Goal: Information Seeking & Learning: Learn about a topic

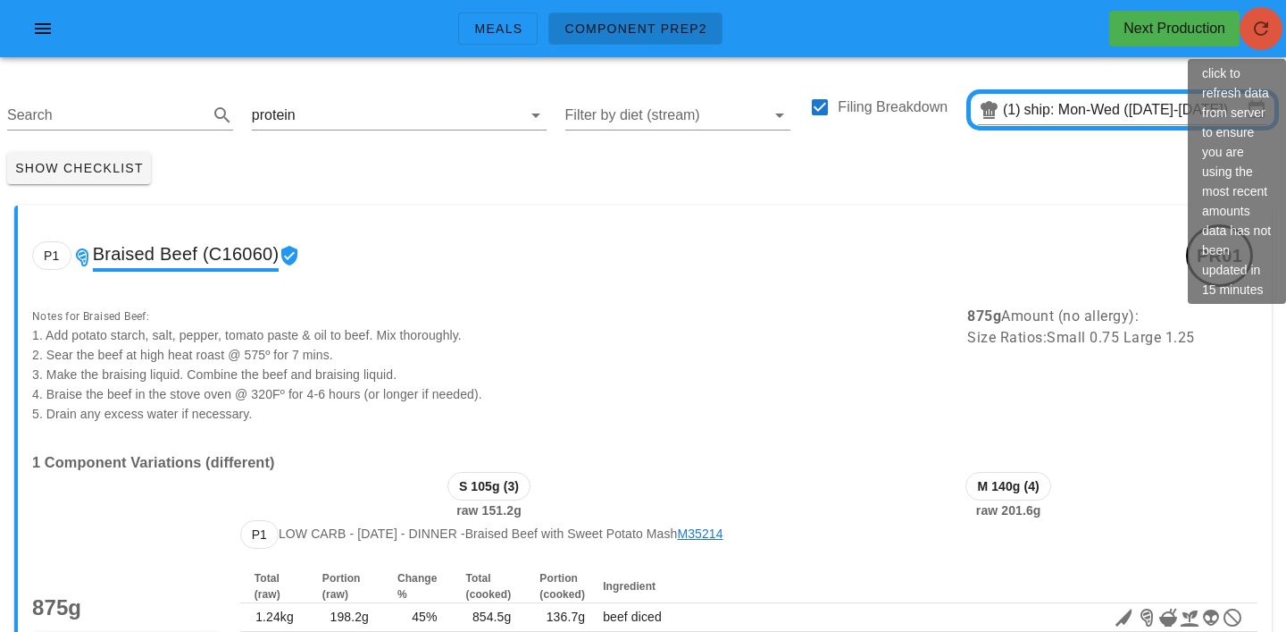
click at [1266, 27] on icon "button" at bounding box center [1261, 28] width 21 height 21
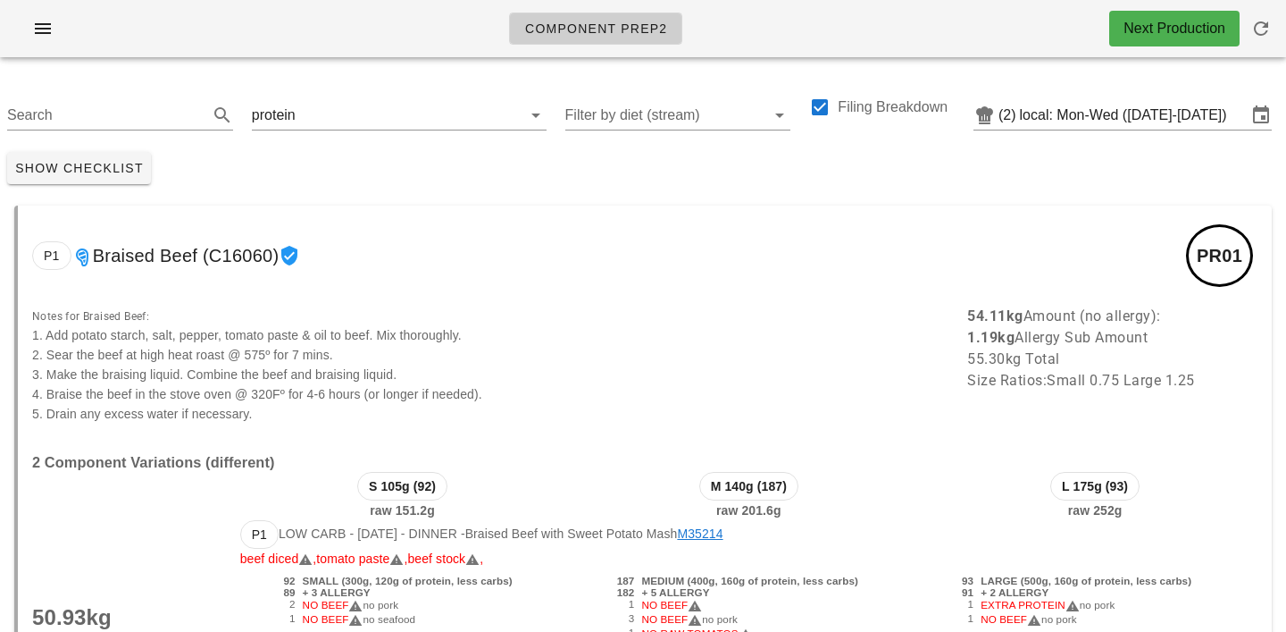
click at [442, 212] on div "P1 Braised Beef (C16060) PR01" at bounding box center [645, 255] width 1254 height 100
click at [308, 118] on input "text" at bounding box center [397, 115] width 197 height 29
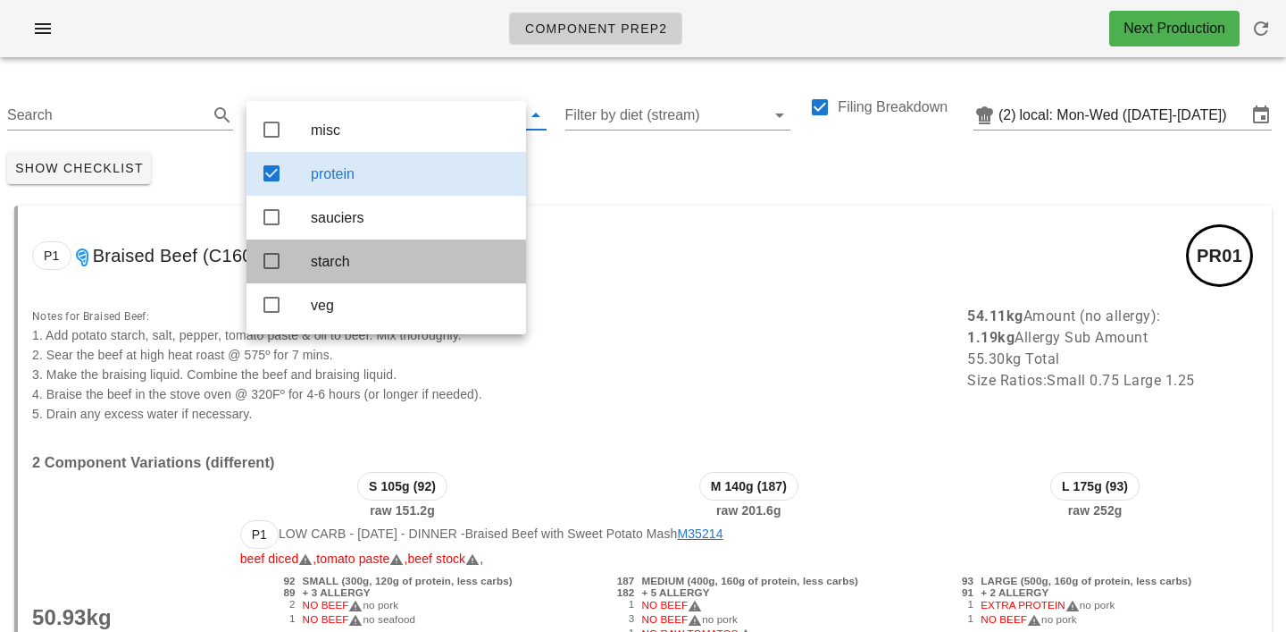
click at [325, 254] on div "starch" at bounding box center [411, 261] width 201 height 38
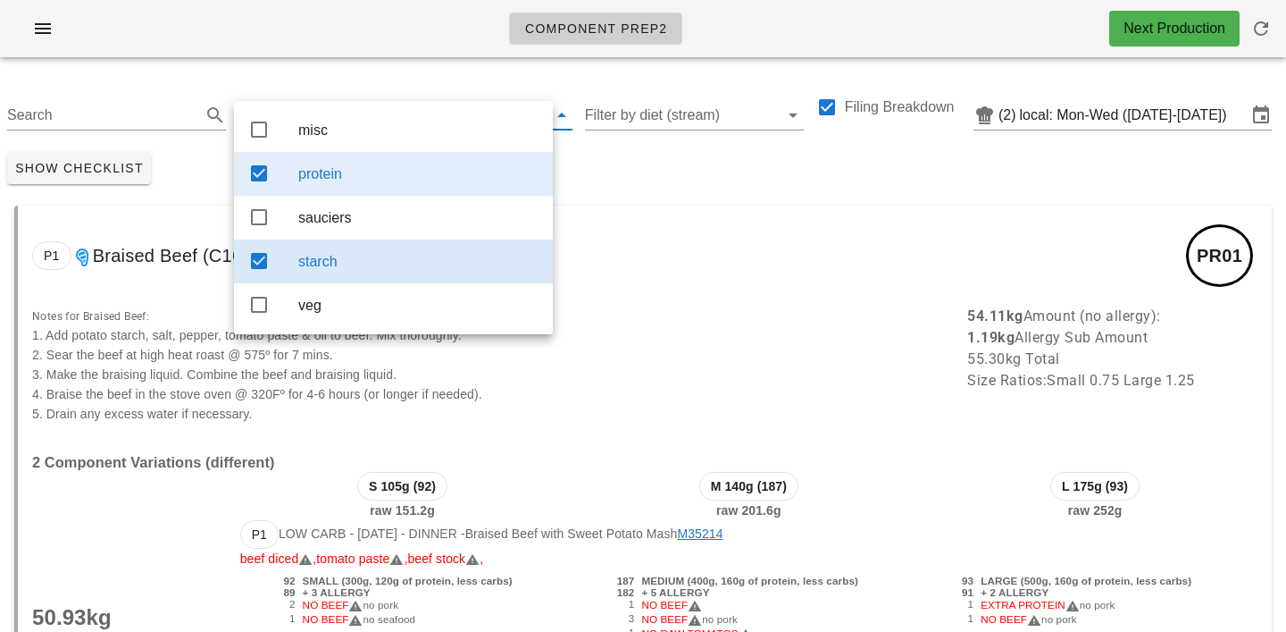
click at [331, 185] on div "protein" at bounding box center [418, 174] width 240 height 38
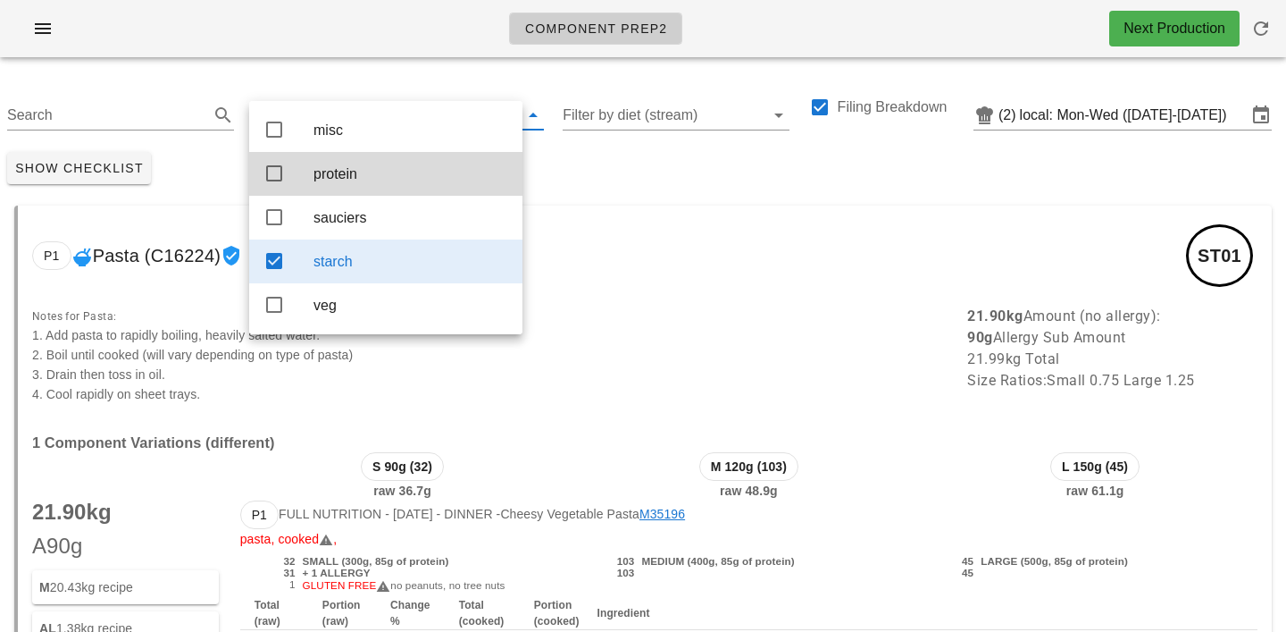
click at [205, 77] on div "Search starch Filter by diet (stream) Filing Breakdown (2) local: Mon-Wed (Aug …" at bounding box center [643, 107] width 1286 height 73
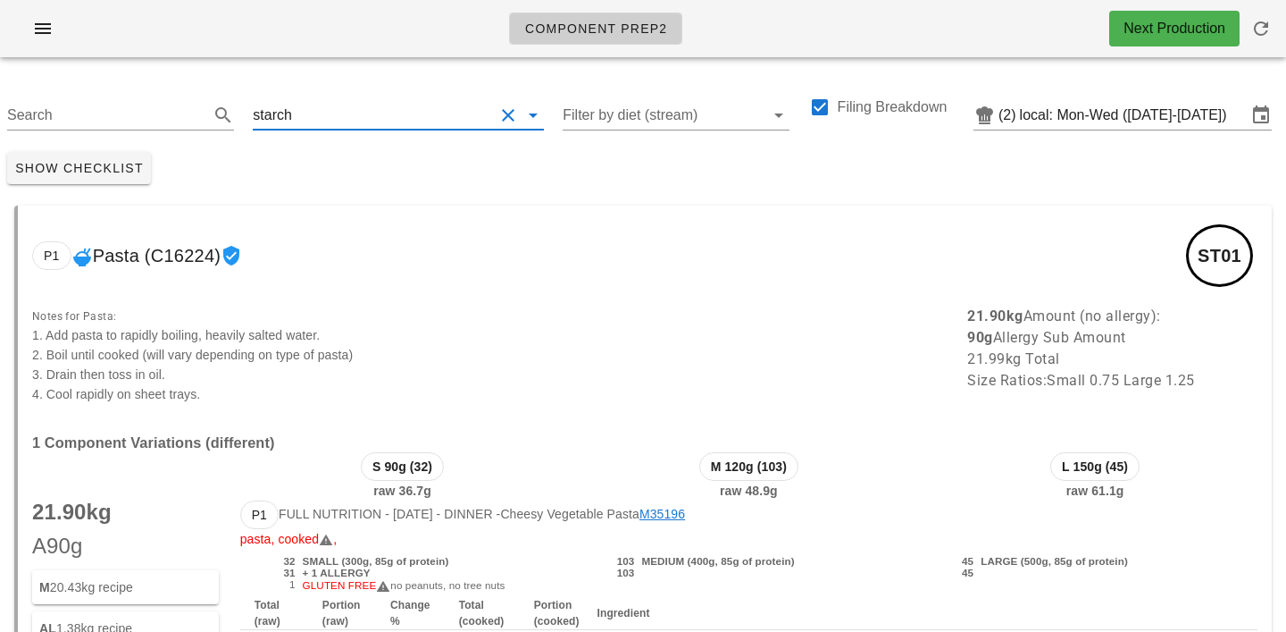
click at [311, 122] on input "text" at bounding box center [395, 115] width 198 height 29
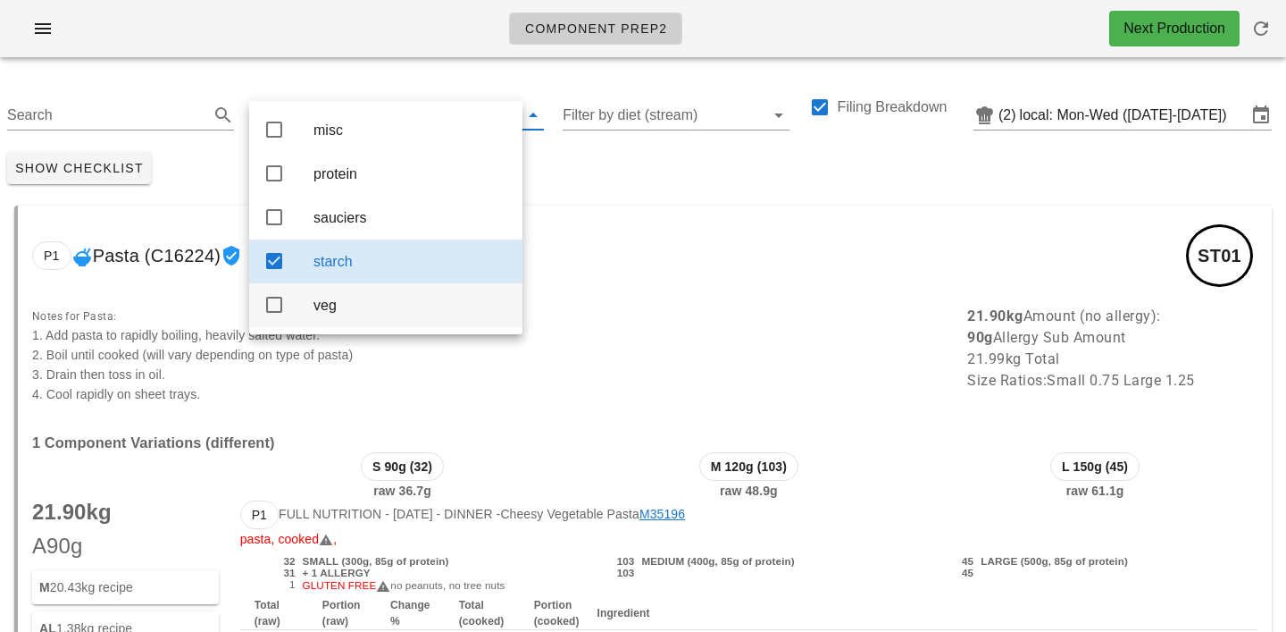
click at [325, 314] on div "veg" at bounding box center [411, 305] width 195 height 17
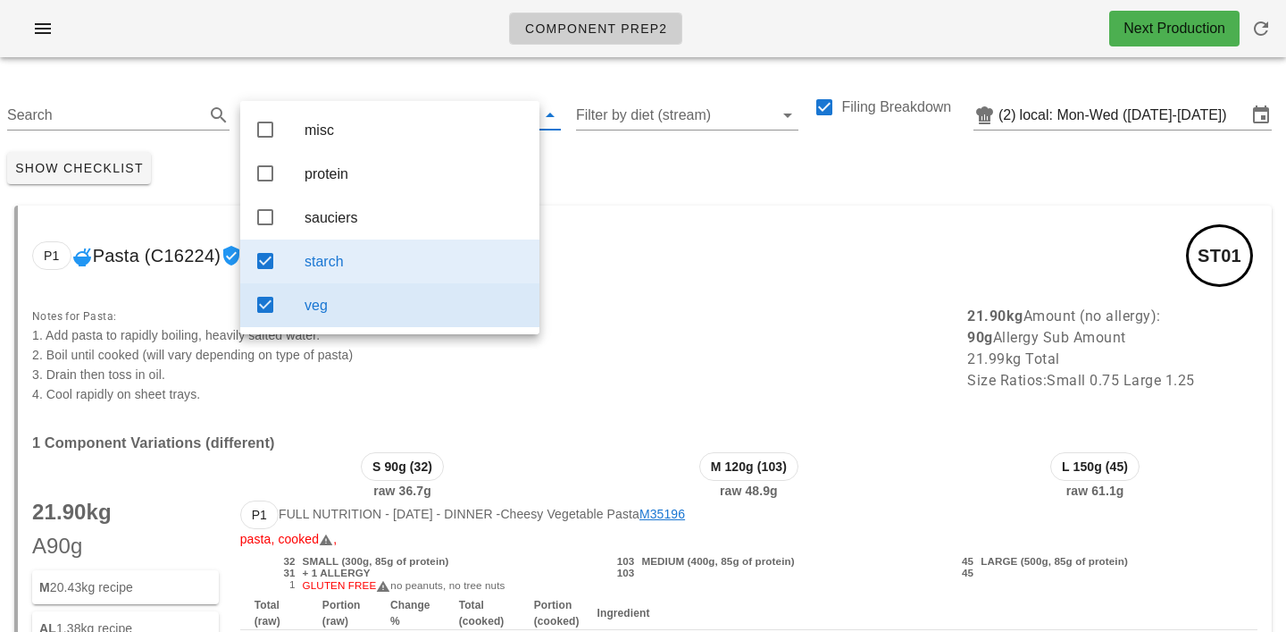
click at [327, 264] on div "starch" at bounding box center [415, 261] width 221 height 17
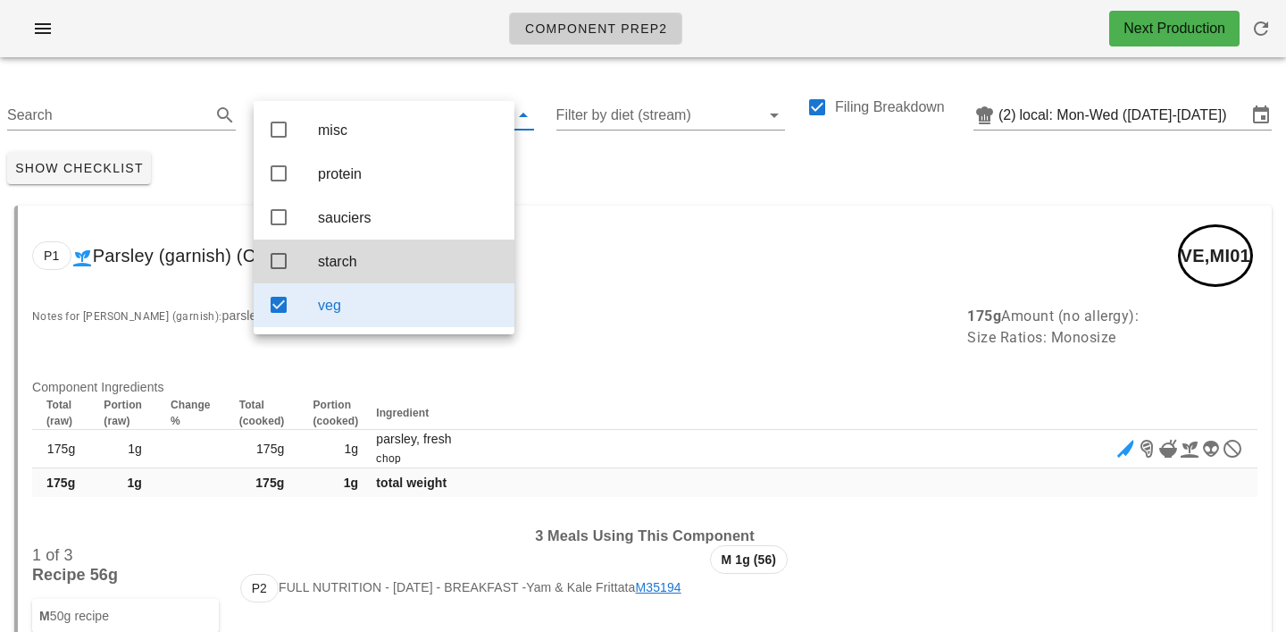
click at [638, 157] on div "Show Checklist" at bounding box center [643, 168] width 1286 height 46
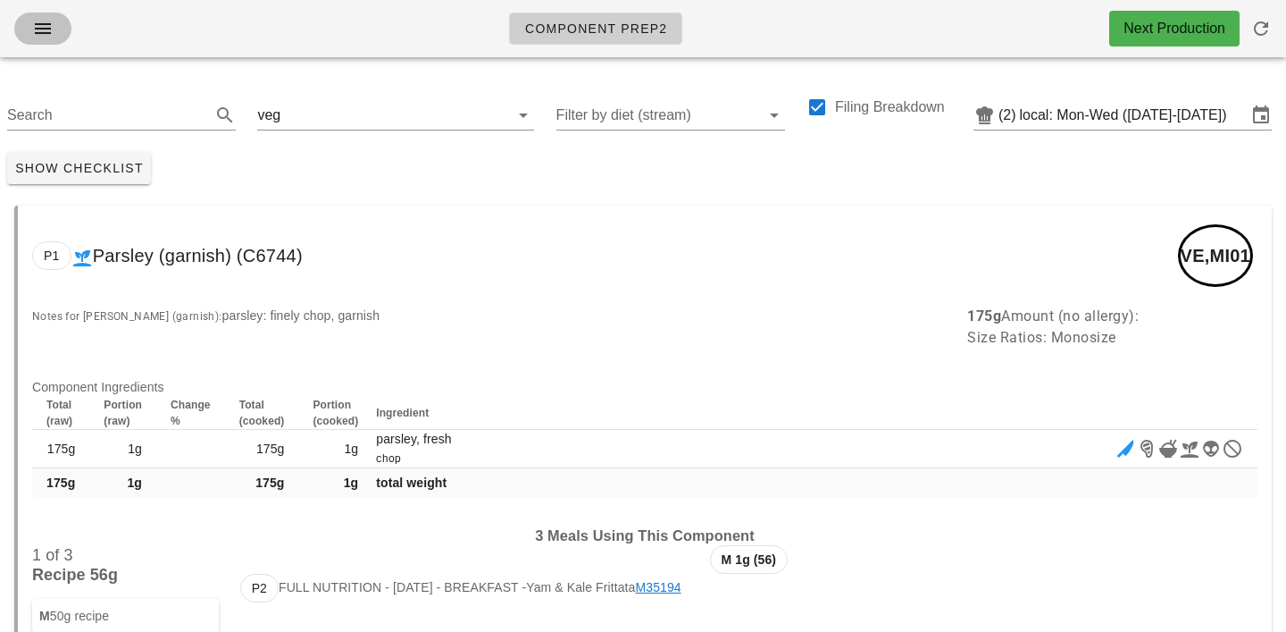
click at [46, 34] on icon "button" at bounding box center [42, 28] width 21 height 21
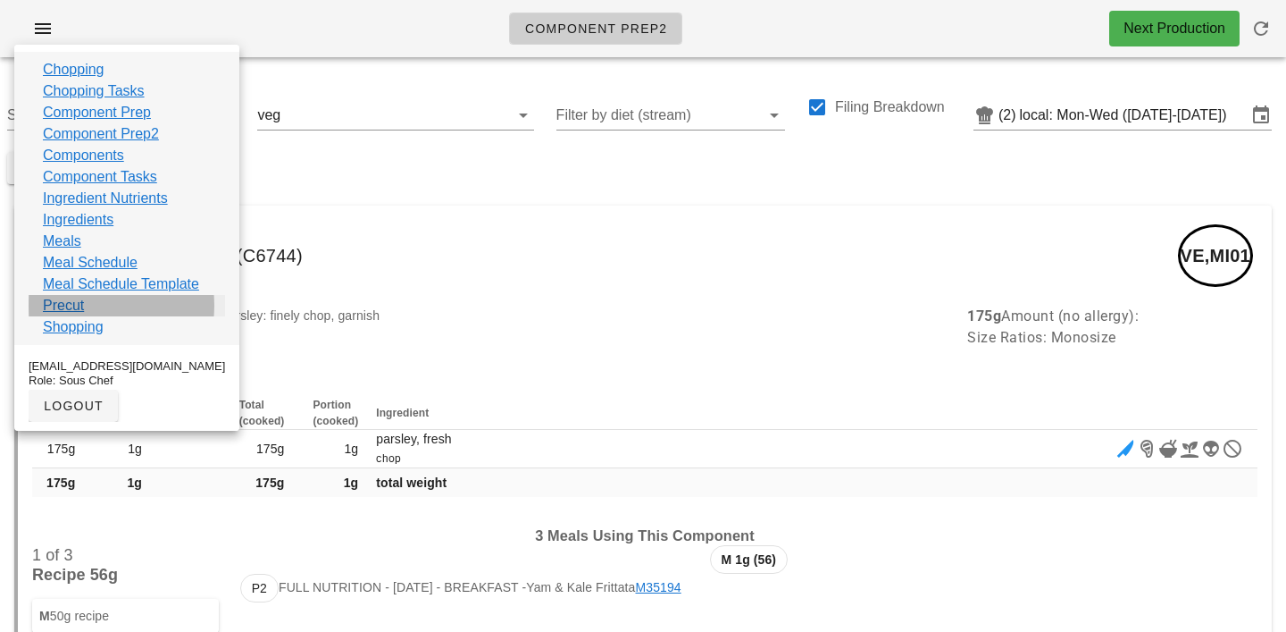
click at [64, 299] on link "Precut" at bounding box center [63, 305] width 41 height 21
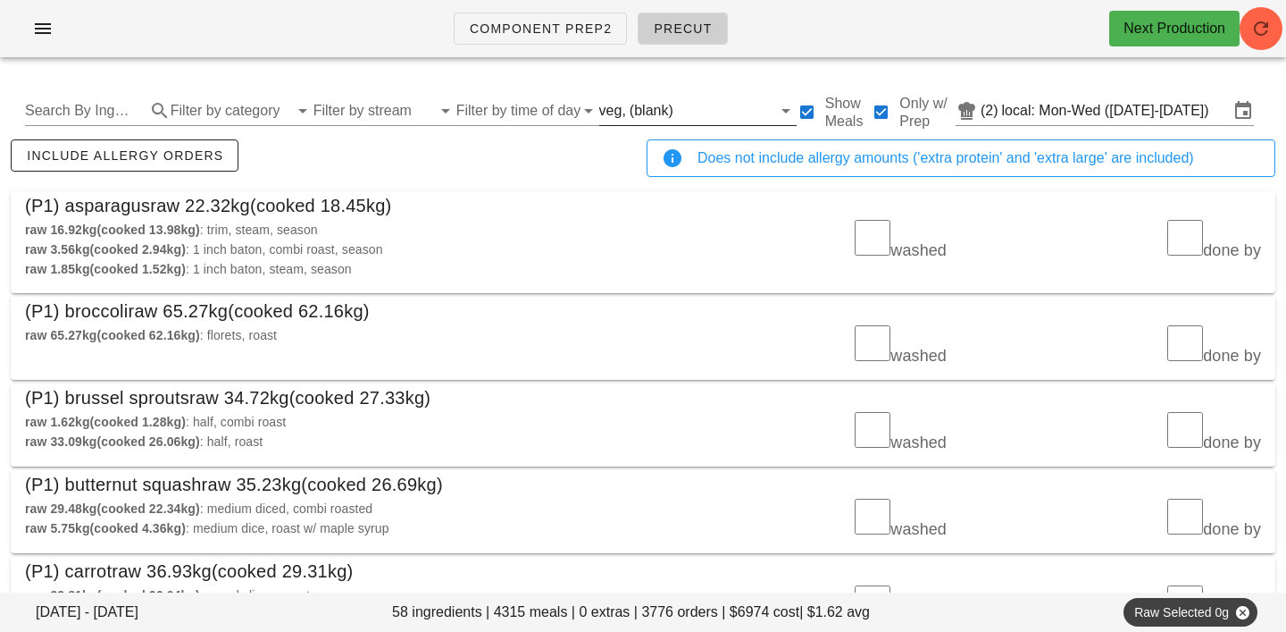
click at [677, 117] on input "text" at bounding box center [724, 110] width 95 height 29
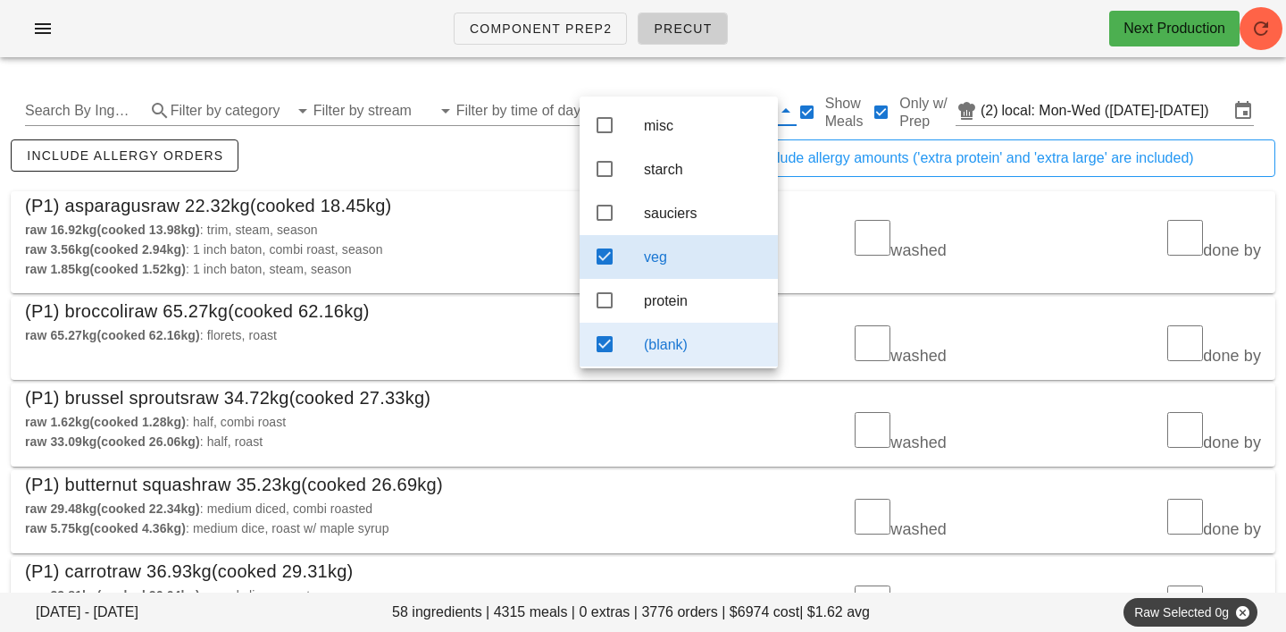
click at [684, 351] on div "(blank)" at bounding box center [704, 344] width 120 height 17
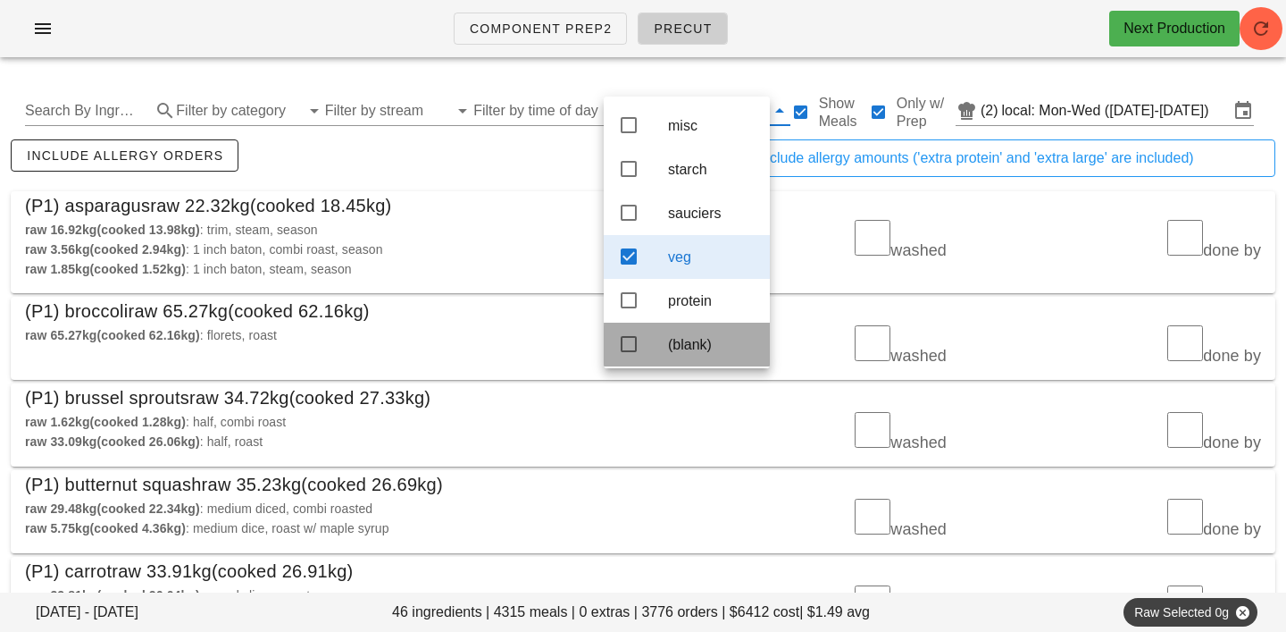
click at [516, 184] on div "include allergy orders" at bounding box center [325, 165] width 636 height 59
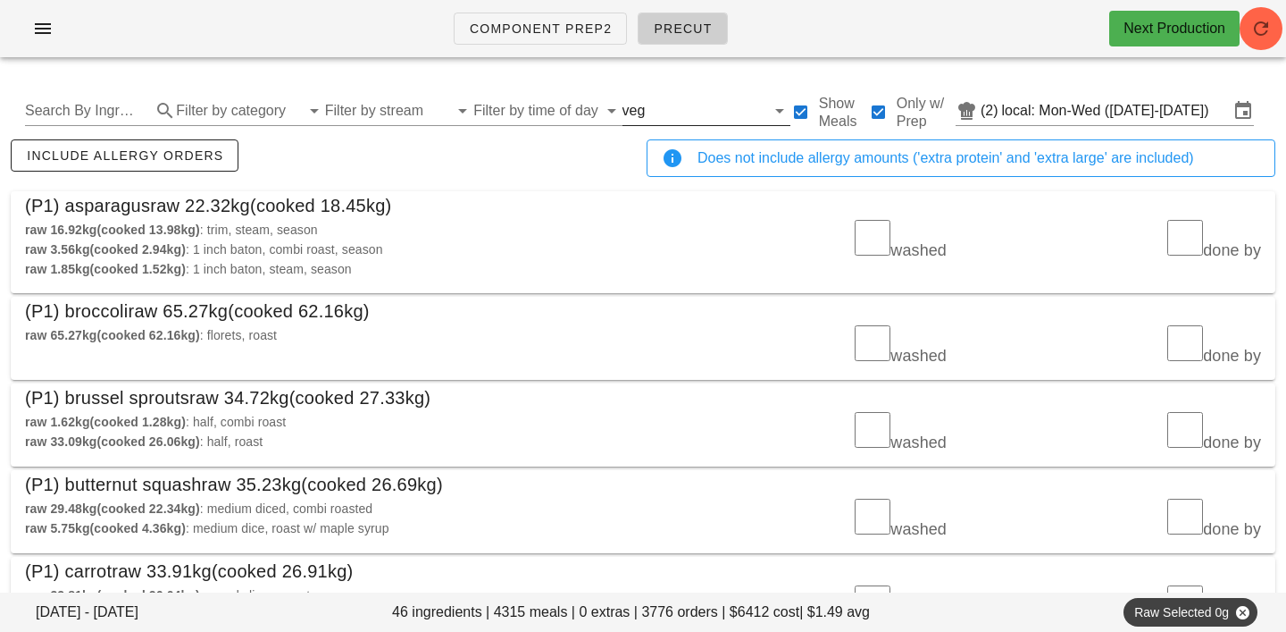
click at [649, 98] on input "text" at bounding box center [707, 110] width 116 height 29
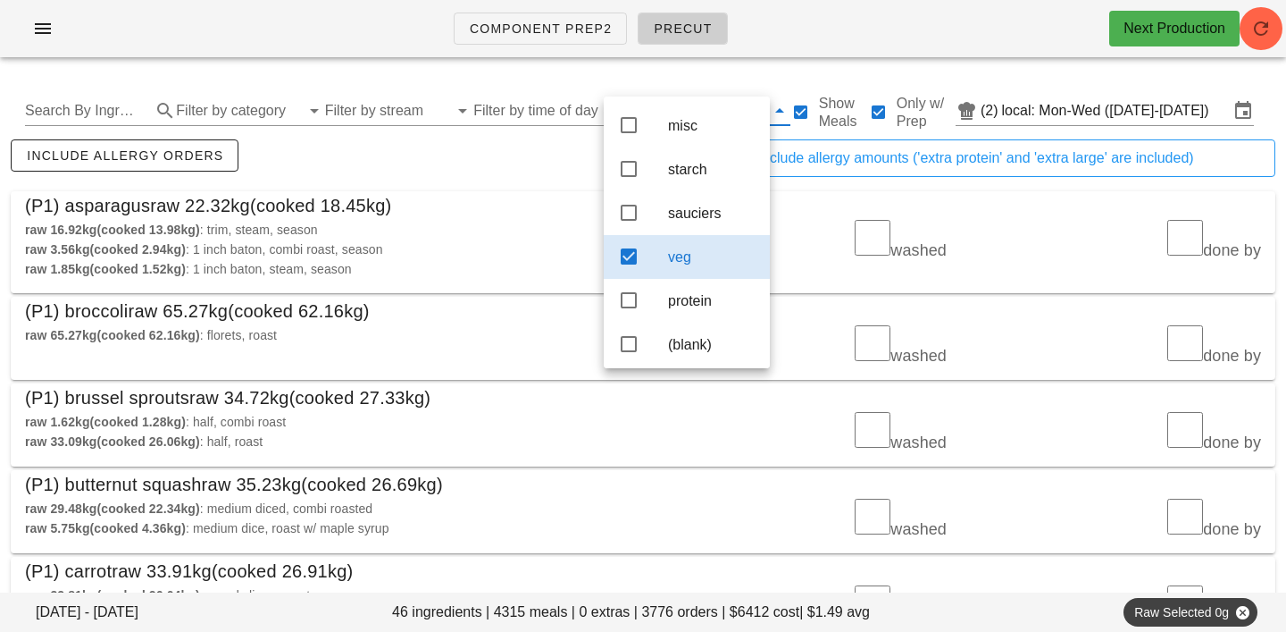
click at [684, 377] on div "raw 65.27kg (cooked 62.16kg) : florets, roast washed done by" at bounding box center [643, 346] width 1265 height 65
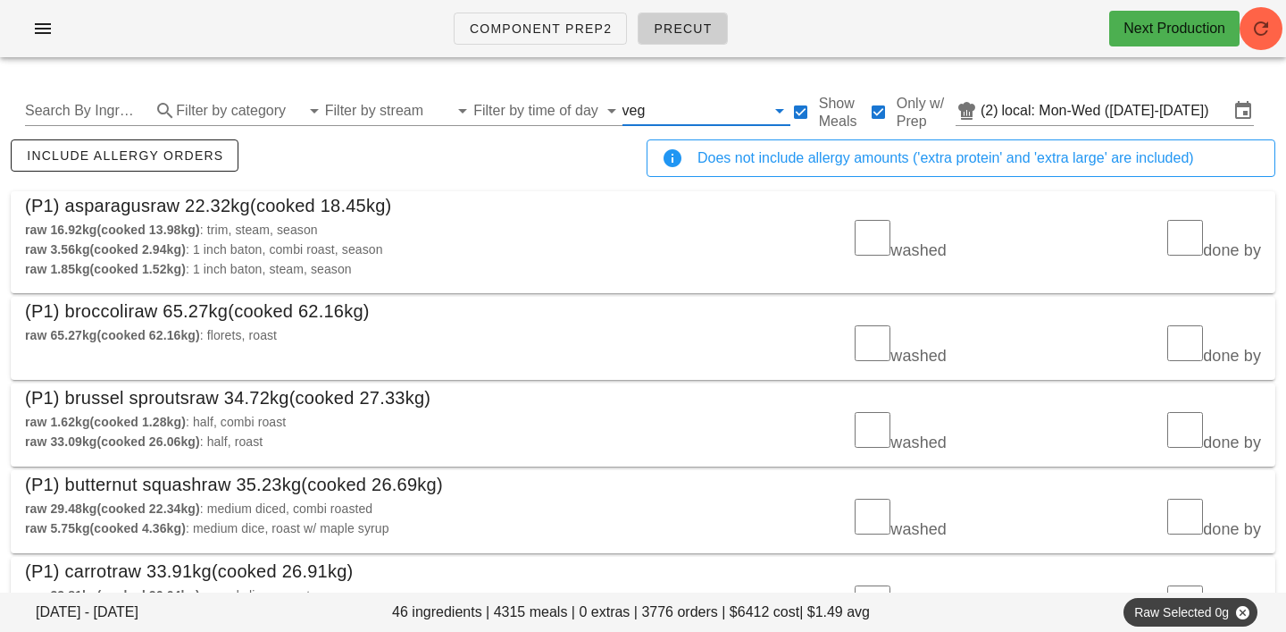
click at [674, 116] on input "text" at bounding box center [707, 110] width 116 height 29
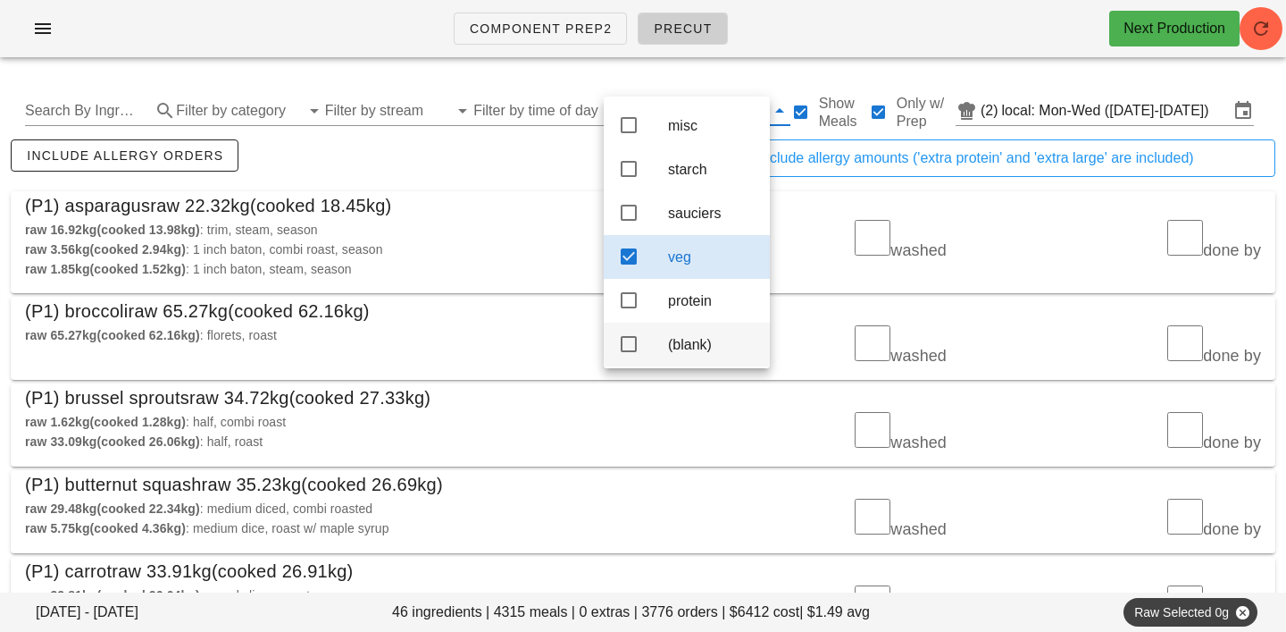
click at [681, 349] on div "(blank)" at bounding box center [712, 344] width 88 height 17
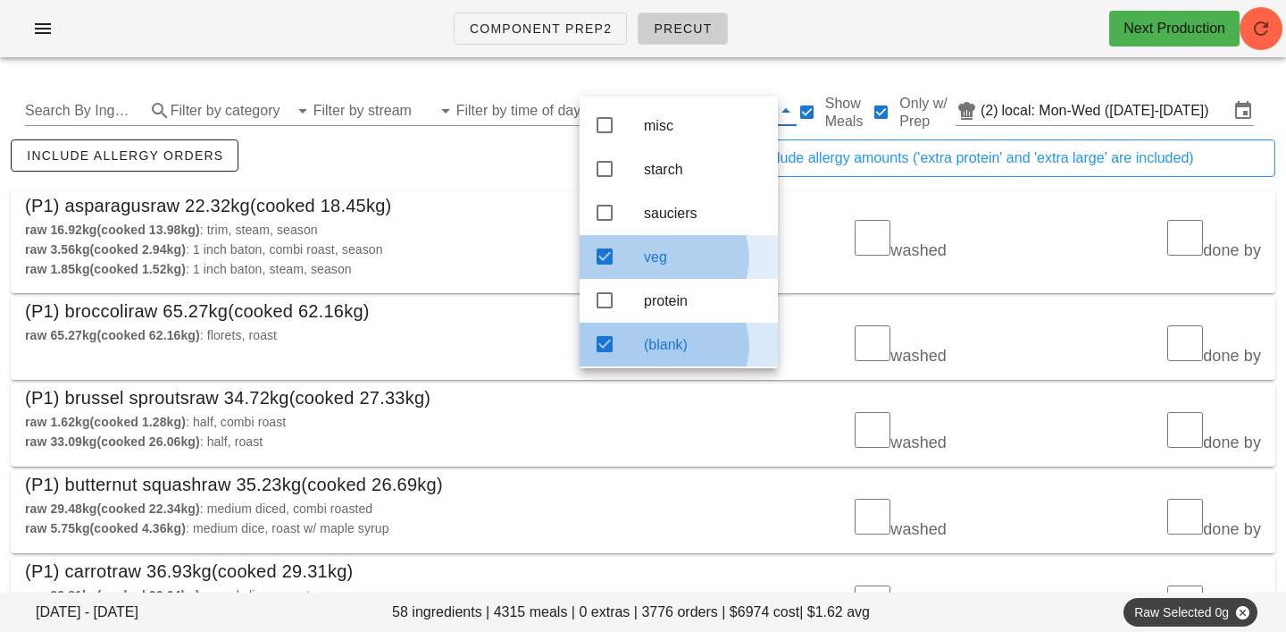
click at [681, 275] on div "veg" at bounding box center [704, 257] width 120 height 38
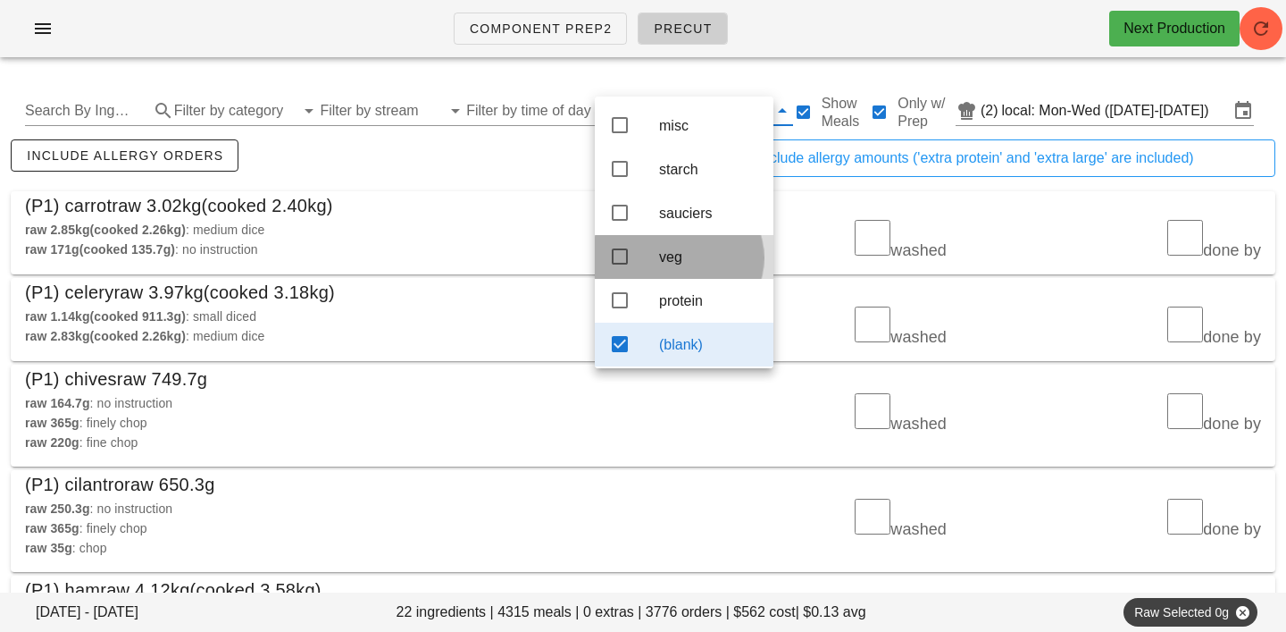
scroll to position [16, 0]
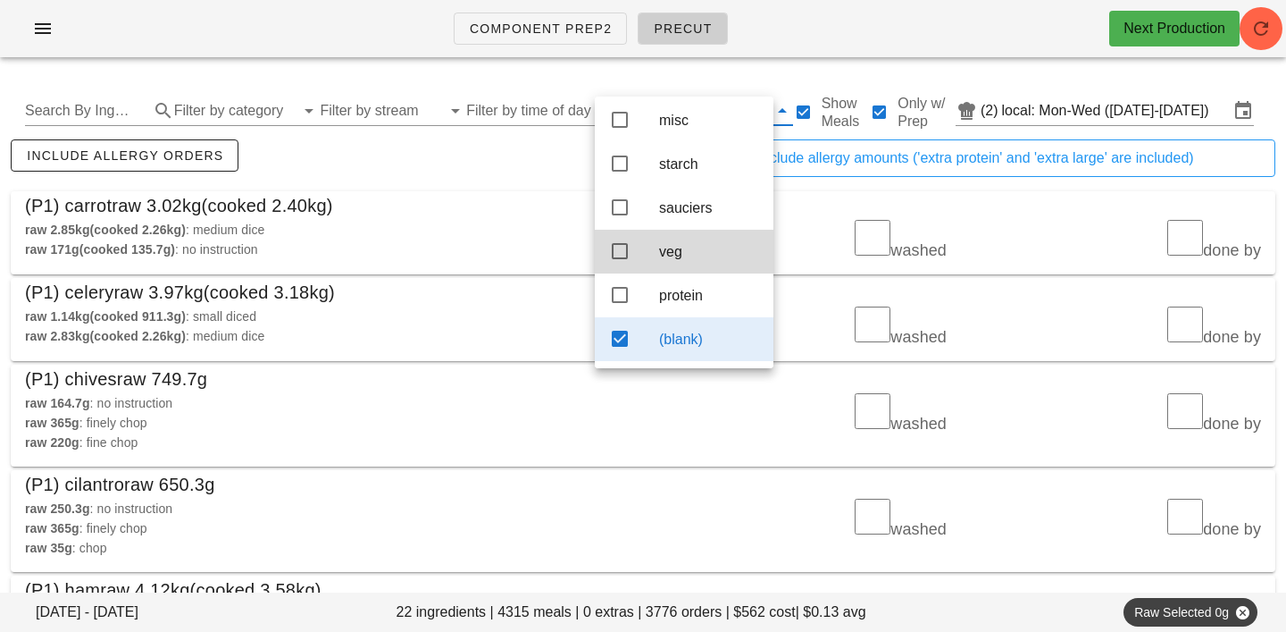
click at [541, 180] on div "include allergy orders" at bounding box center [325, 165] width 636 height 59
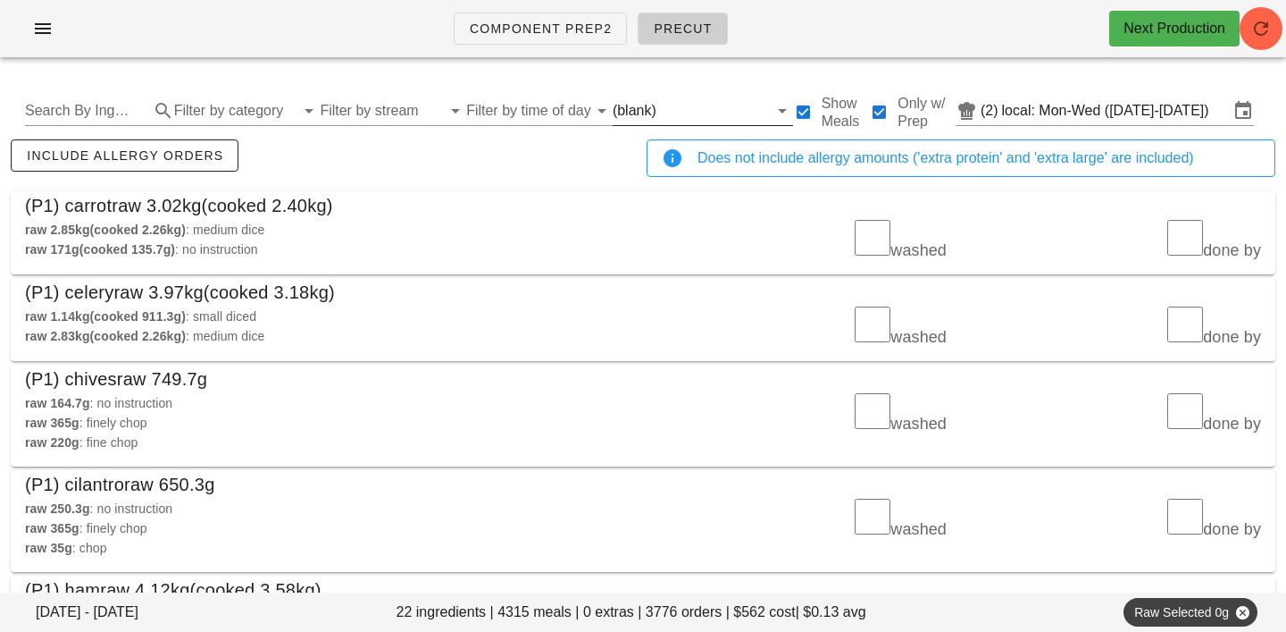
click at [661, 118] on input "text" at bounding box center [714, 110] width 108 height 29
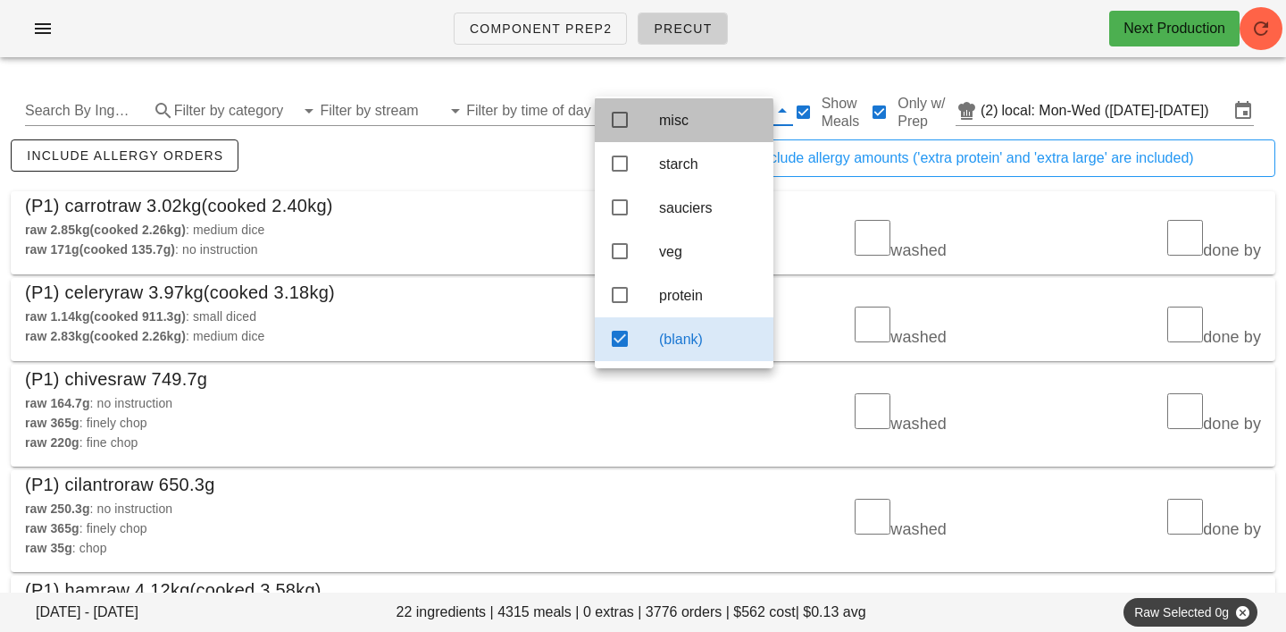
click at [668, 112] on div "misc" at bounding box center [709, 120] width 100 height 17
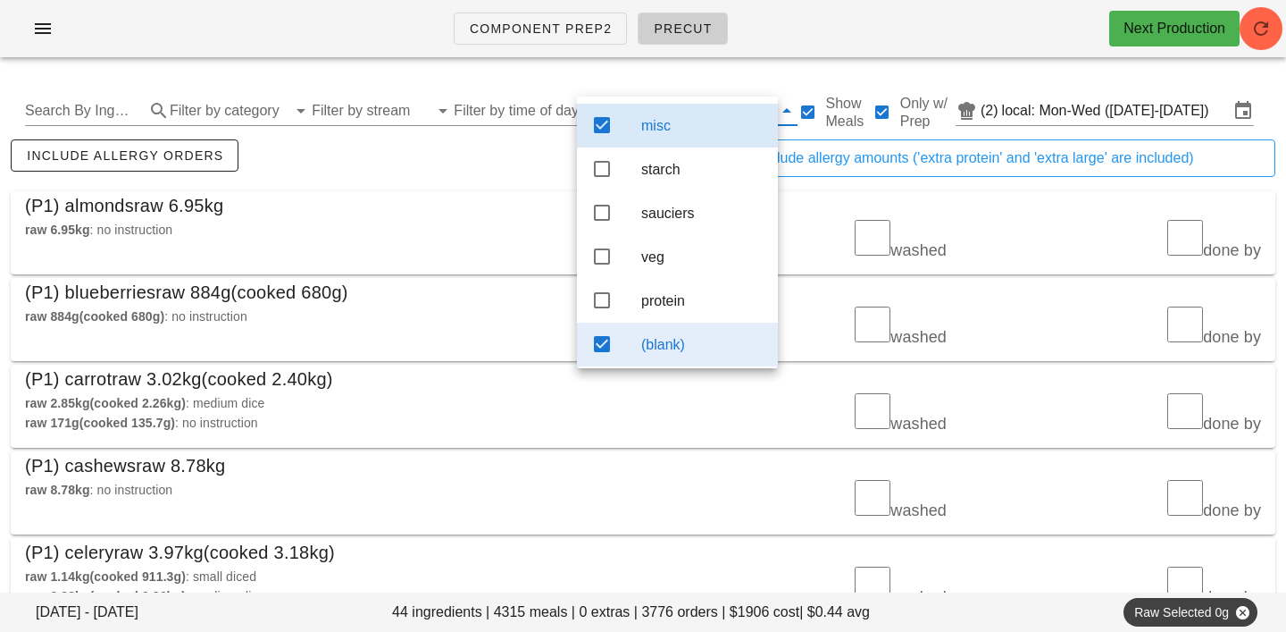
click at [672, 343] on div "(blank)" at bounding box center [702, 344] width 122 height 38
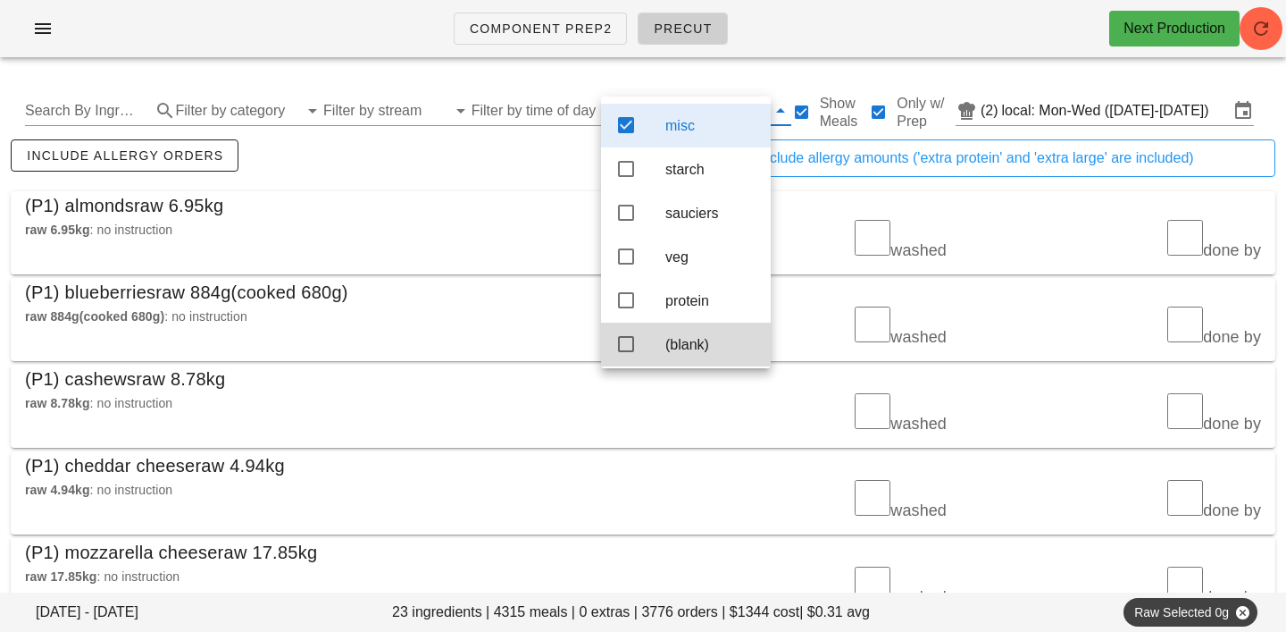
scroll to position [16, 0]
click at [494, 202] on div "(P1) almonds raw 6.95kg" at bounding box center [643, 205] width 1265 height 29
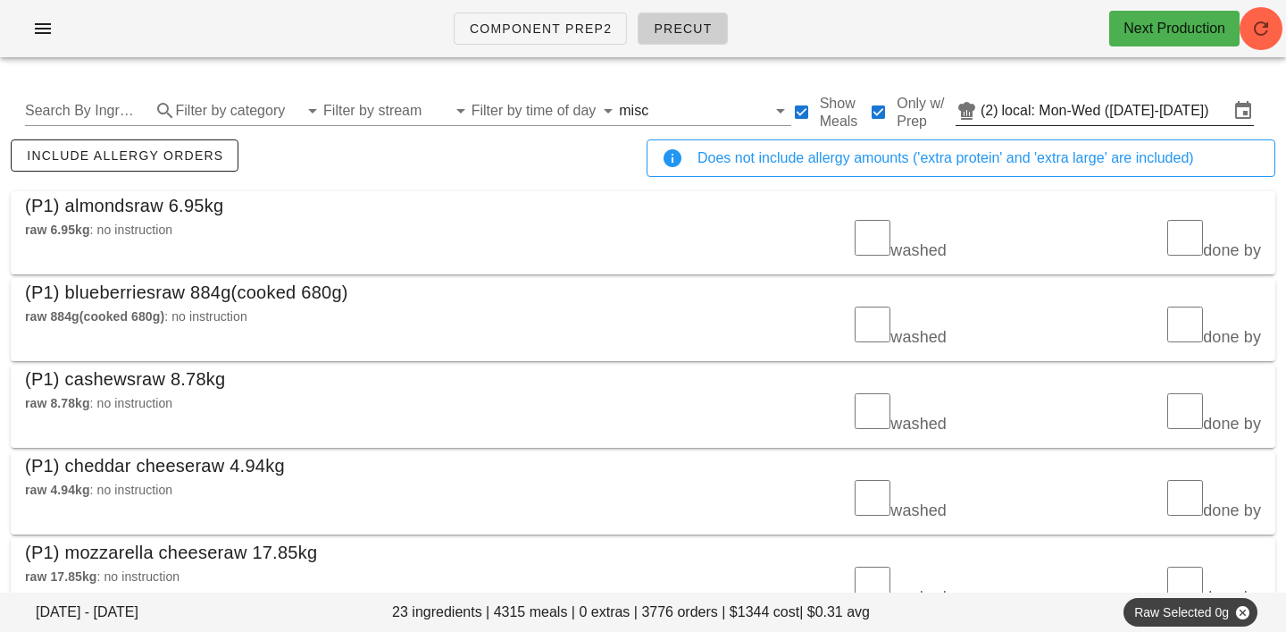
click at [1054, 111] on input "local: Mon-Wed (Aug 25-Aug 27)" at bounding box center [1115, 110] width 227 height 29
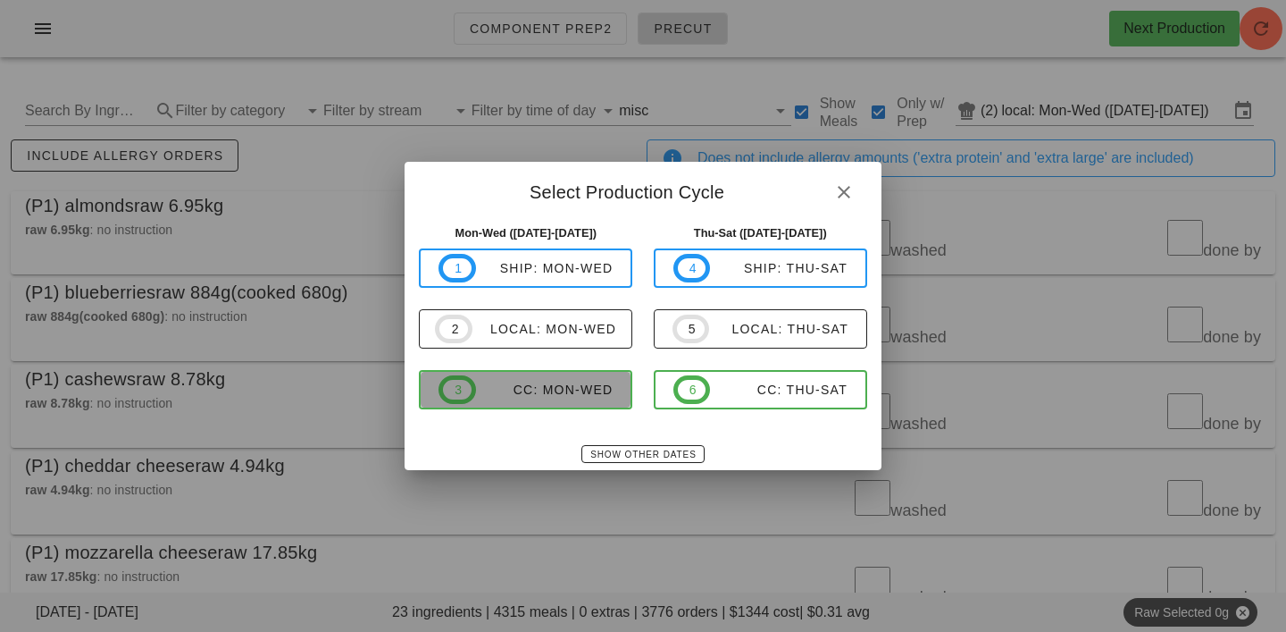
click at [553, 397] on div "CC: Mon-Wed" at bounding box center [545, 389] width 138 height 14
type input "CC: Mon-Wed (Aug 25-Aug 27)"
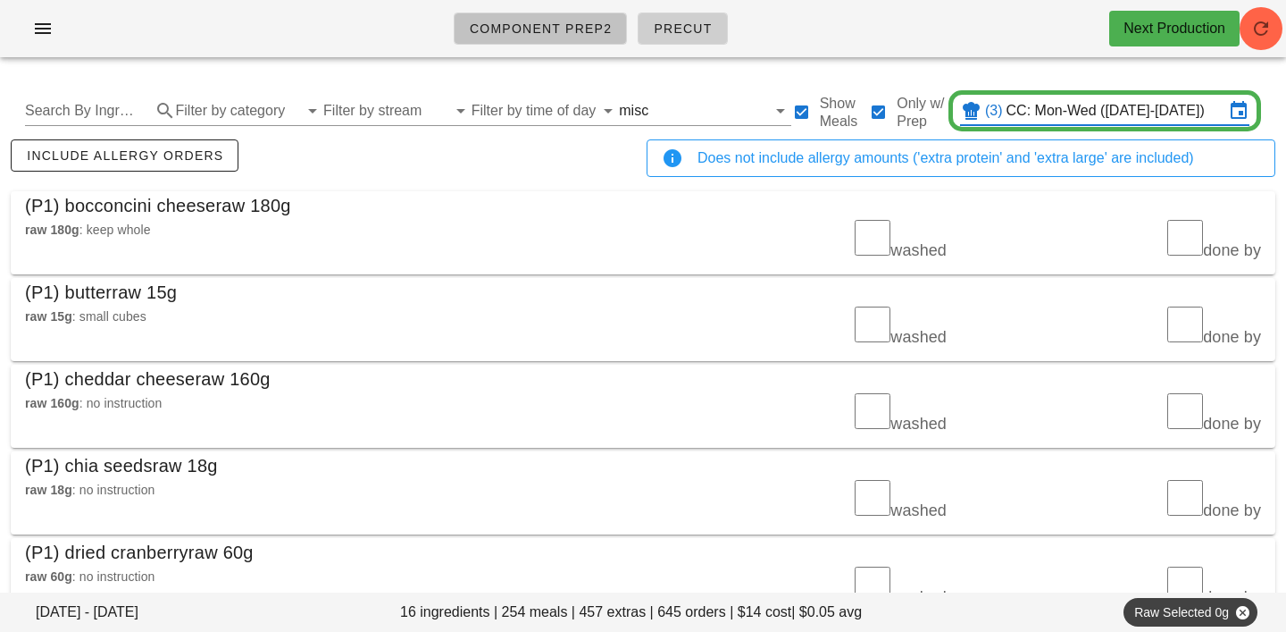
click at [526, 29] on span "Component Prep2" at bounding box center [541, 28] width 144 height 14
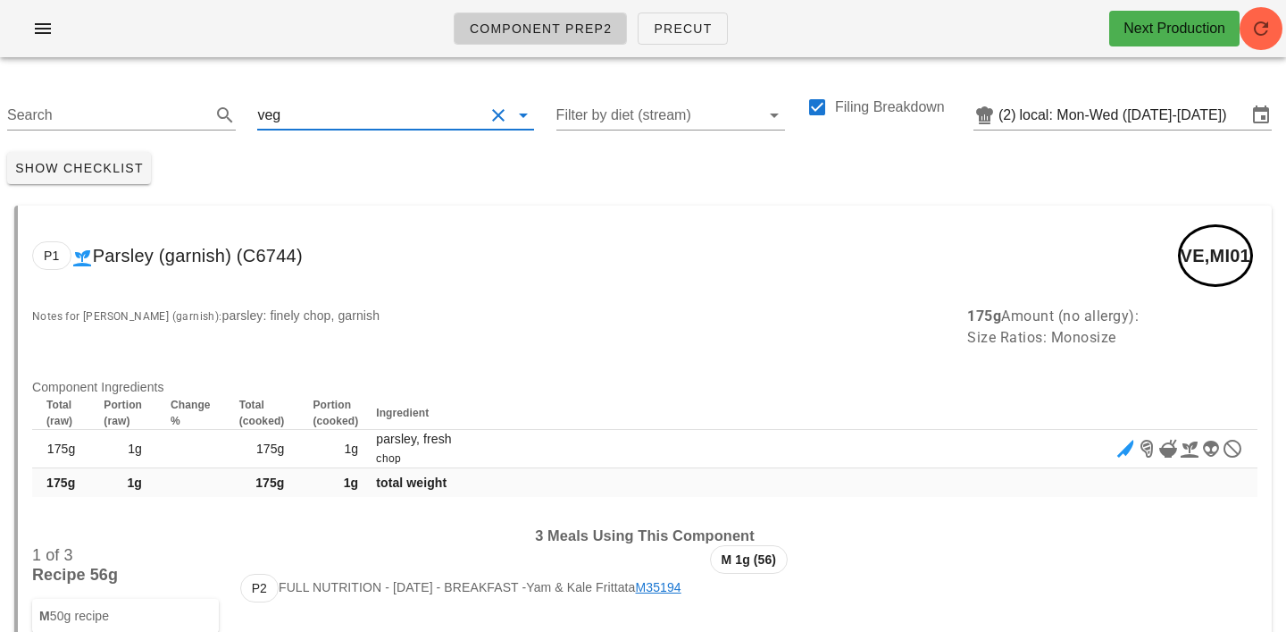
click at [313, 110] on input "text" at bounding box center [384, 115] width 200 height 29
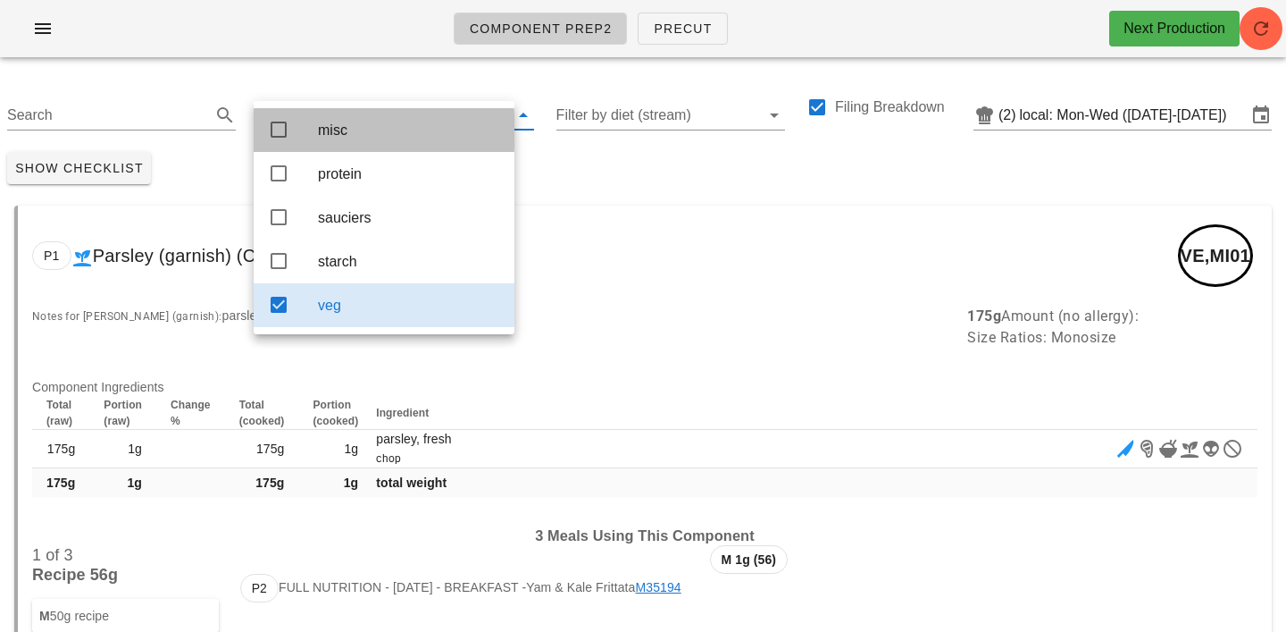
click at [340, 134] on div "misc" at bounding box center [409, 130] width 182 height 17
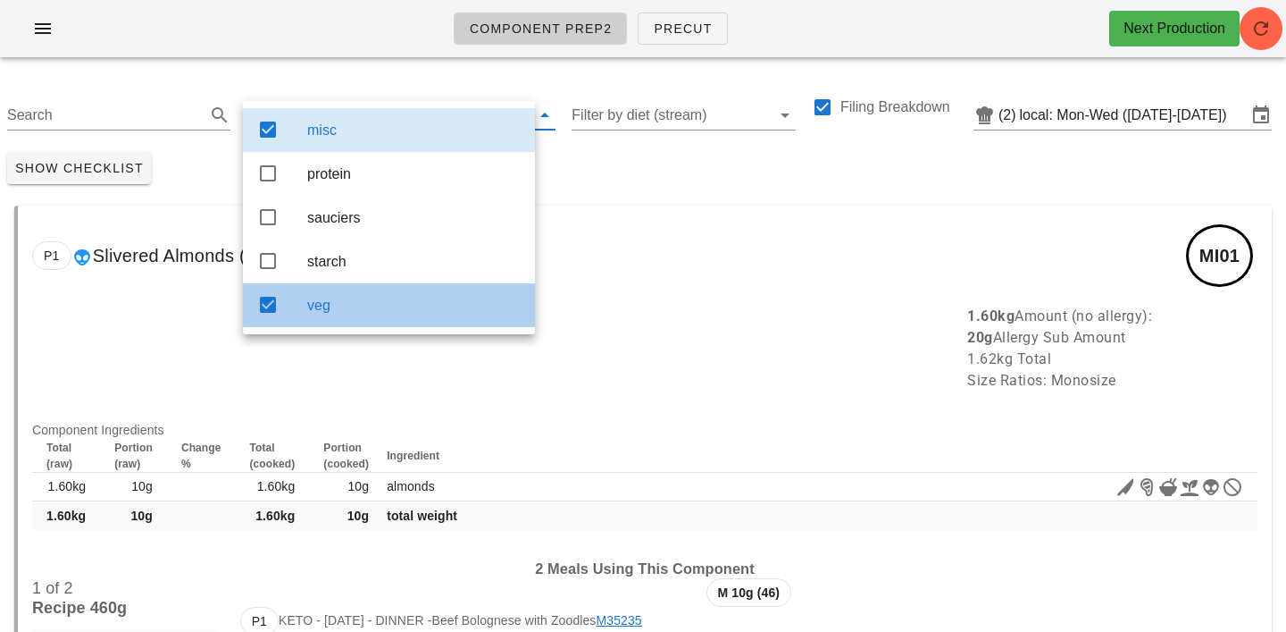
click at [358, 313] on div "veg" at bounding box center [414, 305] width 214 height 17
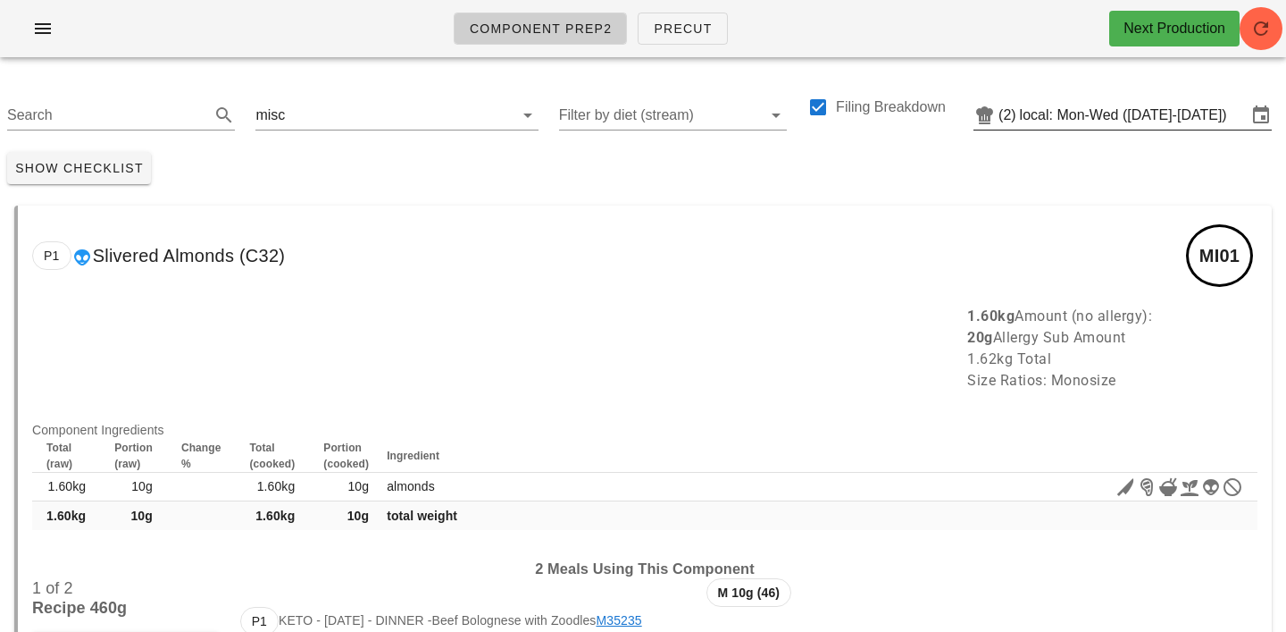
click at [1072, 107] on input "local: Mon-Wed (Aug 25-Aug 27)" at bounding box center [1133, 115] width 227 height 29
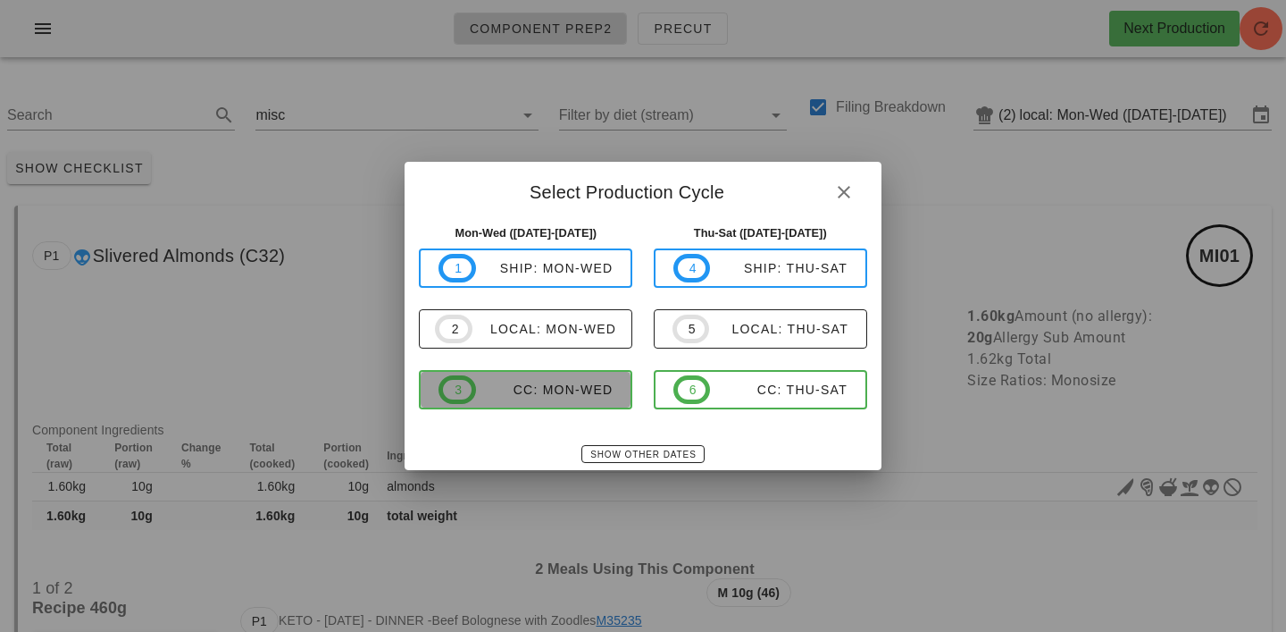
click at [563, 383] on div "CC: Mon-Wed" at bounding box center [545, 389] width 138 height 14
type input "CC: Mon-Wed (Aug 25-Aug 27)"
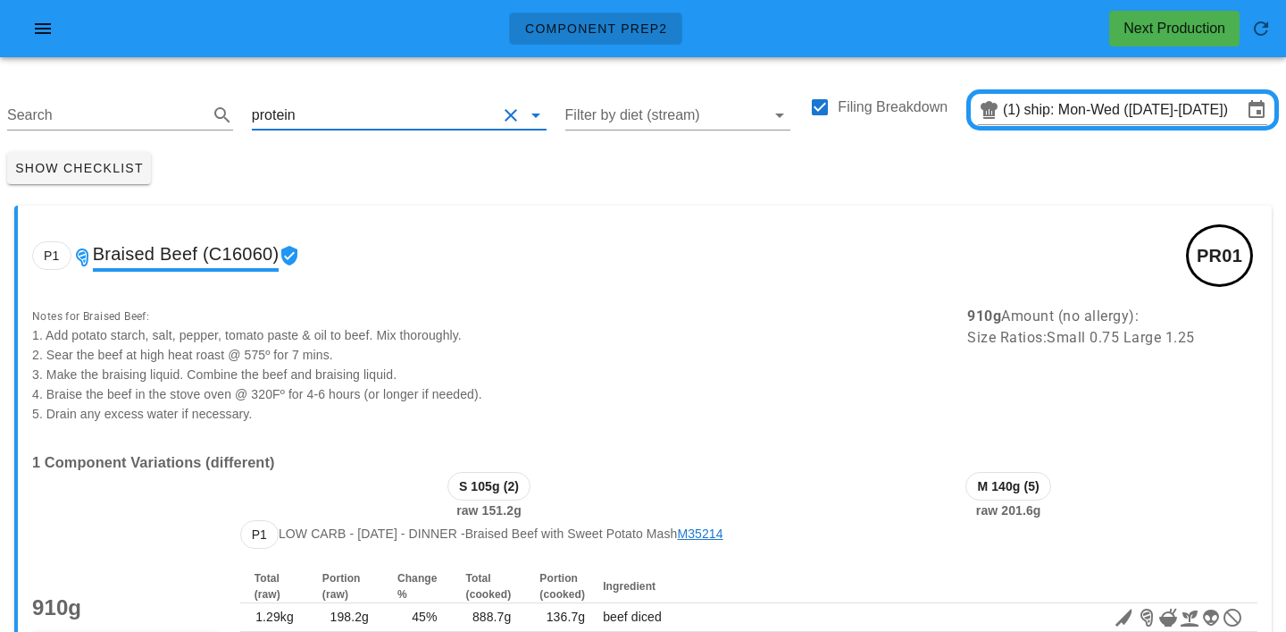
click at [325, 112] on input "text" at bounding box center [397, 115] width 197 height 29
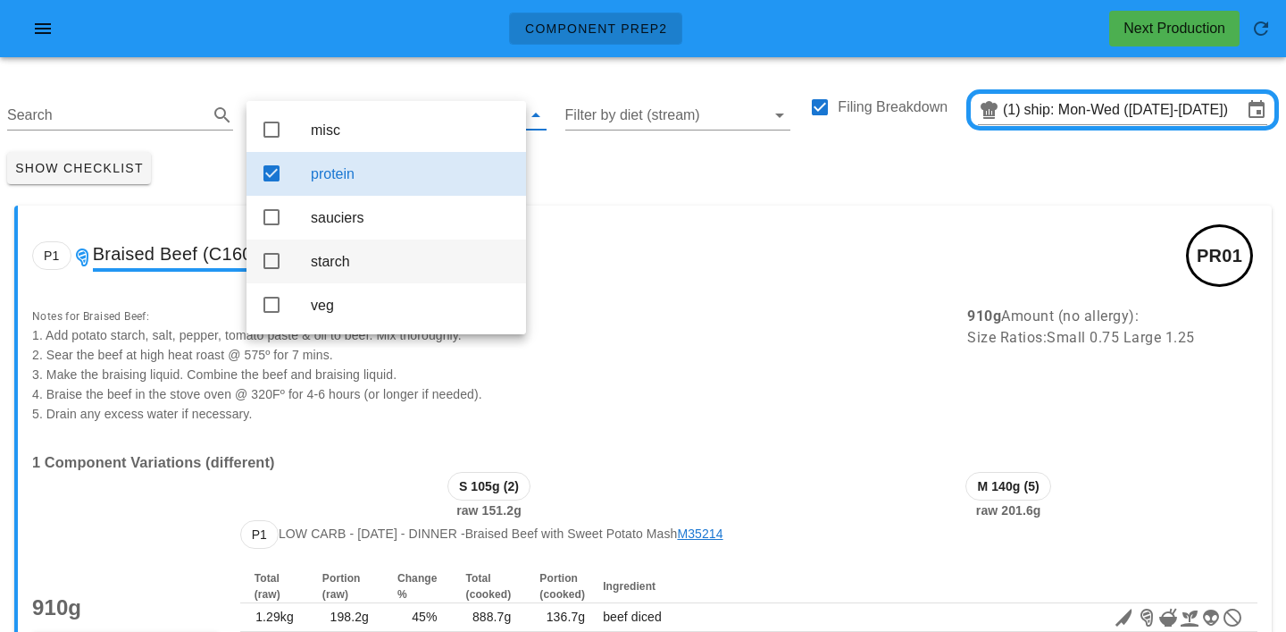
click at [320, 268] on div "starch" at bounding box center [411, 261] width 201 height 17
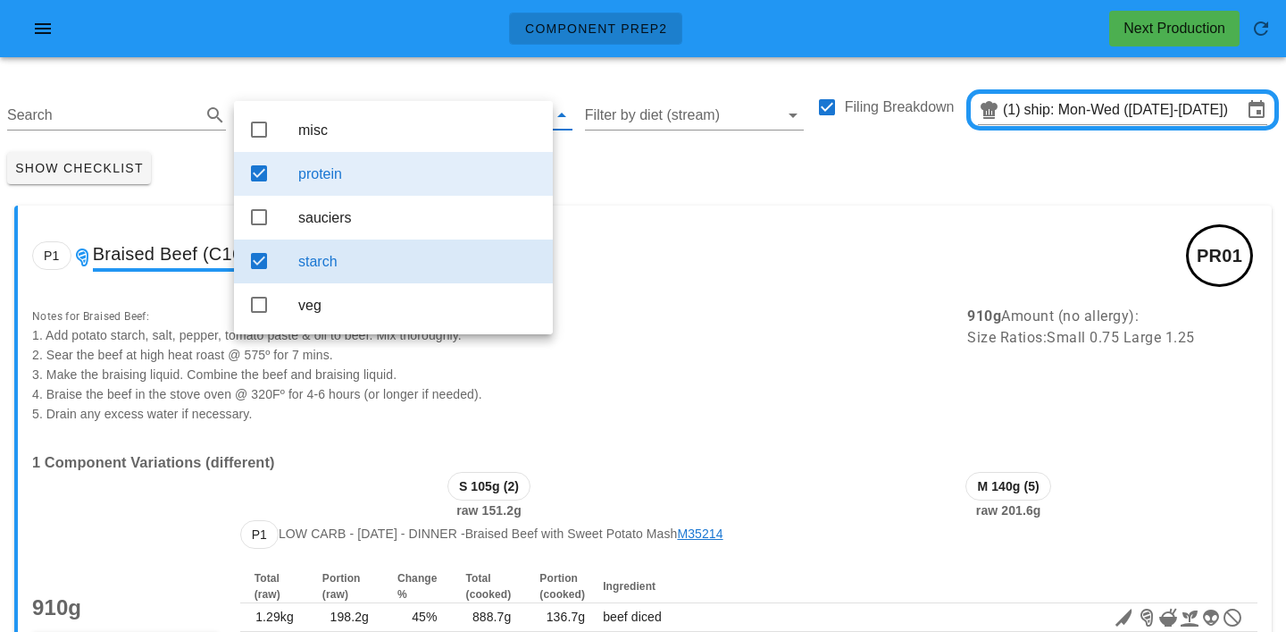
click at [348, 182] on div "protein" at bounding box center [418, 173] width 240 height 17
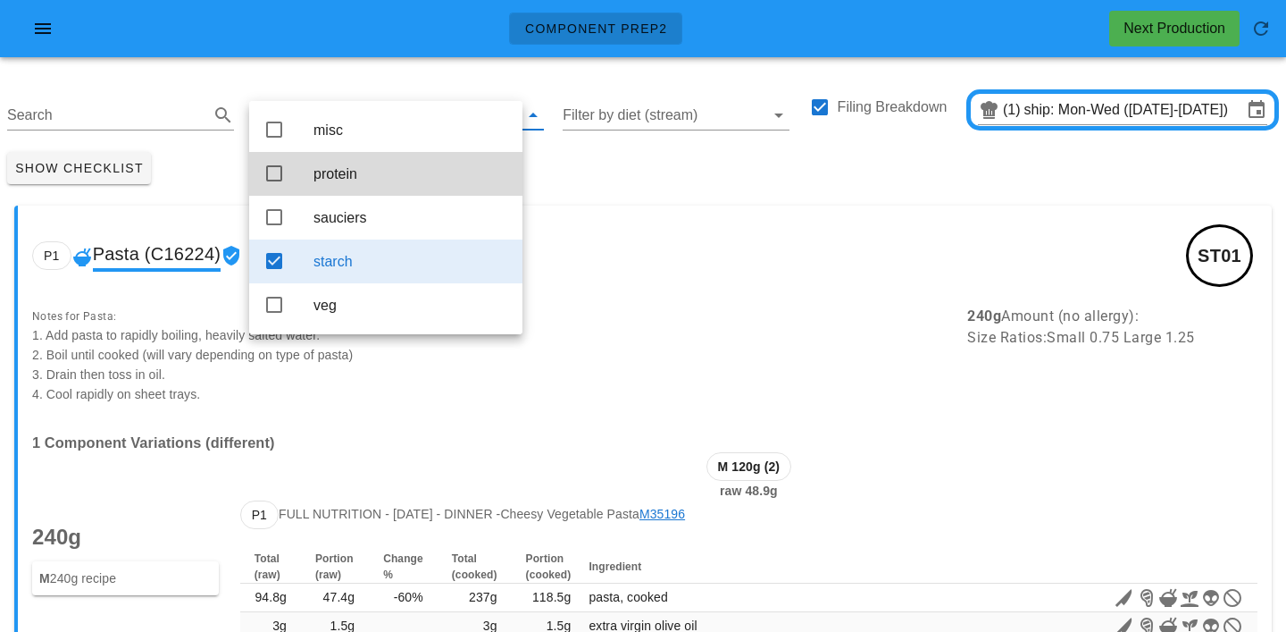
click at [190, 80] on div "Search starch Filter by diet (stream) Filing Breakdown (1) ship: Mon-Wed (Aug 2…" at bounding box center [643, 107] width 1286 height 73
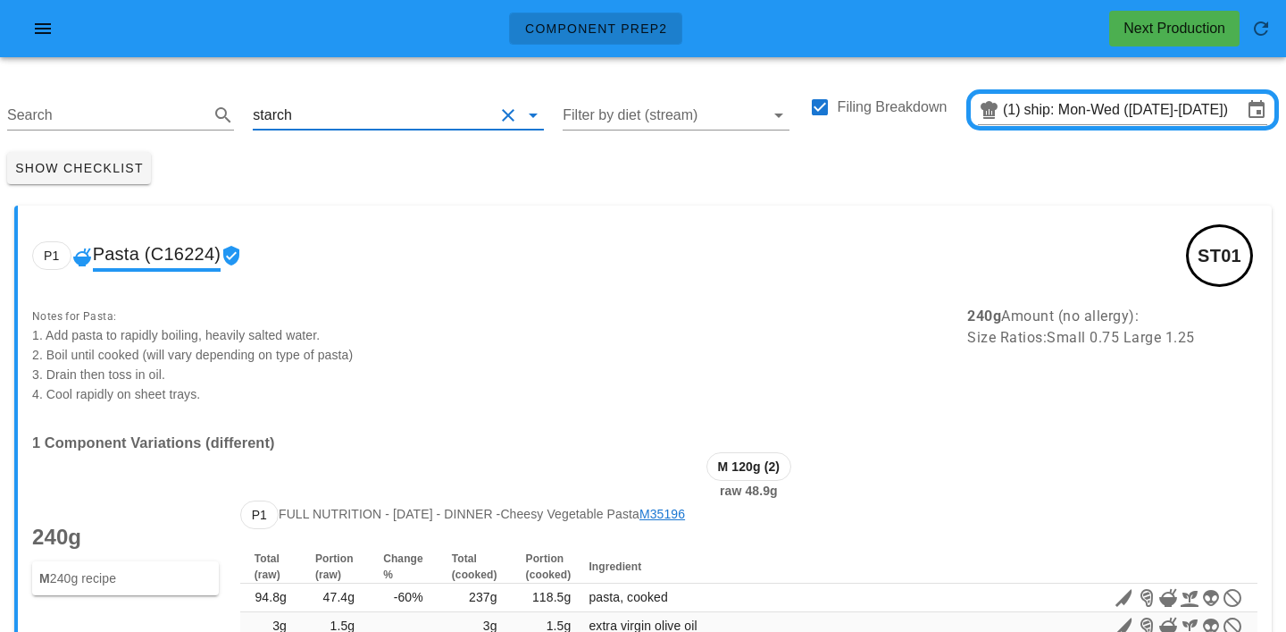
click at [306, 111] on input "text" at bounding box center [395, 115] width 198 height 29
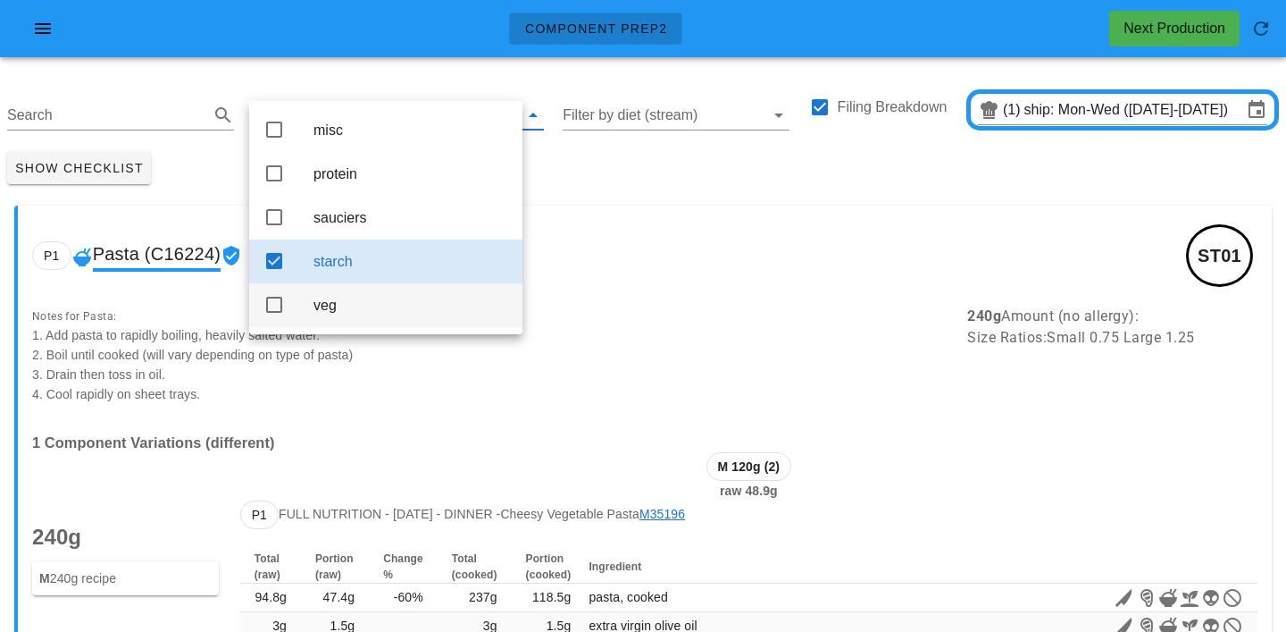
click at [300, 307] on div "veg" at bounding box center [385, 305] width 273 height 44
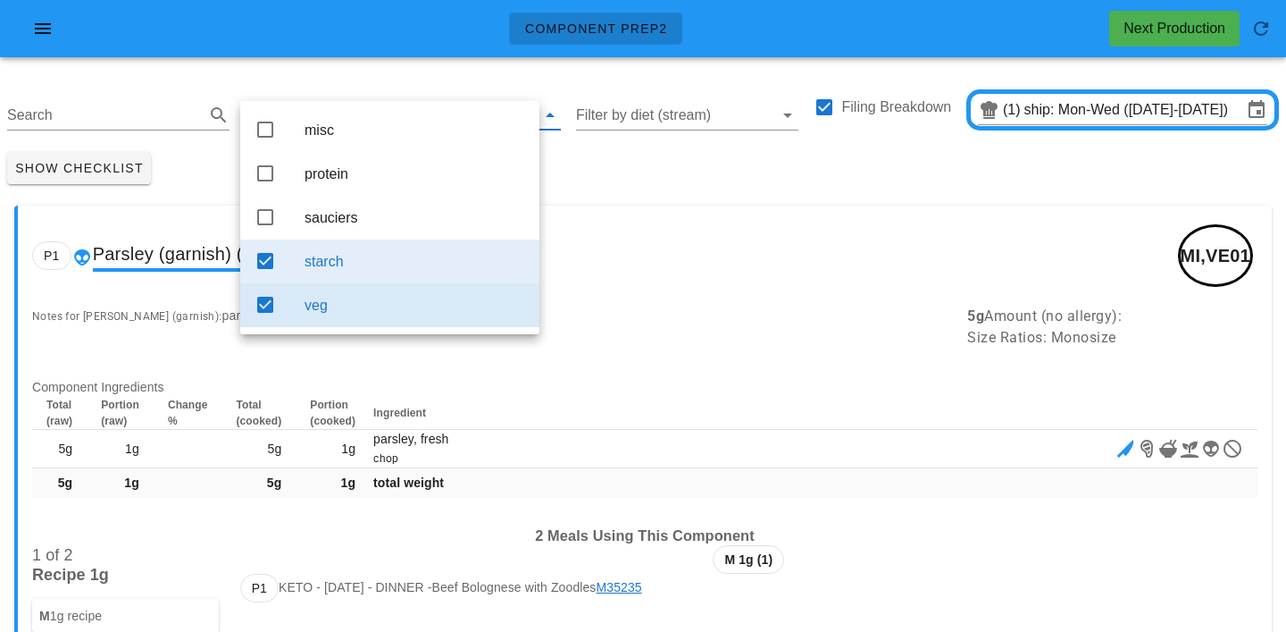
click at [336, 264] on div "starch" at bounding box center [415, 261] width 221 height 17
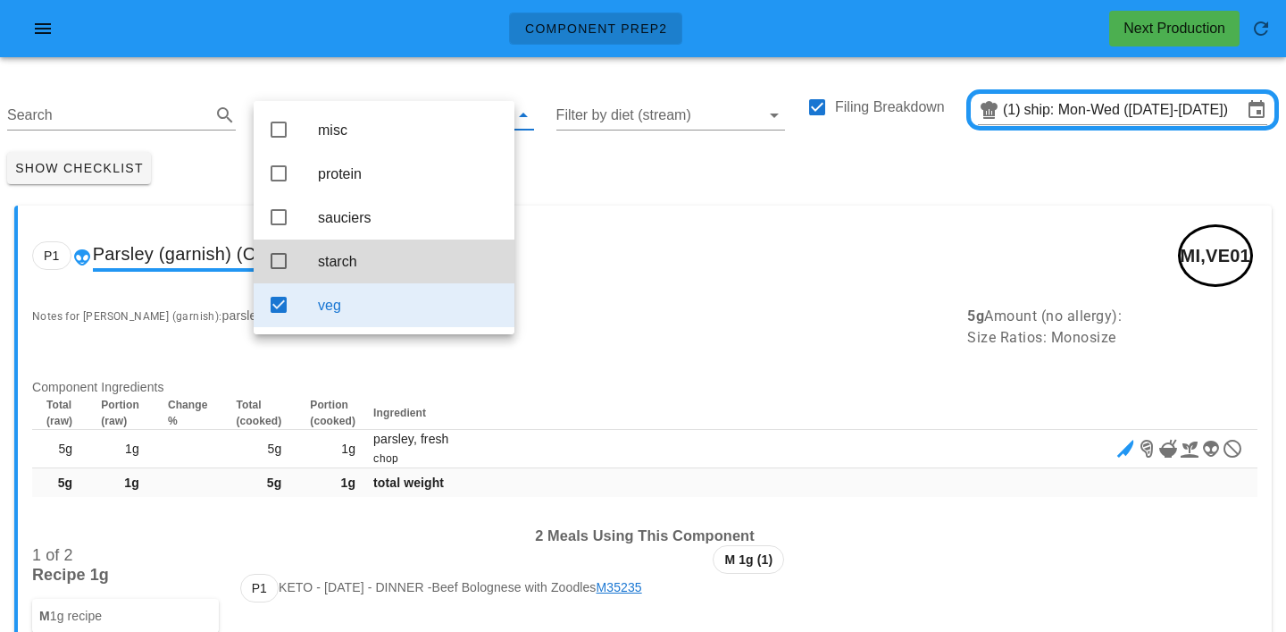
click at [575, 177] on div "Show Checklist" at bounding box center [643, 168] width 1286 height 46
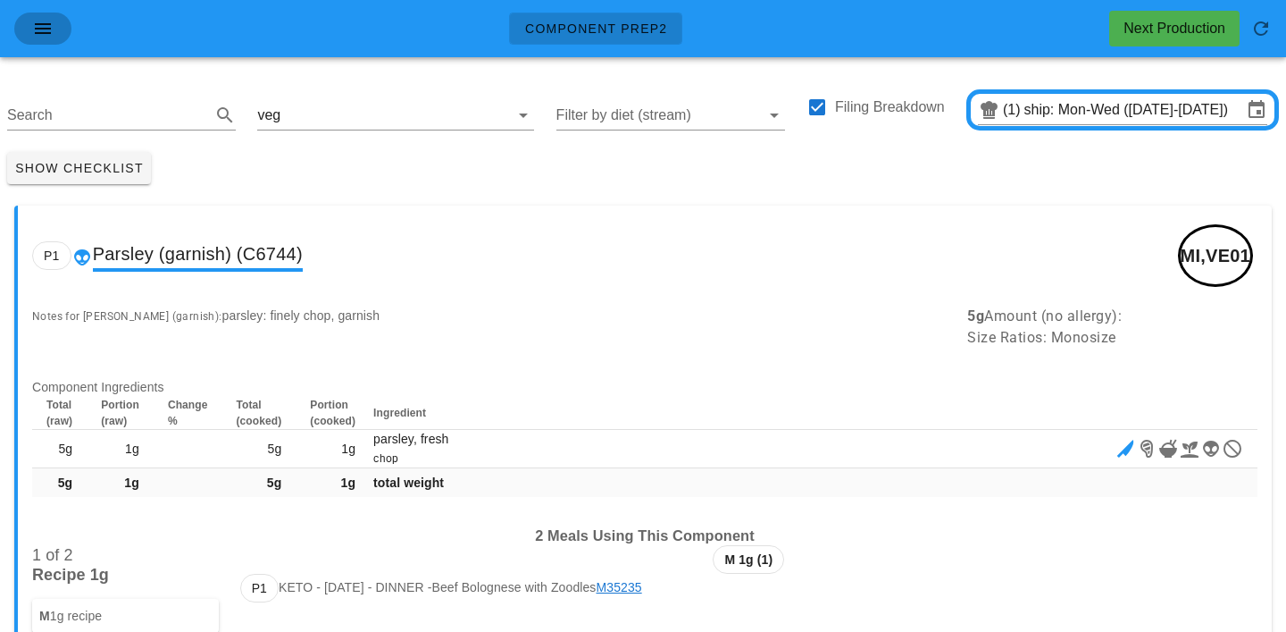
click at [43, 37] on icon "button" at bounding box center [42, 28] width 21 height 21
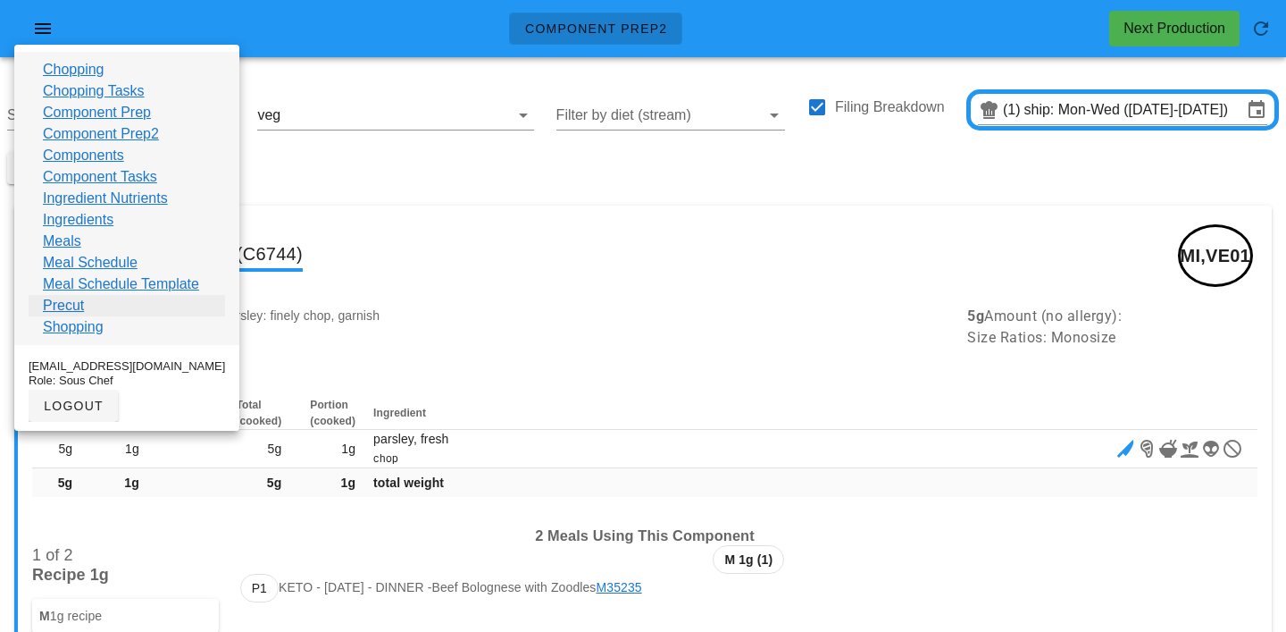
click at [72, 298] on link "Precut" at bounding box center [63, 305] width 41 height 21
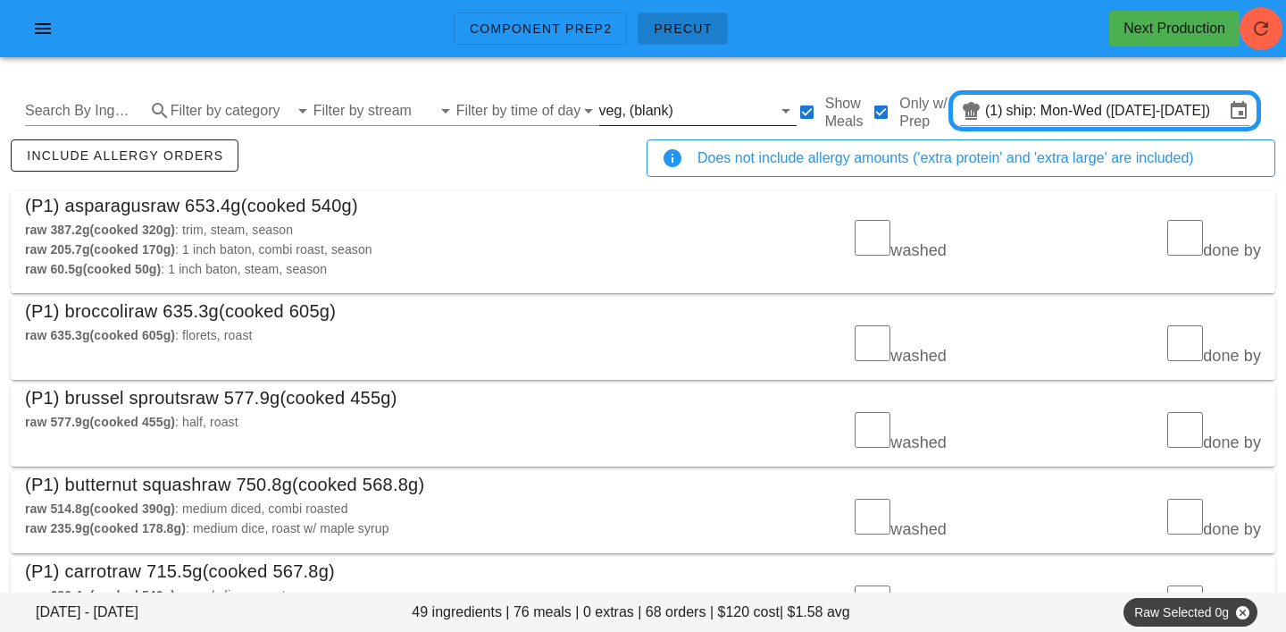
click at [677, 111] on input "text" at bounding box center [724, 110] width 95 height 29
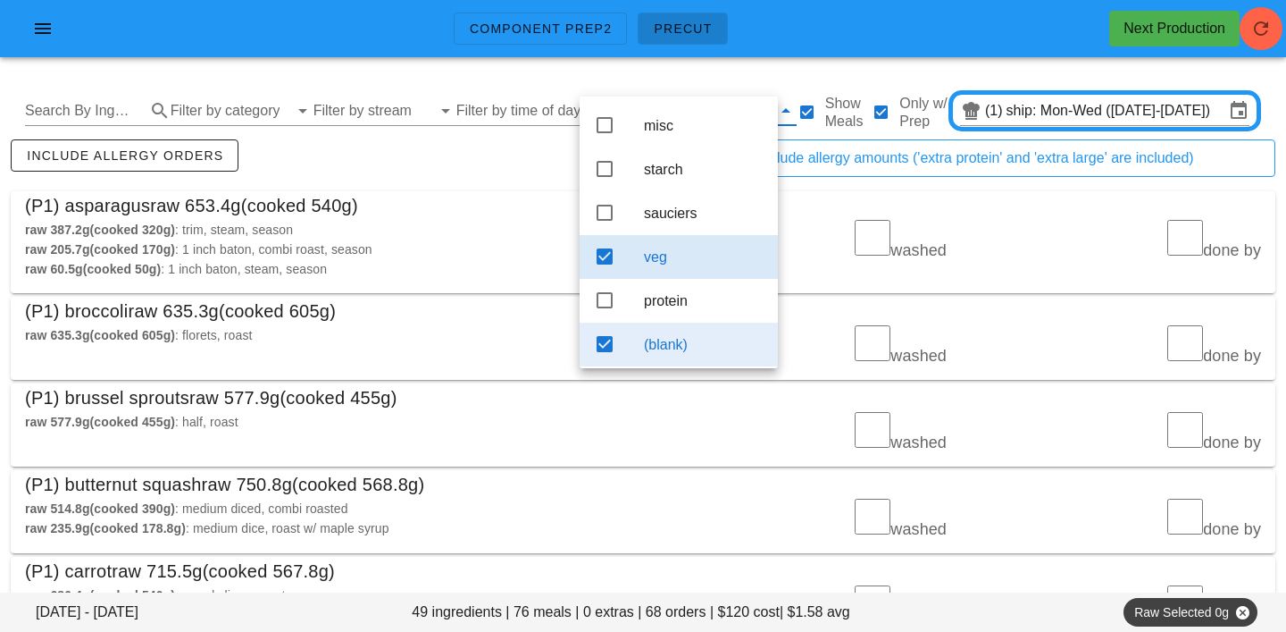
click at [670, 353] on div "(blank)" at bounding box center [704, 344] width 120 height 17
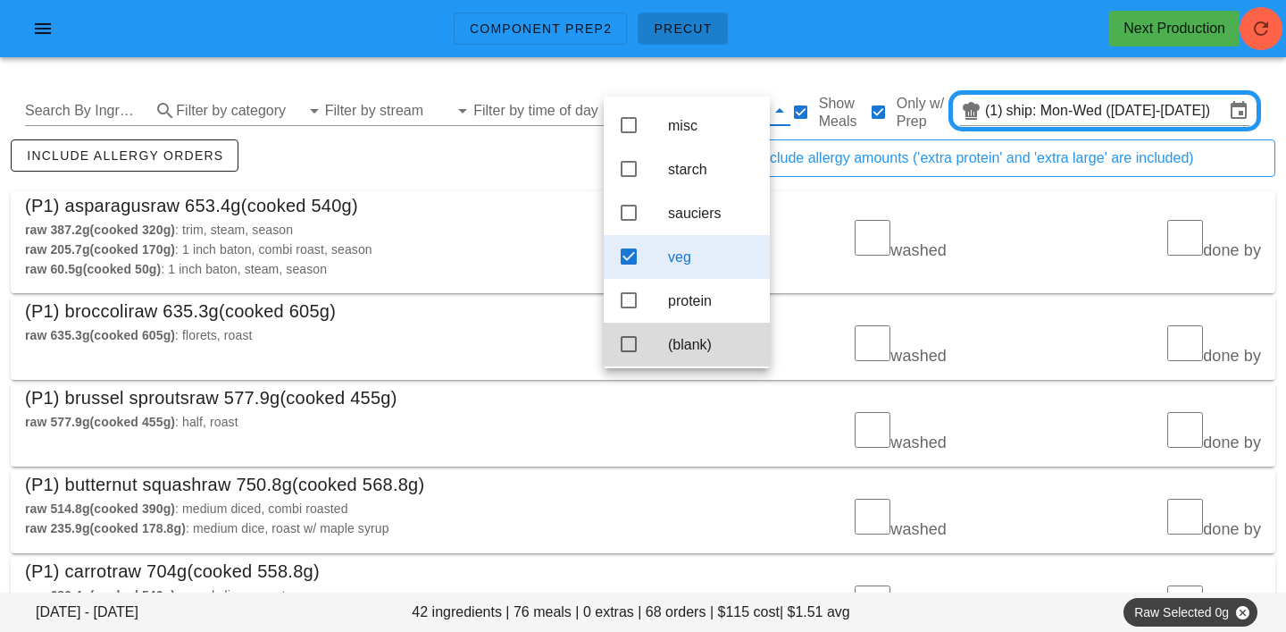
scroll to position [16, 0]
click at [548, 224] on div "raw 387.2g (cooked 320g) : trim, steam, season" at bounding box center [329, 230] width 608 height 20
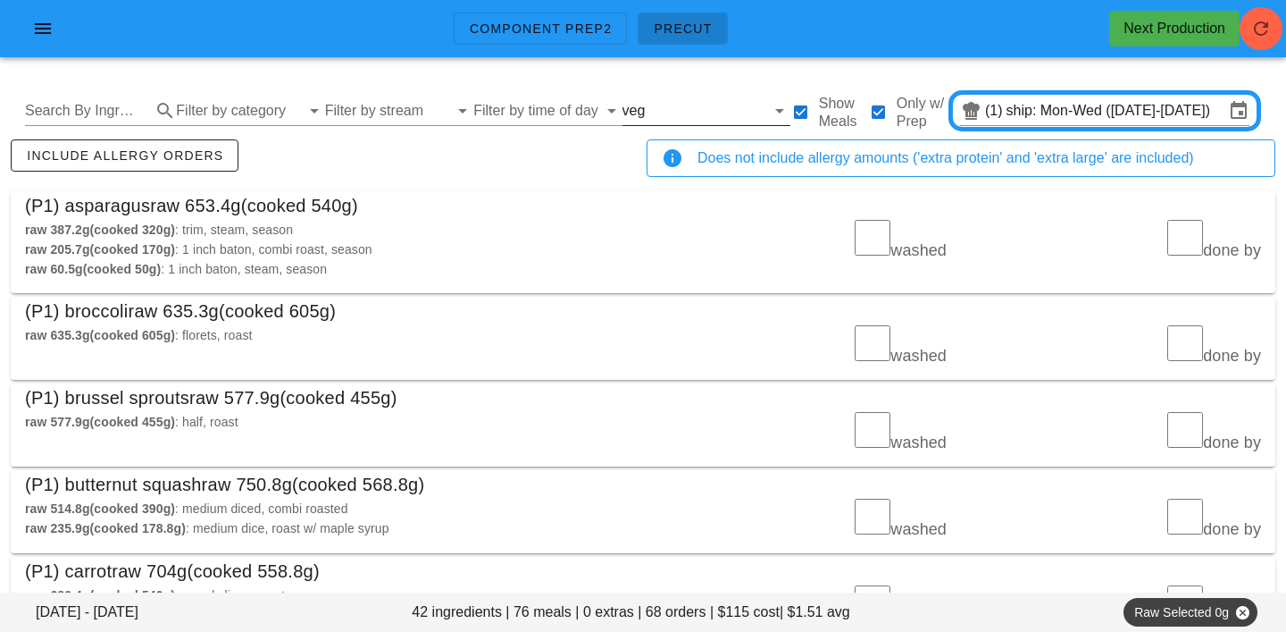
click at [651, 105] on input "text" at bounding box center [707, 110] width 116 height 29
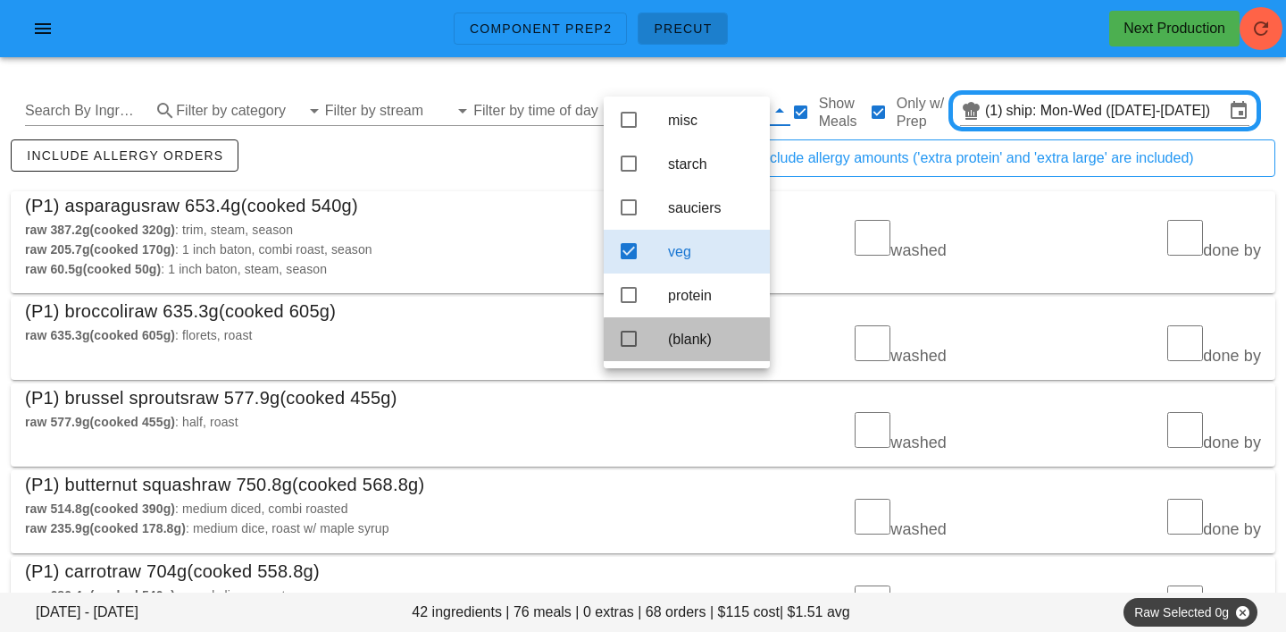
click at [698, 331] on div "(blank)" at bounding box center [712, 339] width 88 height 17
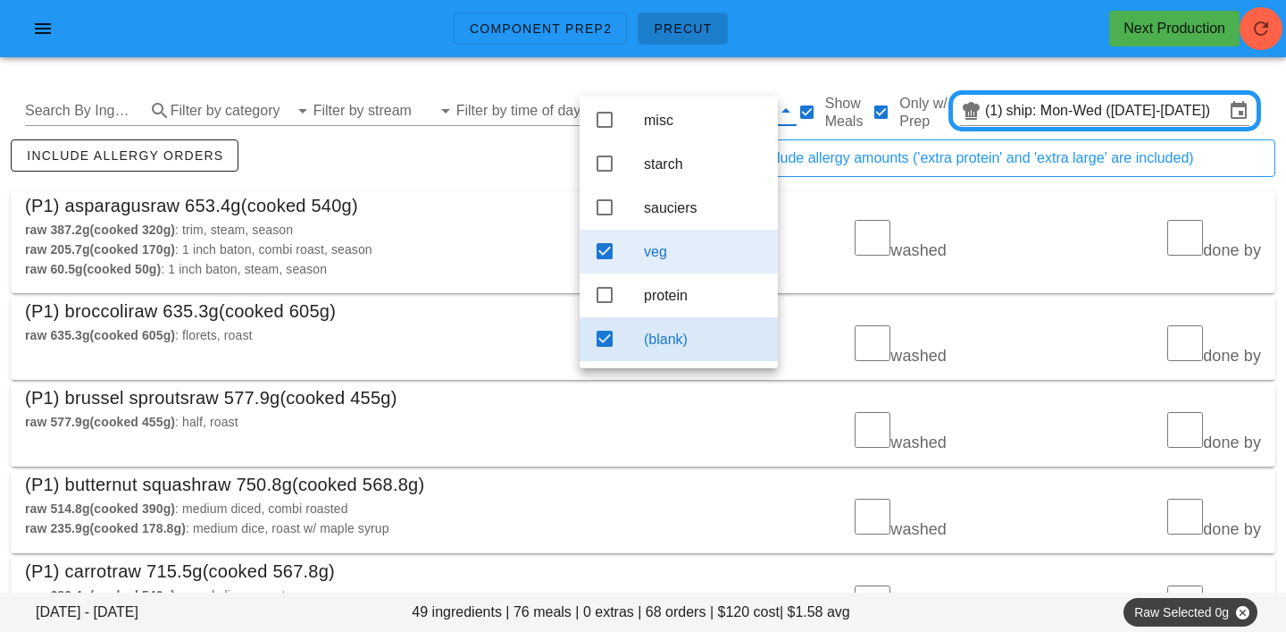
click at [675, 243] on div "veg" at bounding box center [704, 251] width 120 height 17
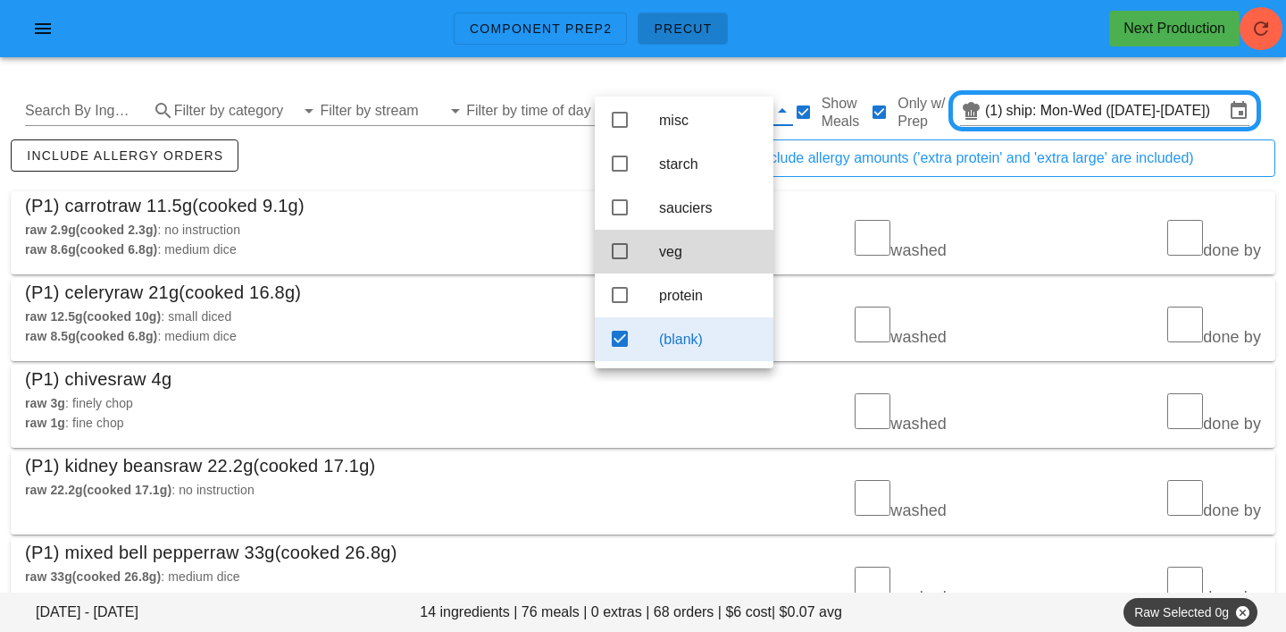
click at [507, 157] on div "include allergy orders" at bounding box center [325, 165] width 636 height 59
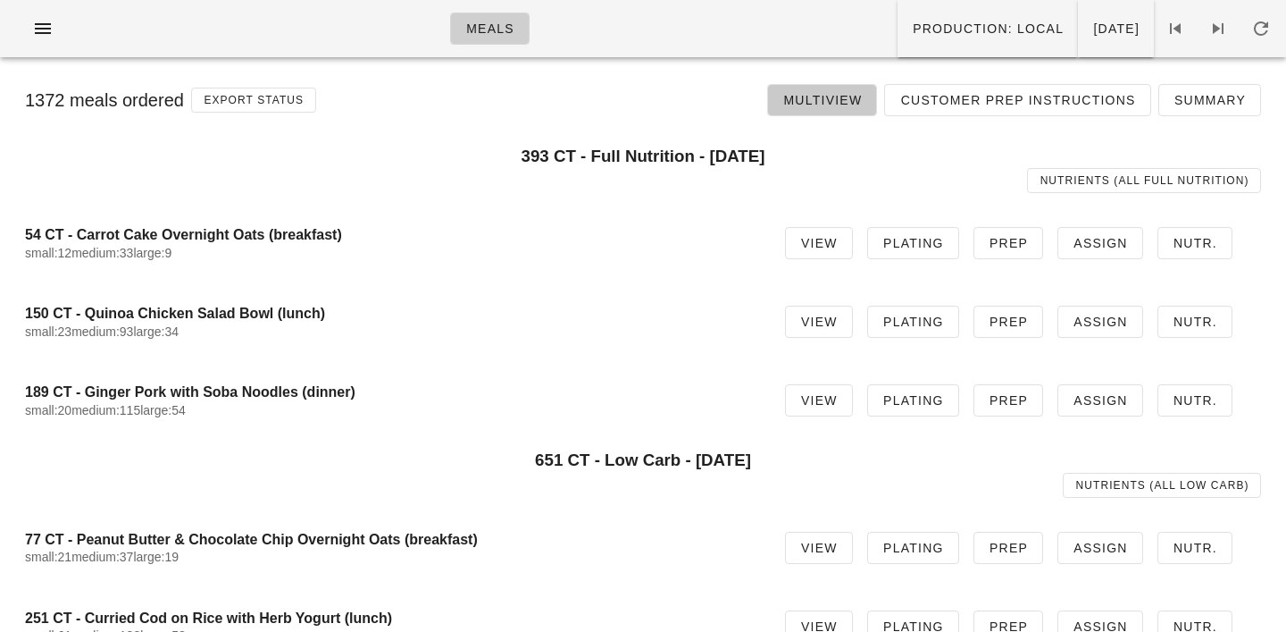
click at [856, 93] on span "Multiview" at bounding box center [823, 100] width 80 height 14
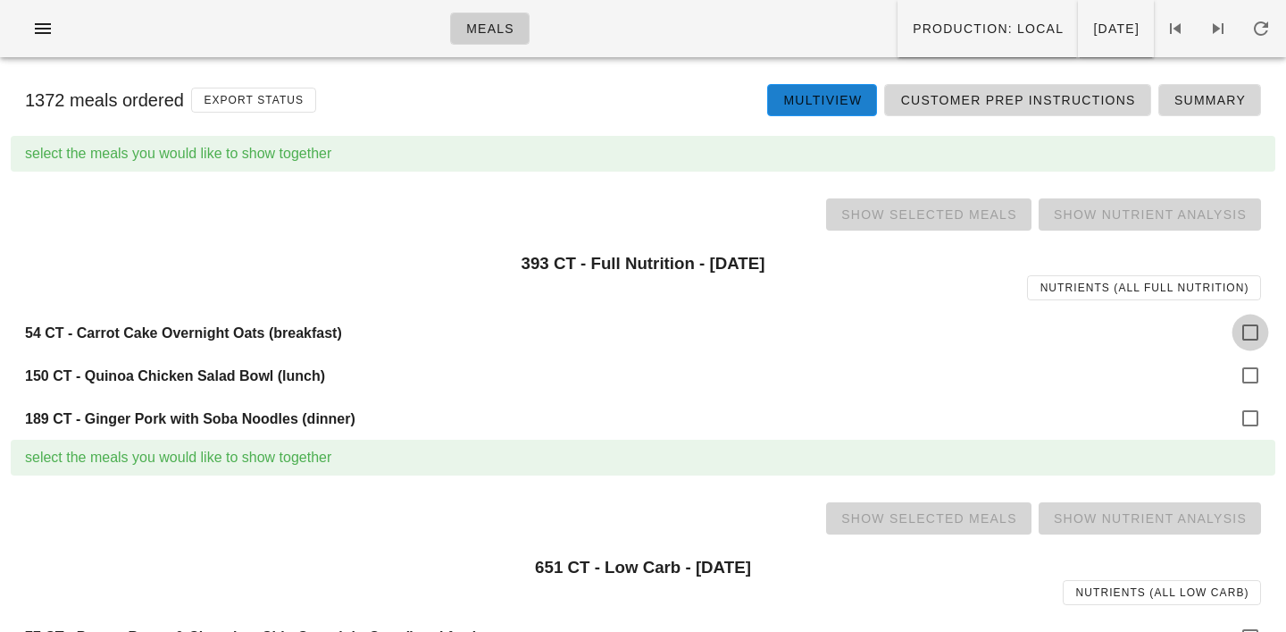
click at [1254, 339] on div at bounding box center [1251, 332] width 30 height 30
checkbox input "true"
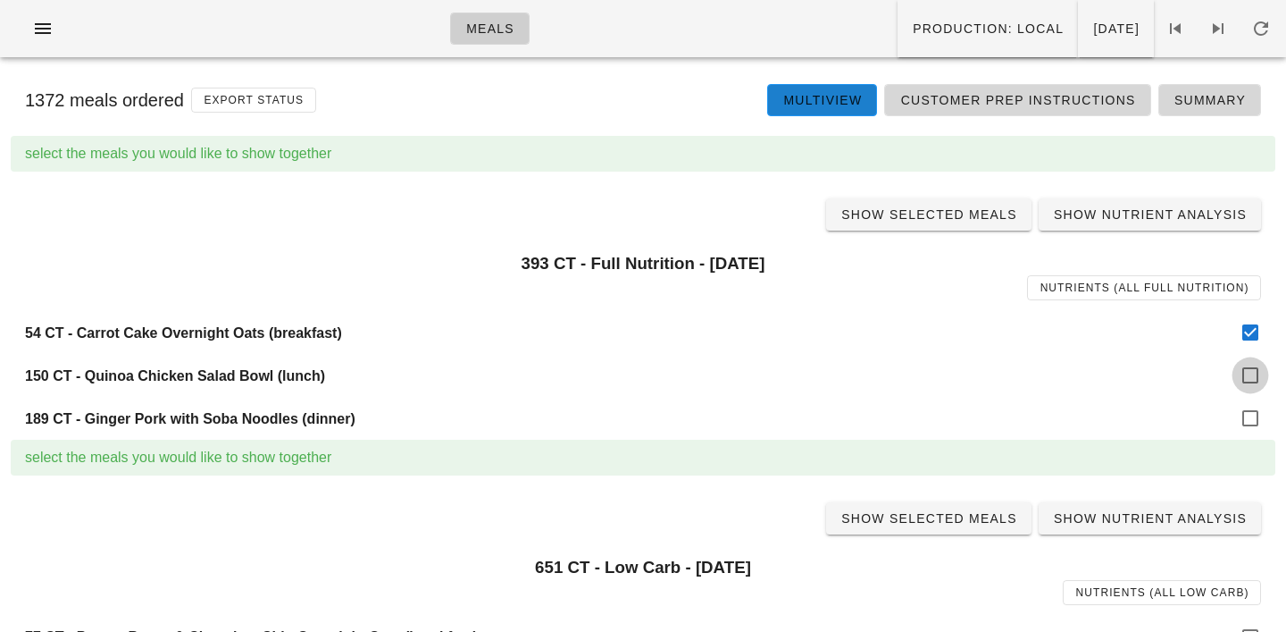
click at [1246, 366] on div at bounding box center [1251, 375] width 30 height 30
checkbox input "true"
click at [1252, 422] on div at bounding box center [1251, 418] width 30 height 30
checkbox input "true"
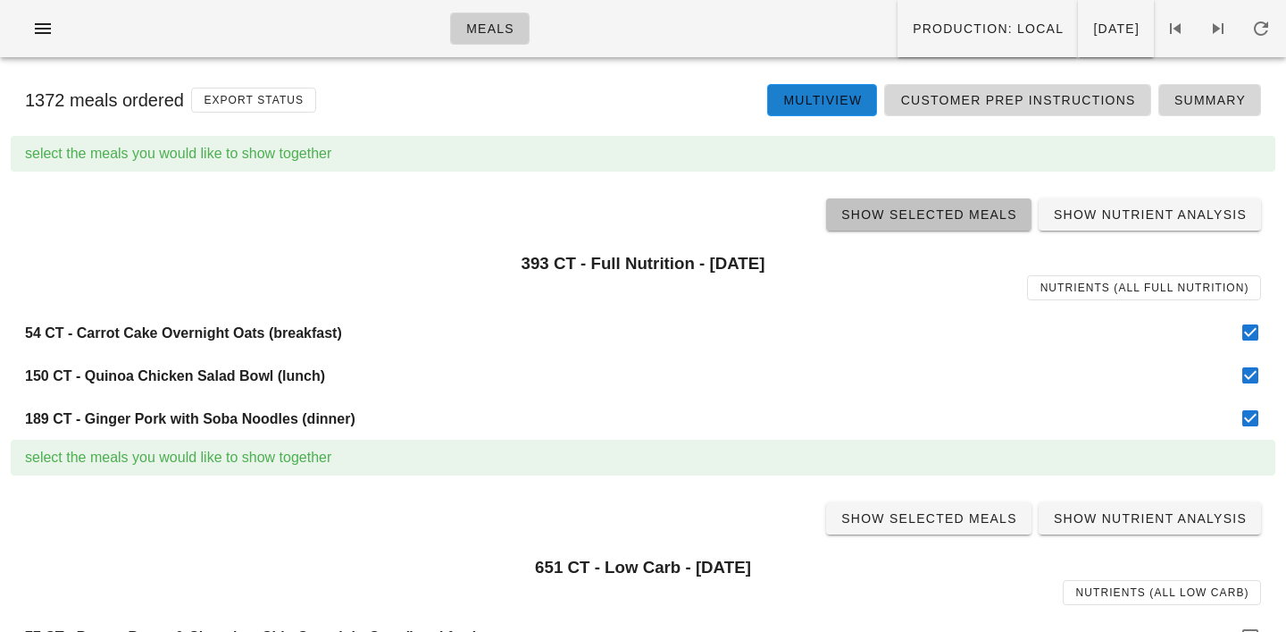
click at [955, 208] on span "Show Selected Meals" at bounding box center [929, 214] width 177 height 14
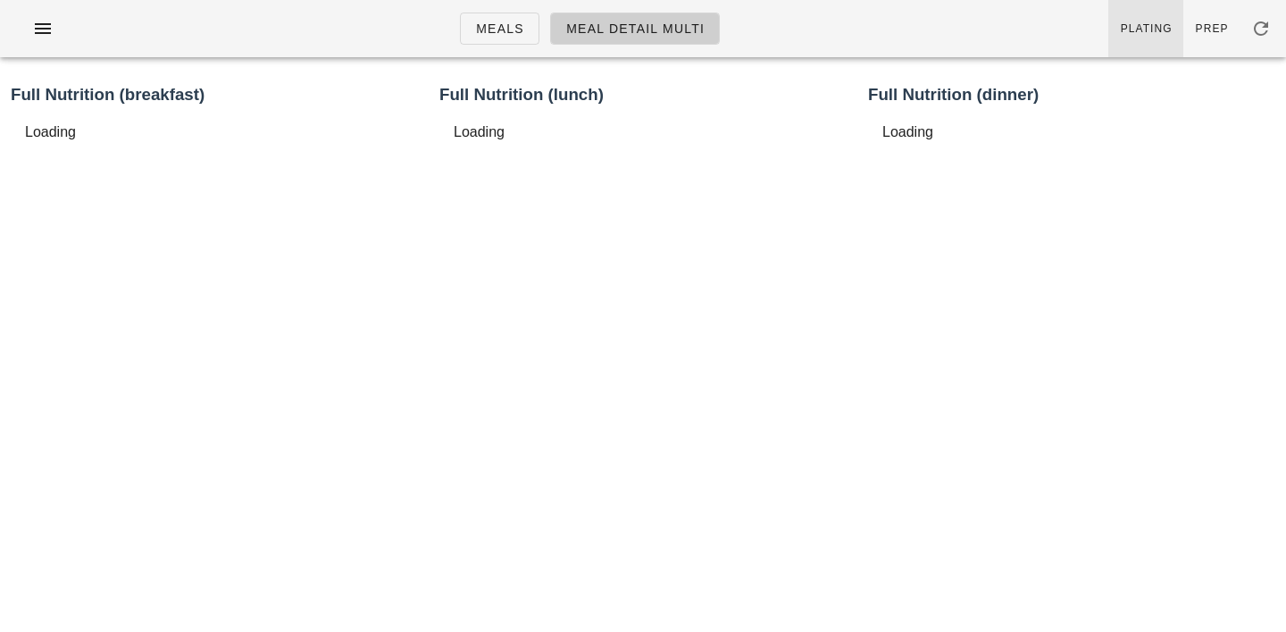
click at [1148, 19] on link "Plating" at bounding box center [1146, 28] width 75 height 57
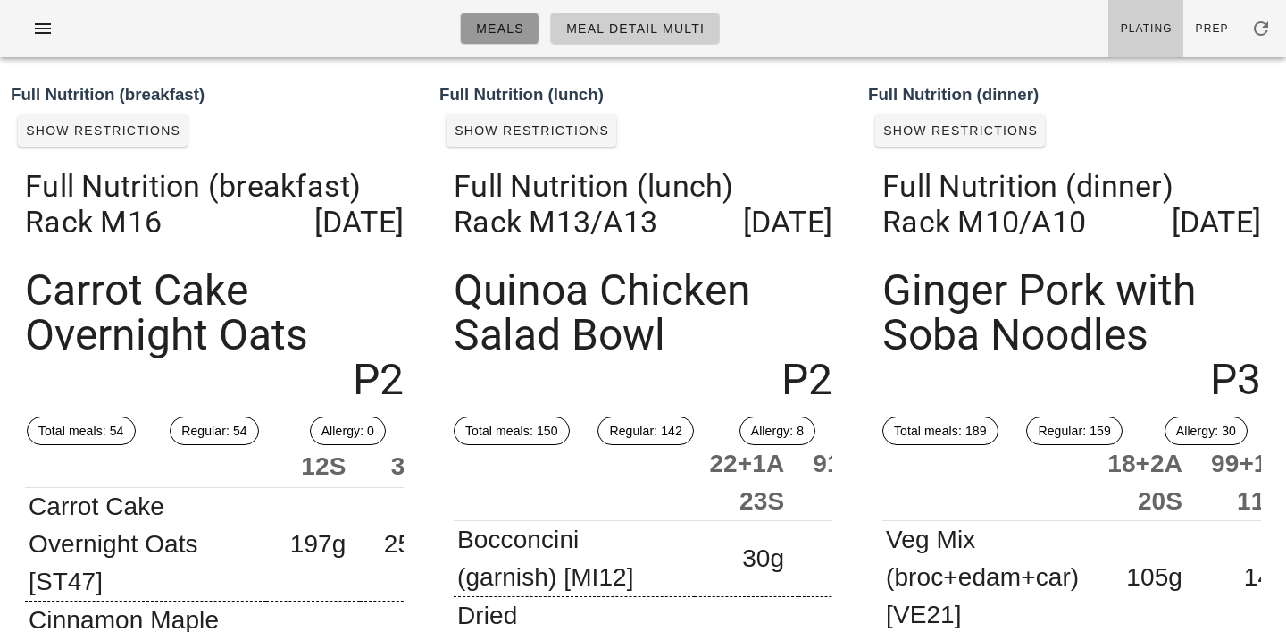
click at [501, 36] on span "Meals" at bounding box center [499, 28] width 49 height 14
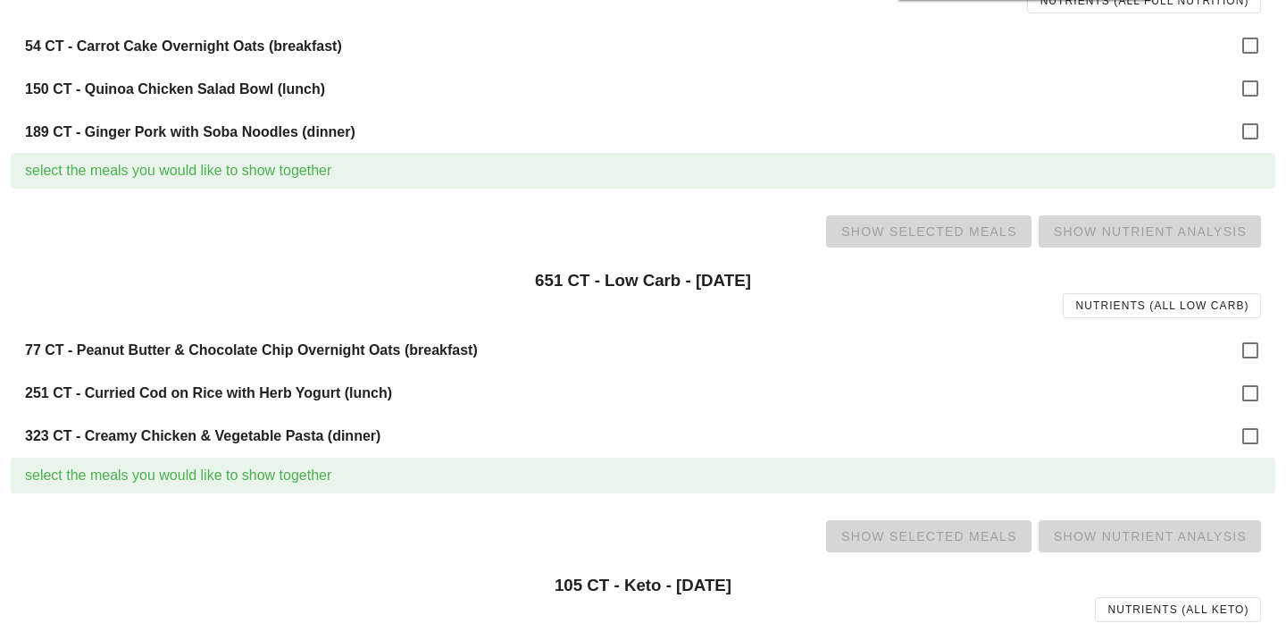
scroll to position [429, 0]
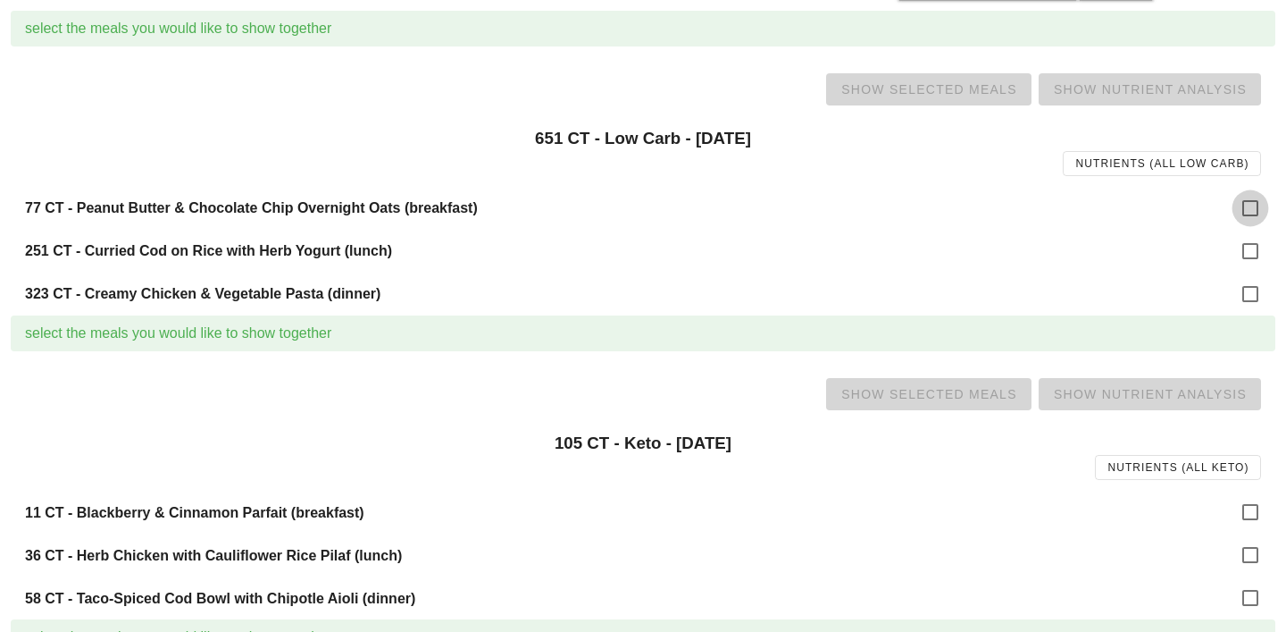
click at [1239, 217] on div at bounding box center [1251, 208] width 30 height 30
checkbox input "true"
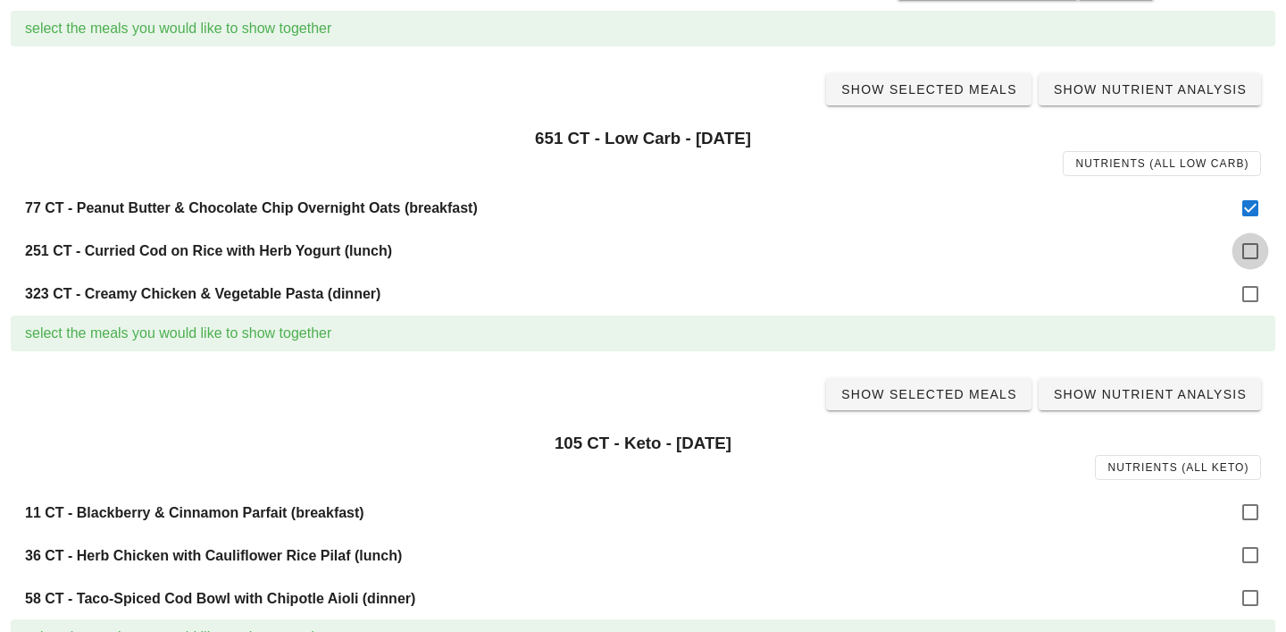
click at [1245, 251] on div at bounding box center [1251, 251] width 30 height 30
checkbox input "true"
click at [1245, 303] on div at bounding box center [1251, 294] width 30 height 30
checkbox input "true"
click at [938, 94] on span "Show Selected Meals" at bounding box center [929, 89] width 177 height 14
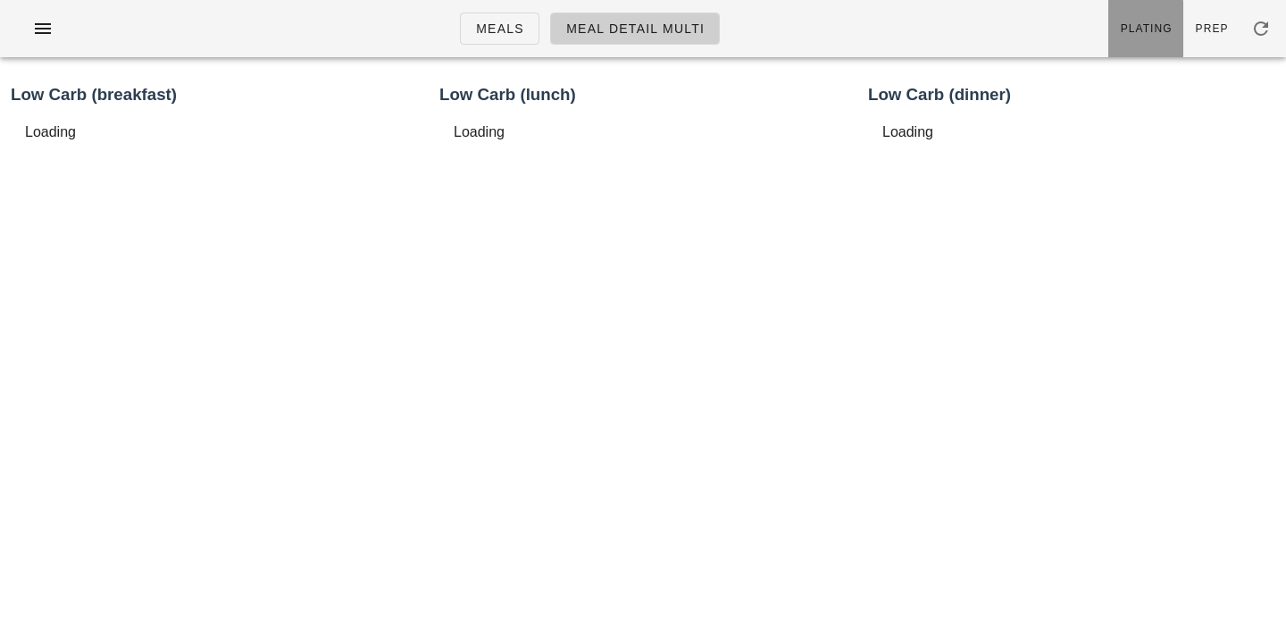
click at [1170, 15] on link "Plating" at bounding box center [1146, 28] width 75 height 57
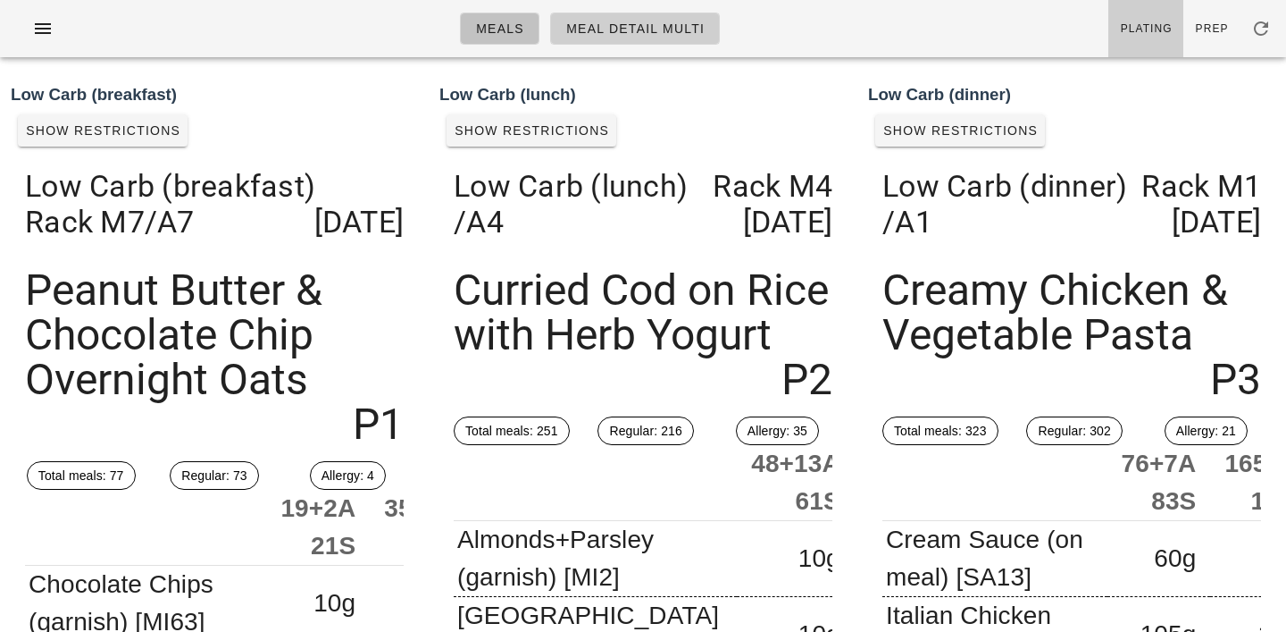
click at [500, 30] on span "Meals" at bounding box center [499, 28] width 49 height 14
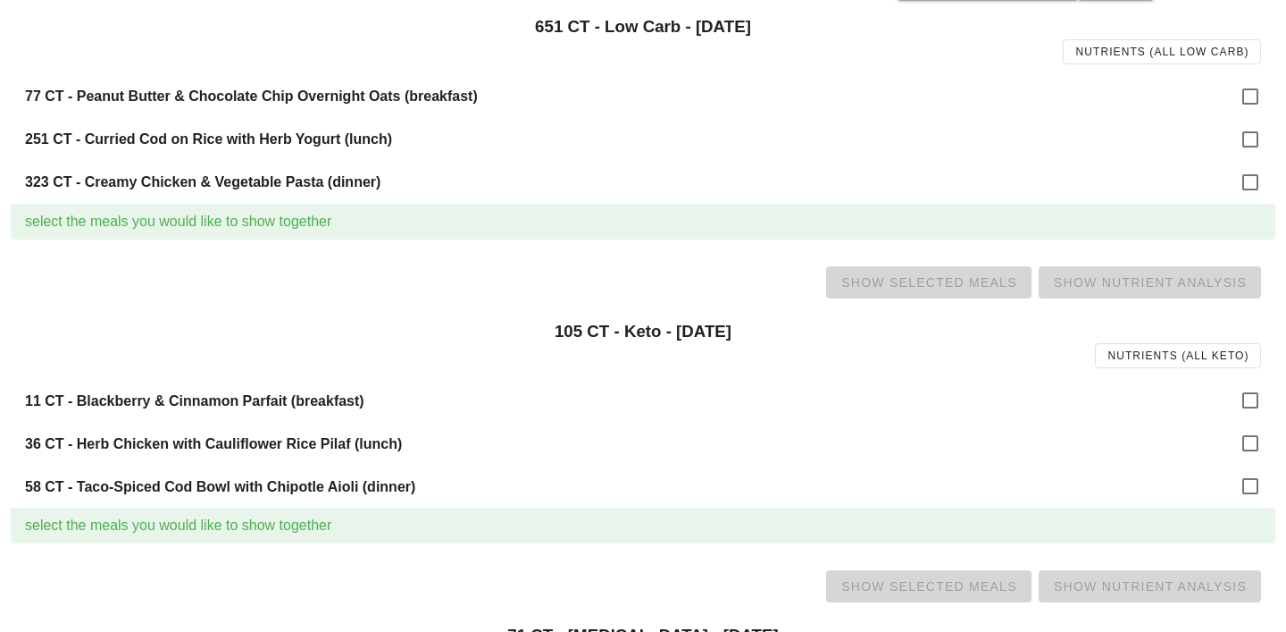
scroll to position [546, 0]
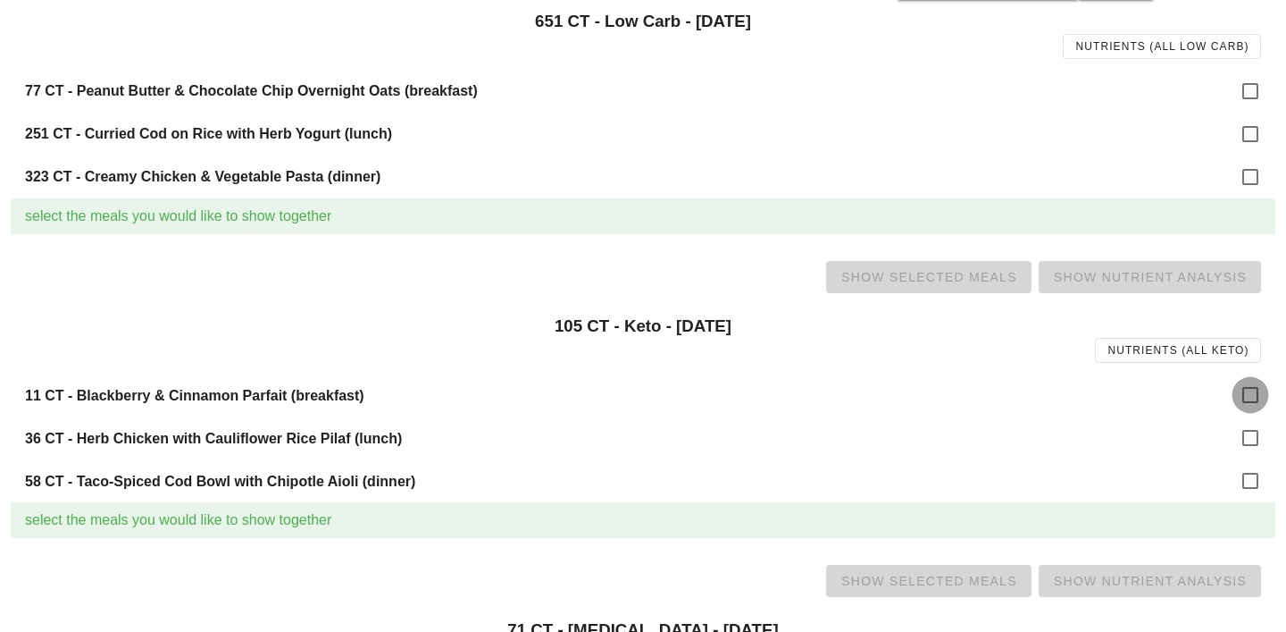
click at [1266, 398] on div at bounding box center [1251, 395] width 30 height 30
checkbox input "true"
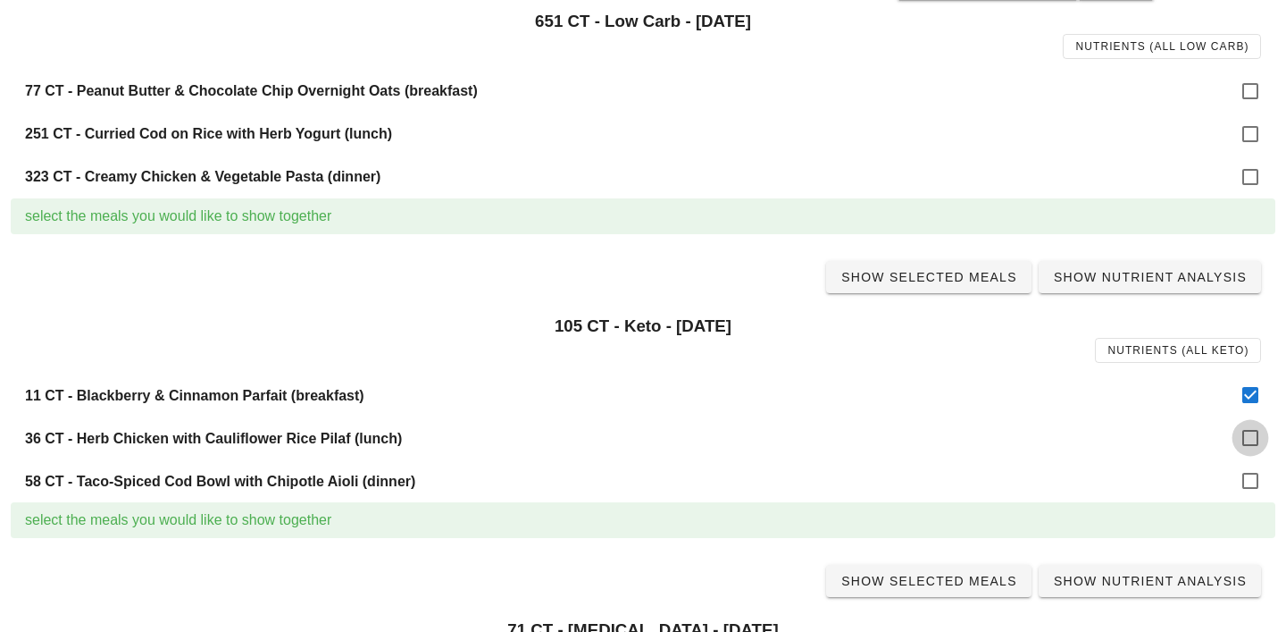
click at [1260, 432] on div at bounding box center [1251, 438] width 30 height 30
checkbox input "true"
click at [1253, 487] on div at bounding box center [1251, 480] width 30 height 30
checkbox input "true"
click at [922, 272] on span "Show Selected Meals" at bounding box center [929, 277] width 177 height 14
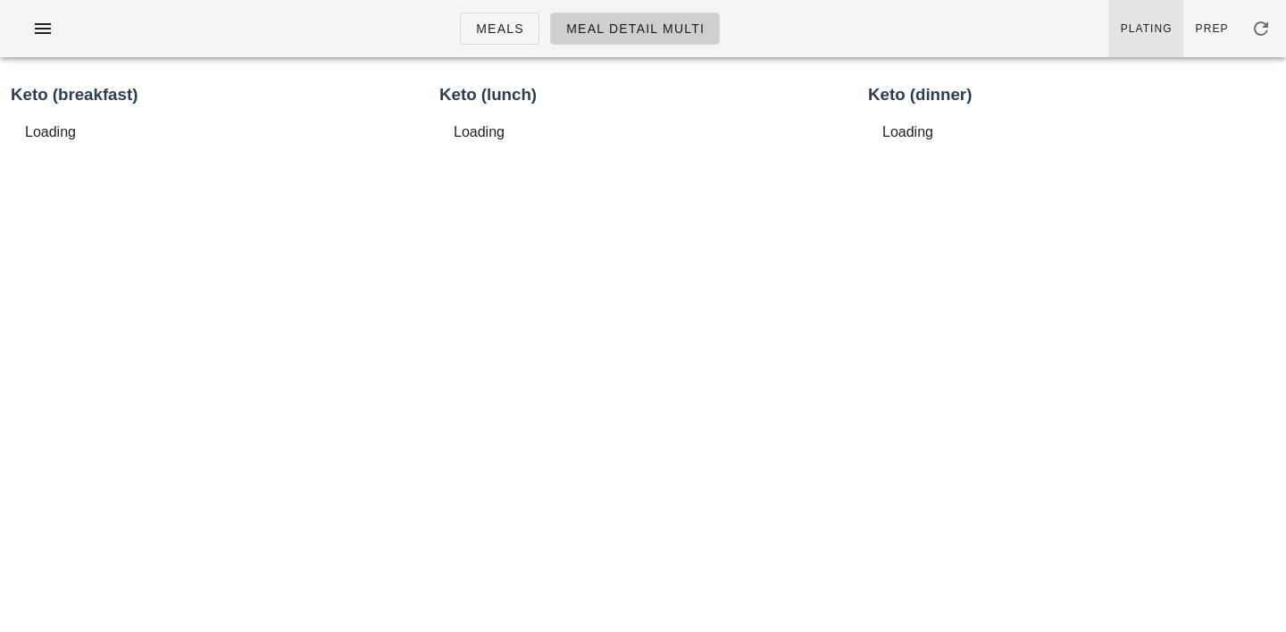
click at [1144, 36] on link "Plating" at bounding box center [1146, 28] width 75 height 57
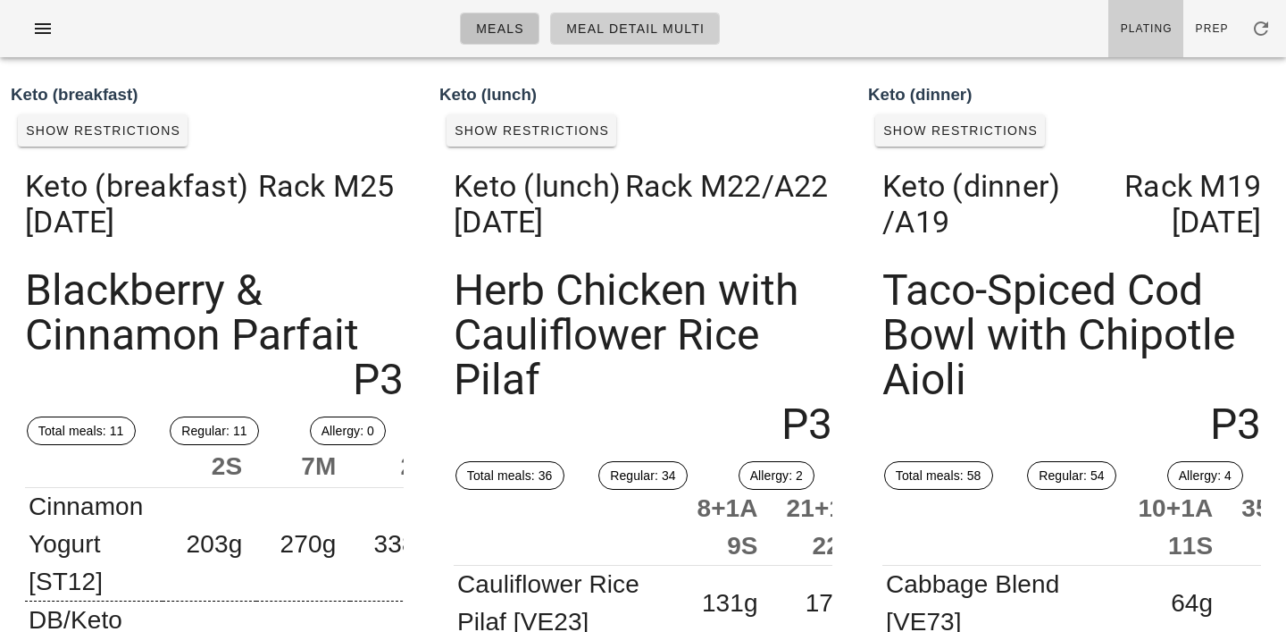
click at [504, 36] on span "Meals" at bounding box center [499, 28] width 49 height 14
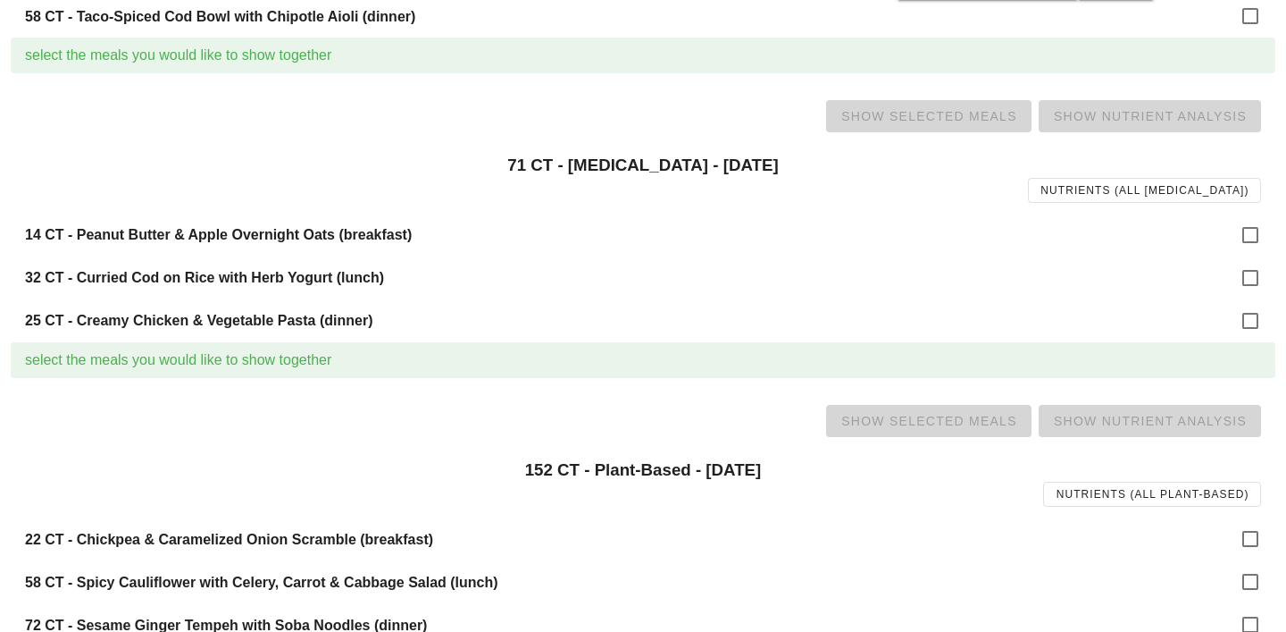
scroll to position [1018, 0]
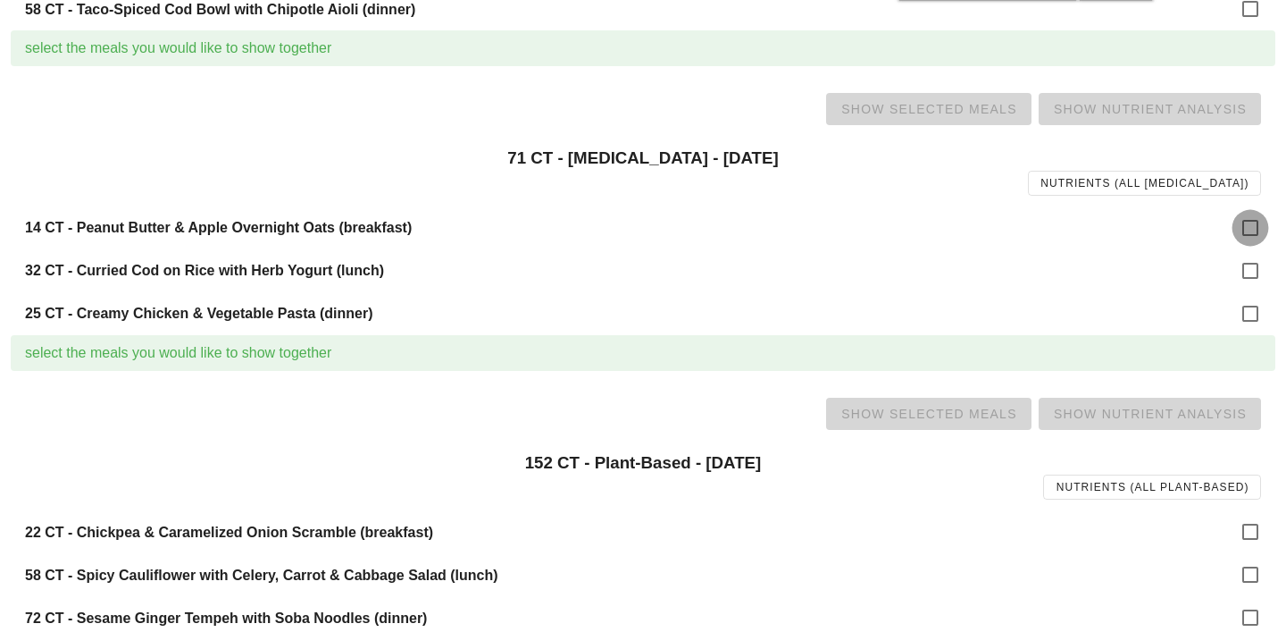
click at [1263, 229] on div at bounding box center [1251, 228] width 30 height 30
checkbox input "true"
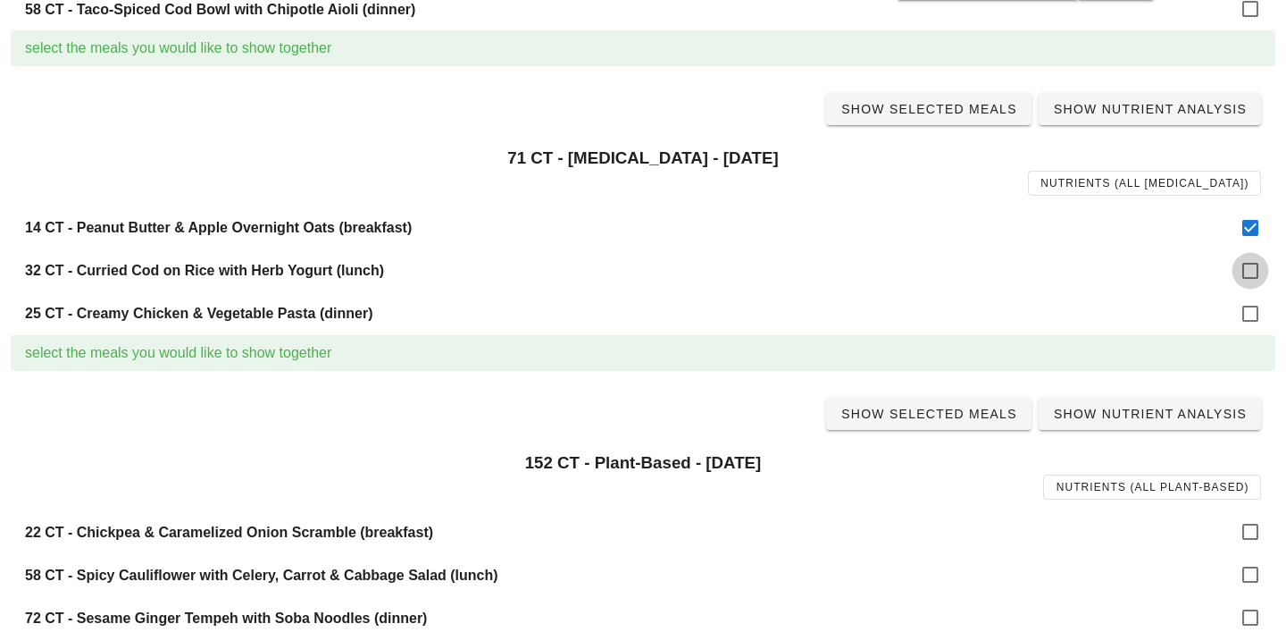
click at [1265, 272] on div at bounding box center [1251, 271] width 30 height 30
checkbox input "true"
click at [1263, 304] on div "25 CT - Creamy Chicken & Vegetable Pasta (dinner)" at bounding box center [643, 313] width 1265 height 43
click at [1252, 316] on div at bounding box center [1251, 313] width 30 height 30
checkbox input "true"
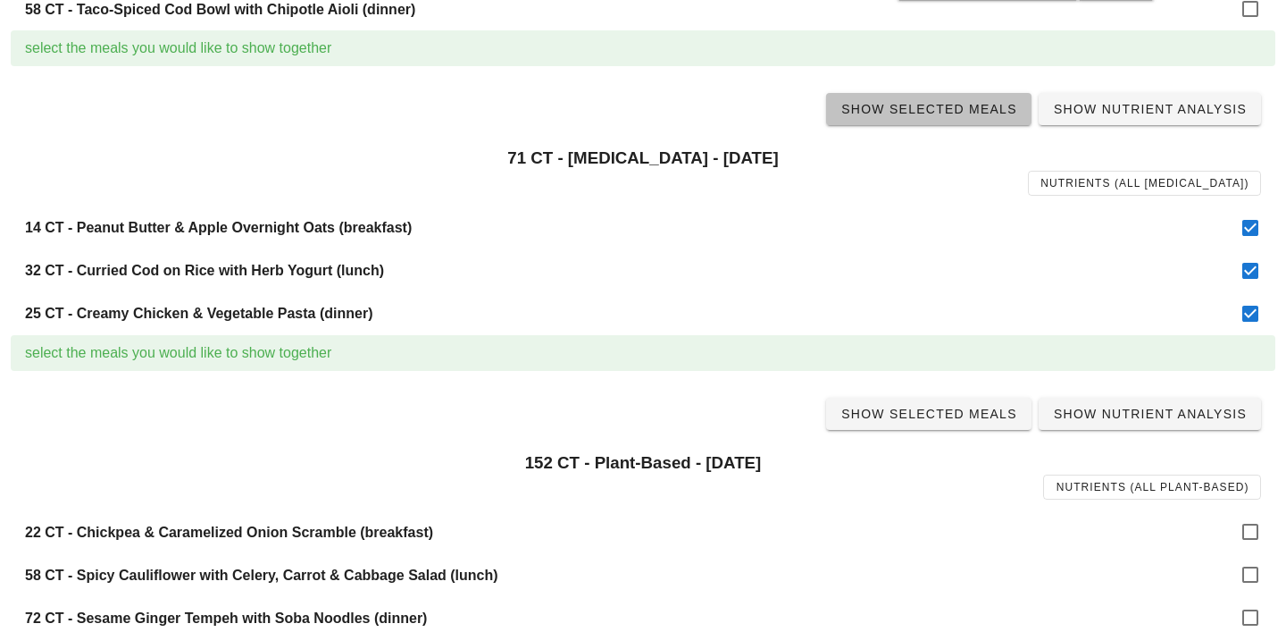
click at [932, 110] on span "Show Selected Meals" at bounding box center [929, 109] width 177 height 14
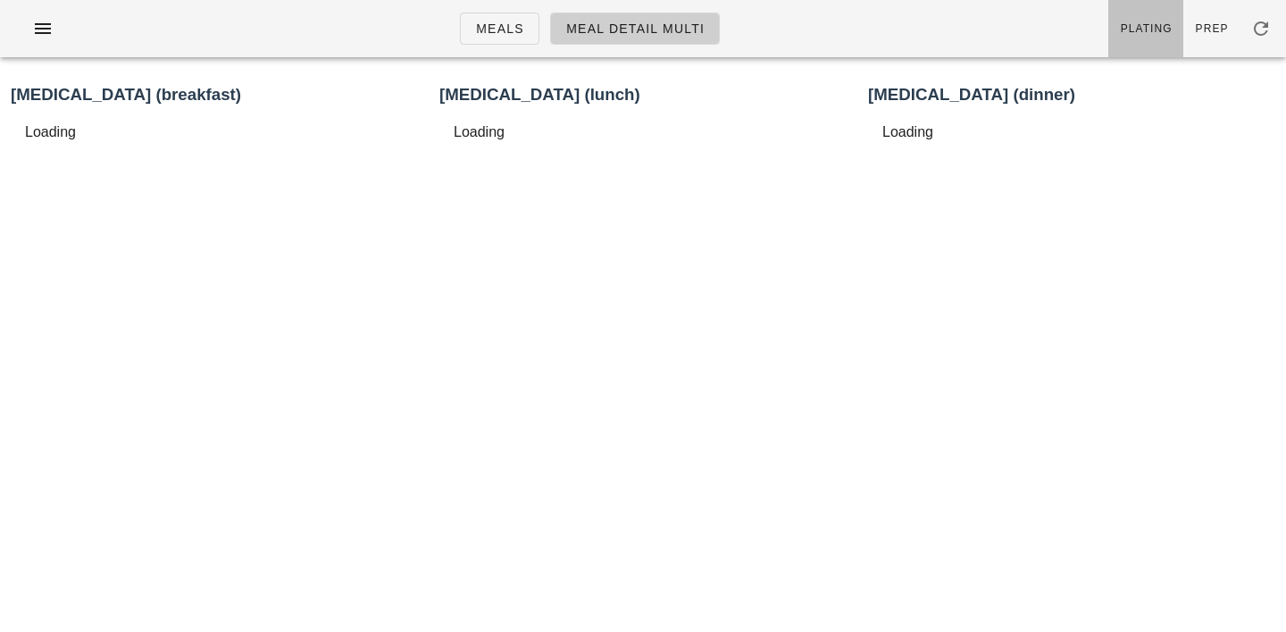
click at [1153, 29] on span "Plating" at bounding box center [1146, 28] width 53 height 13
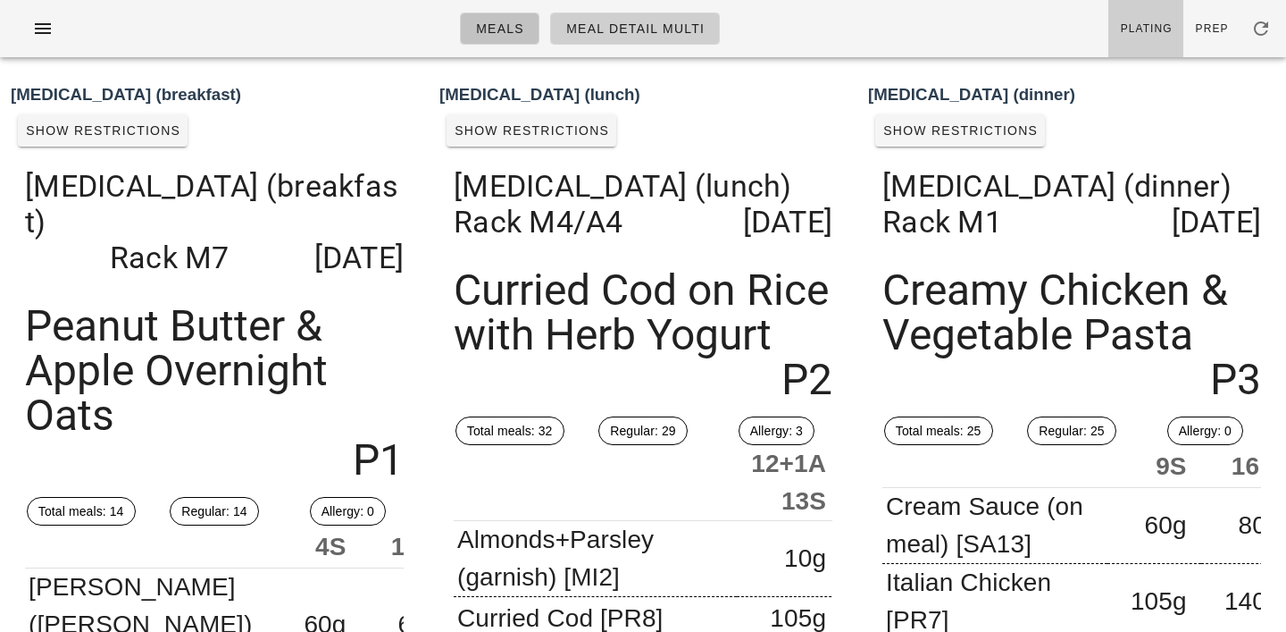
click at [513, 24] on span "Meals" at bounding box center [499, 28] width 49 height 14
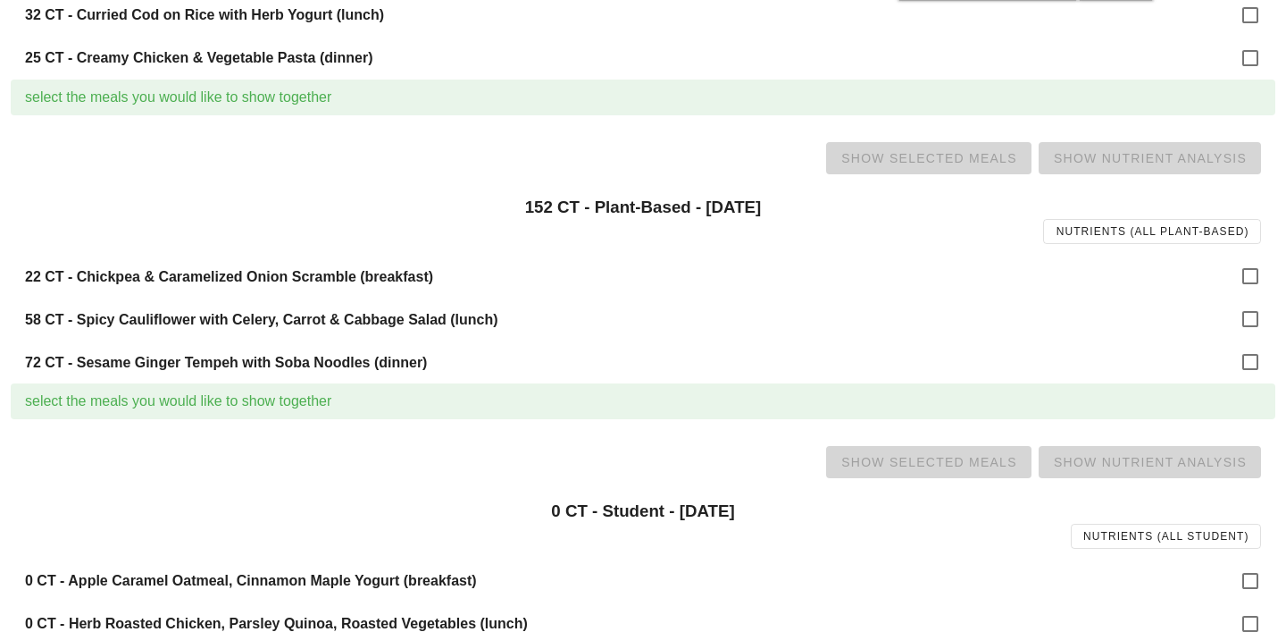
scroll to position [1347, 0]
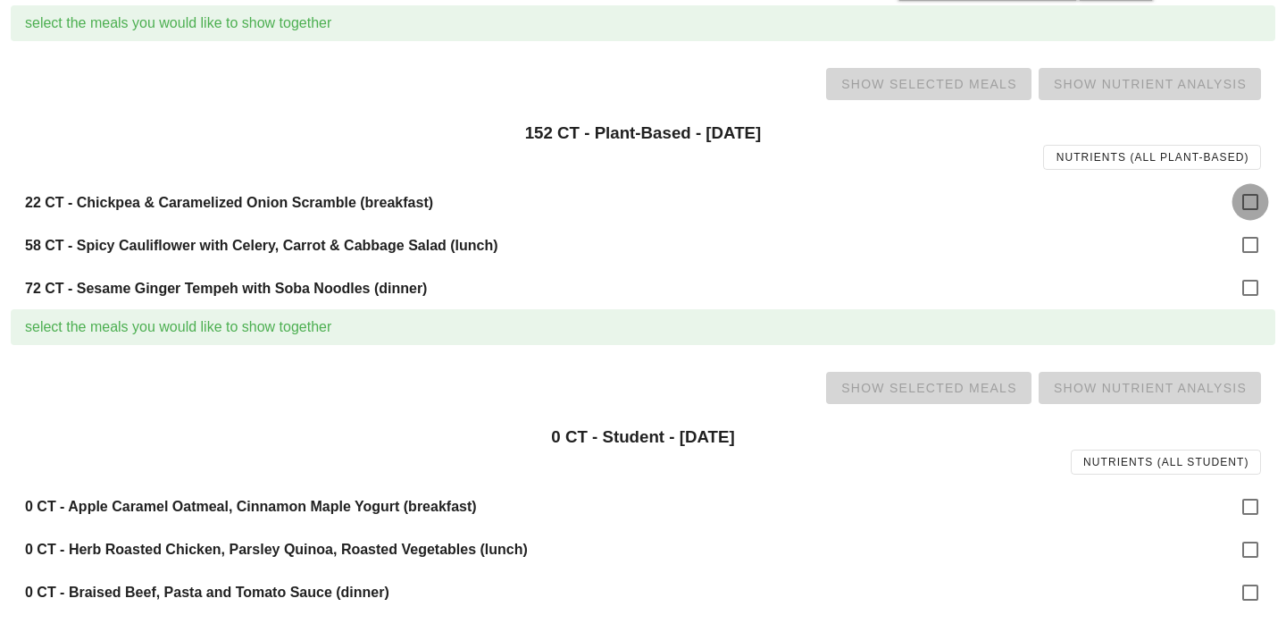
click at [1242, 208] on div at bounding box center [1251, 202] width 30 height 30
checkbox input "true"
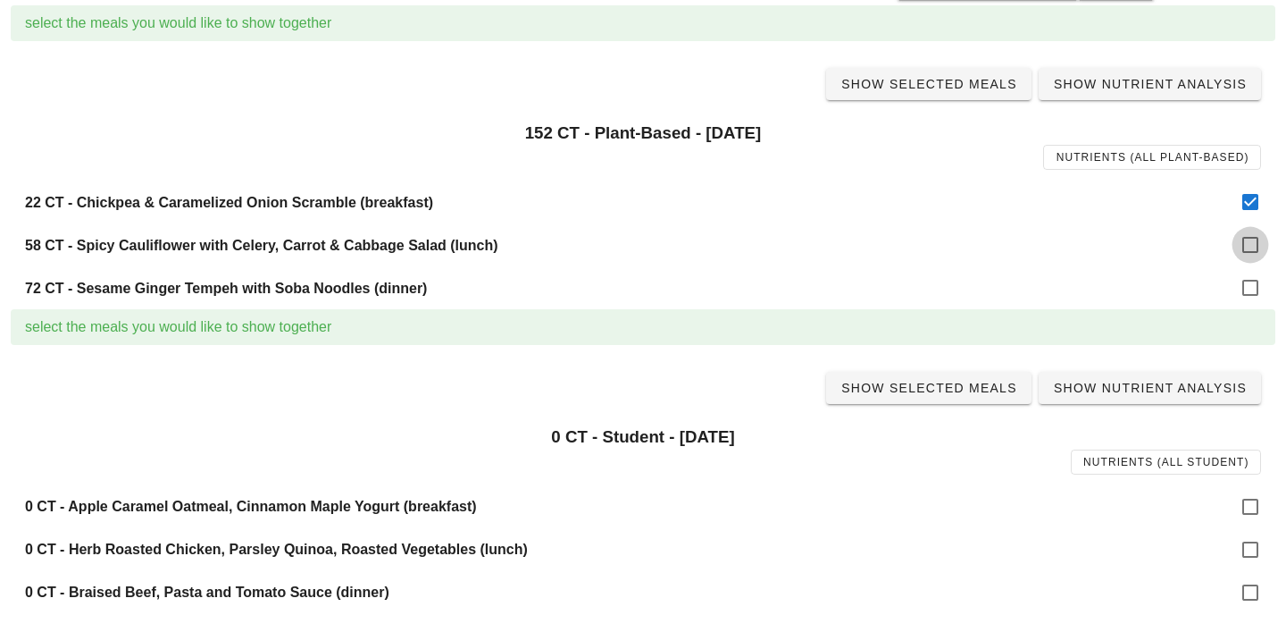
click at [1241, 242] on div at bounding box center [1251, 245] width 30 height 30
checkbox input "true"
click at [1245, 286] on div at bounding box center [1251, 287] width 30 height 30
checkbox input "true"
click at [929, 390] on span "Show Selected Meals" at bounding box center [929, 388] width 177 height 14
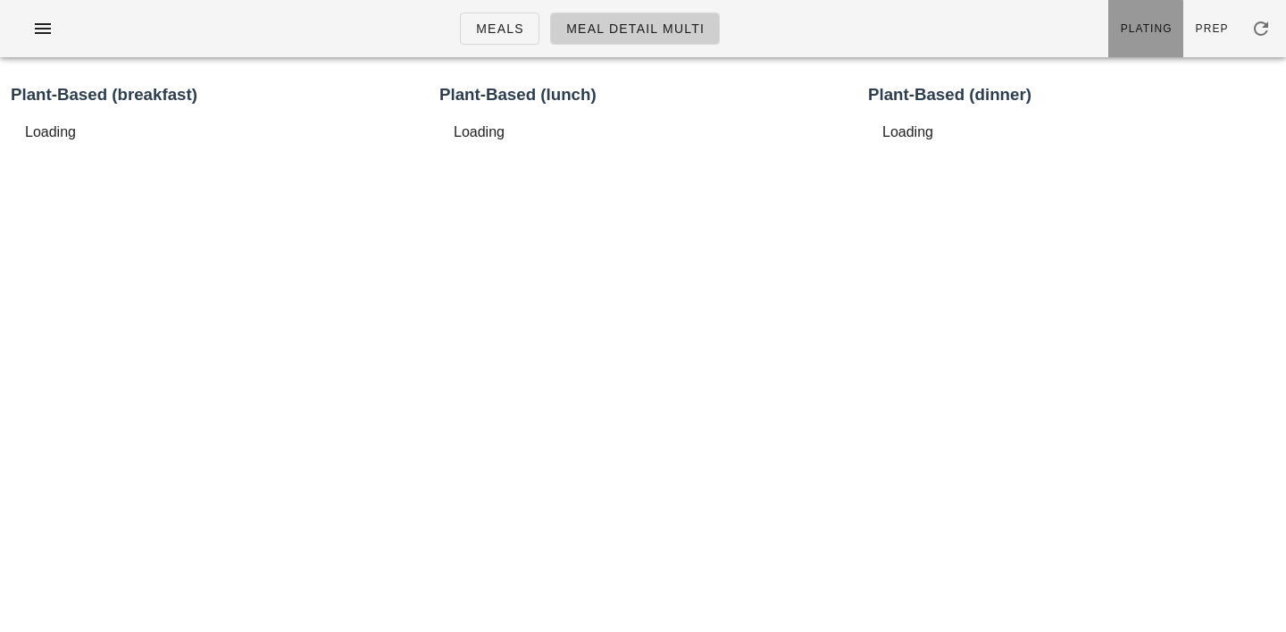
click at [1141, 19] on link "Plating" at bounding box center [1146, 28] width 75 height 57
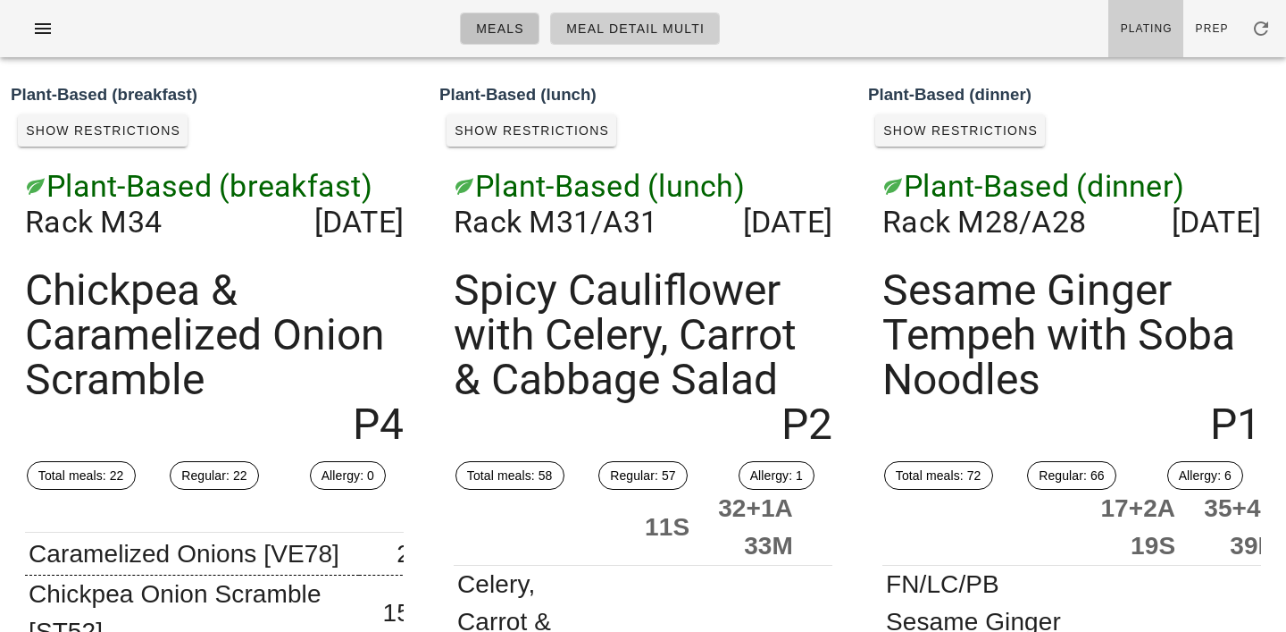
click at [516, 29] on span "Meals" at bounding box center [499, 28] width 49 height 14
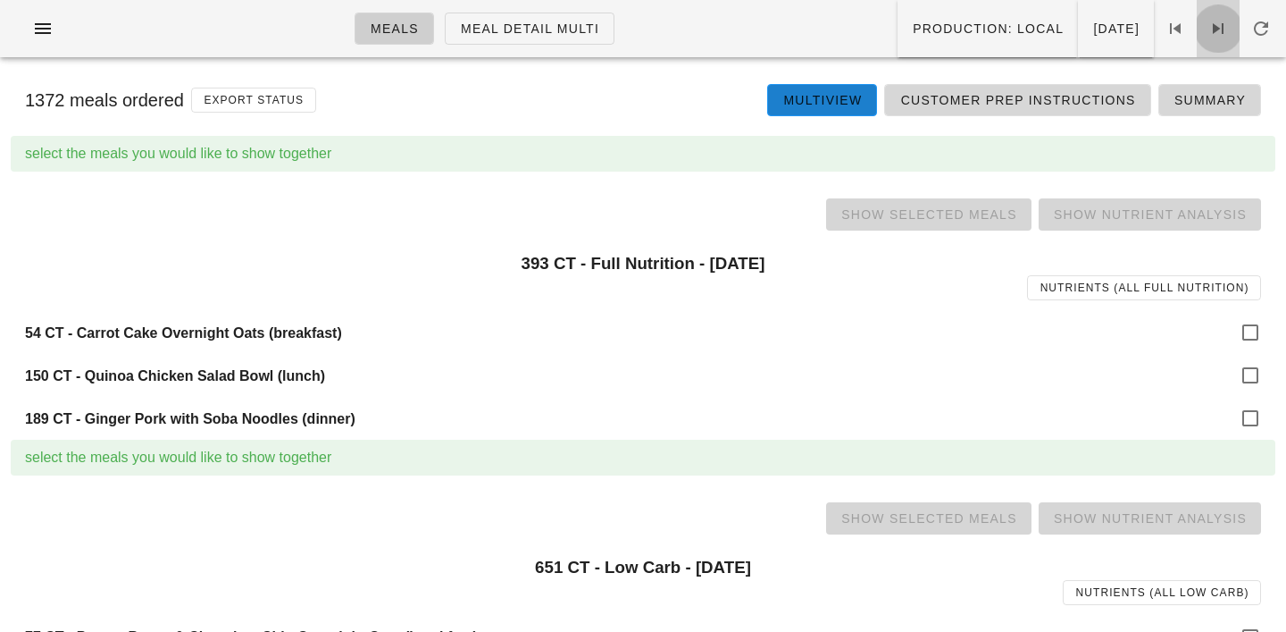
click at [1218, 31] on icon at bounding box center [1218, 28] width 21 height 21
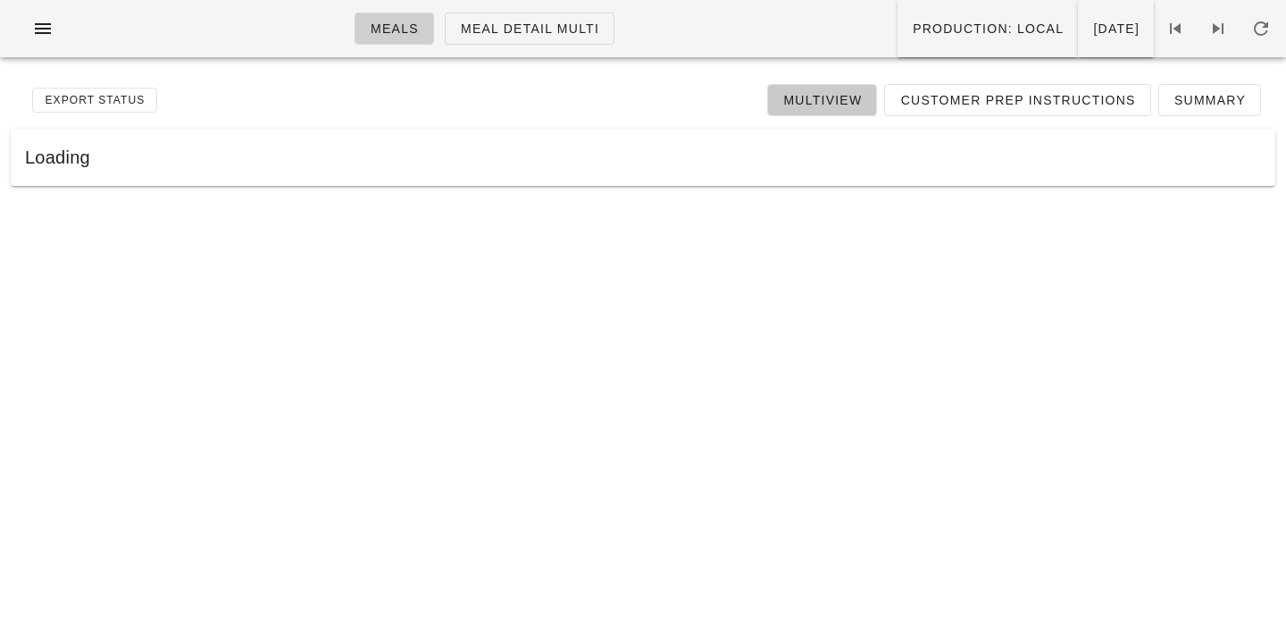
click at [820, 85] on link "Multiview" at bounding box center [822, 100] width 110 height 32
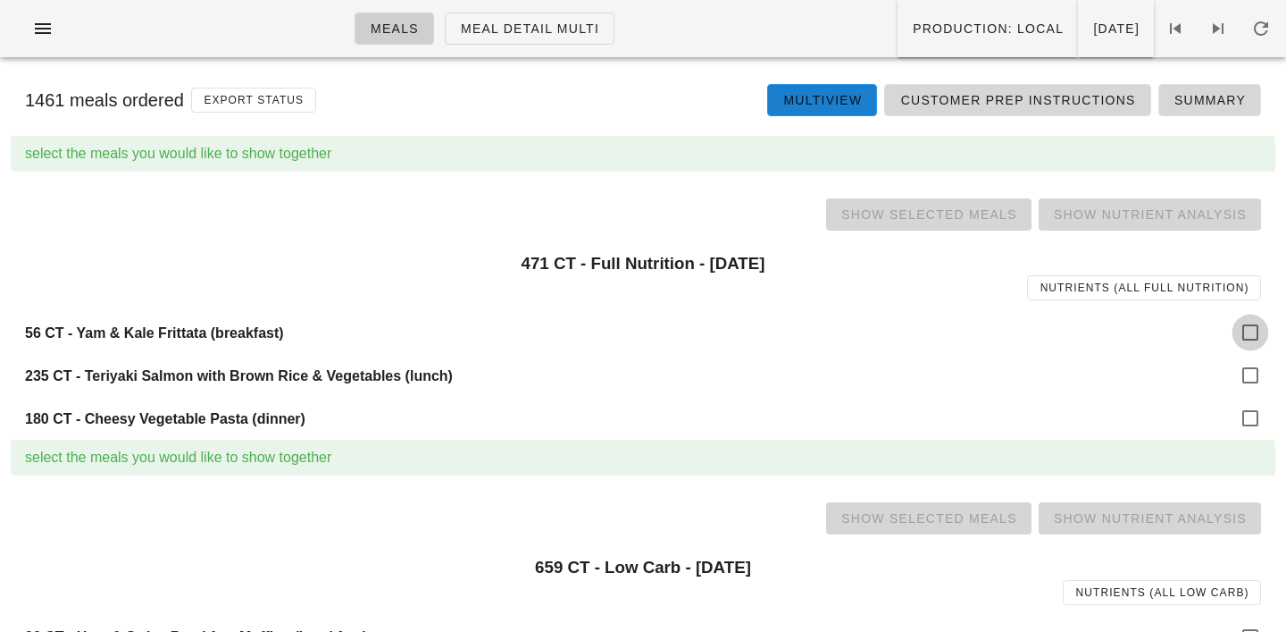
click at [1248, 339] on div at bounding box center [1251, 332] width 30 height 30
checkbox input "true"
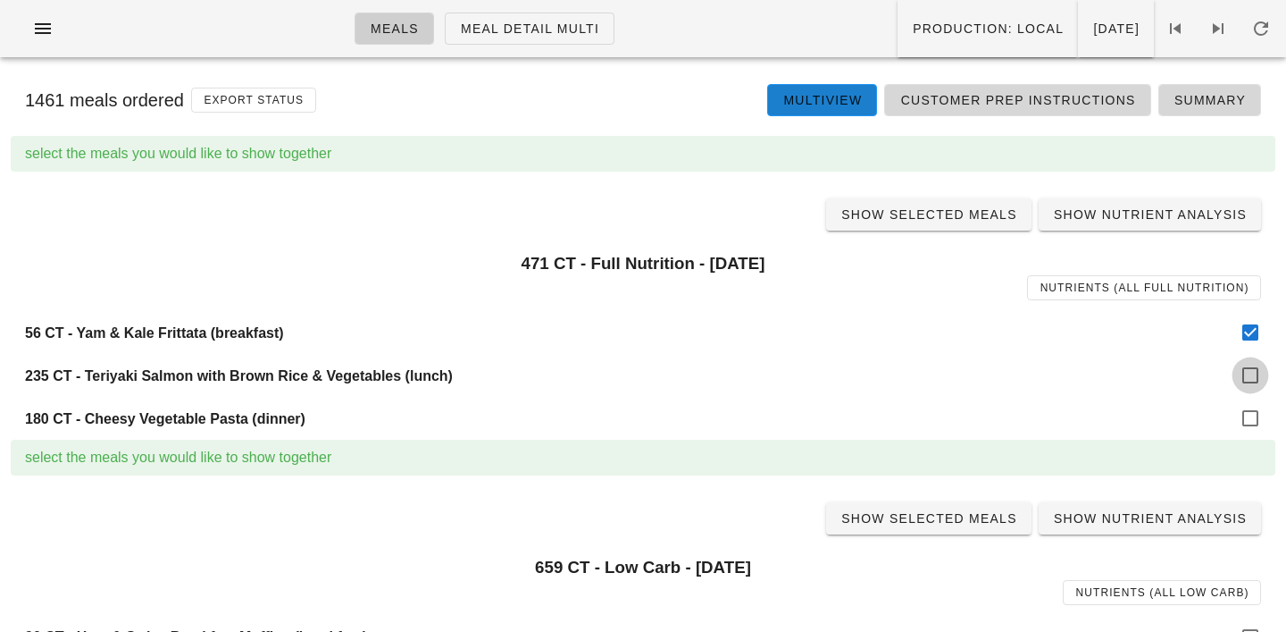
click at [1249, 381] on div at bounding box center [1251, 375] width 30 height 30
checkbox input "true"
click at [1250, 411] on div at bounding box center [1251, 418] width 30 height 30
checkbox input "true"
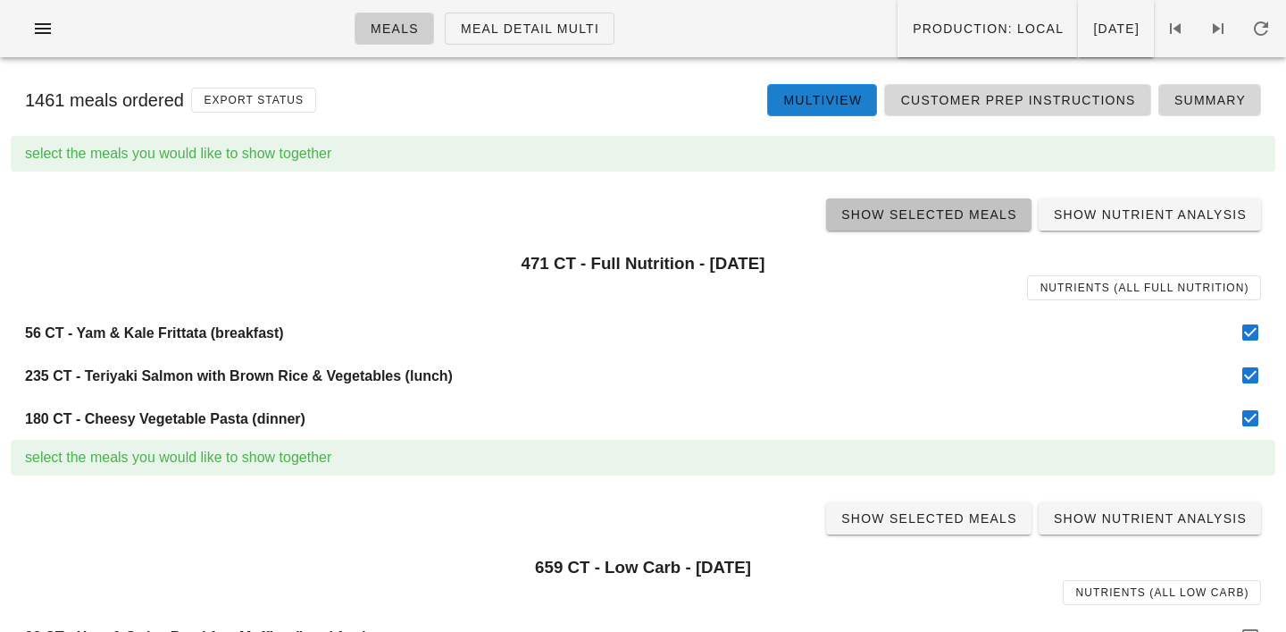
click at [939, 207] on span "Show Selected Meals" at bounding box center [929, 214] width 177 height 14
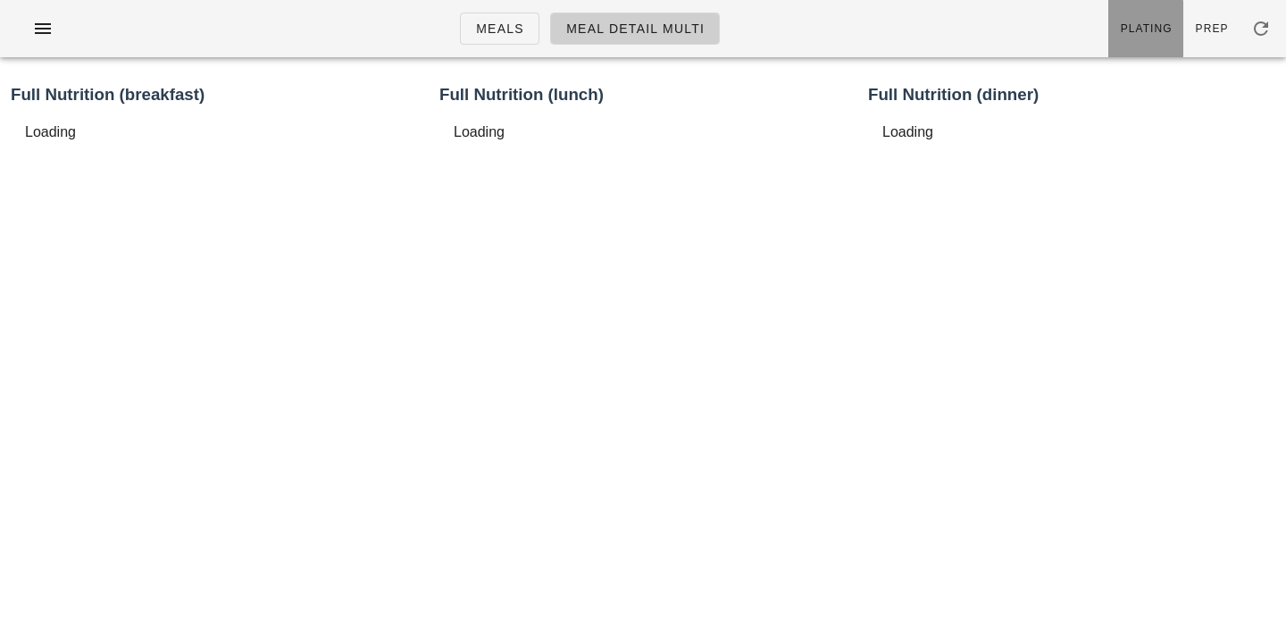
click at [1146, 29] on span "Plating" at bounding box center [1146, 28] width 53 height 13
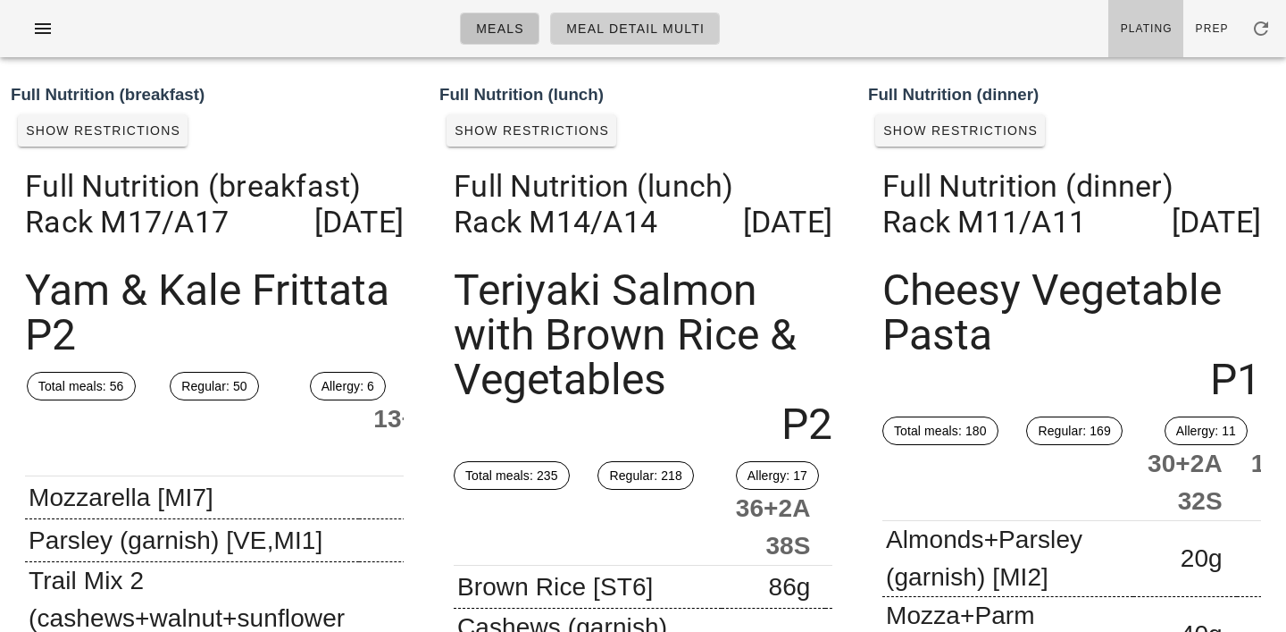
click at [501, 34] on span "Meals" at bounding box center [499, 28] width 49 height 14
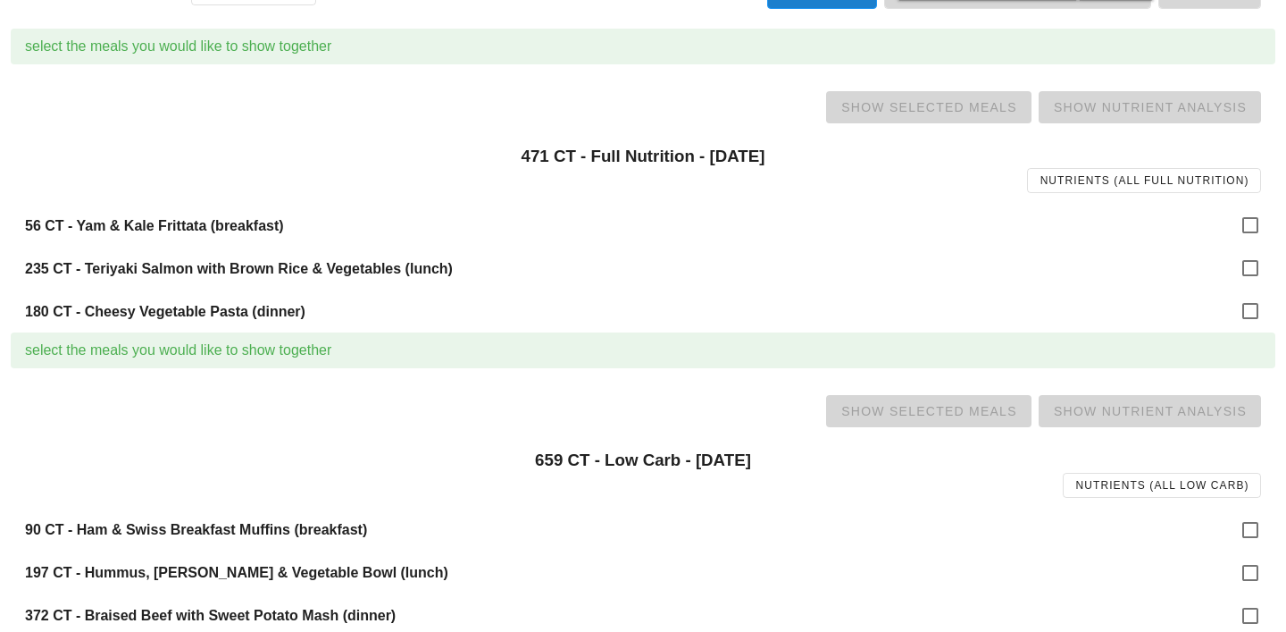
scroll to position [212, 0]
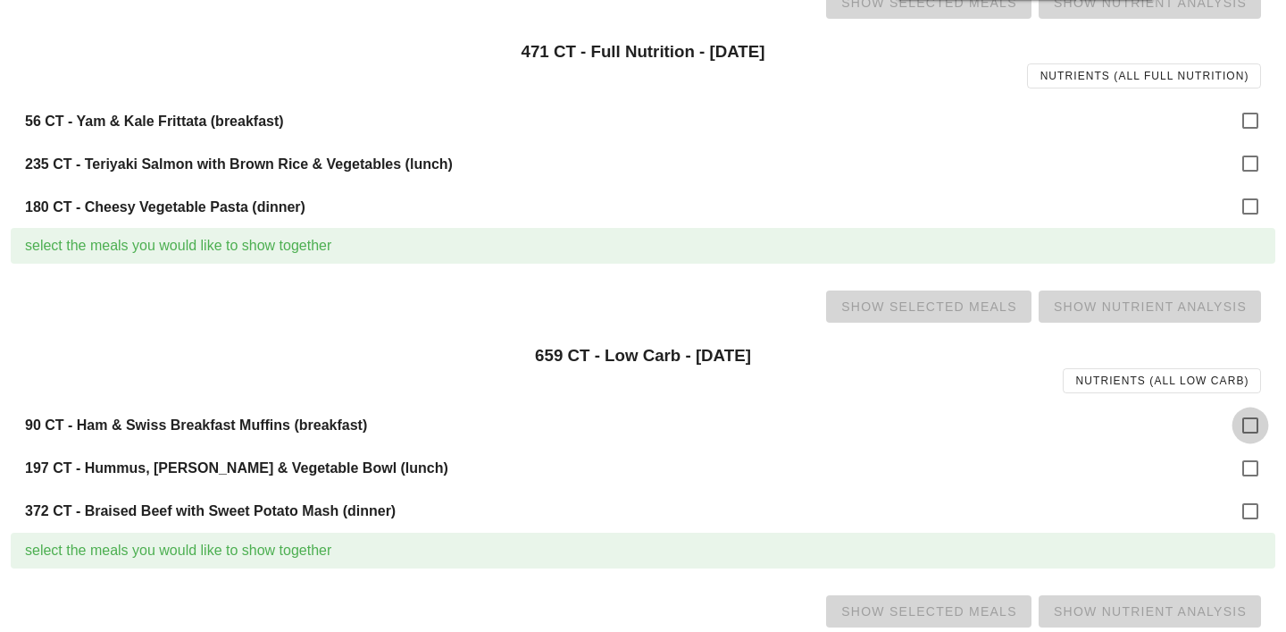
click at [1243, 415] on div at bounding box center [1251, 425] width 30 height 30
checkbox input "true"
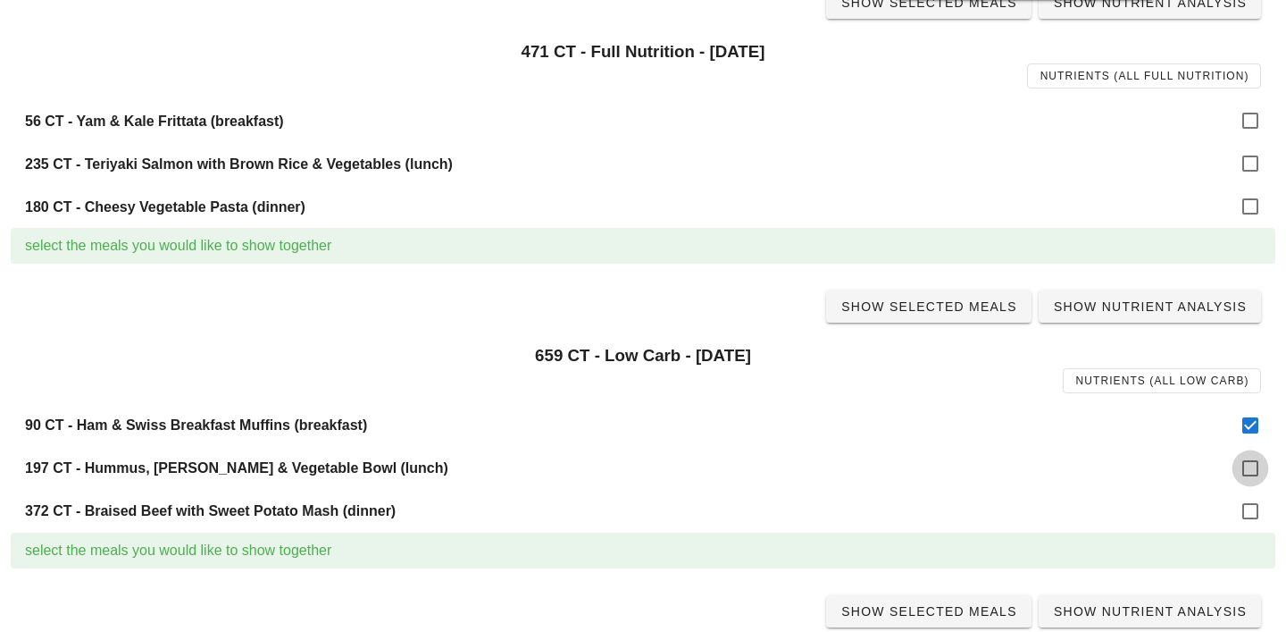
click at [1253, 472] on div at bounding box center [1251, 468] width 30 height 30
checkbox input "true"
click at [1253, 523] on div at bounding box center [1251, 511] width 30 height 30
checkbox input "true"
click at [932, 300] on span "Show Selected Meals" at bounding box center [929, 306] width 177 height 14
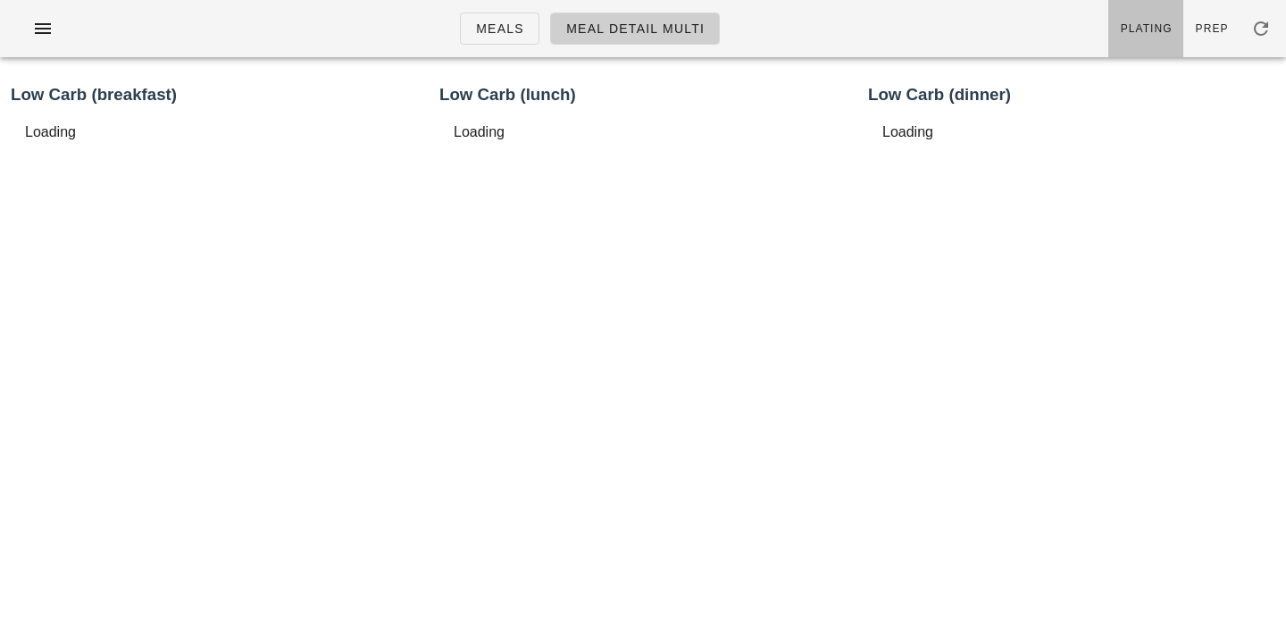
click at [1154, 27] on span "Plating" at bounding box center [1146, 28] width 53 height 13
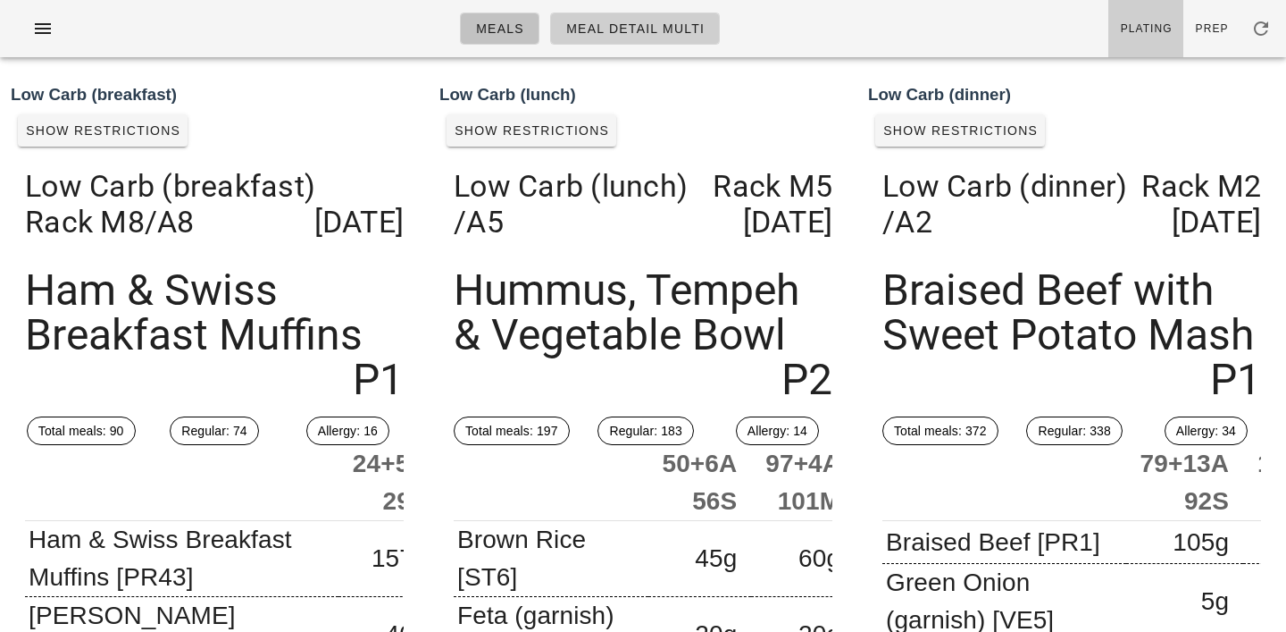
click at [507, 30] on span "Meals" at bounding box center [499, 28] width 49 height 14
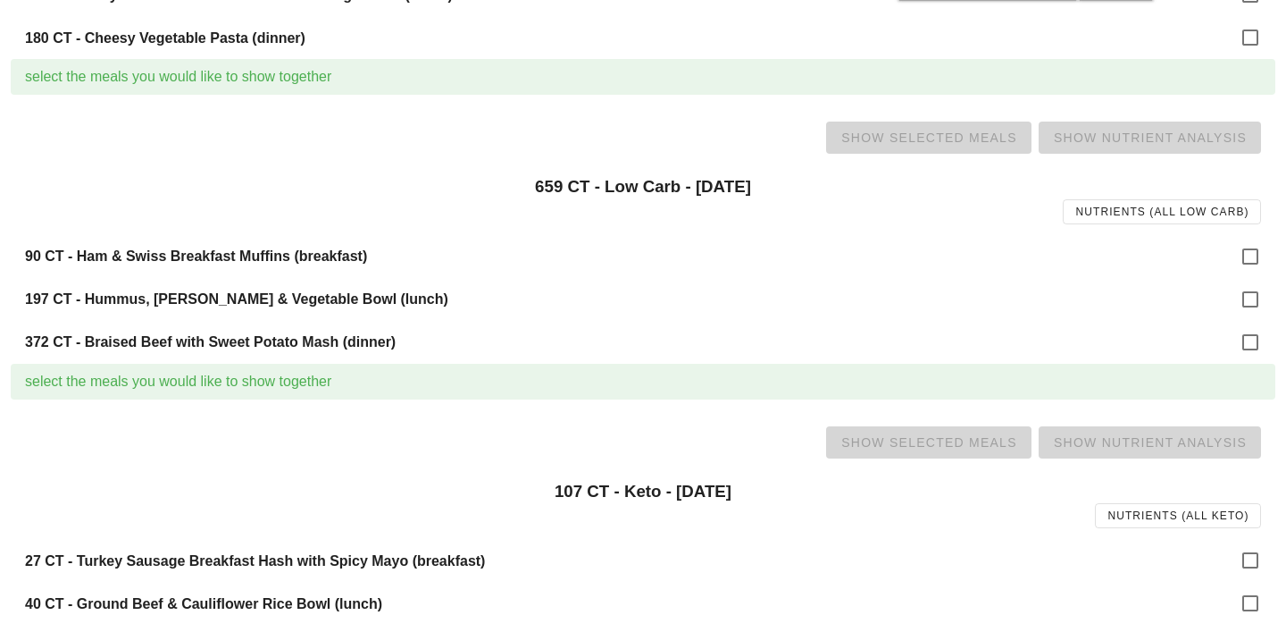
scroll to position [444, 0]
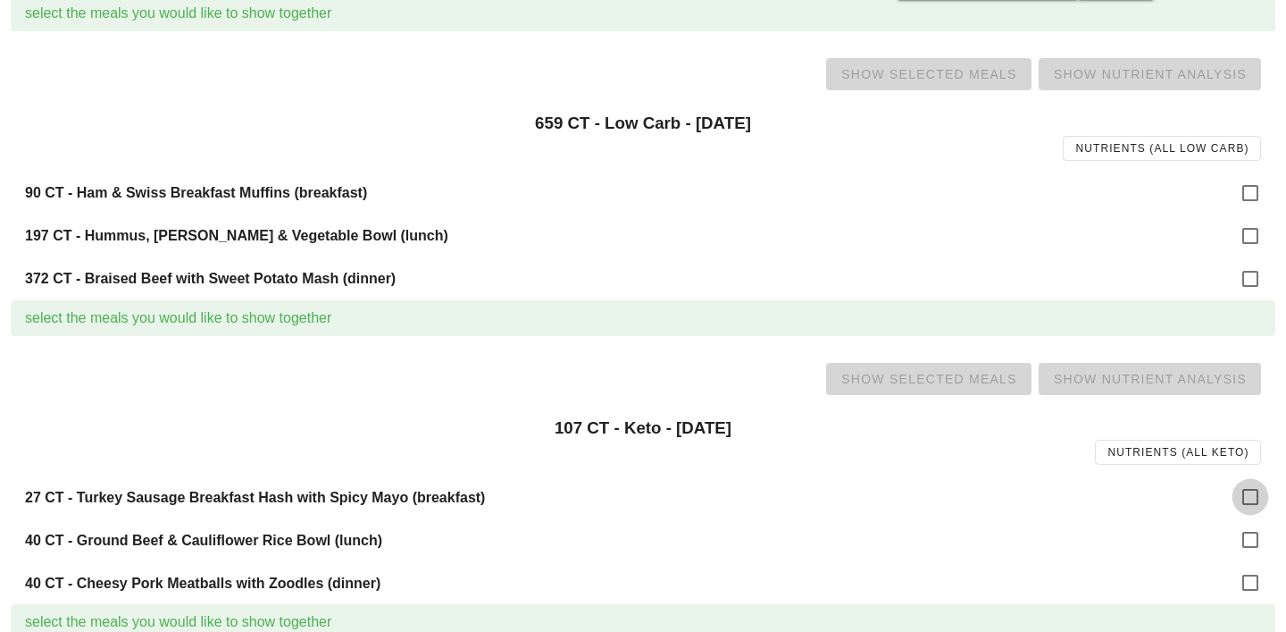
click at [1251, 504] on div at bounding box center [1251, 497] width 30 height 30
checkbox input "true"
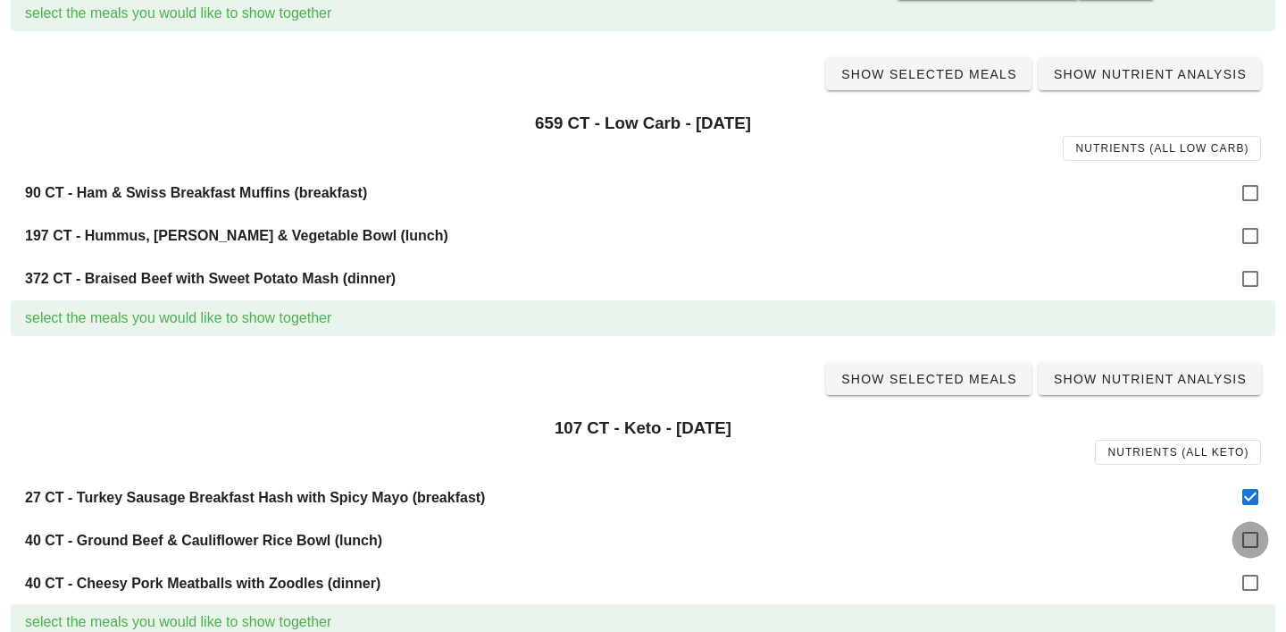
click at [1256, 543] on div at bounding box center [1251, 539] width 30 height 30
checkbox input "true"
click at [1252, 578] on div at bounding box center [1251, 582] width 30 height 30
checkbox input "true"
click at [971, 382] on span "Show Selected Meals" at bounding box center [929, 379] width 177 height 14
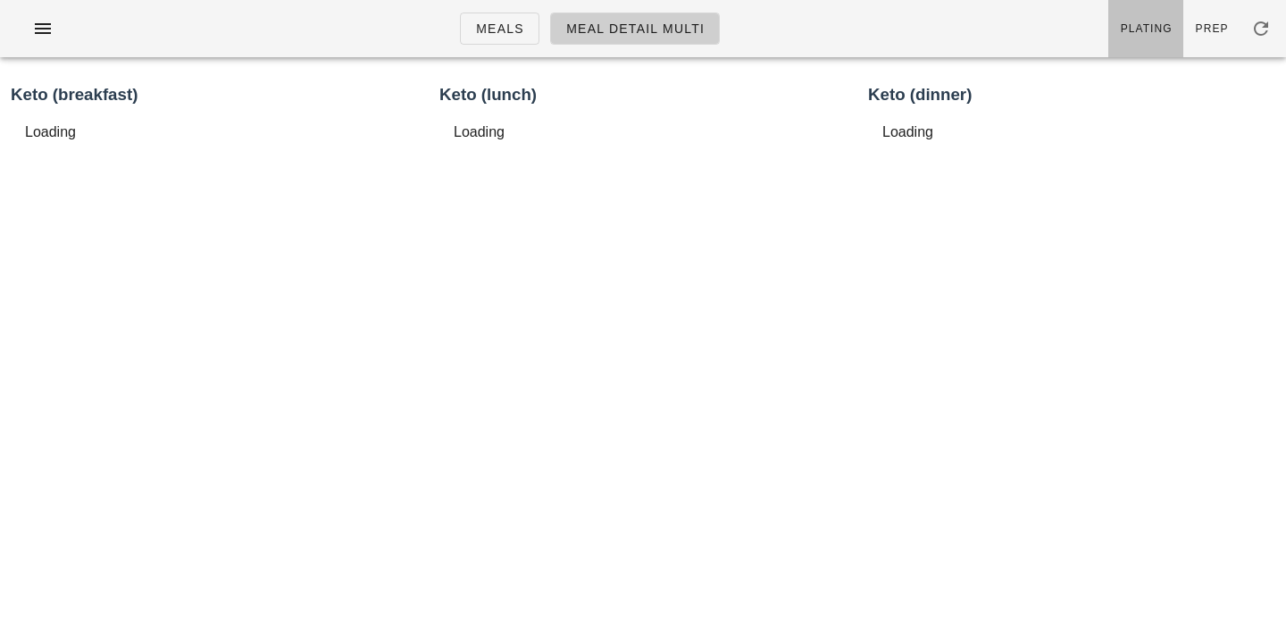
click at [1153, 15] on link "Plating" at bounding box center [1146, 28] width 75 height 57
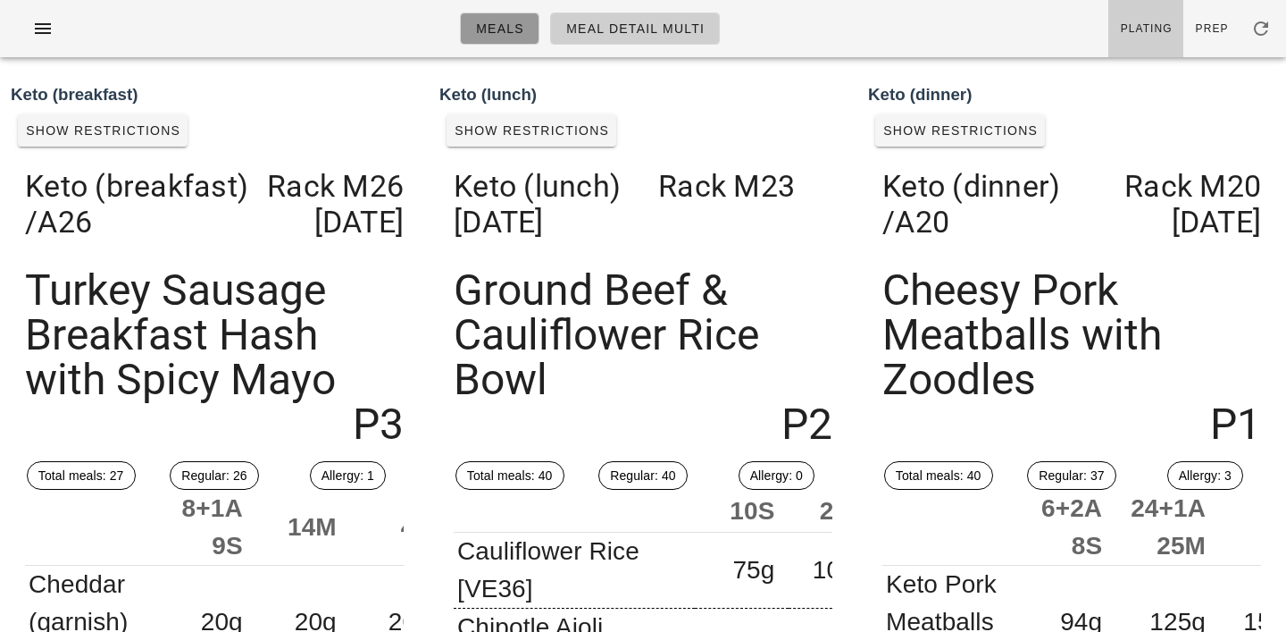
click at [505, 28] on span "Meals" at bounding box center [499, 28] width 49 height 14
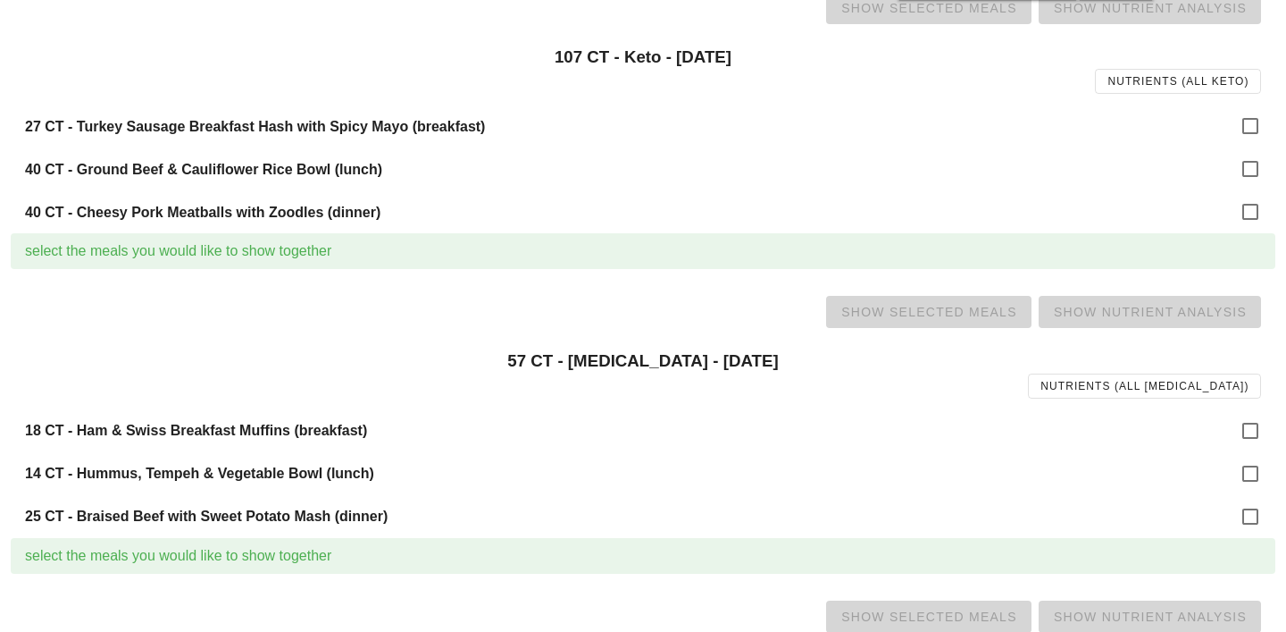
scroll to position [1013, 0]
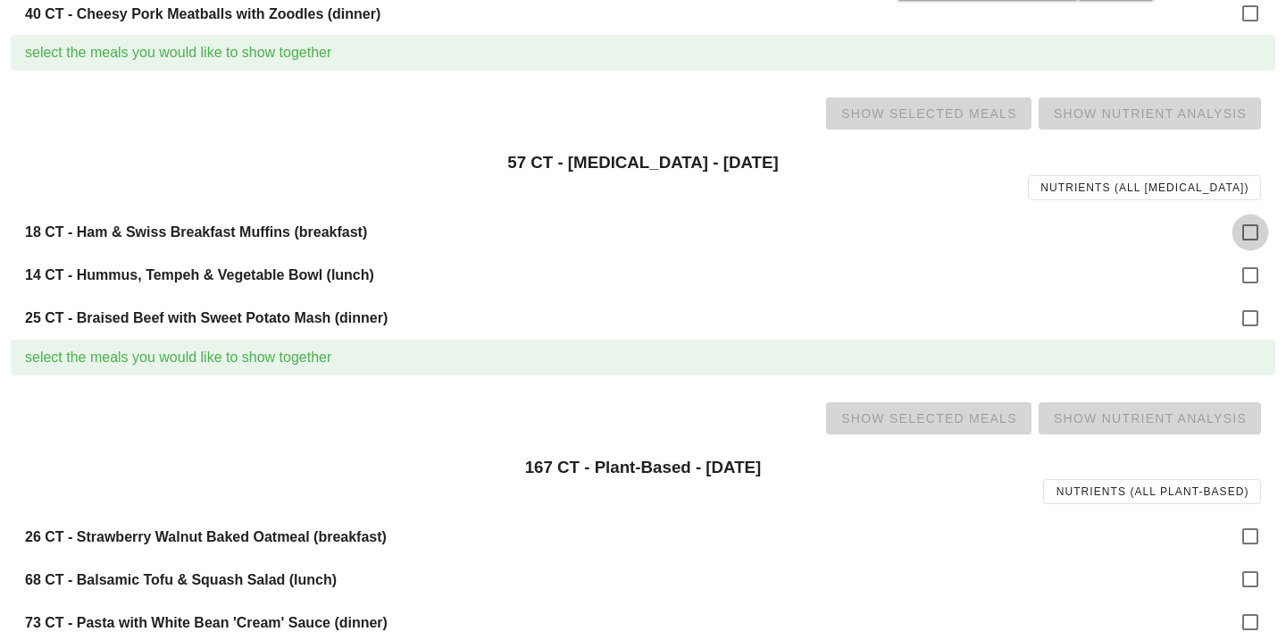
click at [1258, 238] on div at bounding box center [1251, 232] width 30 height 30
checkbox input "true"
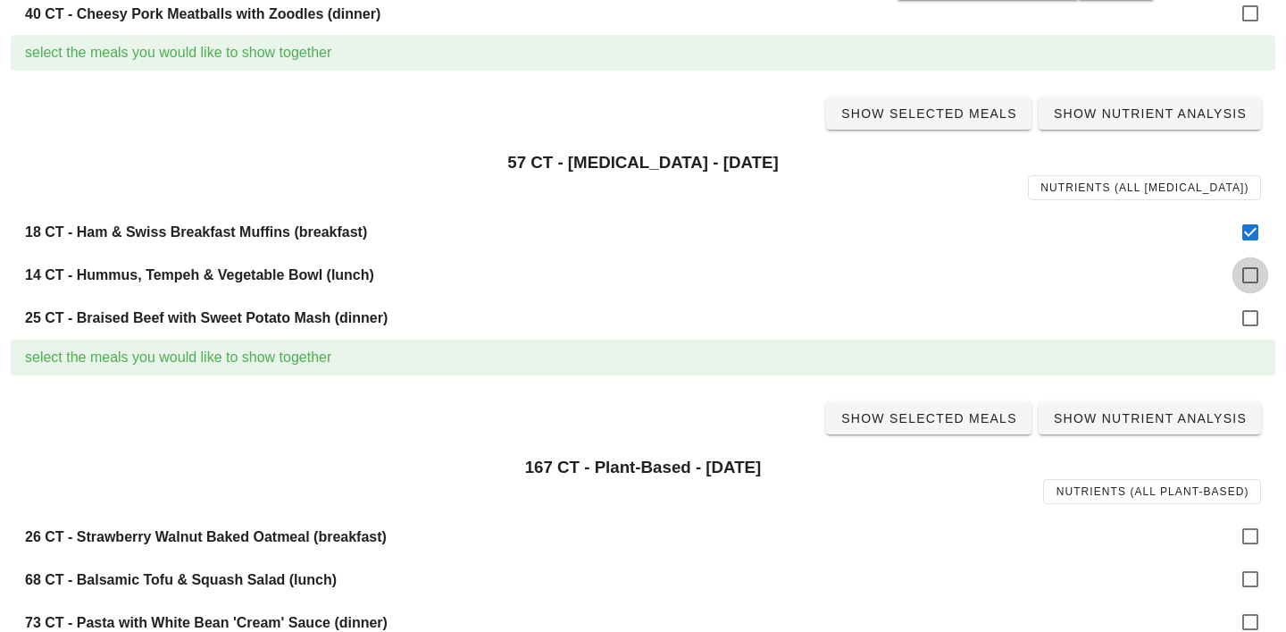
click at [1262, 281] on div at bounding box center [1251, 275] width 30 height 30
checkbox input "true"
click at [1253, 310] on div at bounding box center [1251, 318] width 30 height 30
checkbox input "true"
click at [950, 106] on span "Show Selected Meals" at bounding box center [929, 113] width 177 height 14
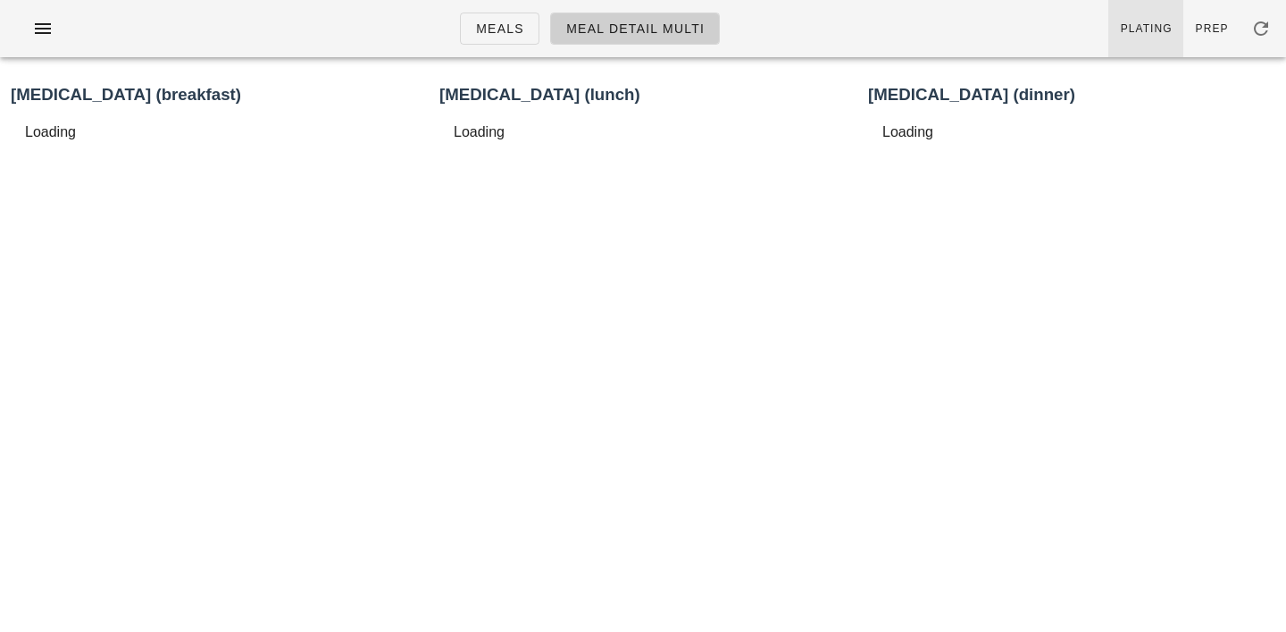
click at [1182, 9] on link "Plating" at bounding box center [1146, 28] width 75 height 57
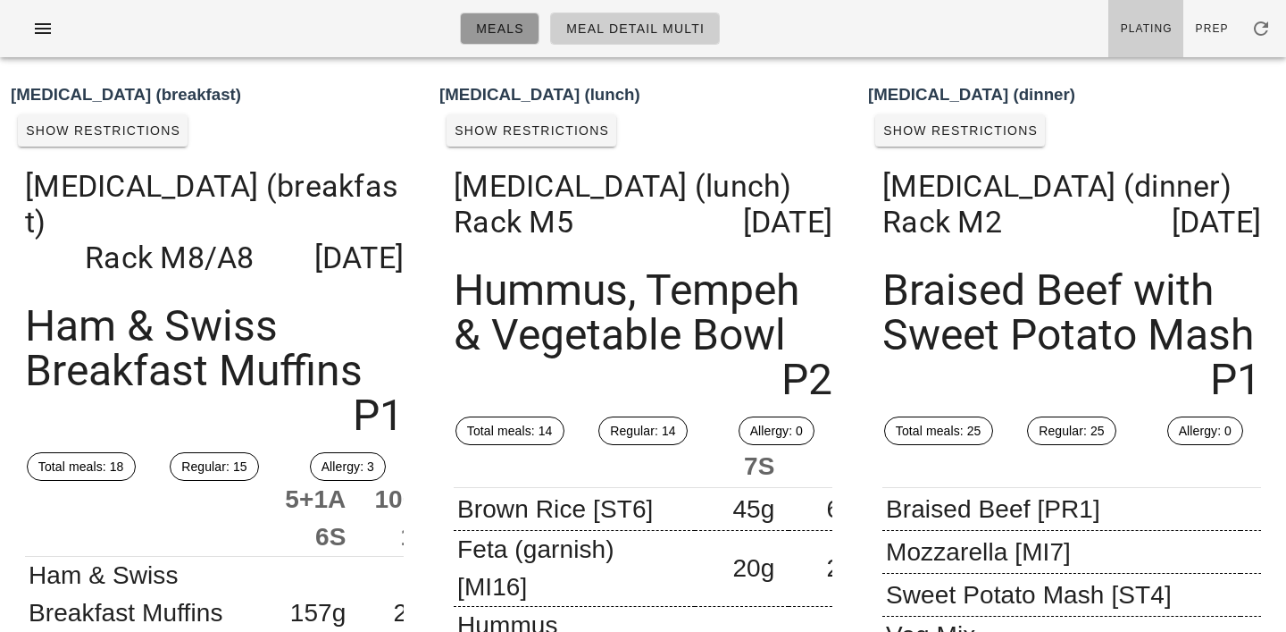
click at [505, 26] on span "Meals" at bounding box center [499, 28] width 49 height 14
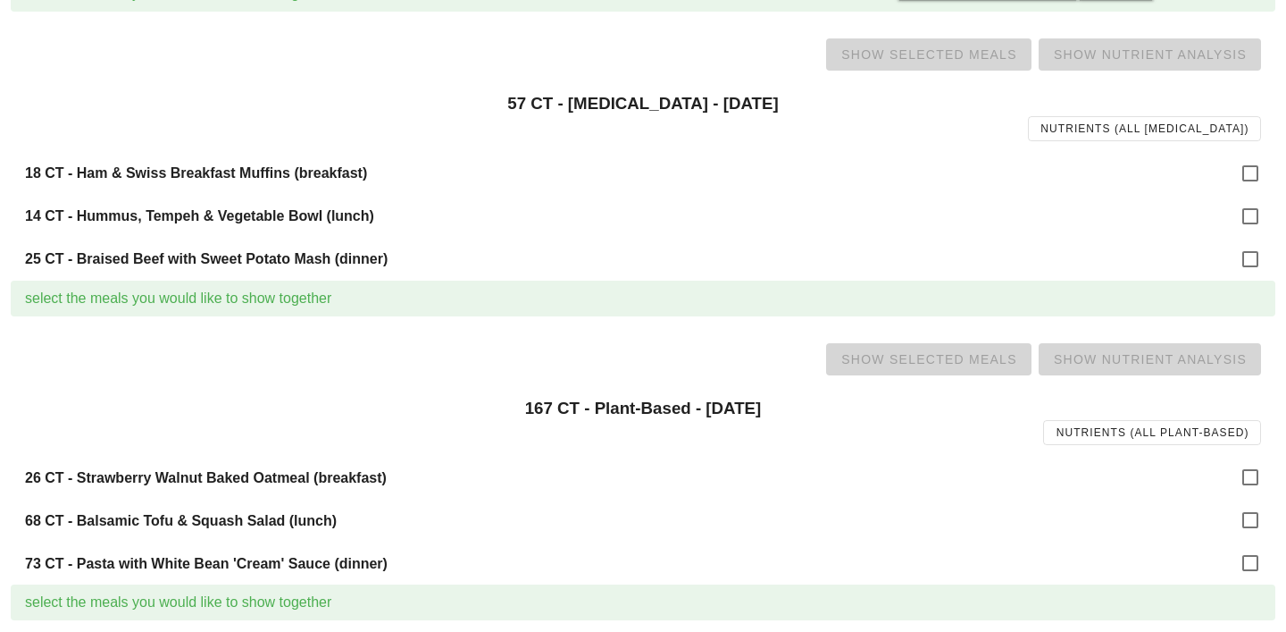
scroll to position [1110, 0]
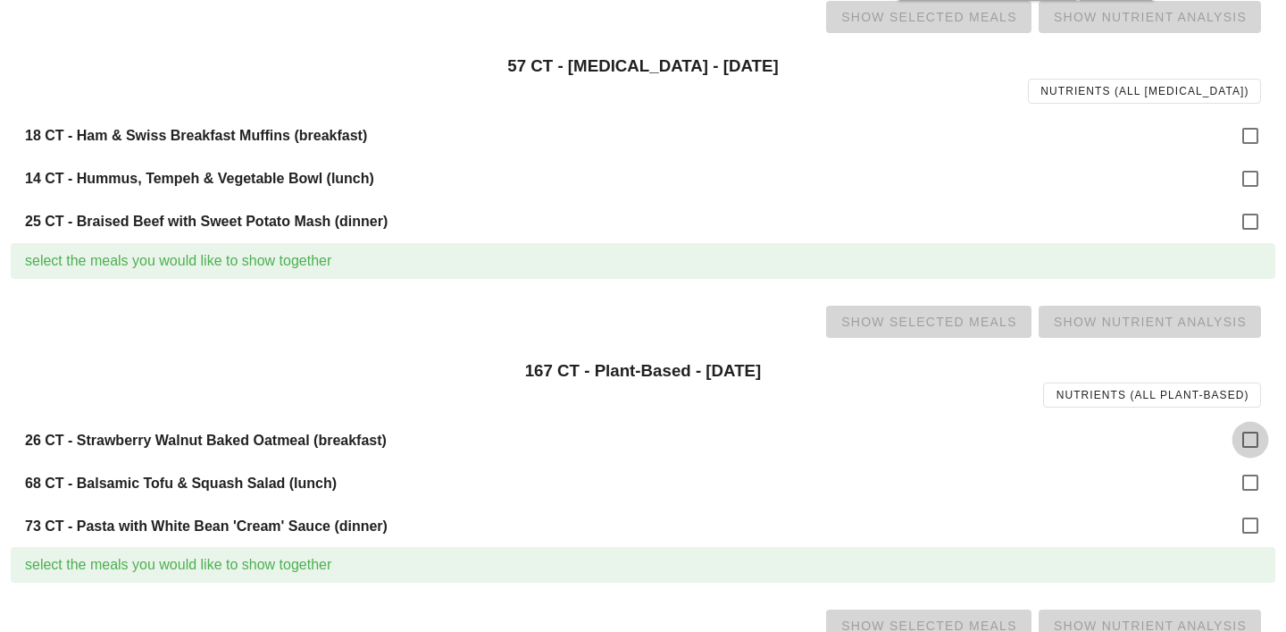
click at [1264, 448] on div at bounding box center [1251, 439] width 30 height 30
checkbox input "true"
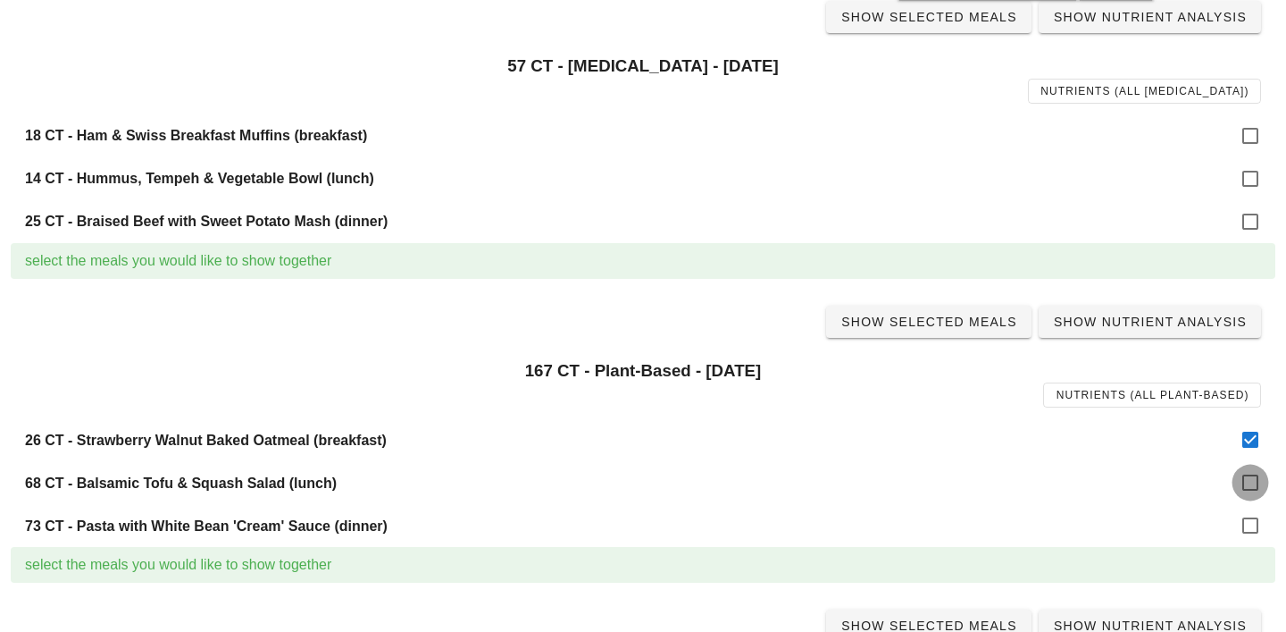
click at [1254, 482] on div at bounding box center [1251, 482] width 30 height 30
checkbox input "true"
click at [1253, 529] on div at bounding box center [1251, 525] width 30 height 30
checkbox input "true"
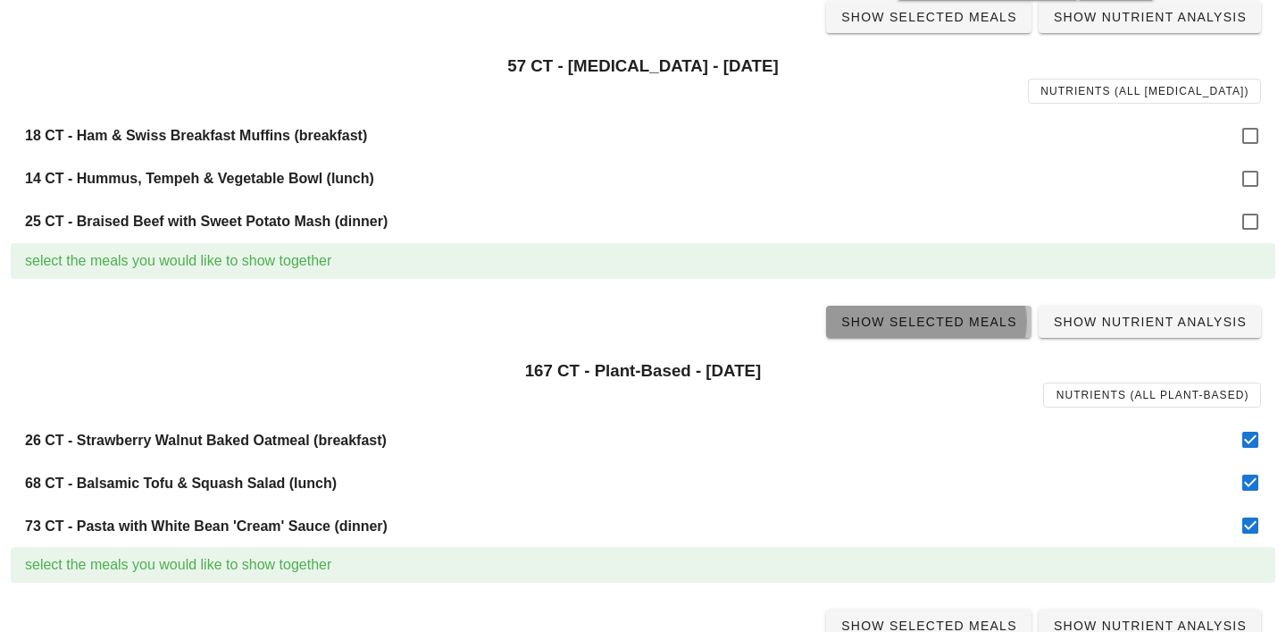
click at [956, 320] on span "Show Selected Meals" at bounding box center [929, 321] width 177 height 14
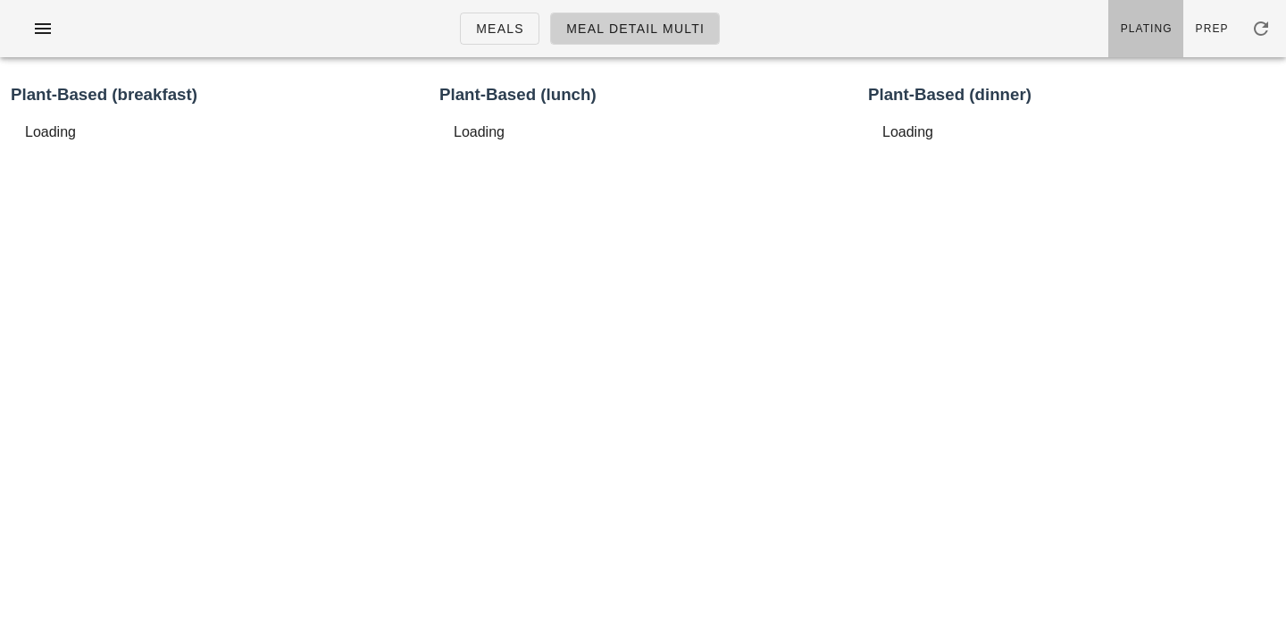
click at [1161, 20] on link "Plating" at bounding box center [1146, 28] width 75 height 57
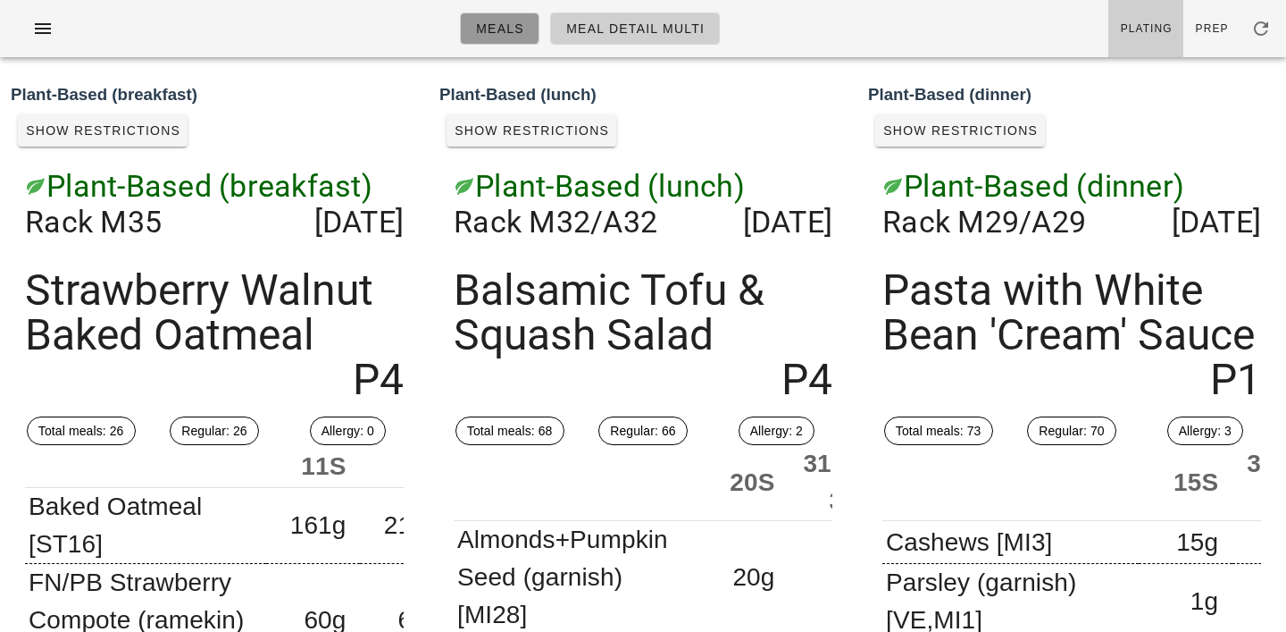
click at [500, 29] on span "Meals" at bounding box center [499, 28] width 49 height 14
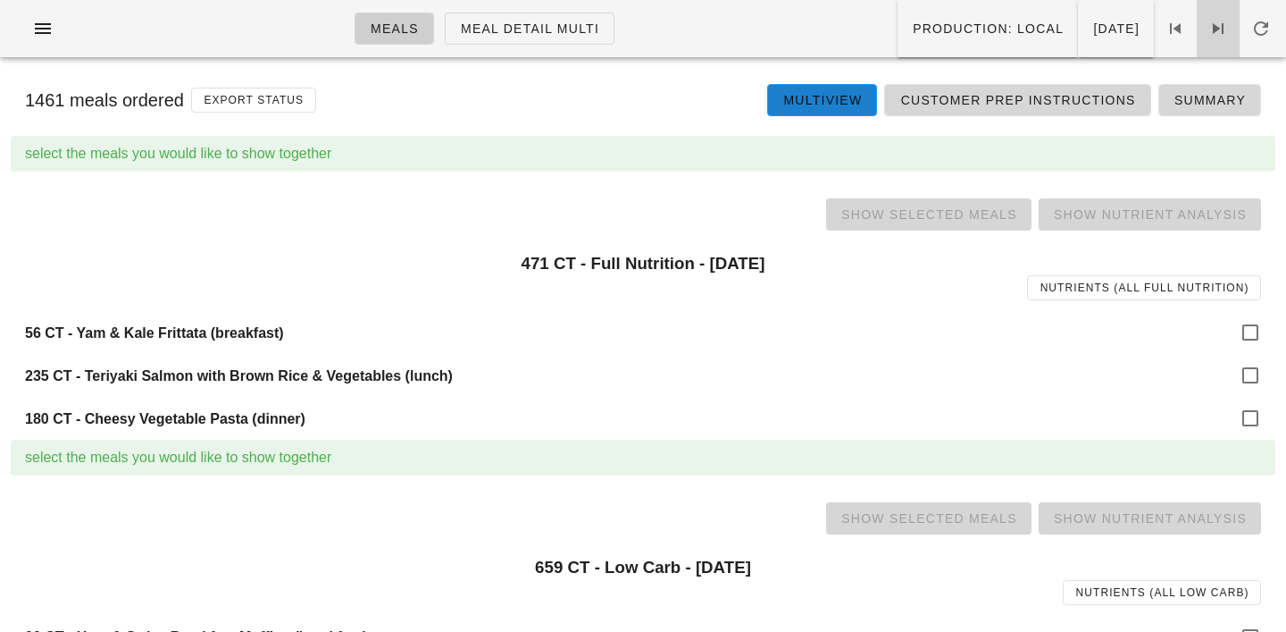
click at [1216, 29] on icon at bounding box center [1218, 28] width 21 height 21
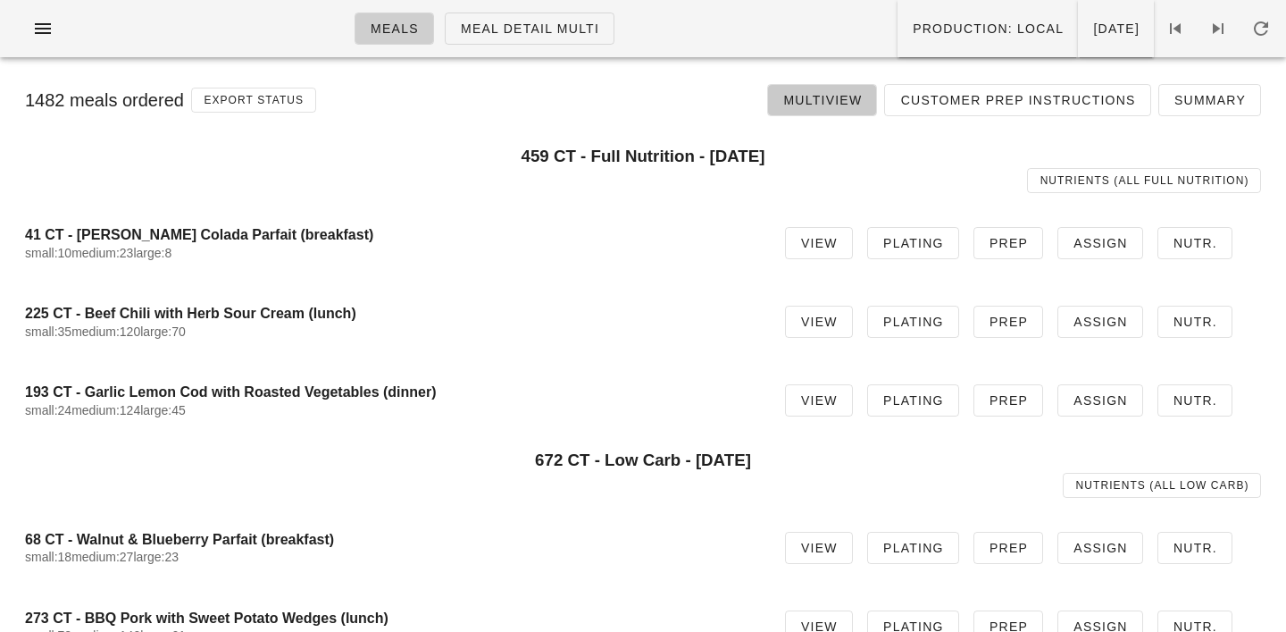
click at [847, 100] on span "Multiview" at bounding box center [823, 100] width 80 height 14
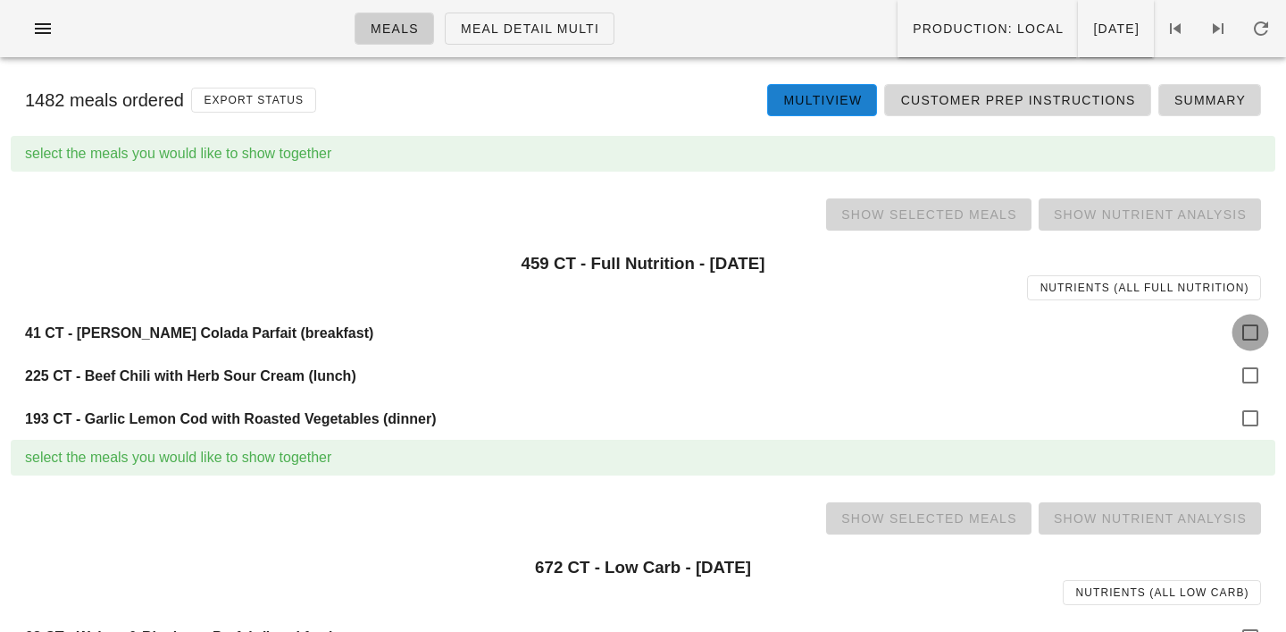
click at [1244, 326] on div at bounding box center [1251, 332] width 30 height 30
checkbox input "true"
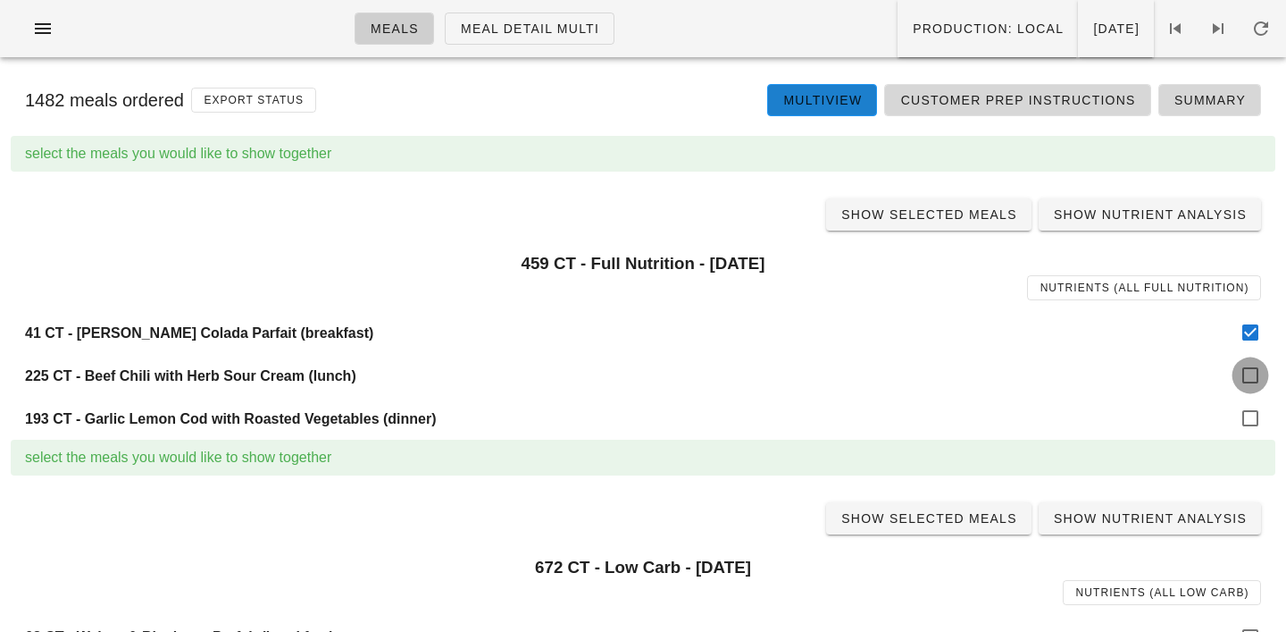
click at [1247, 383] on div at bounding box center [1251, 375] width 30 height 30
checkbox input "true"
click at [1247, 407] on div at bounding box center [1251, 418] width 30 height 30
checkbox input "true"
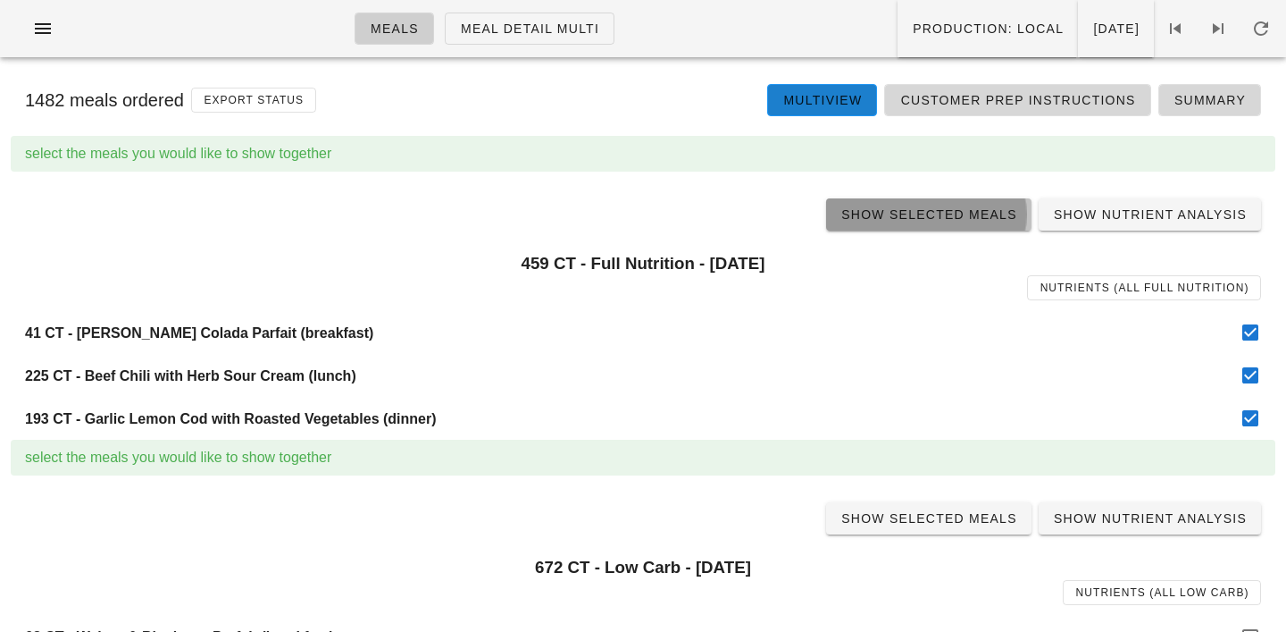
click at [934, 198] on link "Show Selected Meals" at bounding box center [928, 214] width 205 height 32
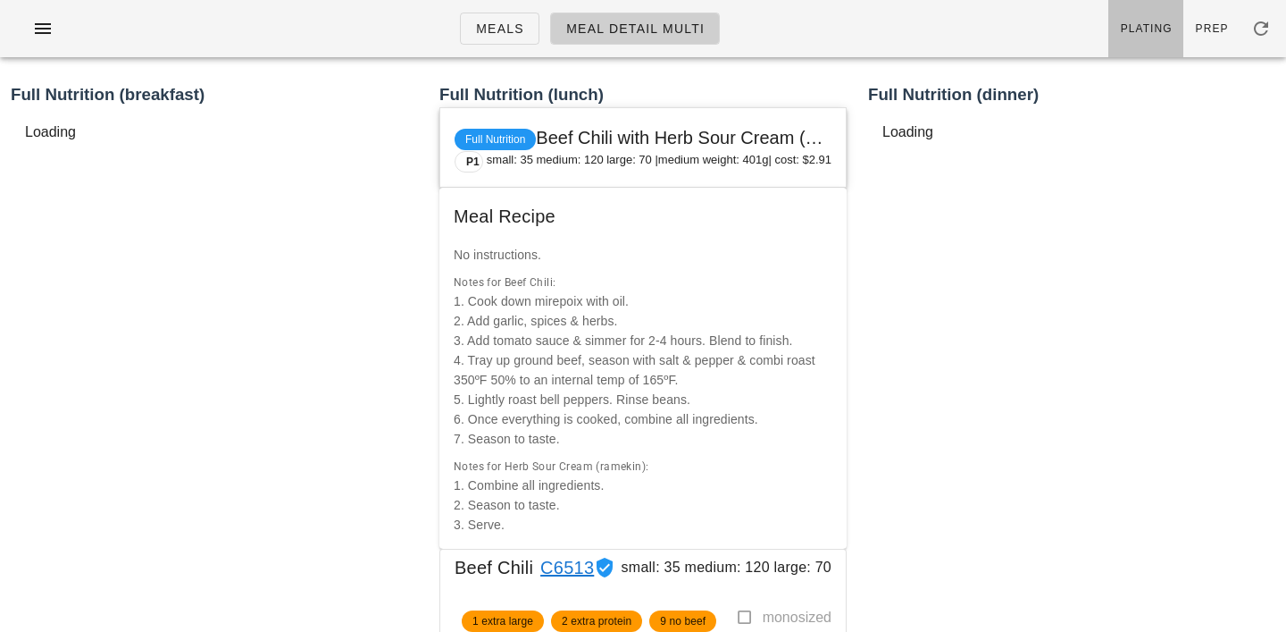
click at [1144, 24] on span "Plating" at bounding box center [1146, 28] width 53 height 13
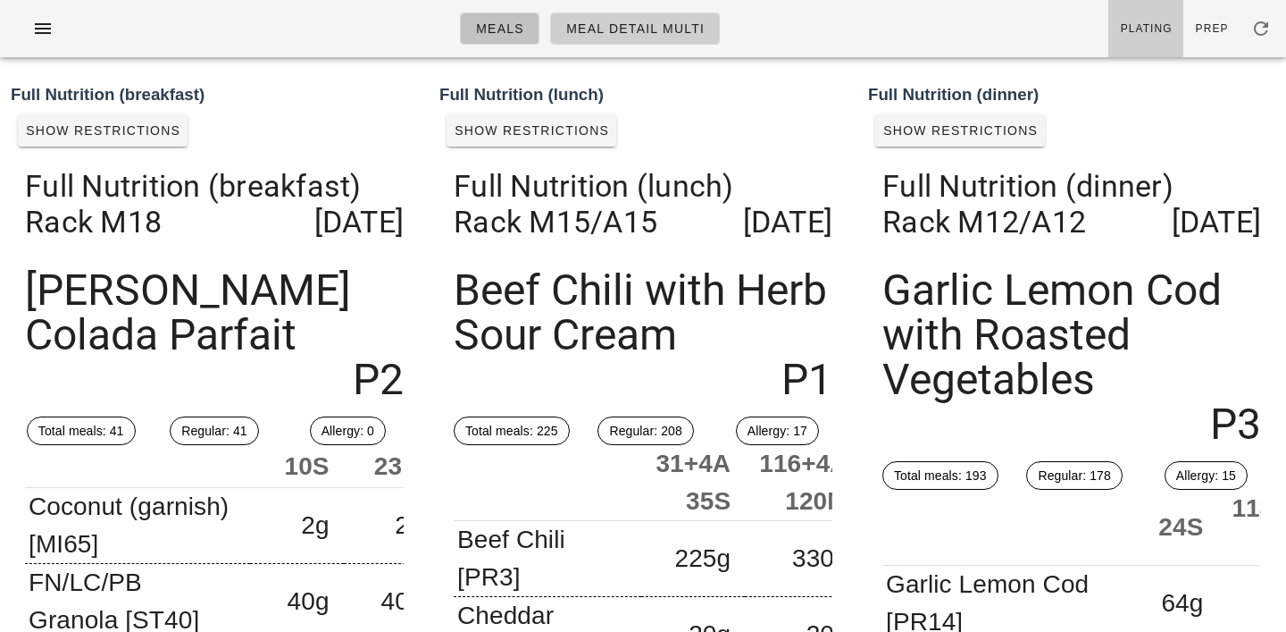
click at [498, 17] on link "Meals" at bounding box center [500, 29] width 80 height 32
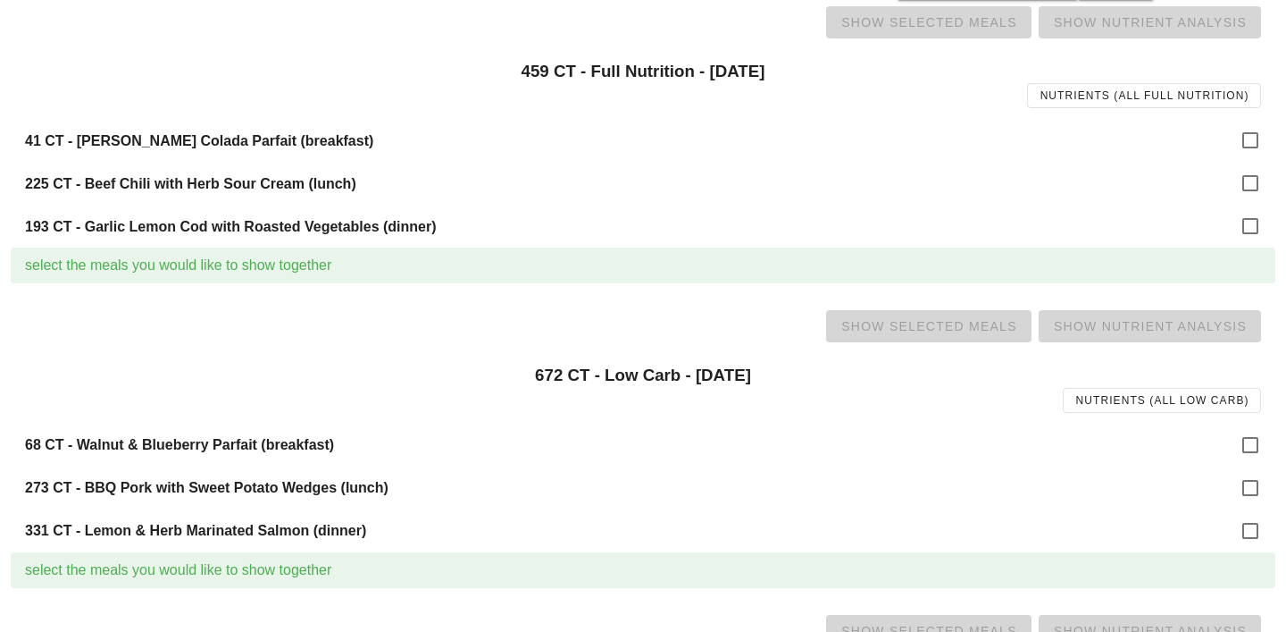
scroll to position [227, 0]
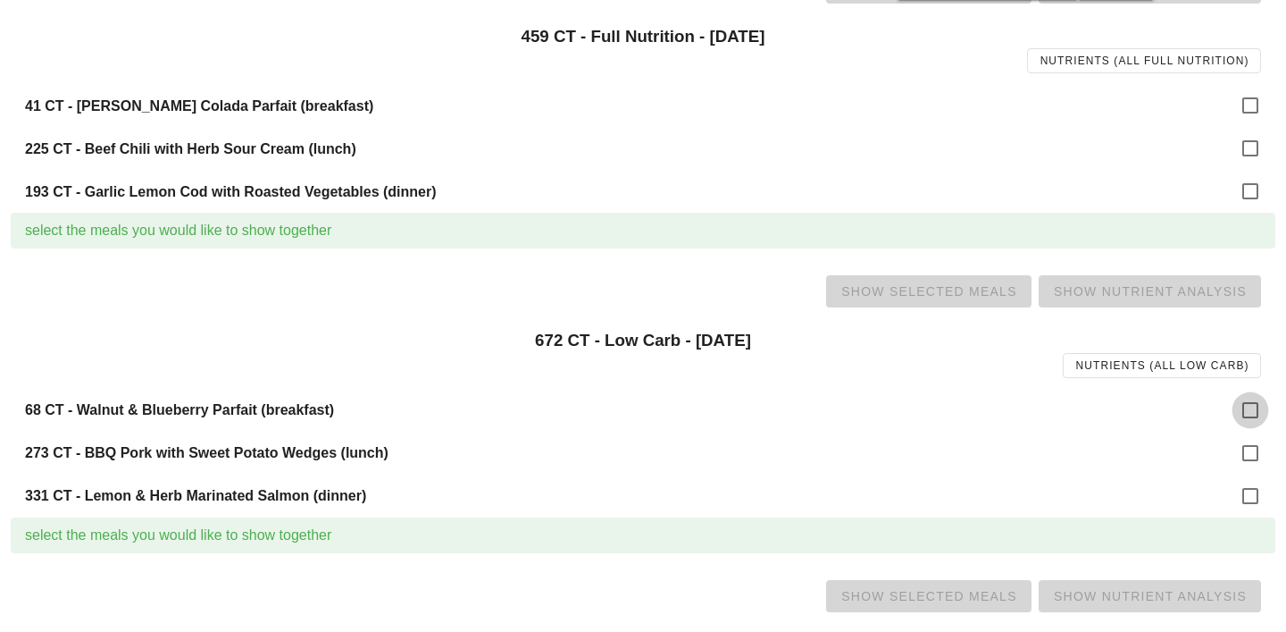
click at [1241, 414] on div at bounding box center [1251, 410] width 30 height 30
checkbox input "true"
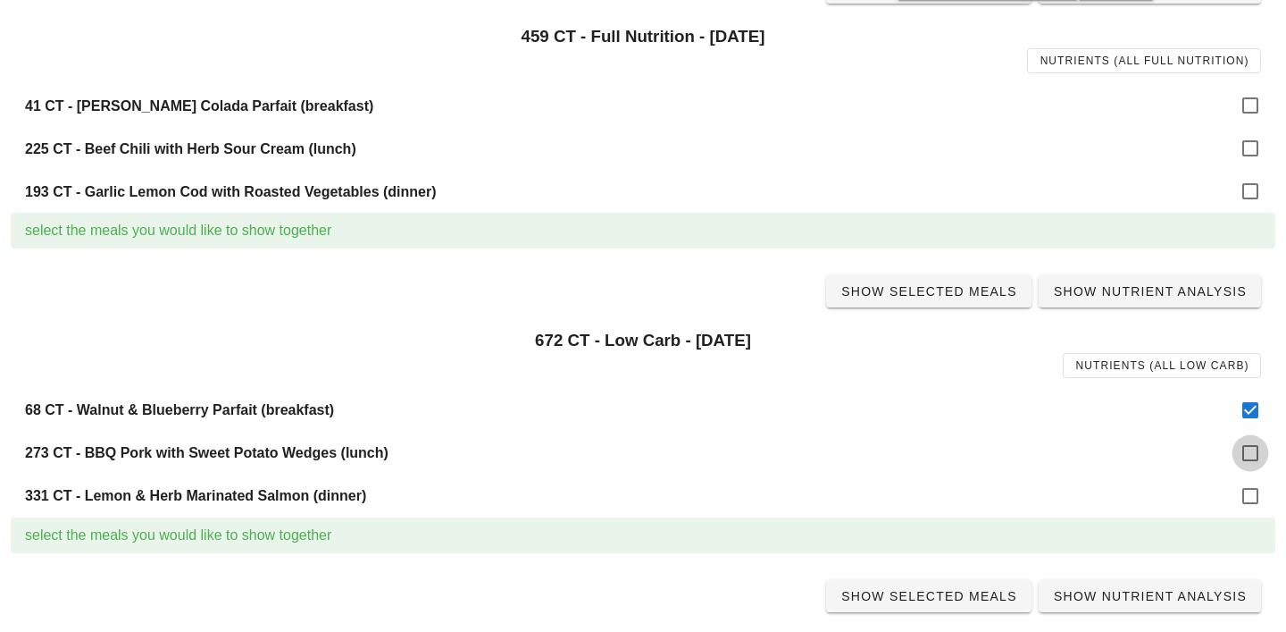
click at [1246, 464] on div at bounding box center [1251, 453] width 30 height 30
checkbox input "true"
click at [1249, 493] on div at bounding box center [1251, 496] width 30 height 30
checkbox input "true"
click at [965, 302] on link "Show Selected Meals" at bounding box center [928, 291] width 205 height 32
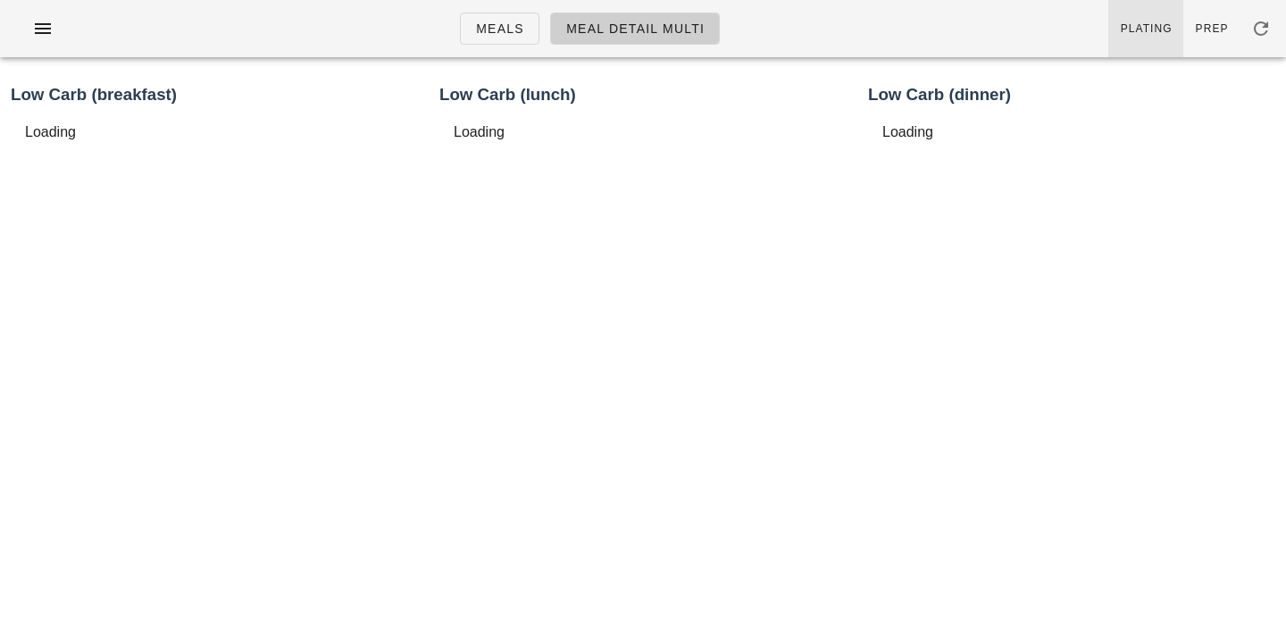
click at [1153, 38] on link "Plating" at bounding box center [1146, 28] width 75 height 57
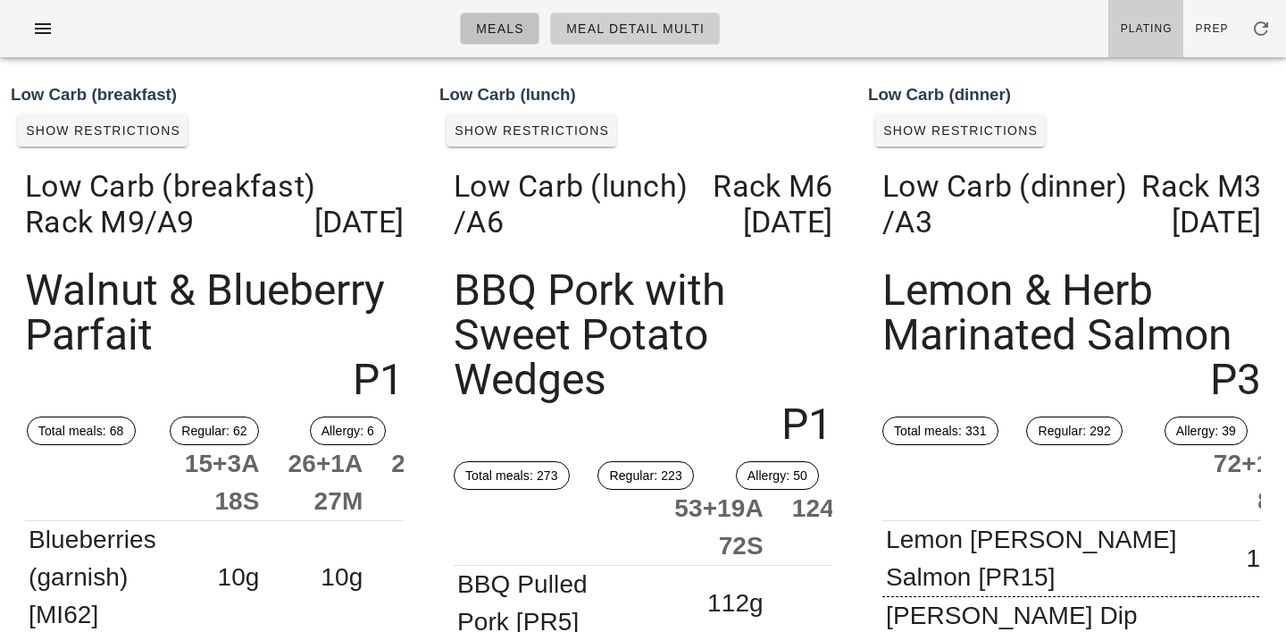
click at [504, 24] on span "Meals" at bounding box center [499, 28] width 49 height 14
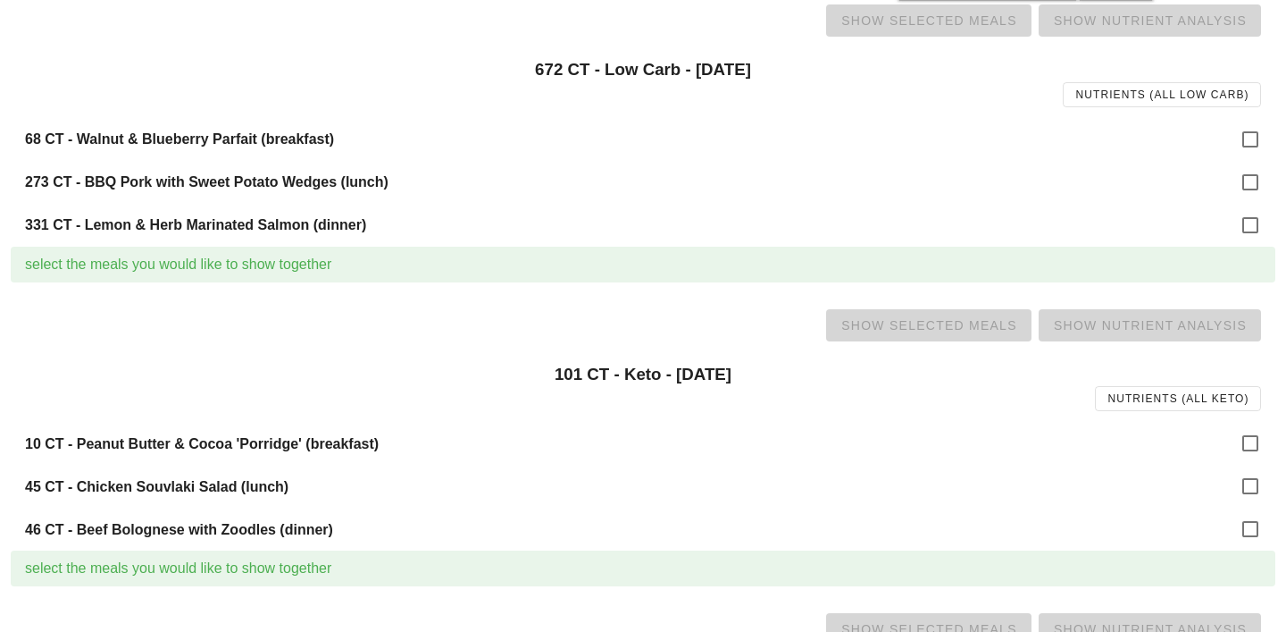
scroll to position [535, 0]
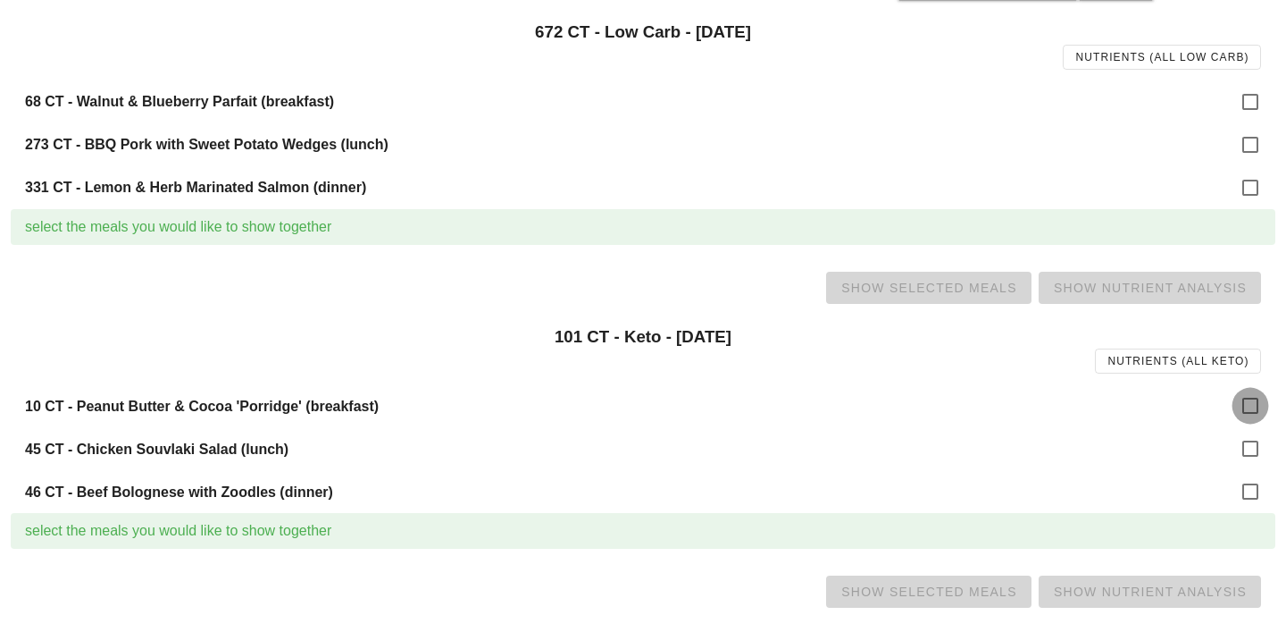
click at [1253, 412] on div at bounding box center [1251, 405] width 30 height 30
checkbox input "true"
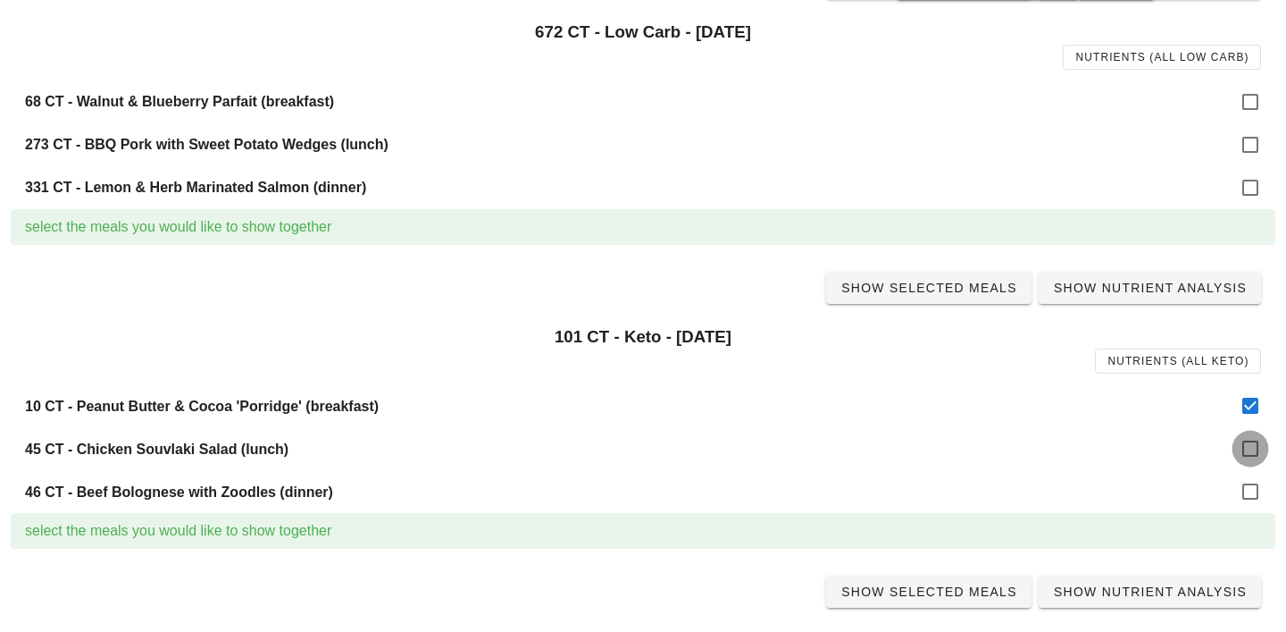
click at [1254, 448] on div at bounding box center [1251, 448] width 30 height 30
checkbox input "true"
click at [1254, 502] on div at bounding box center [1251, 491] width 30 height 30
checkbox input "true"
click at [951, 294] on span "Show Selected Meals" at bounding box center [929, 288] width 177 height 14
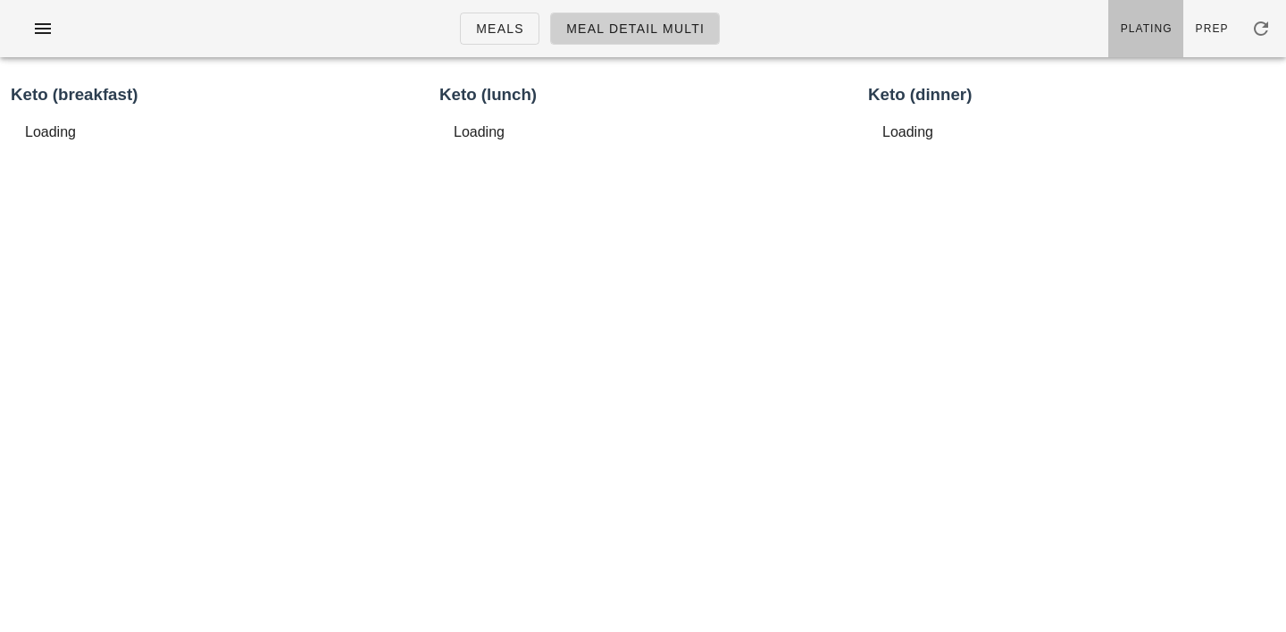
click at [1155, 36] on link "Plating" at bounding box center [1146, 28] width 75 height 57
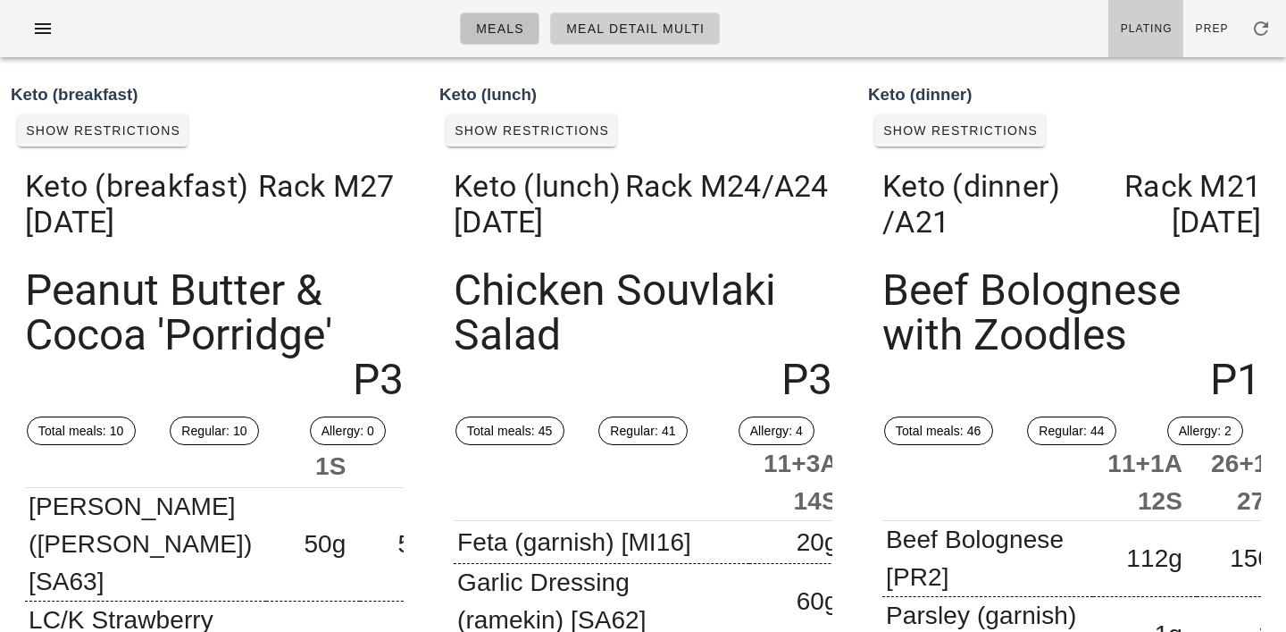
click at [494, 31] on span "Meals" at bounding box center [499, 28] width 49 height 14
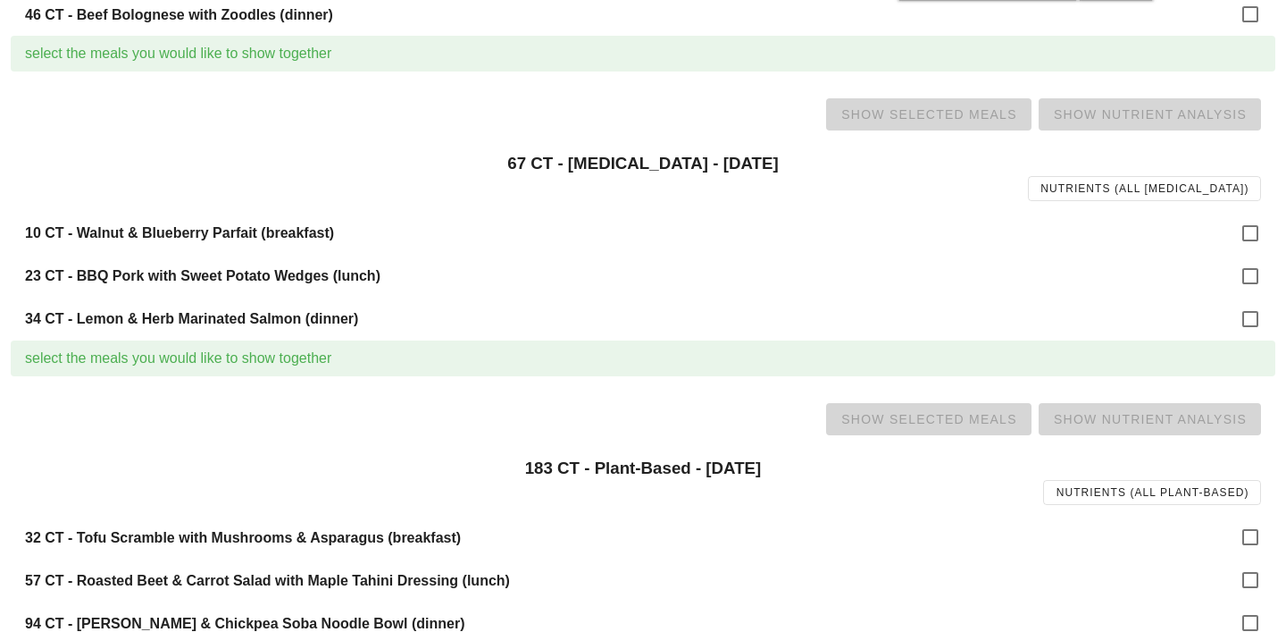
scroll to position [1039, 0]
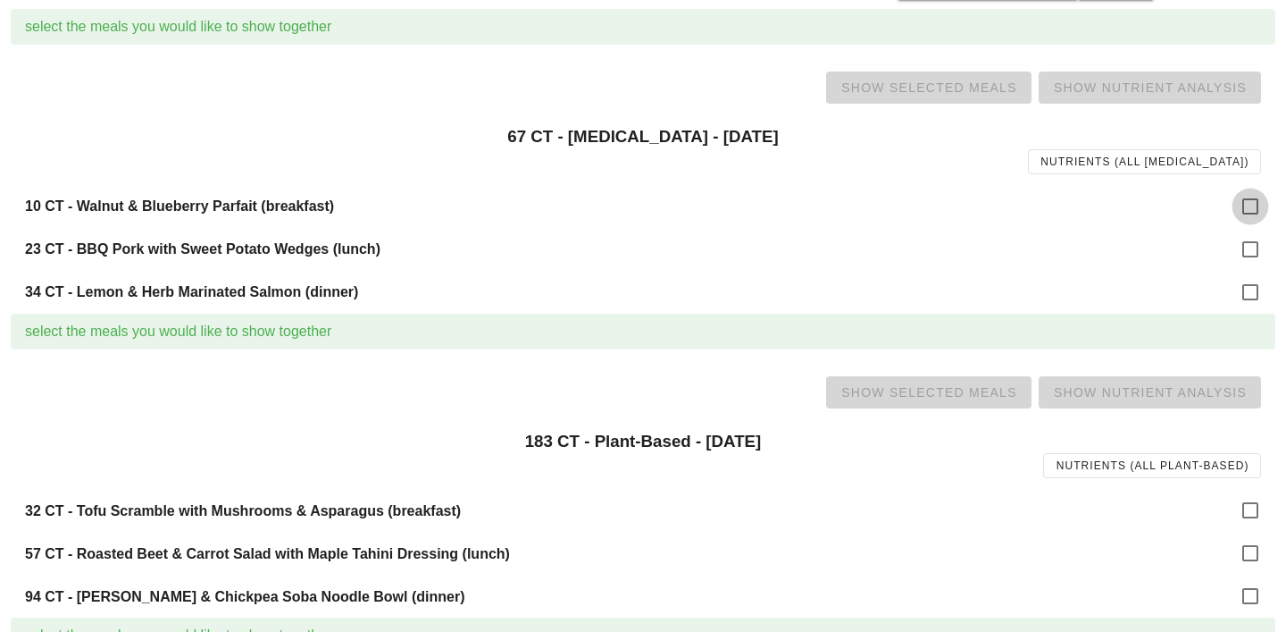
click at [1259, 197] on div at bounding box center [1251, 206] width 30 height 30
checkbox input "true"
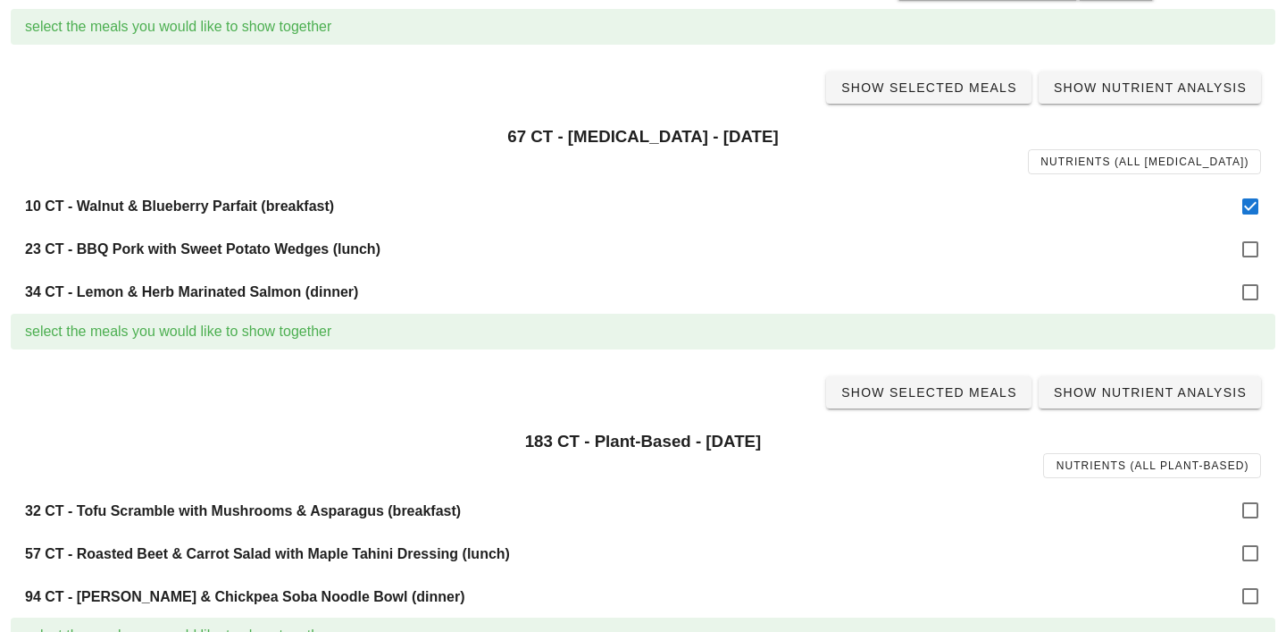
click at [1258, 234] on div "23 CT - BBQ Pork with Sweet Potato Wedges (lunch)" at bounding box center [643, 249] width 1265 height 43
click at [1256, 247] on div at bounding box center [1251, 249] width 30 height 30
checkbox input "true"
click at [1252, 292] on div at bounding box center [1251, 292] width 30 height 30
checkbox input "true"
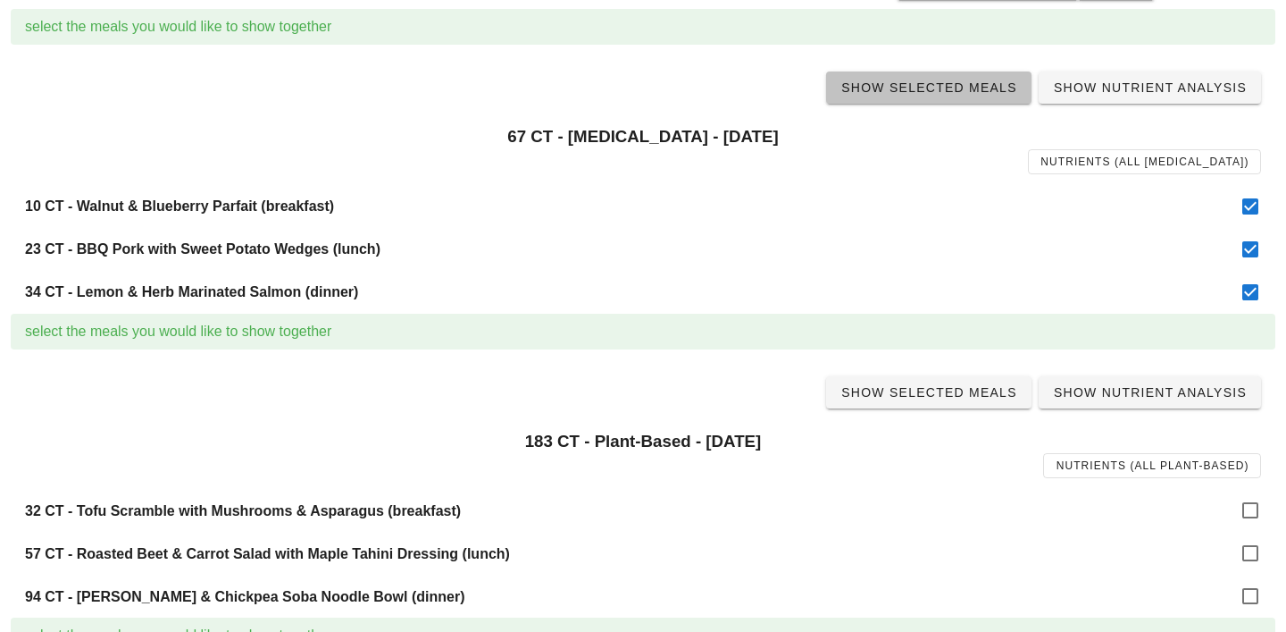
click at [968, 92] on span "Show Selected Meals" at bounding box center [929, 87] width 177 height 14
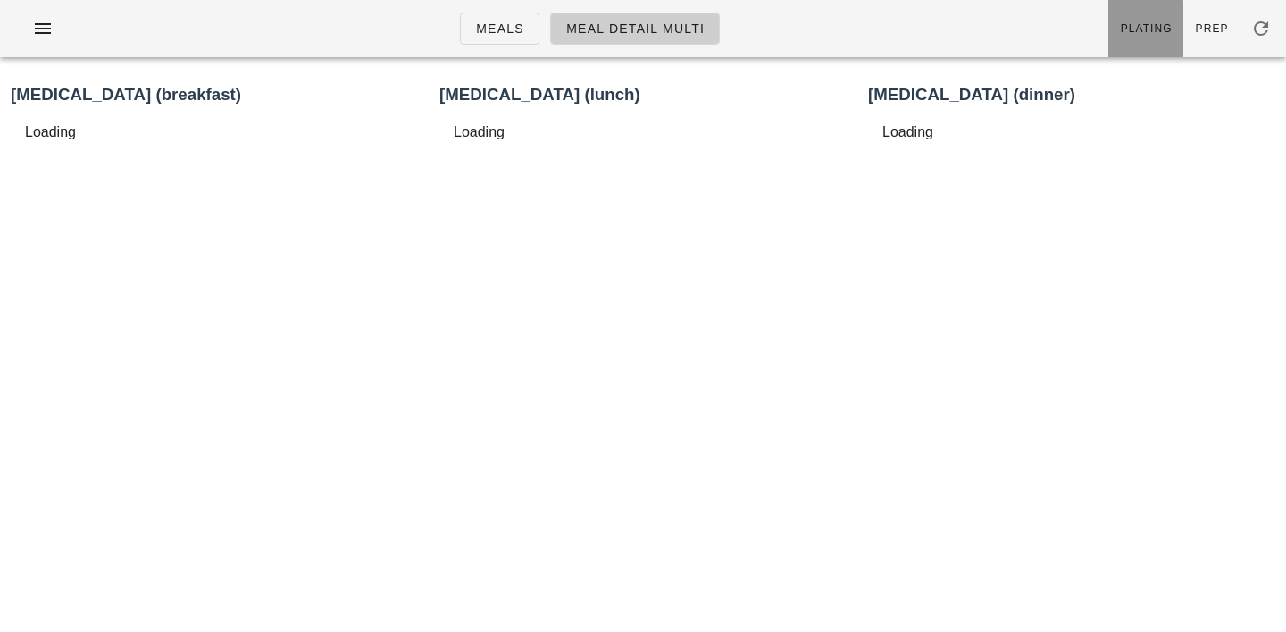
click at [1150, 12] on link "Plating" at bounding box center [1146, 28] width 75 height 57
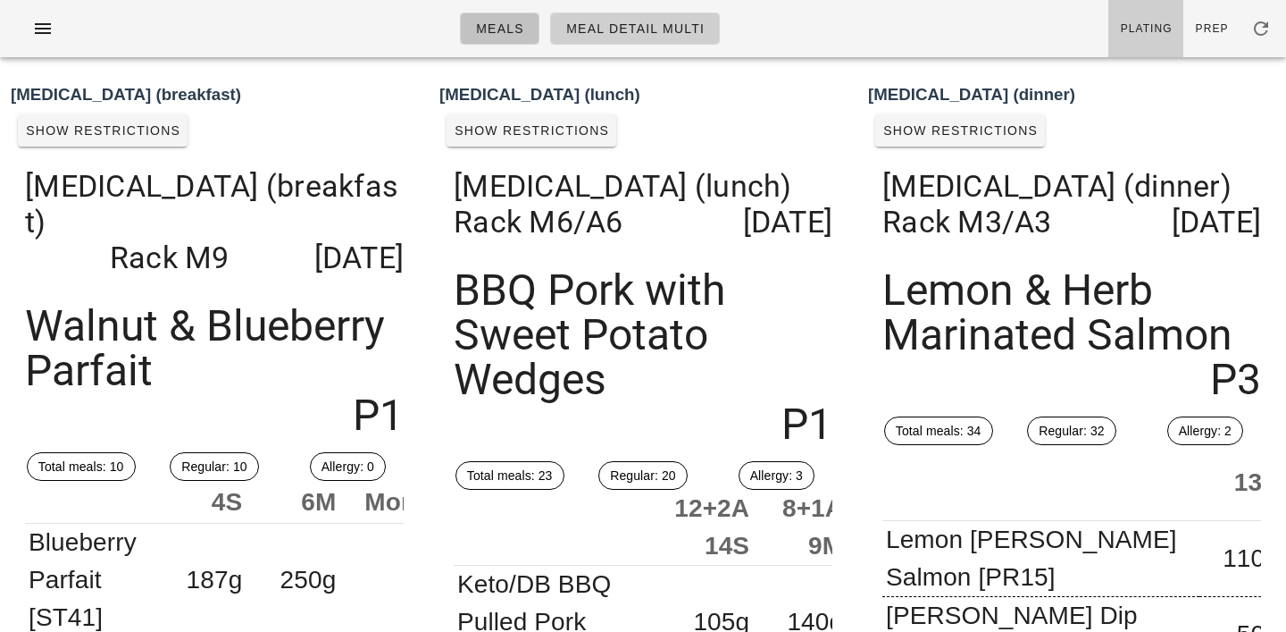
click at [513, 33] on span "Meals" at bounding box center [499, 28] width 49 height 14
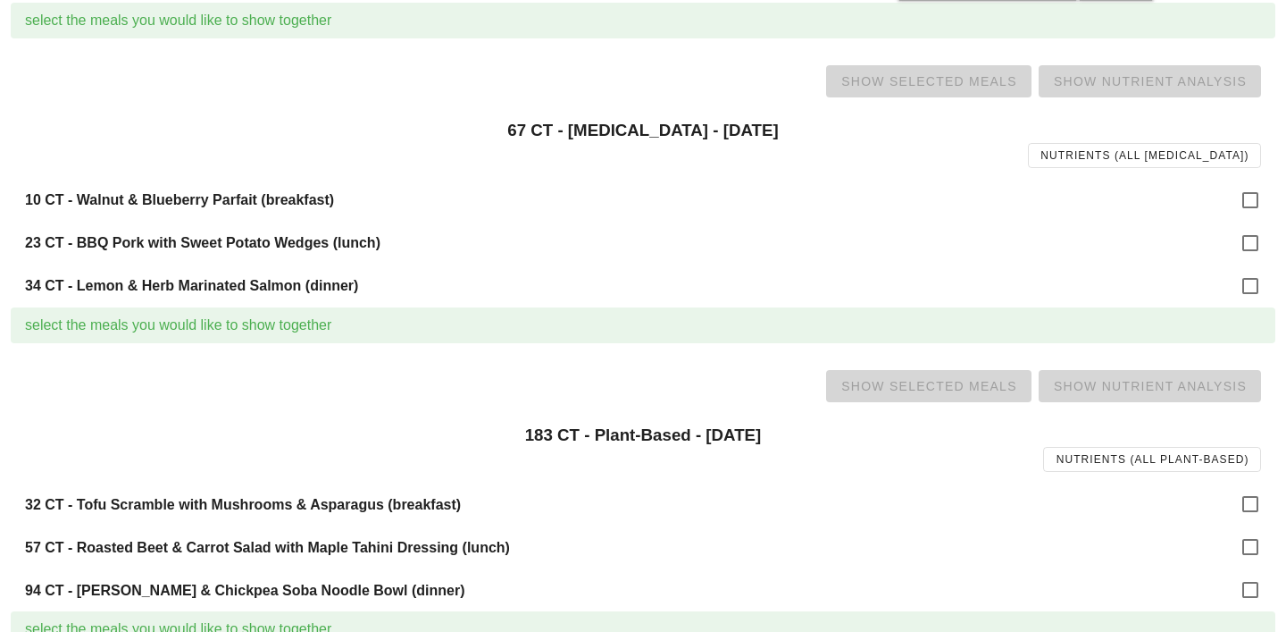
scroll to position [1237, 0]
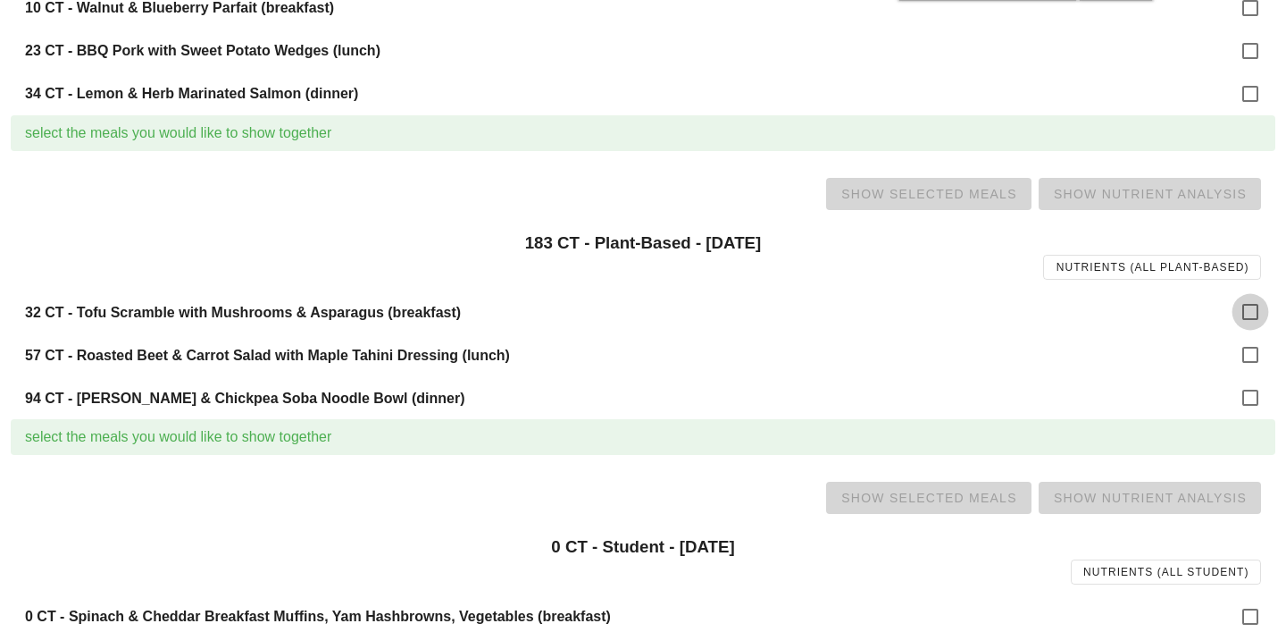
click at [1243, 302] on div at bounding box center [1251, 312] width 30 height 30
checkbox input "true"
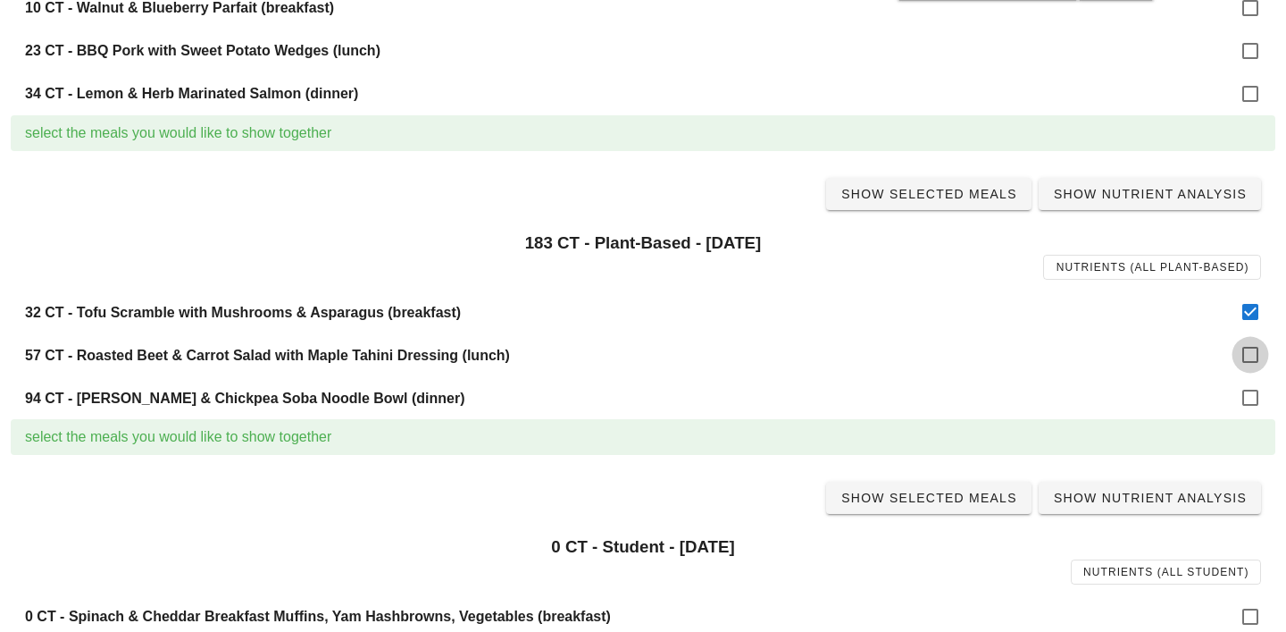
click at [1245, 354] on div at bounding box center [1251, 354] width 30 height 30
checkbox input "true"
click at [1246, 402] on div at bounding box center [1251, 397] width 30 height 30
checkbox input "true"
click at [963, 197] on span "Show Selected Meals" at bounding box center [929, 194] width 177 height 14
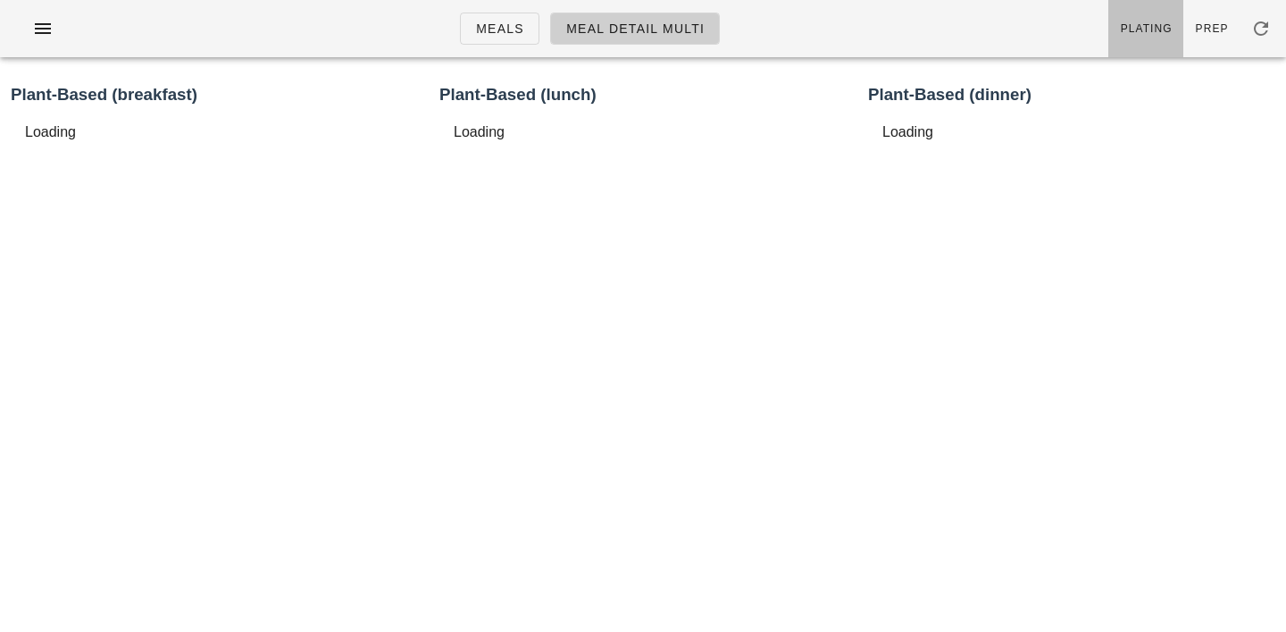
click at [1164, 23] on span "Plating" at bounding box center [1146, 28] width 53 height 13
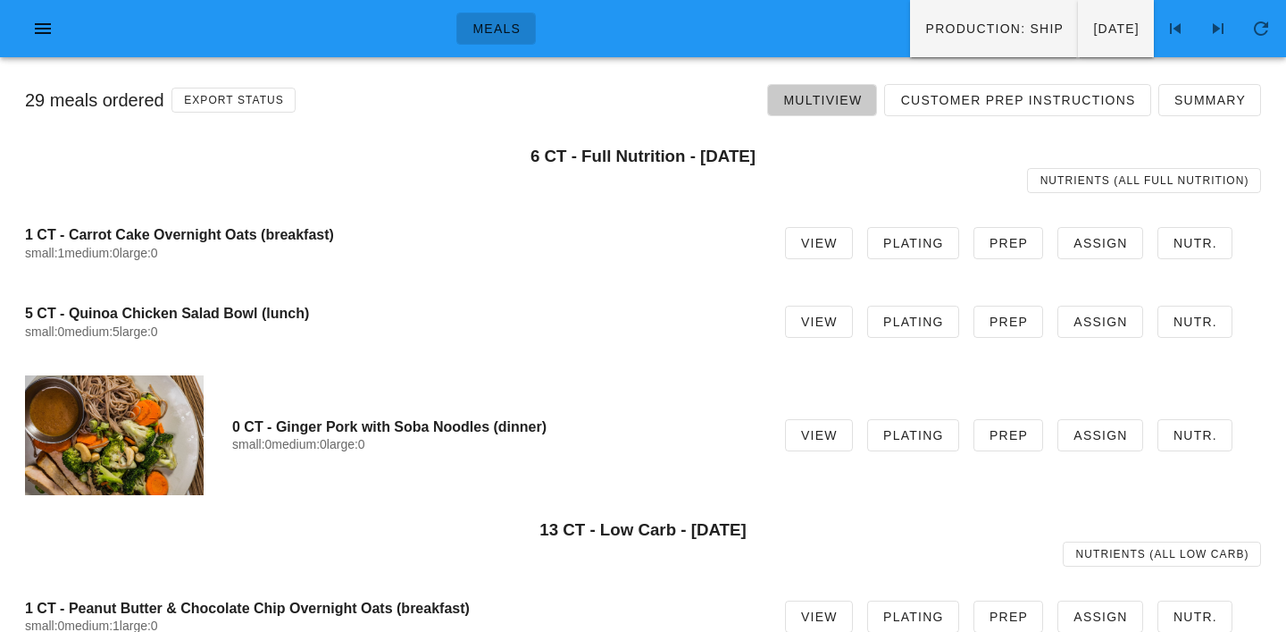
click at [832, 108] on link "Multiview" at bounding box center [822, 100] width 110 height 32
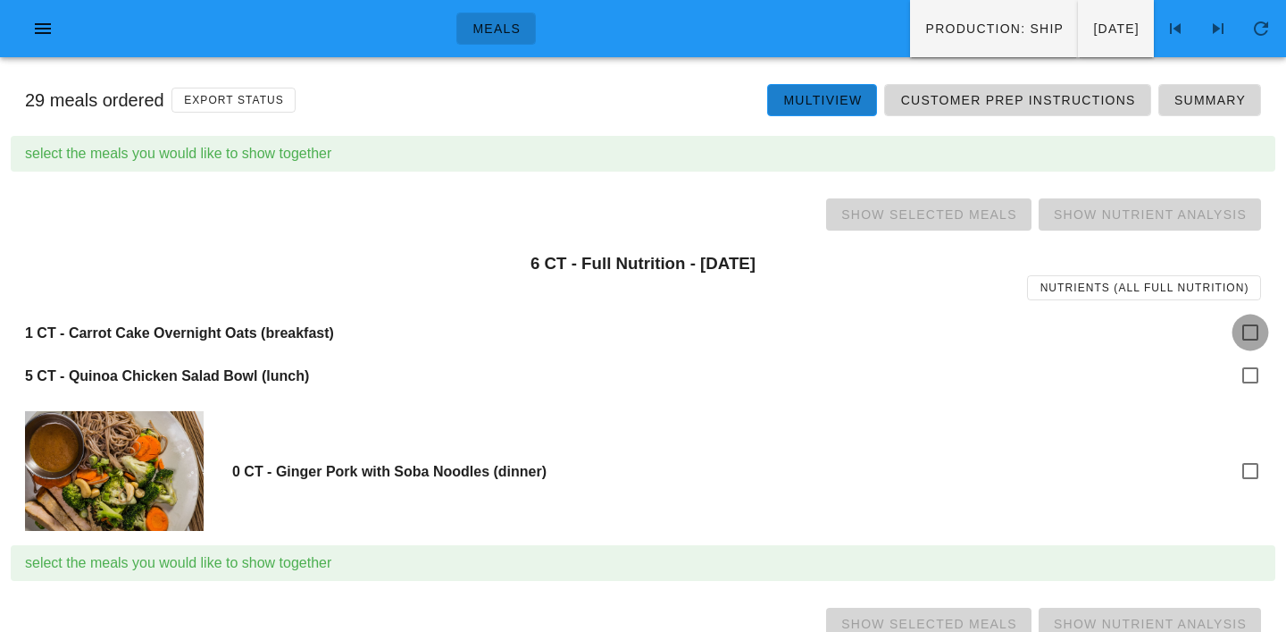
click at [1245, 341] on div at bounding box center [1251, 332] width 30 height 30
checkbox input "true"
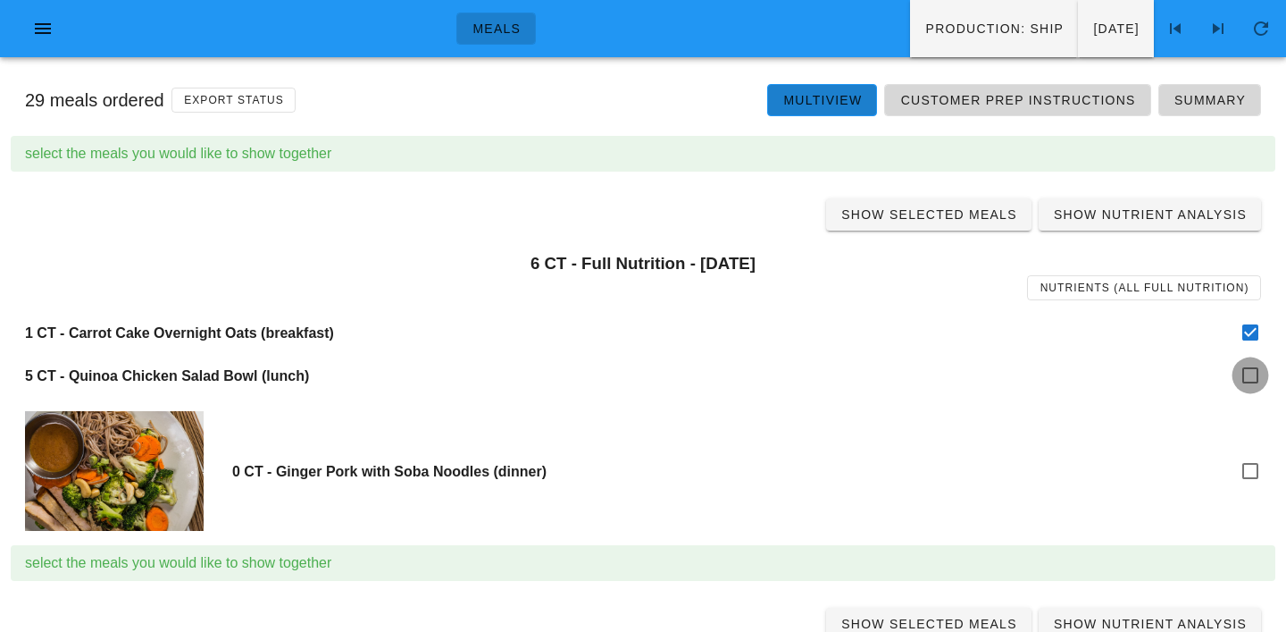
click at [1248, 369] on div at bounding box center [1251, 375] width 30 height 30
checkbox input "true"
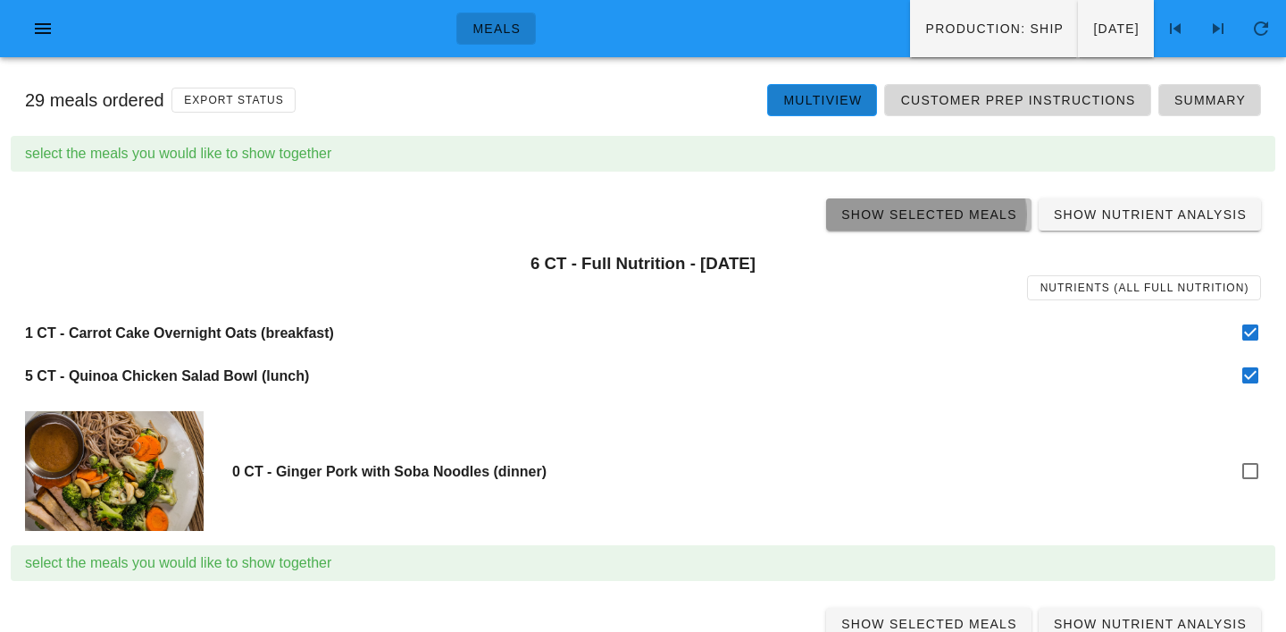
click at [966, 220] on span "Show Selected Meals" at bounding box center [929, 214] width 177 height 14
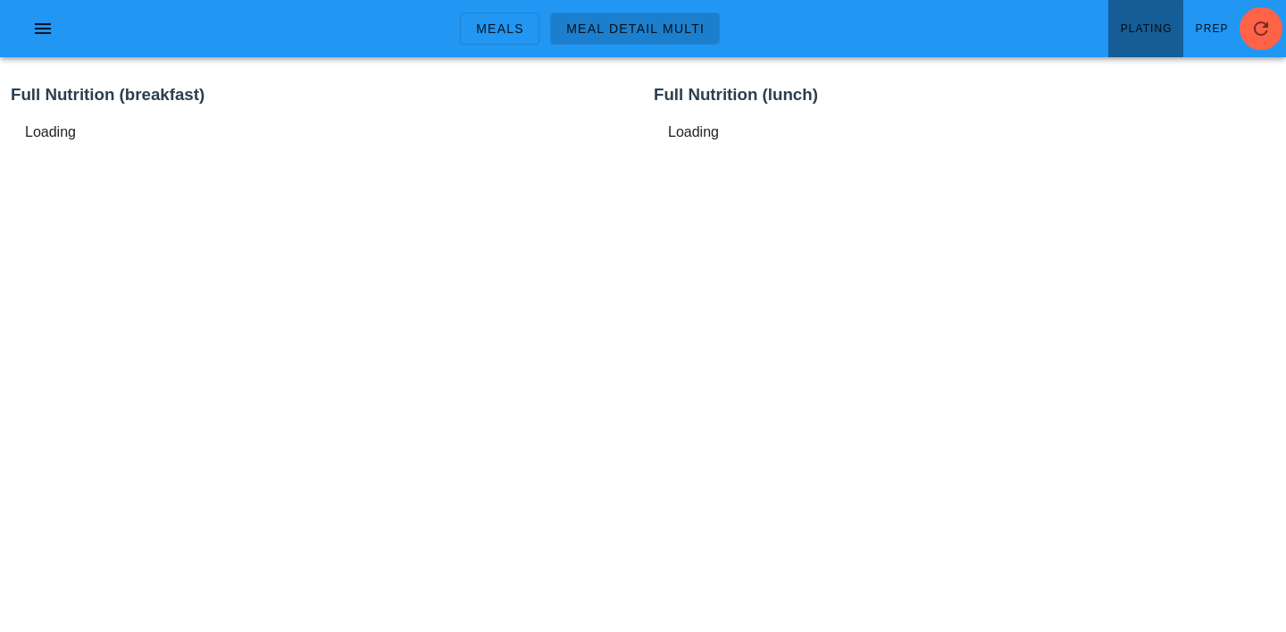
click at [1163, 42] on link "Plating" at bounding box center [1146, 28] width 75 height 57
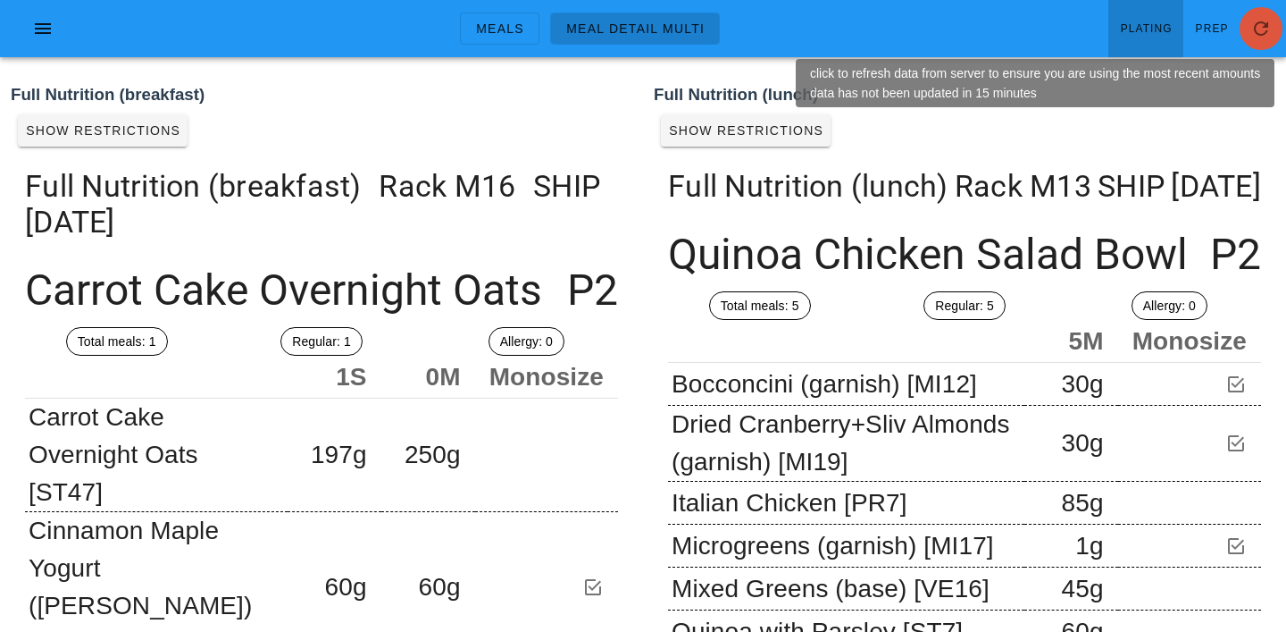
click at [1244, 15] on button "button" at bounding box center [1261, 28] width 43 height 43
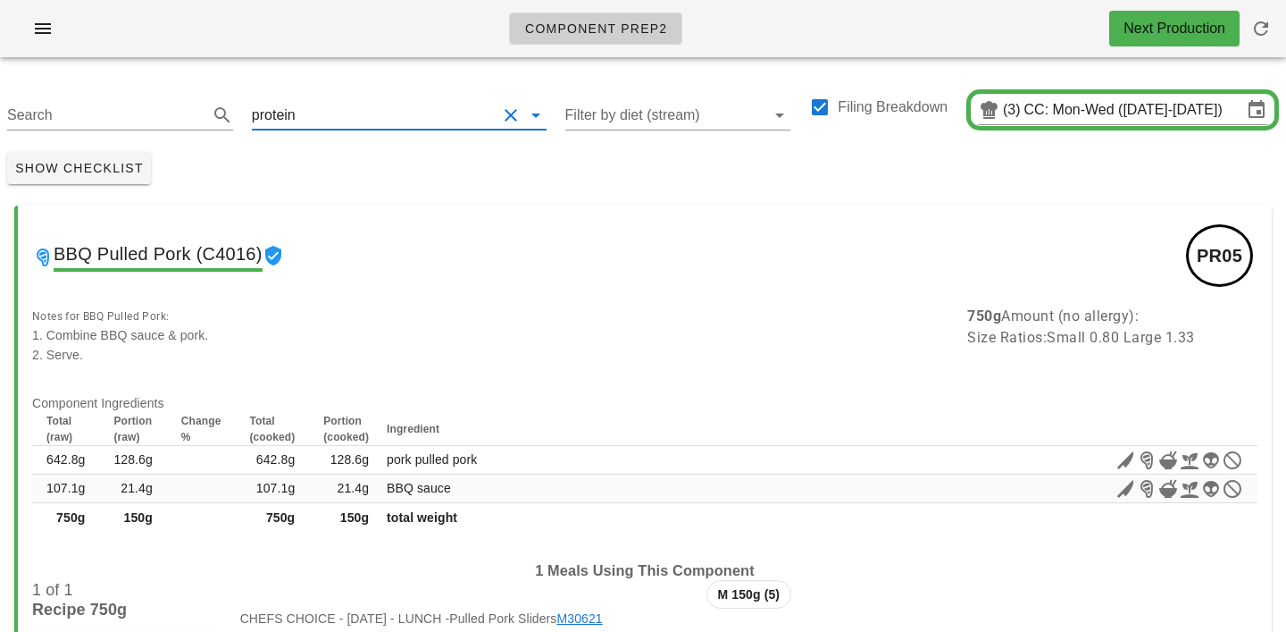
click at [317, 101] on input "text" at bounding box center [397, 115] width 197 height 29
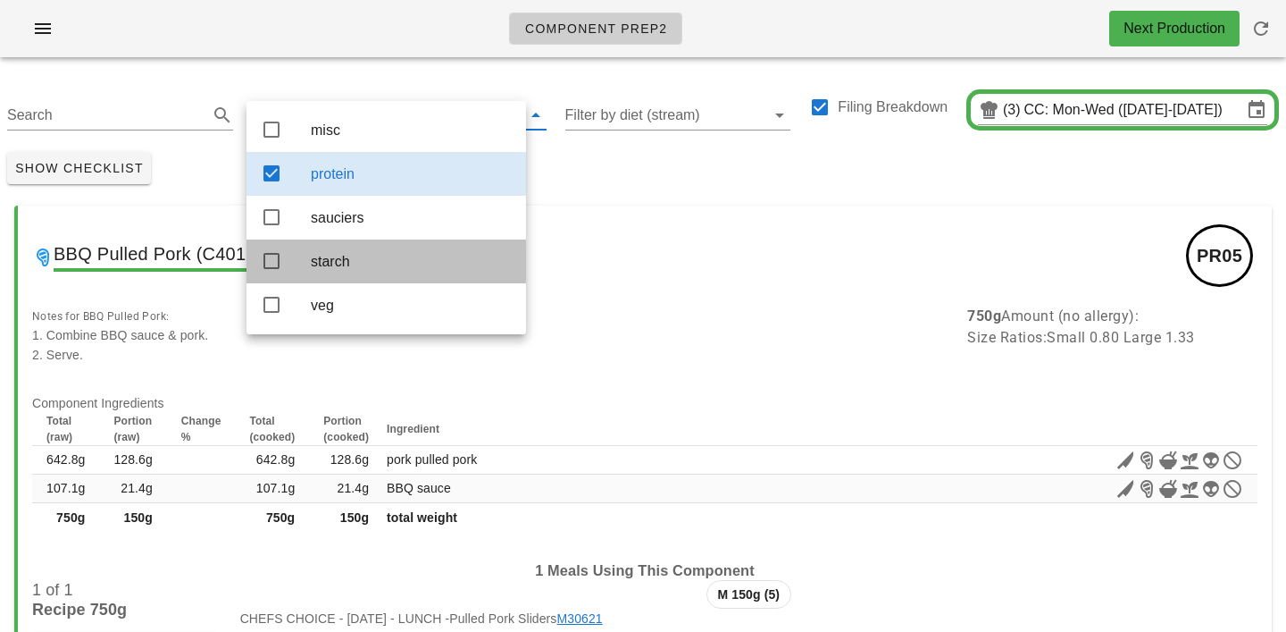
click at [322, 265] on div "starch" at bounding box center [411, 261] width 201 height 17
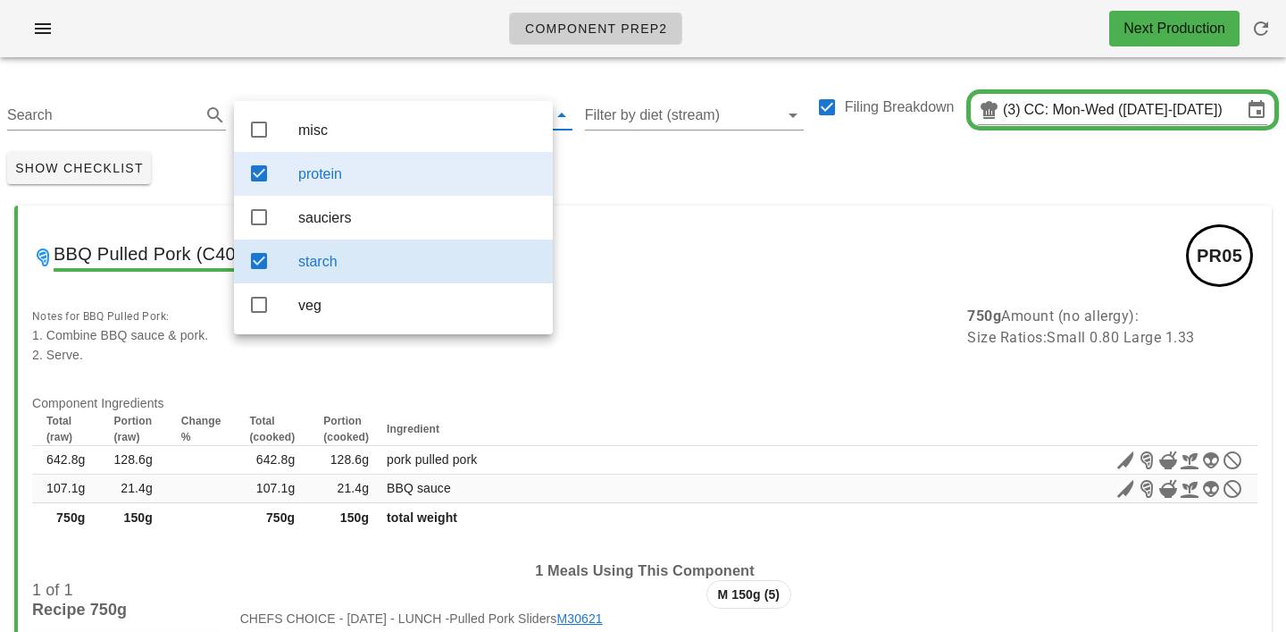
click at [334, 160] on div "protein" at bounding box center [418, 174] width 240 height 38
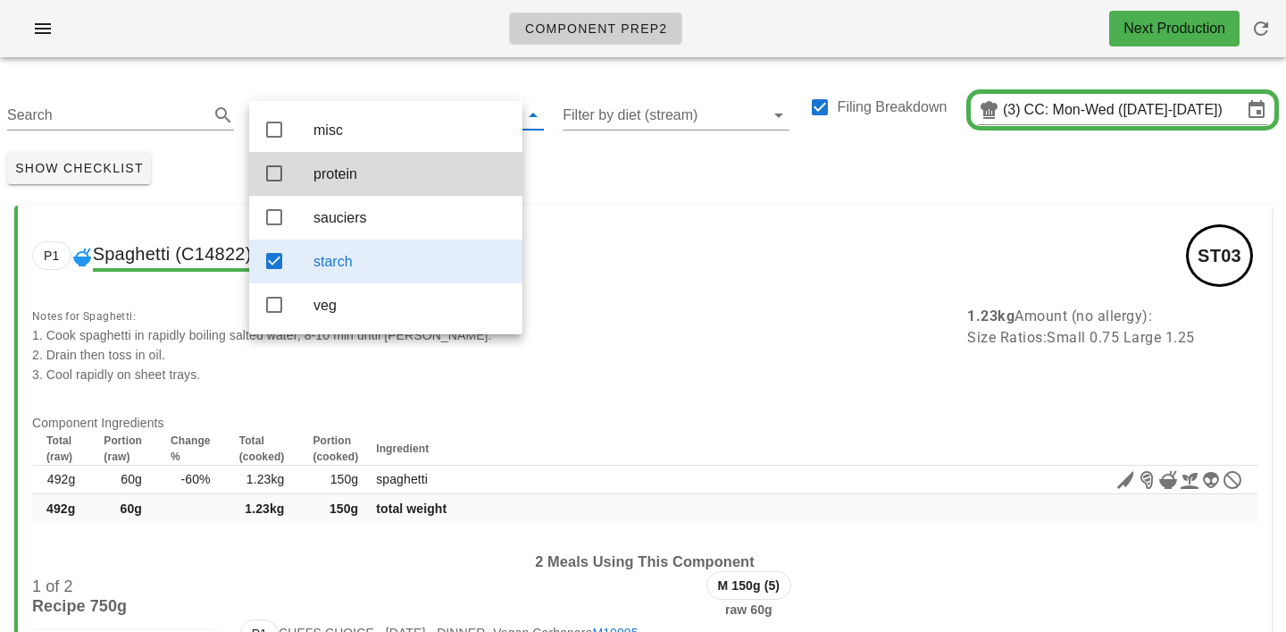
click at [312, 43] on div "Component Prep2 Next Production" at bounding box center [643, 28] width 1286 height 57
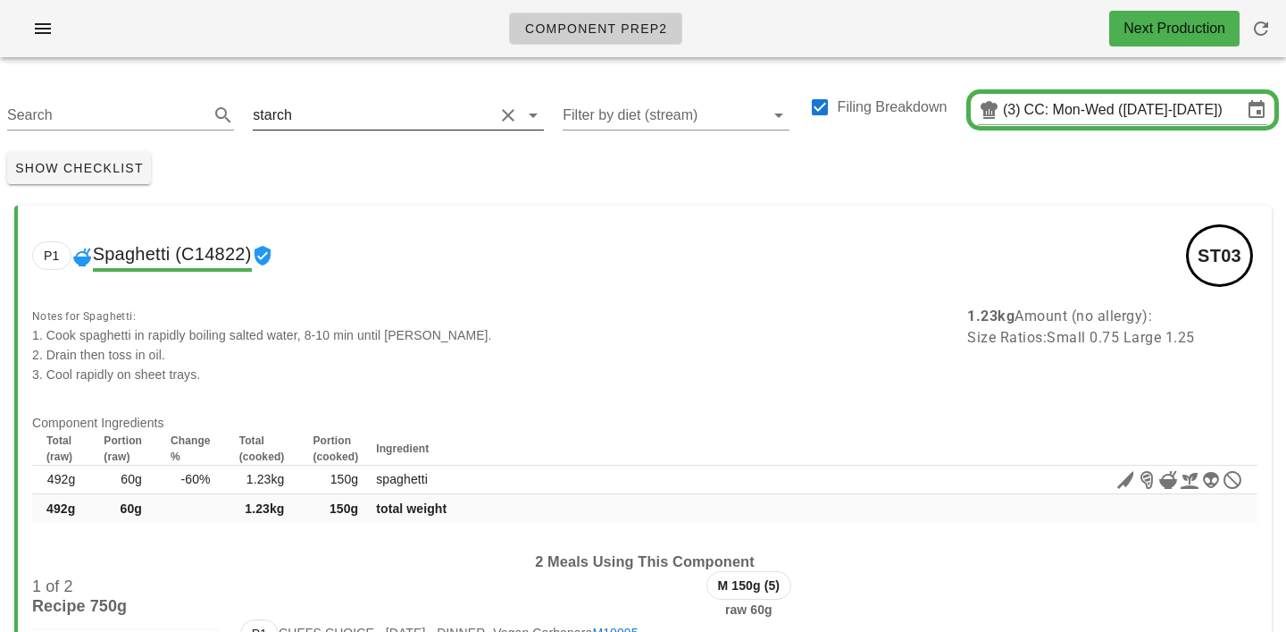
click at [306, 117] on input "text" at bounding box center [395, 115] width 198 height 29
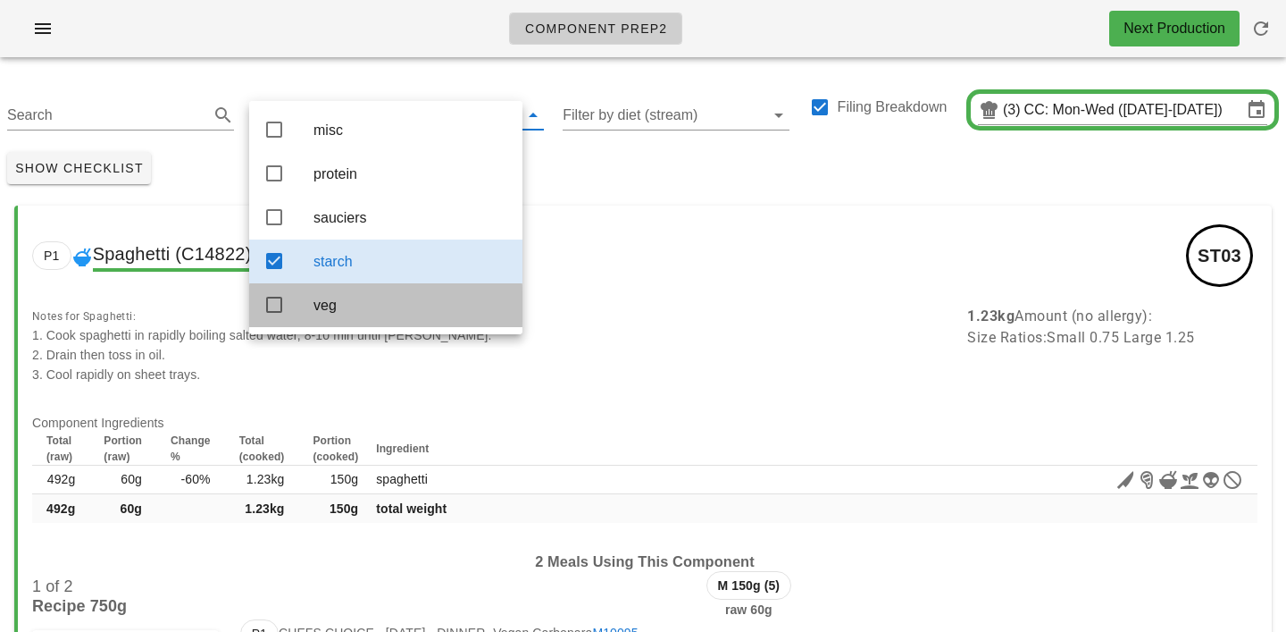
click at [326, 324] on div "veg" at bounding box center [411, 305] width 195 height 38
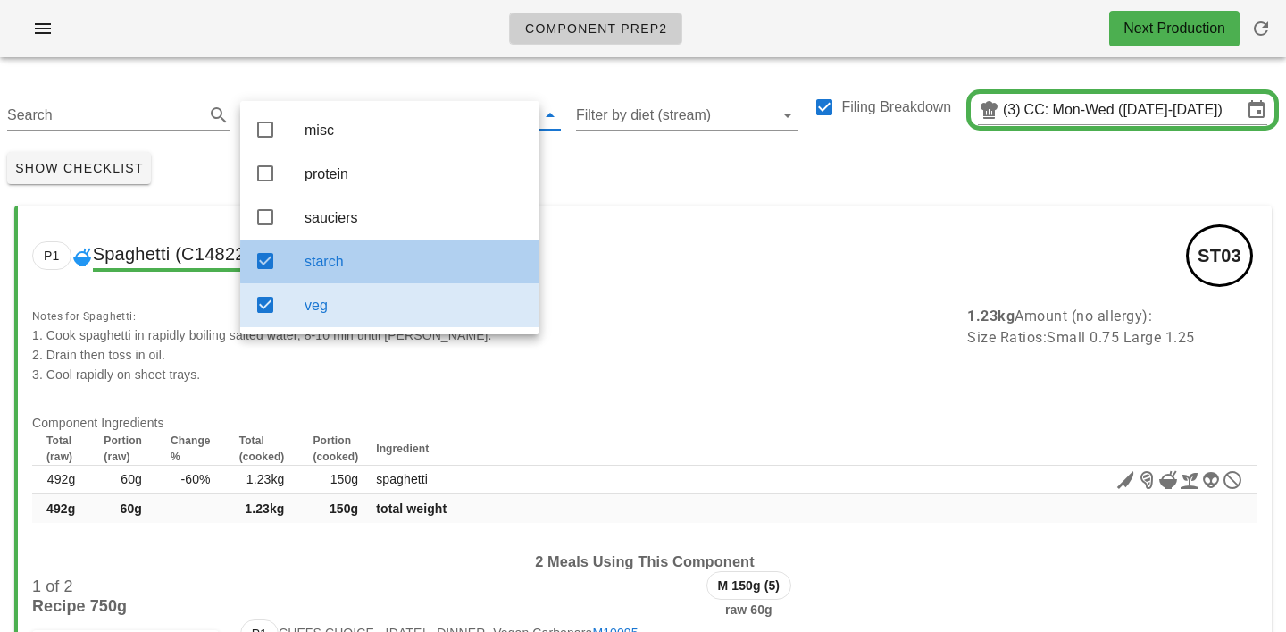
click at [354, 252] on div "starch" at bounding box center [415, 261] width 221 height 38
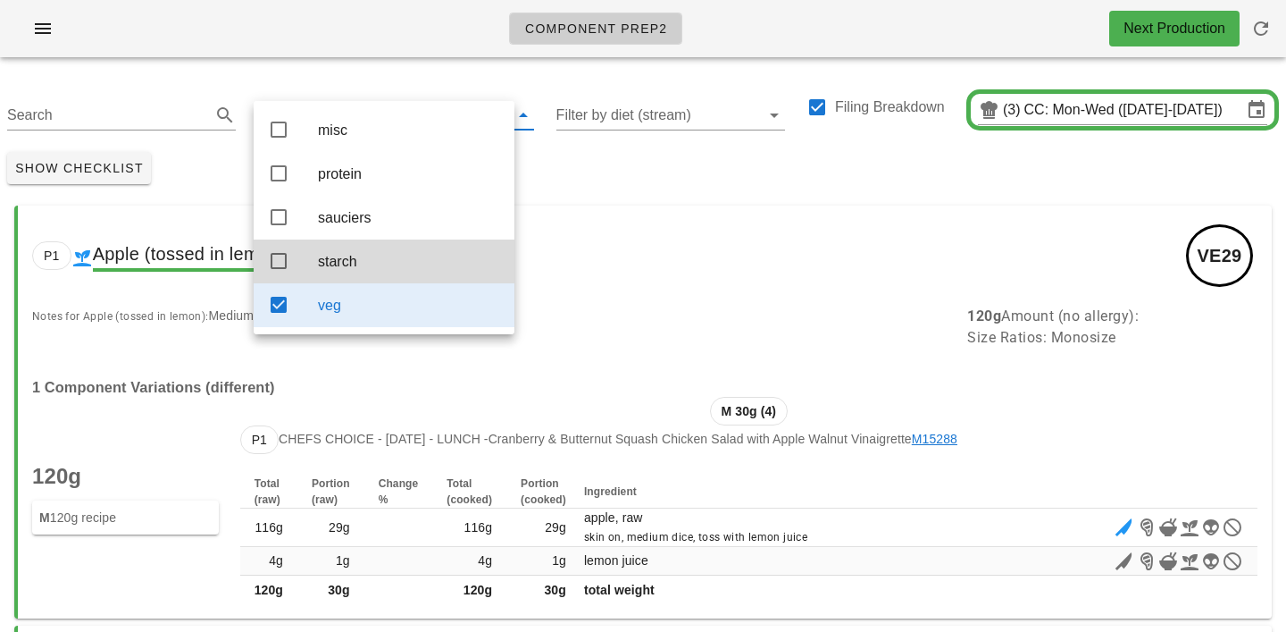
click at [678, 175] on div "Show Checklist" at bounding box center [643, 168] width 1286 height 46
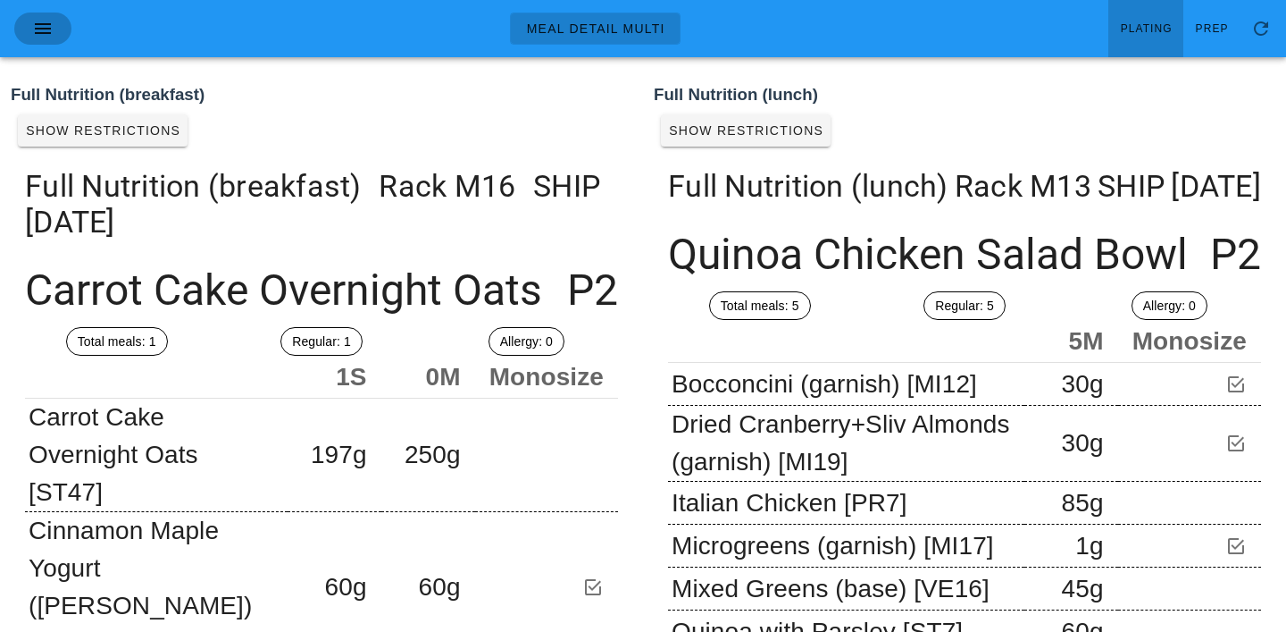
click at [43, 35] on icon "button" at bounding box center [42, 28] width 21 height 21
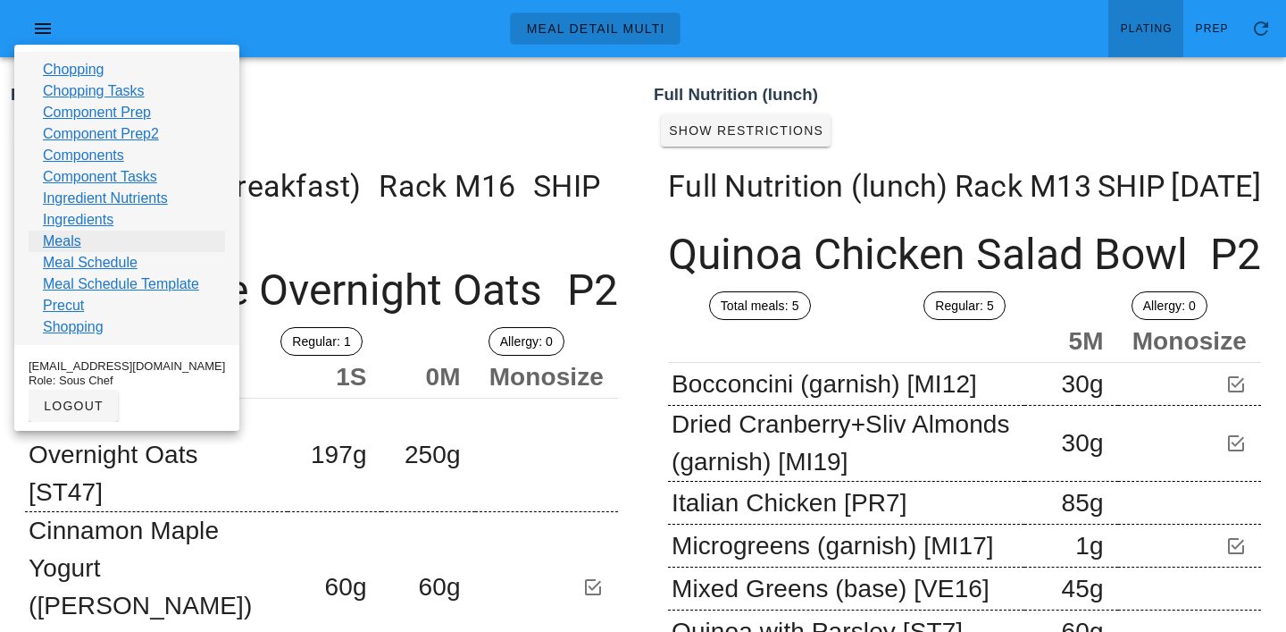
click at [67, 241] on link "Meals" at bounding box center [62, 240] width 38 height 21
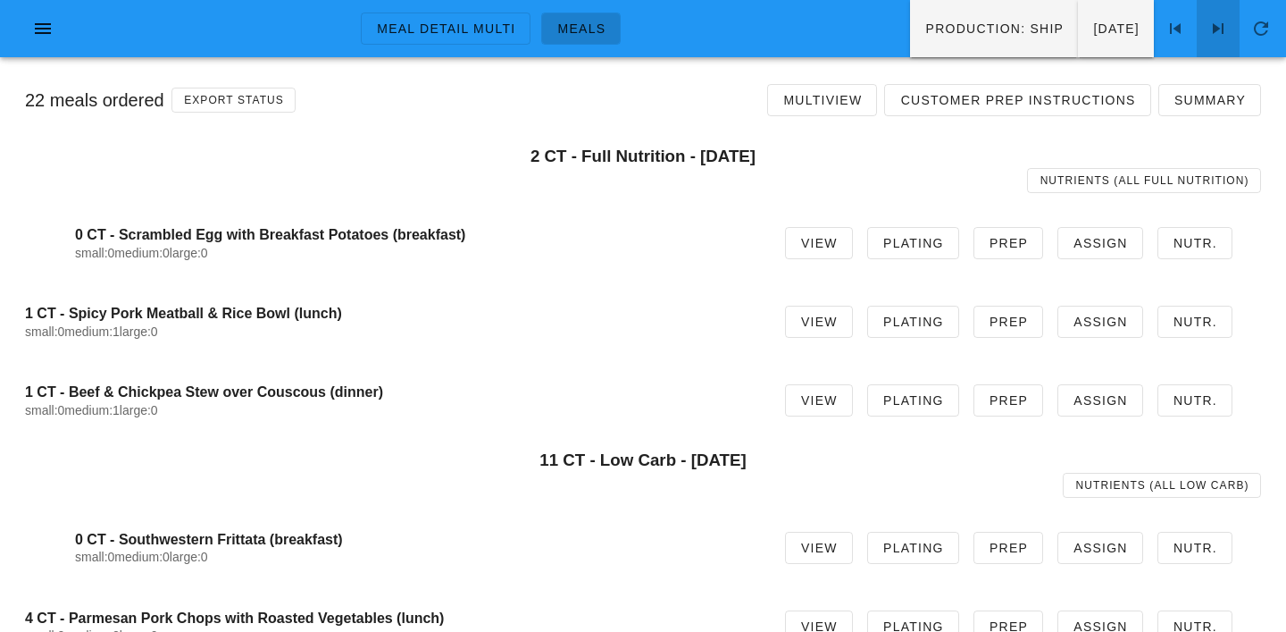
click at [1223, 30] on icon at bounding box center [1218, 28] width 21 height 21
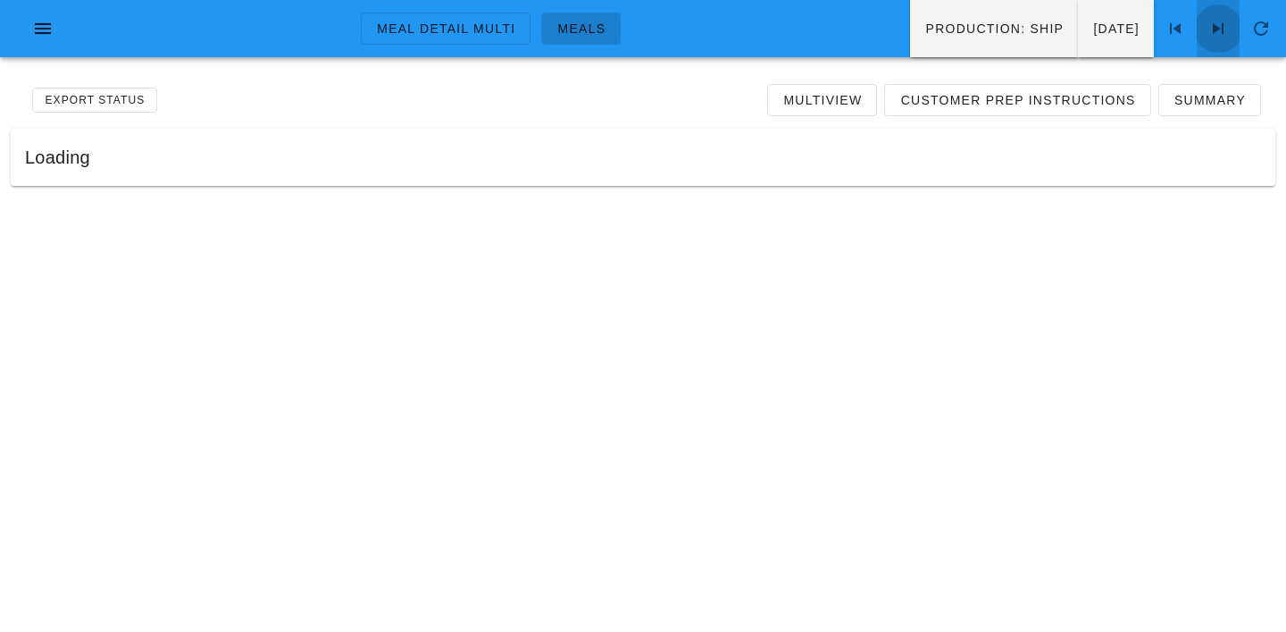
click at [1223, 30] on icon at bounding box center [1218, 28] width 21 height 21
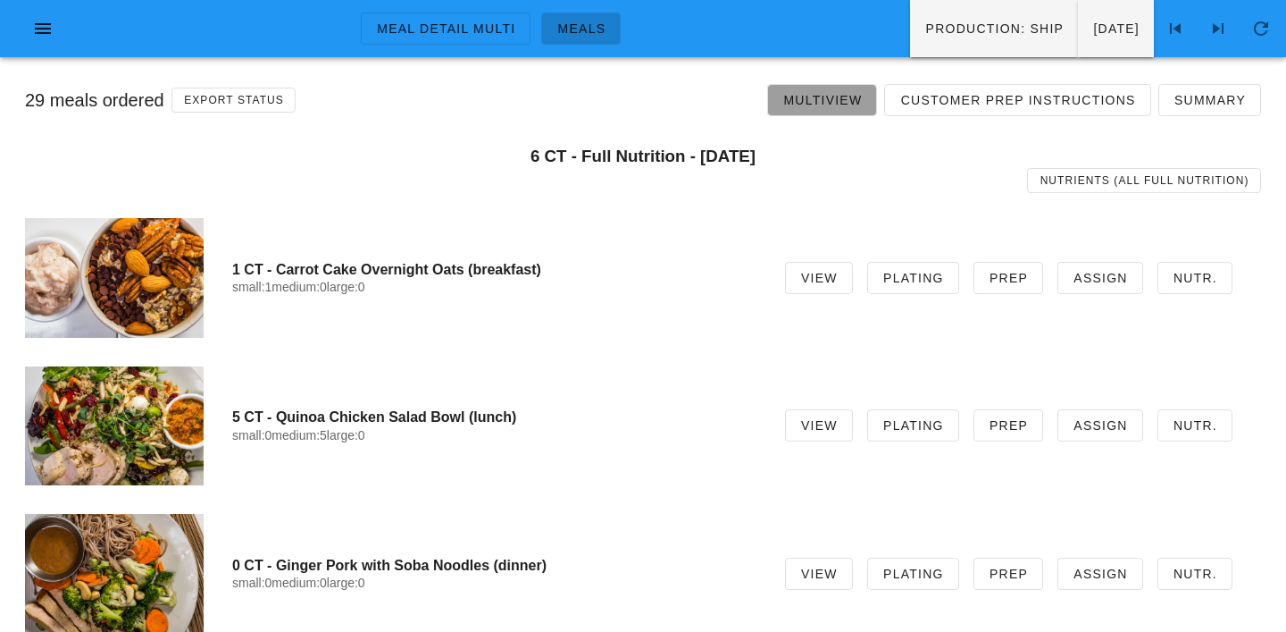
click at [862, 104] on span "Multiview" at bounding box center [823, 100] width 80 height 14
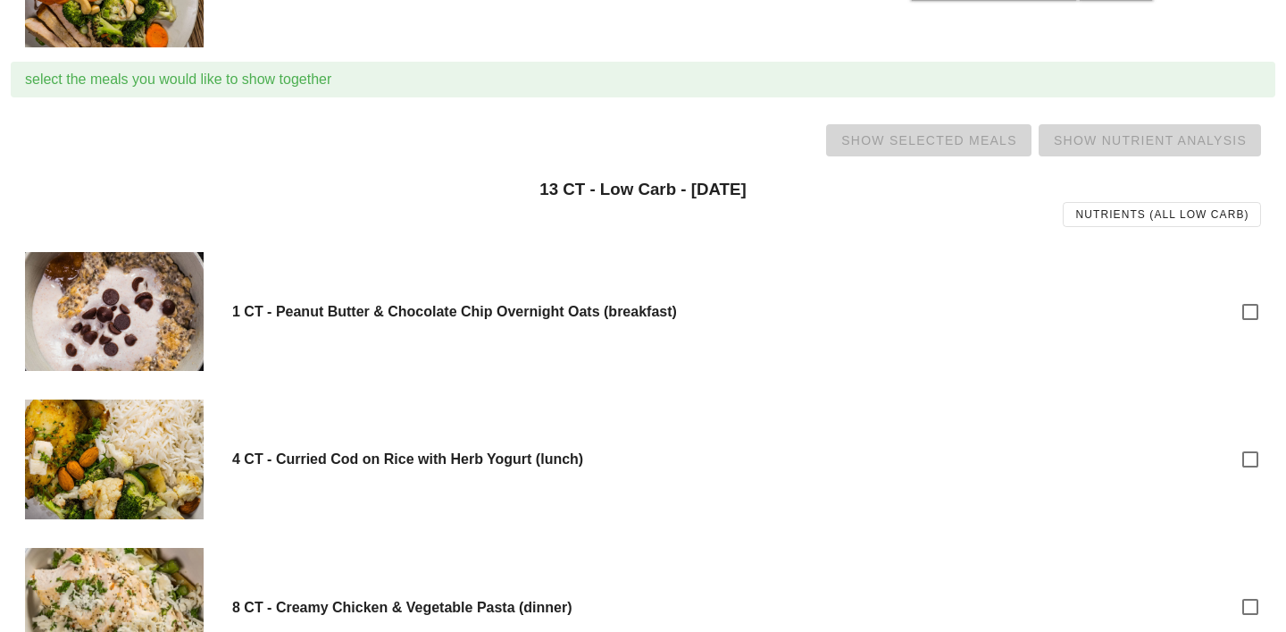
scroll to position [693, 0]
click at [1259, 315] on div at bounding box center [1251, 311] width 30 height 30
checkbox input "true"
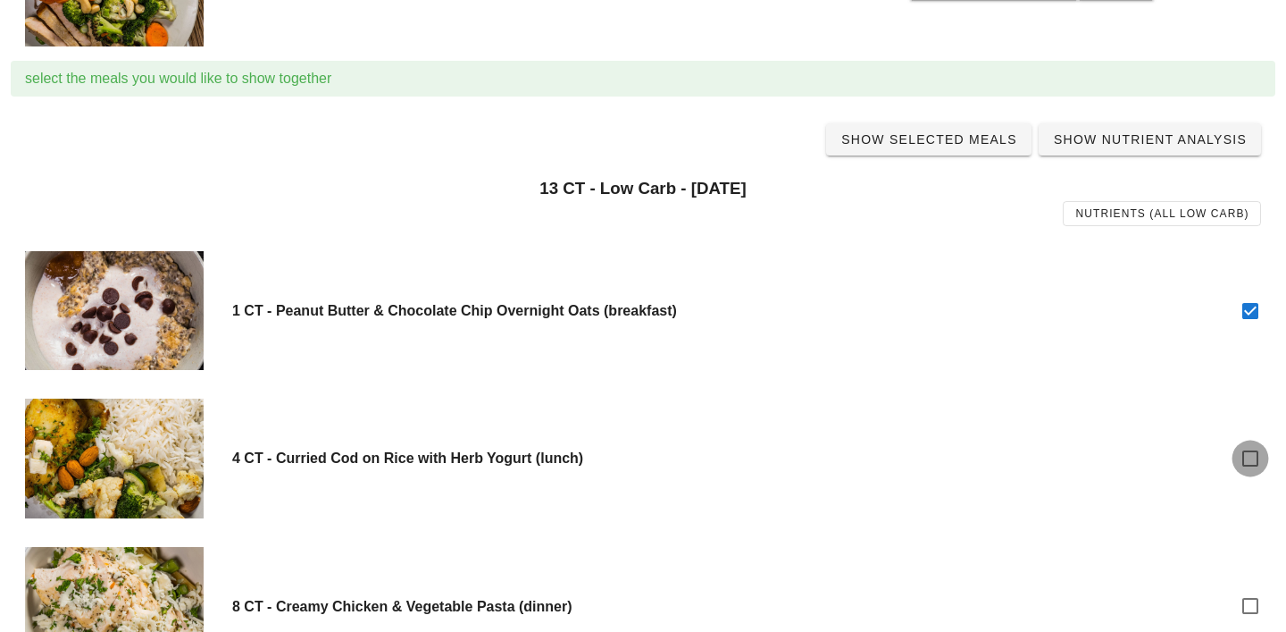
click at [1252, 459] on div at bounding box center [1251, 458] width 30 height 30
checkbox input "true"
click at [1249, 598] on div at bounding box center [1251, 606] width 30 height 30
checkbox input "true"
click at [930, 150] on link "Show Selected Meals" at bounding box center [928, 139] width 205 height 32
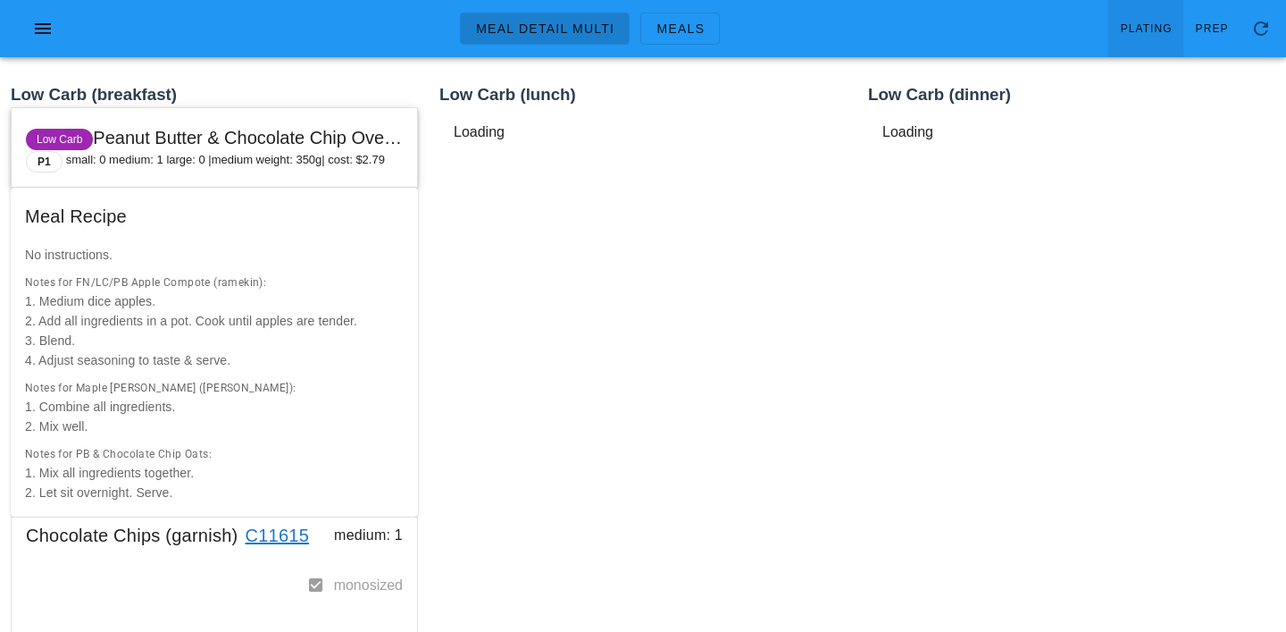
click at [1136, 29] on span "Plating" at bounding box center [1146, 28] width 53 height 13
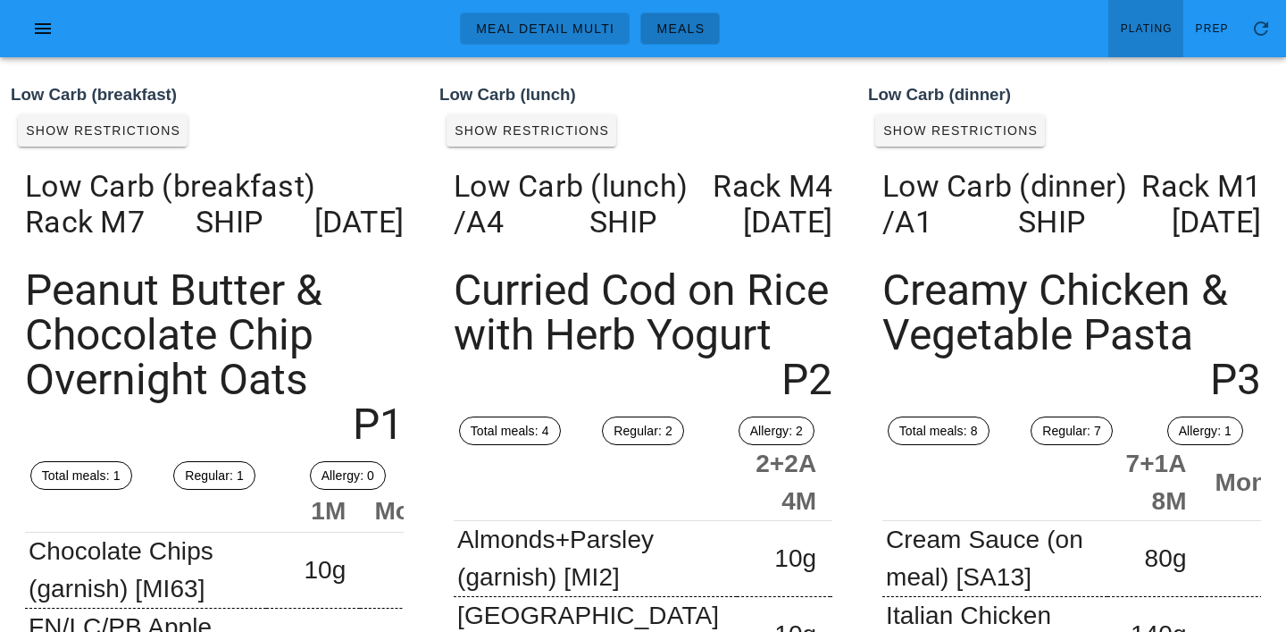
click at [691, 36] on span "Meals" at bounding box center [680, 28] width 49 height 14
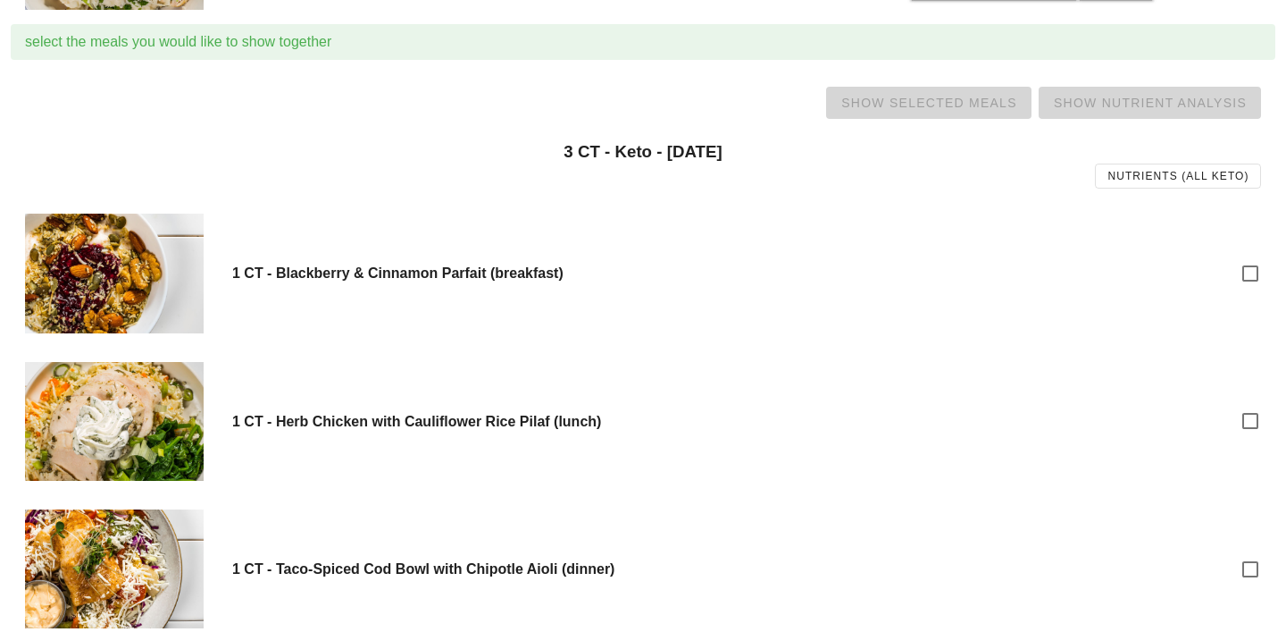
scroll to position [1352, 0]
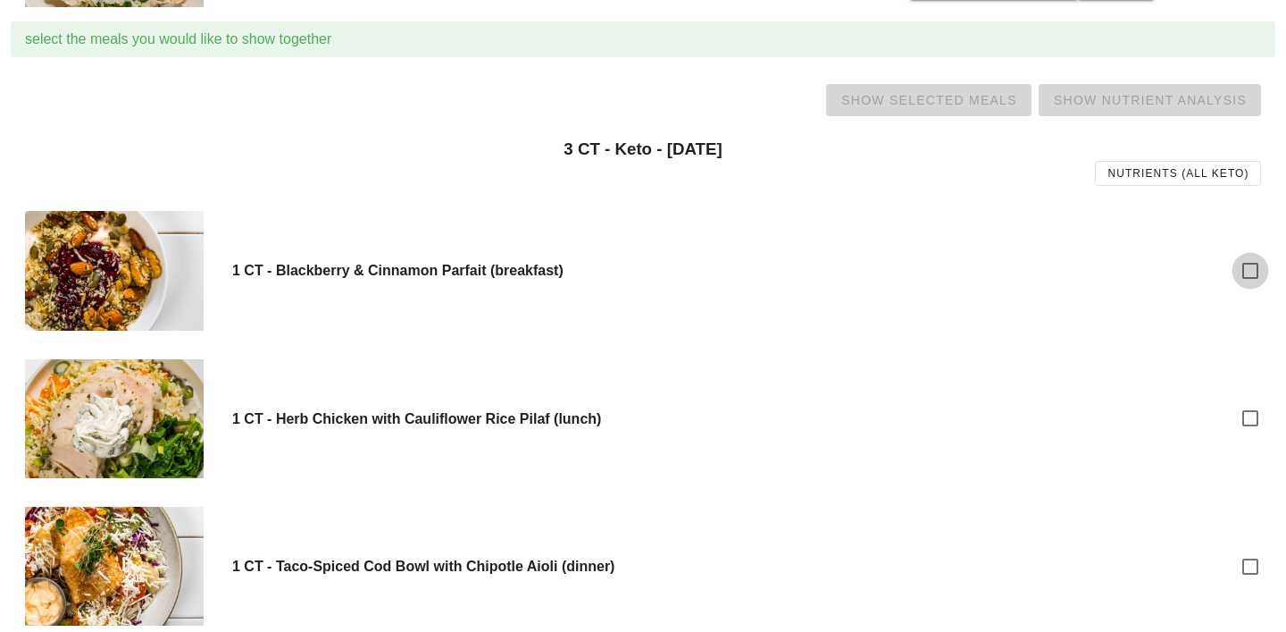
click at [1264, 281] on div at bounding box center [1251, 271] width 30 height 30
checkbox input "true"
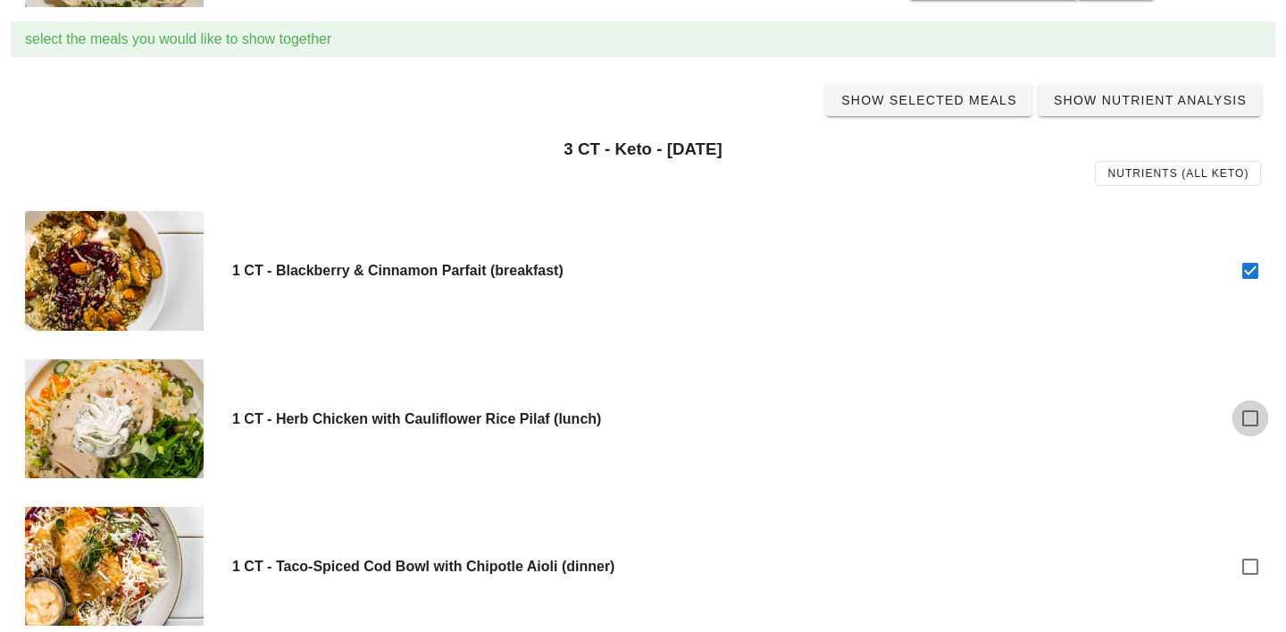
click at [1246, 413] on div at bounding box center [1251, 418] width 30 height 30
checkbox input "true"
click at [1255, 565] on div at bounding box center [1251, 566] width 30 height 30
checkbox input "true"
click at [951, 105] on span "Show Selected Meals" at bounding box center [929, 100] width 177 height 14
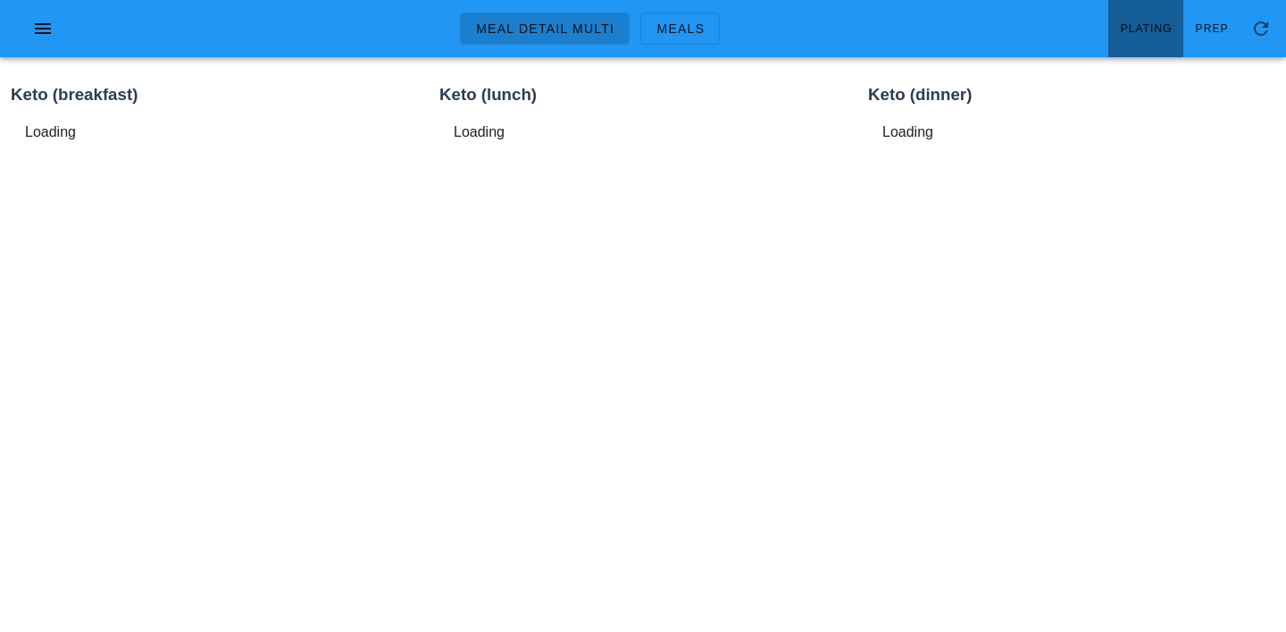
click at [1136, 40] on link "Plating" at bounding box center [1146, 28] width 75 height 57
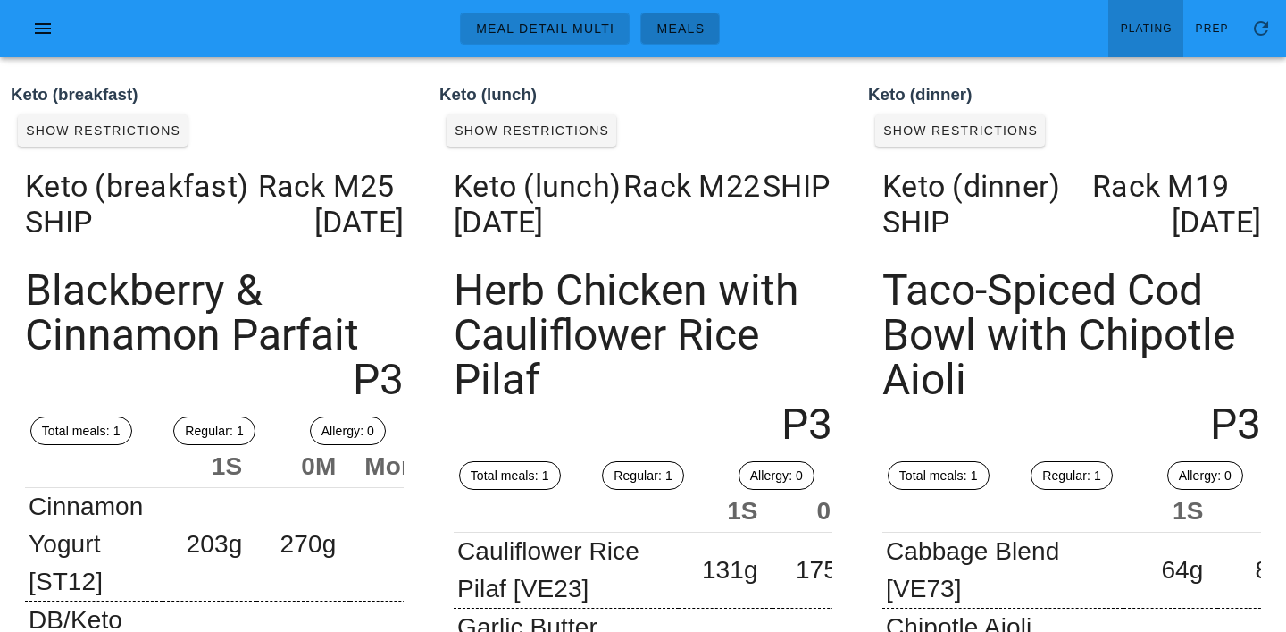
click at [672, 25] on span "Meals" at bounding box center [680, 28] width 49 height 14
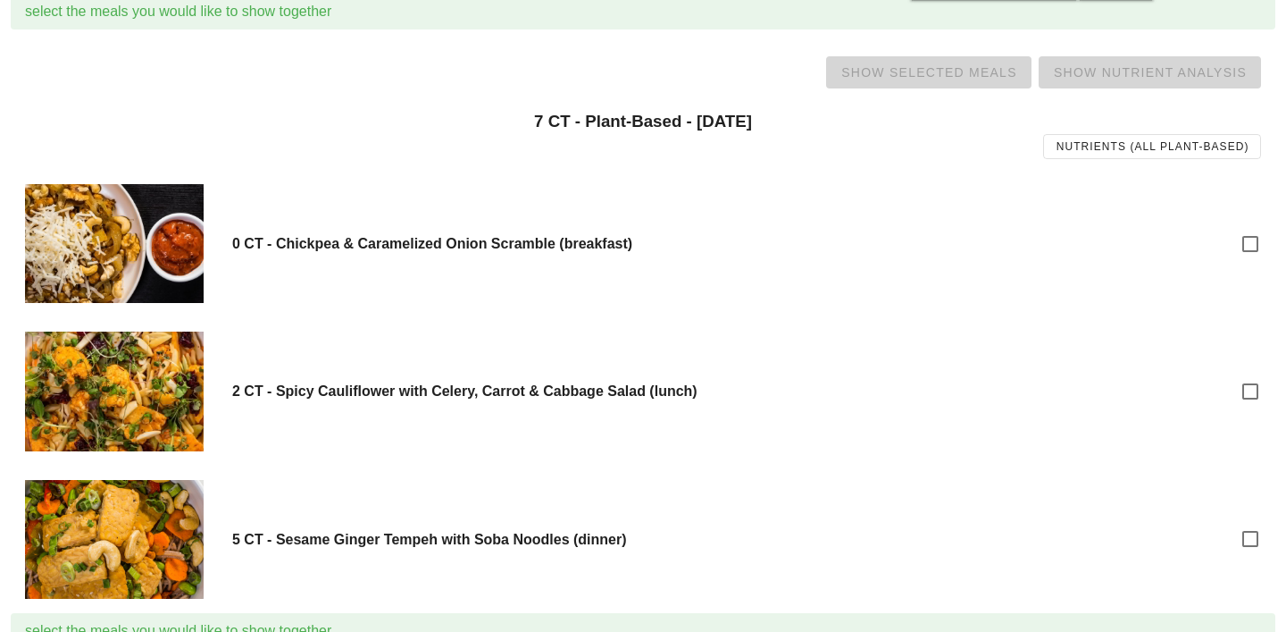
scroll to position [2515, 0]
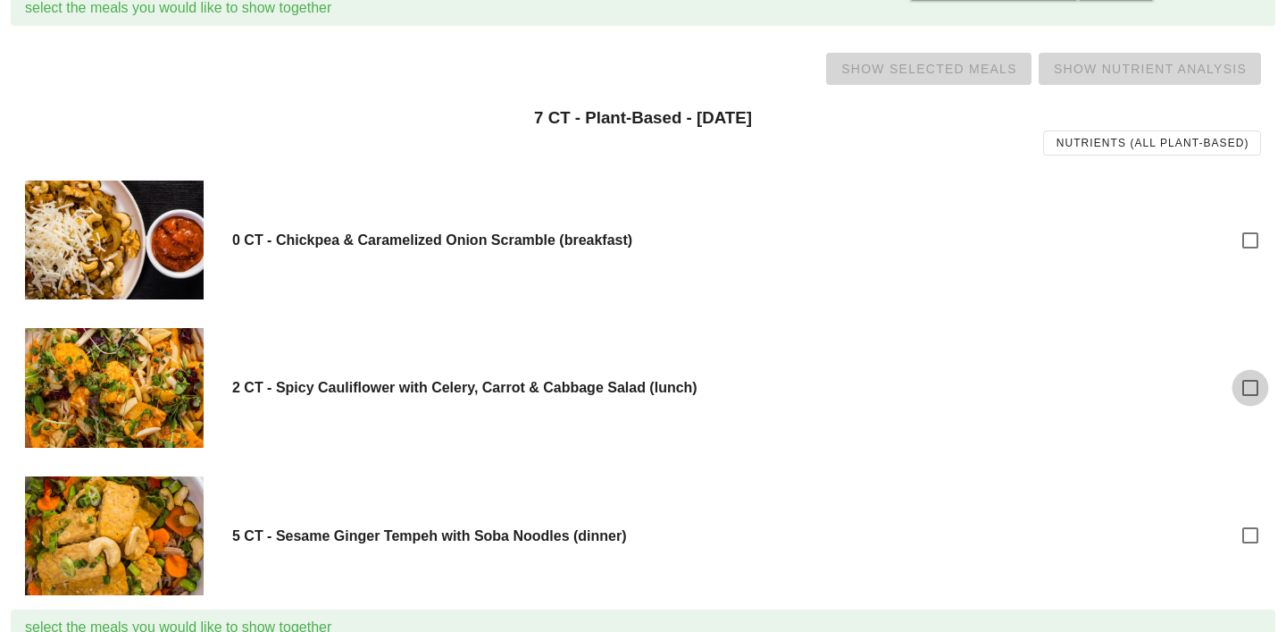
click at [1249, 397] on div at bounding box center [1251, 388] width 30 height 30
checkbox input "true"
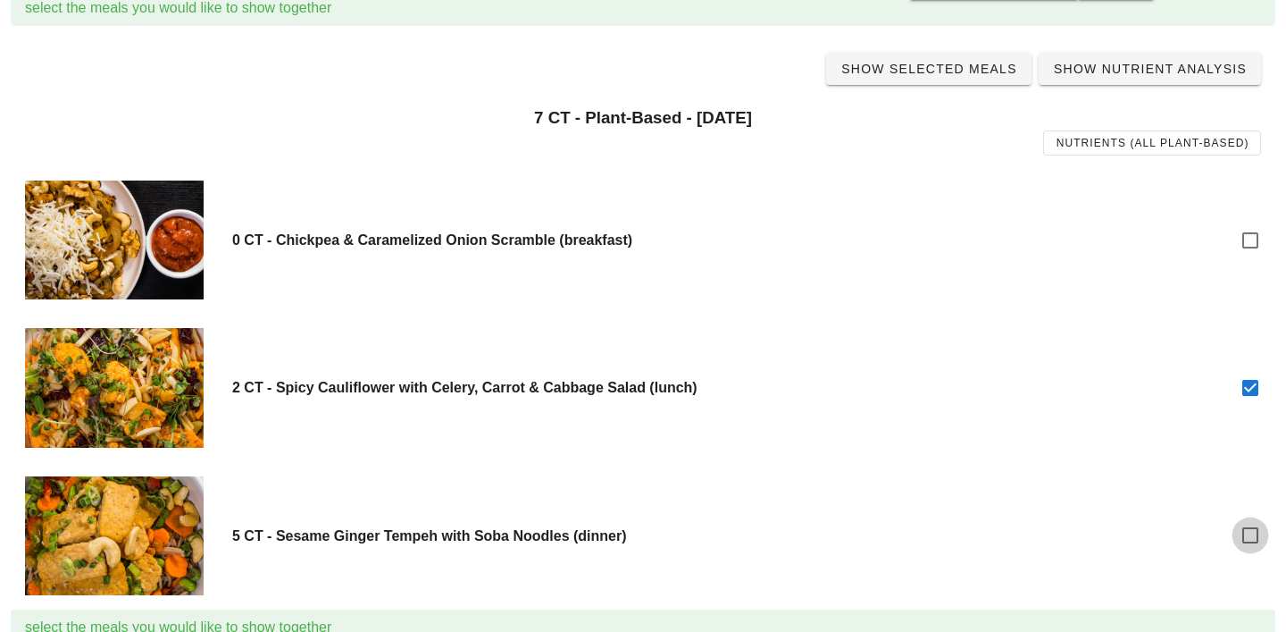
click at [1249, 532] on div at bounding box center [1251, 535] width 30 height 30
checkbox input "true"
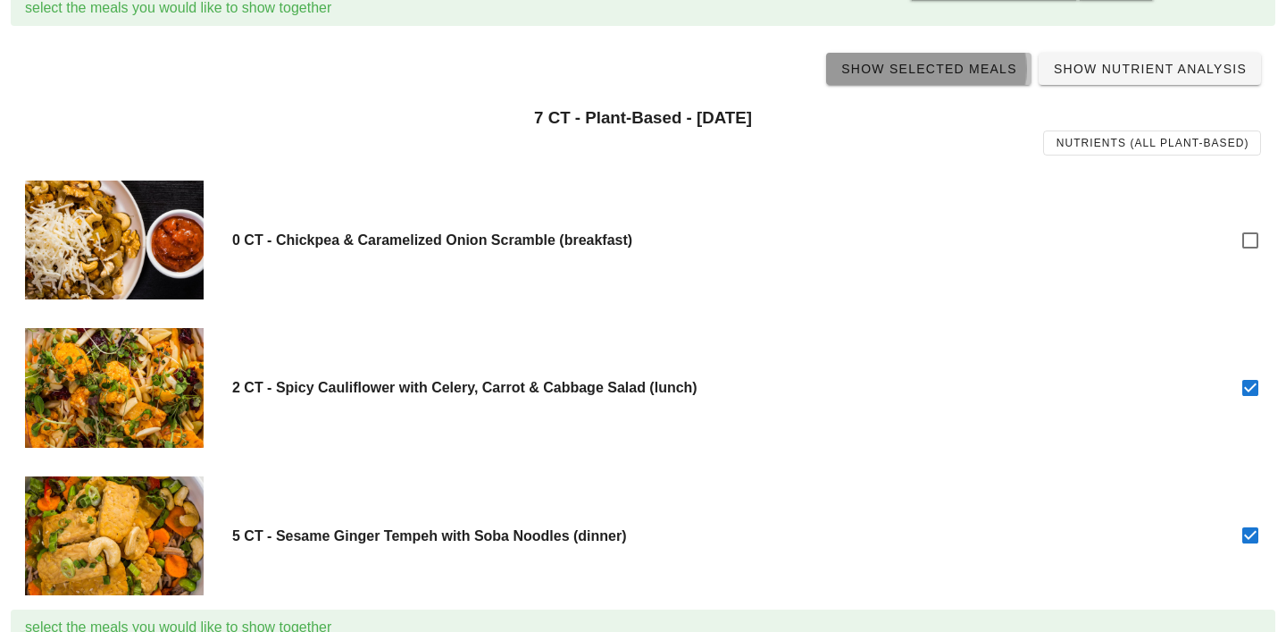
click at [938, 68] on span "Show Selected Meals" at bounding box center [929, 69] width 177 height 14
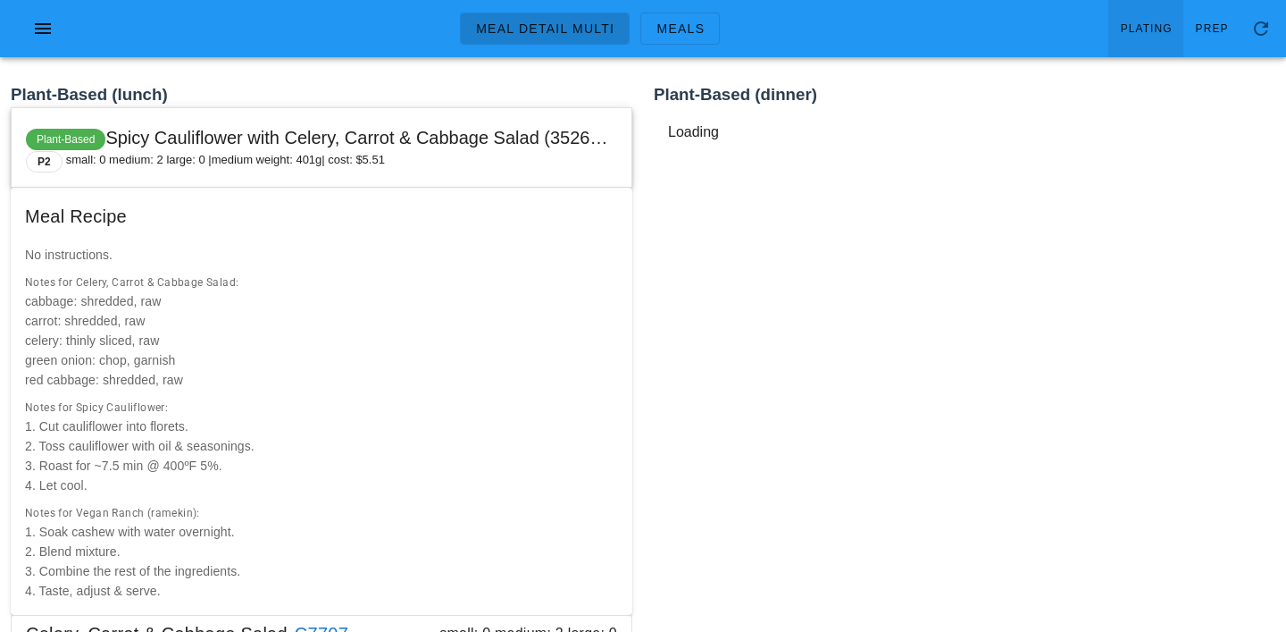
click at [1146, 32] on span "Plating" at bounding box center [1146, 28] width 53 height 13
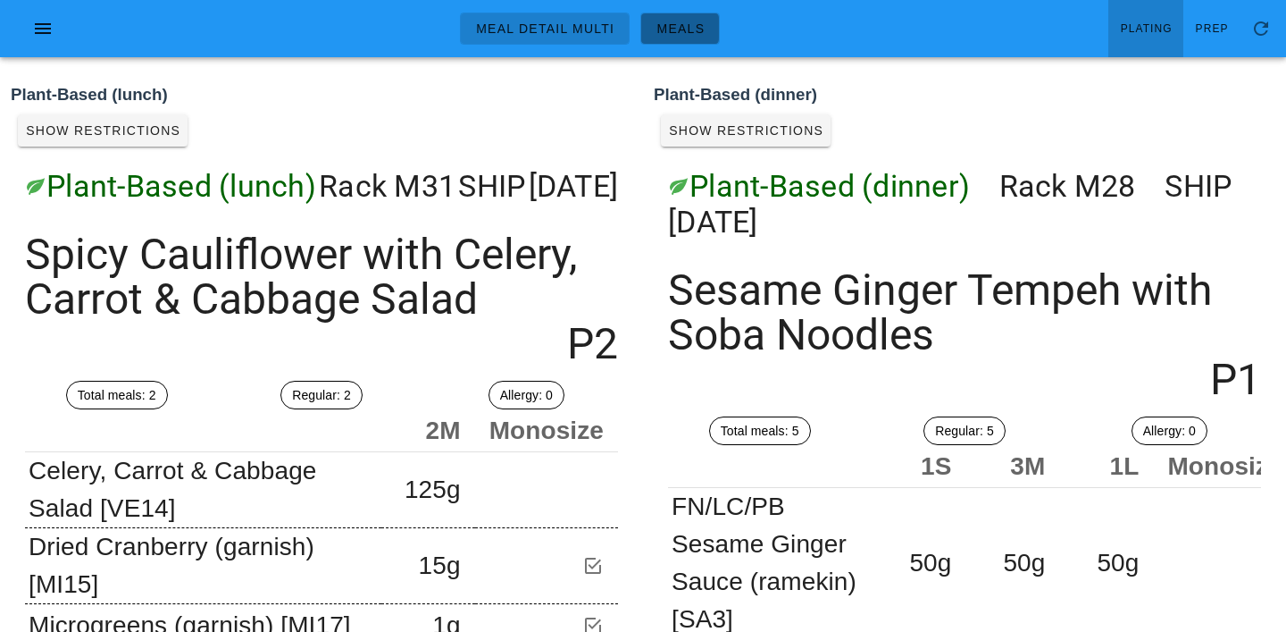
click at [665, 41] on link "Meals" at bounding box center [681, 29] width 80 height 32
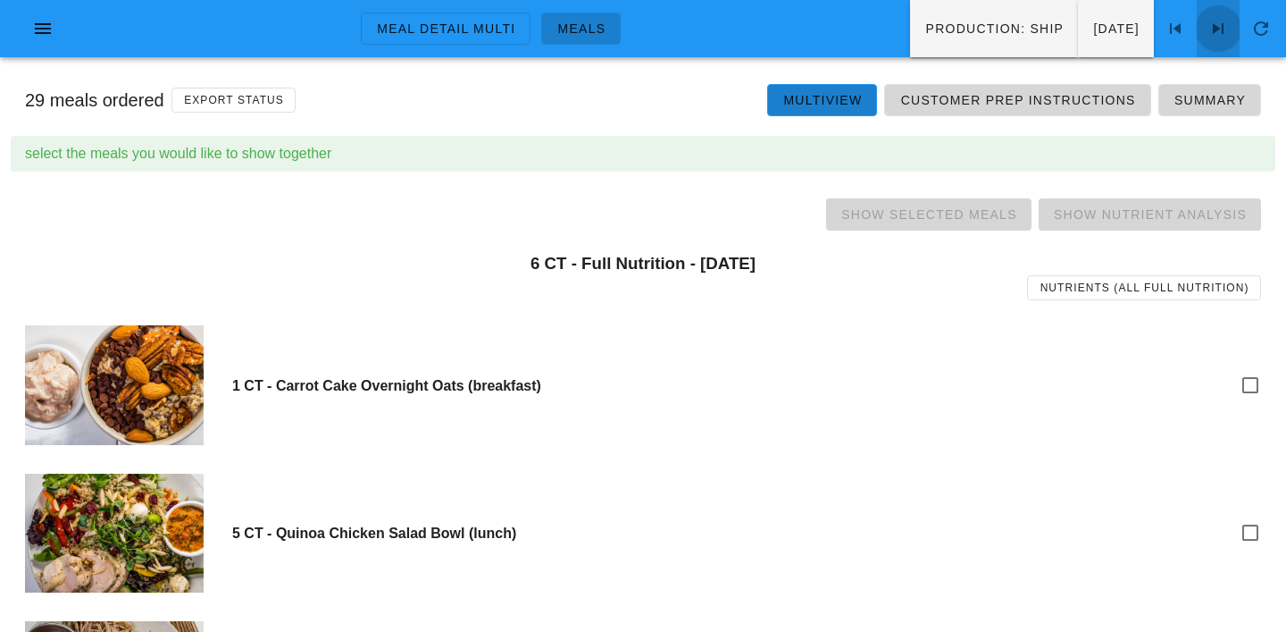
click at [1221, 28] on icon at bounding box center [1218, 28] width 21 height 21
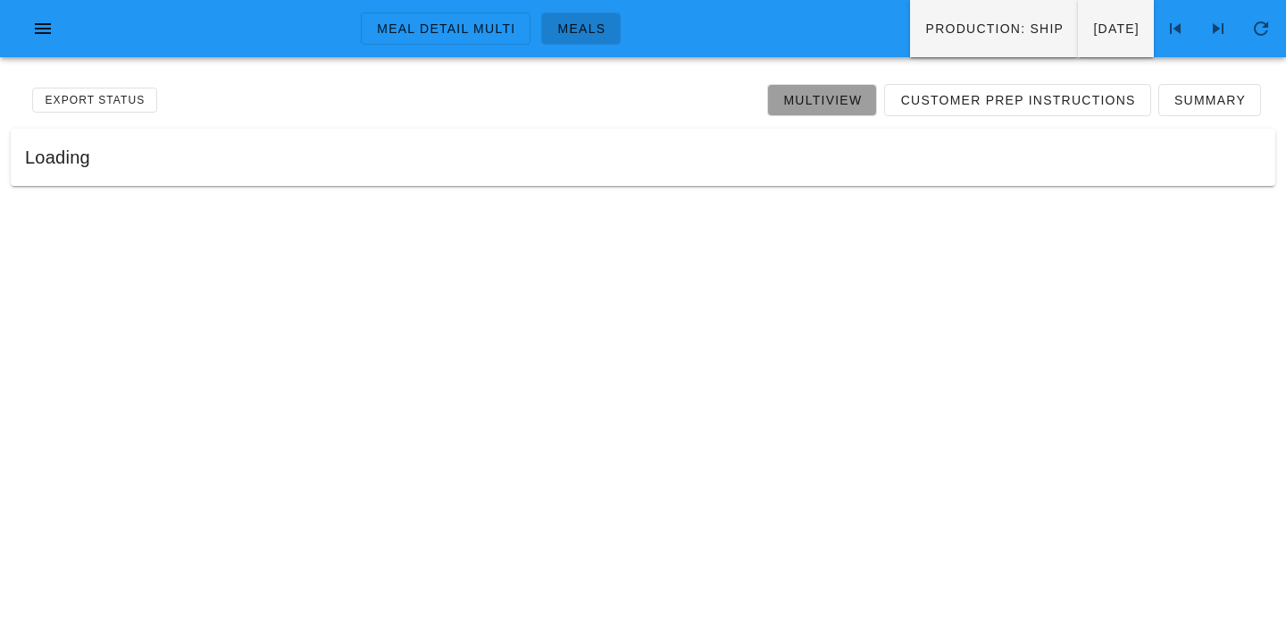
click at [844, 98] on span "Multiview" at bounding box center [823, 100] width 80 height 14
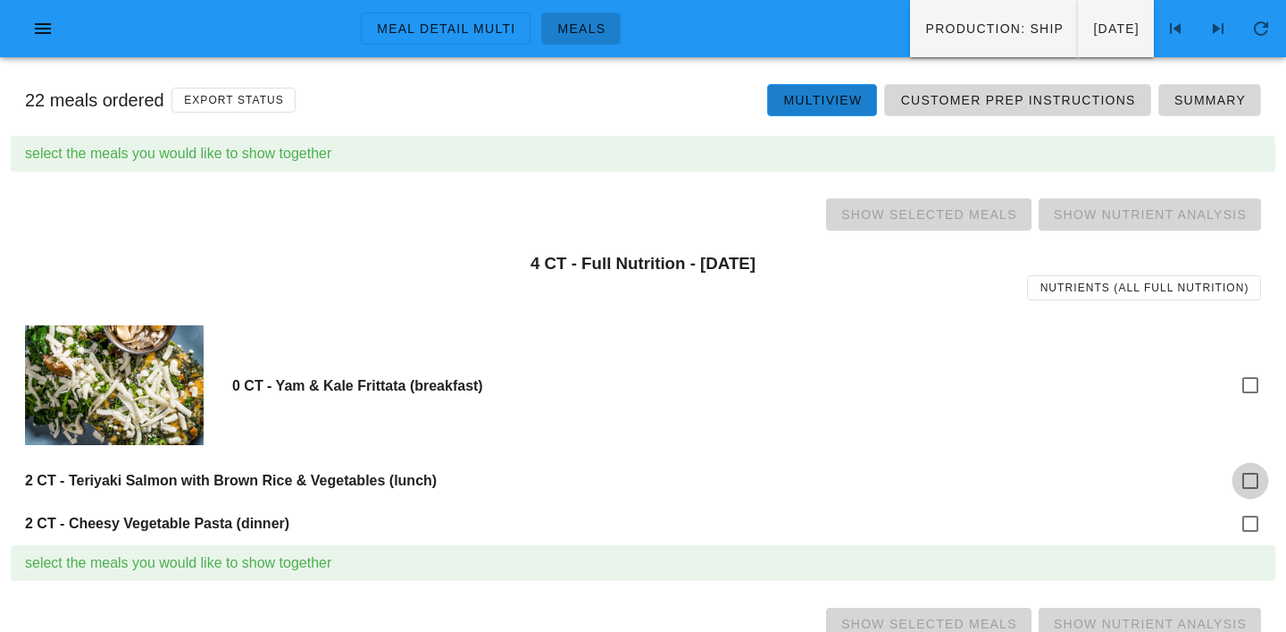
click at [1253, 482] on div at bounding box center [1251, 480] width 30 height 30
checkbox input "true"
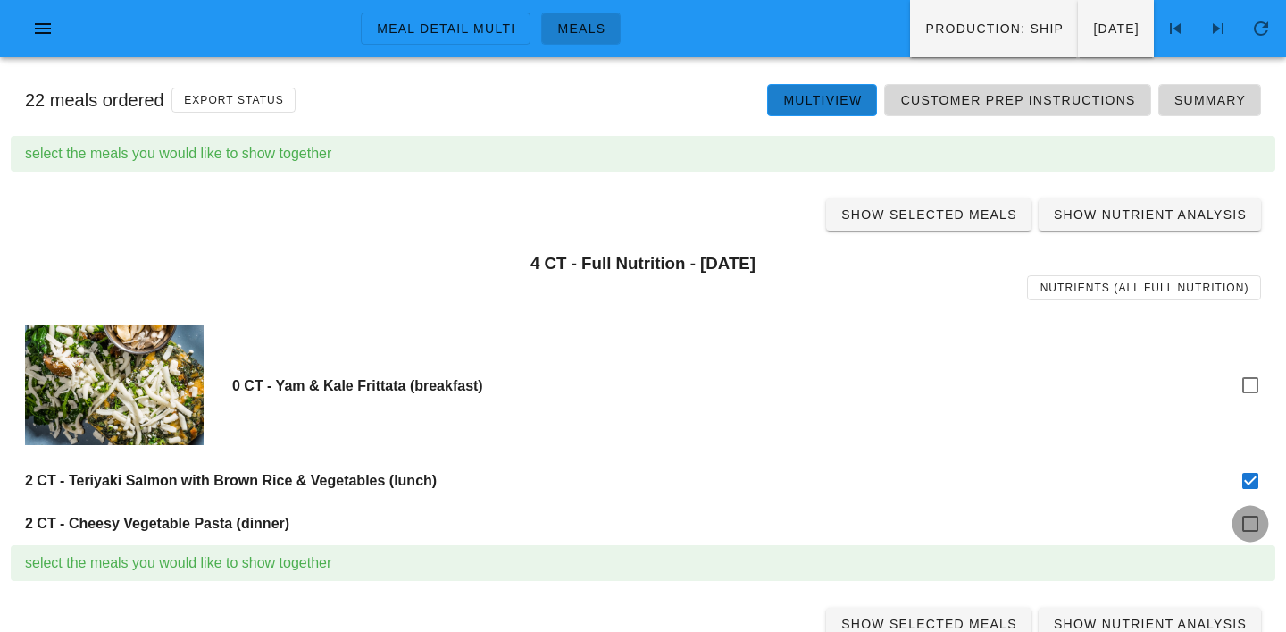
click at [1254, 524] on div at bounding box center [1251, 523] width 30 height 30
checkbox input "true"
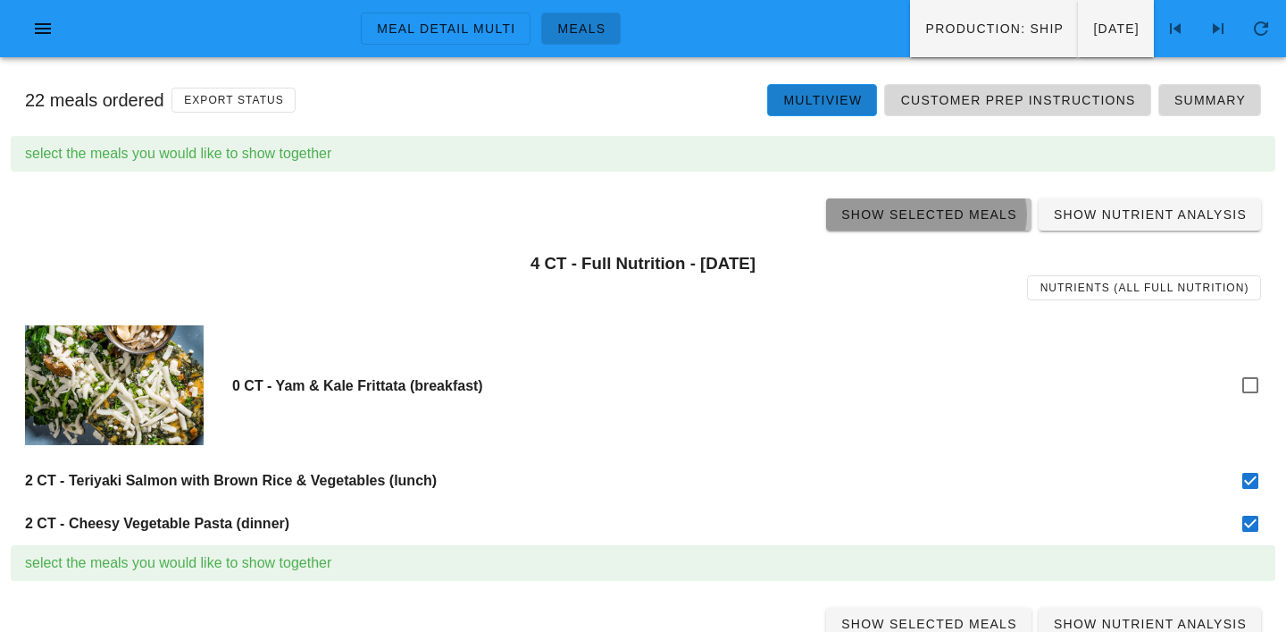
click at [951, 222] on span "Show Selected Meals" at bounding box center [929, 214] width 177 height 14
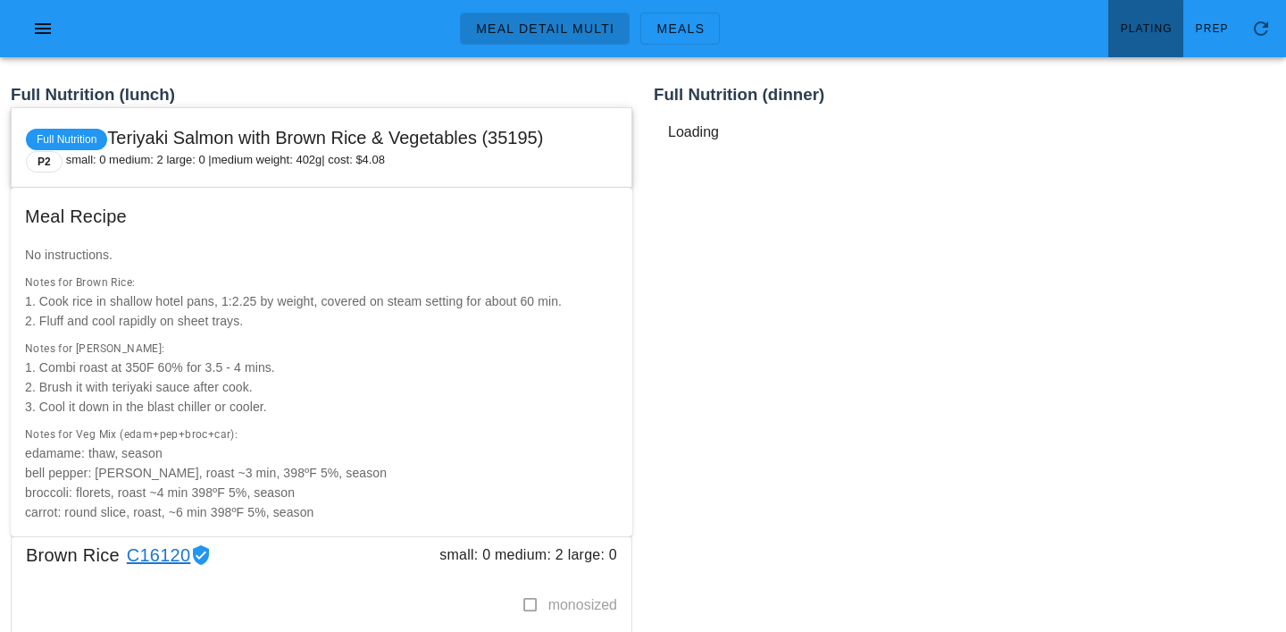
click at [1143, 26] on span "Plating" at bounding box center [1146, 28] width 53 height 13
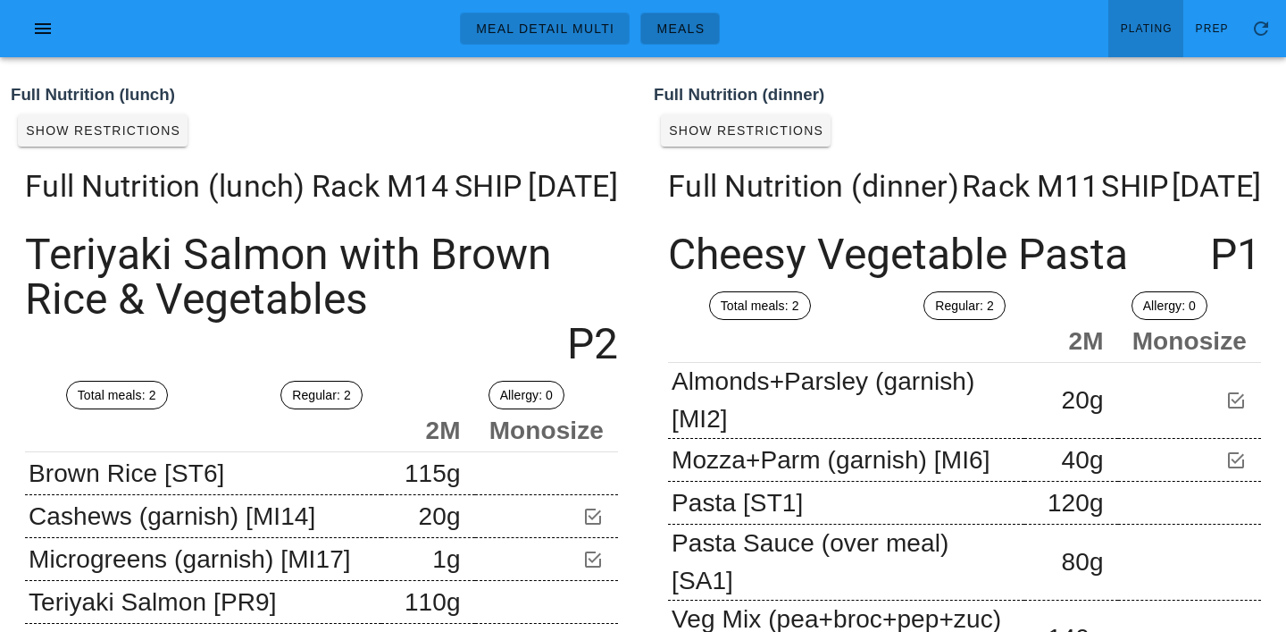
click at [684, 33] on span "Meals" at bounding box center [680, 28] width 49 height 14
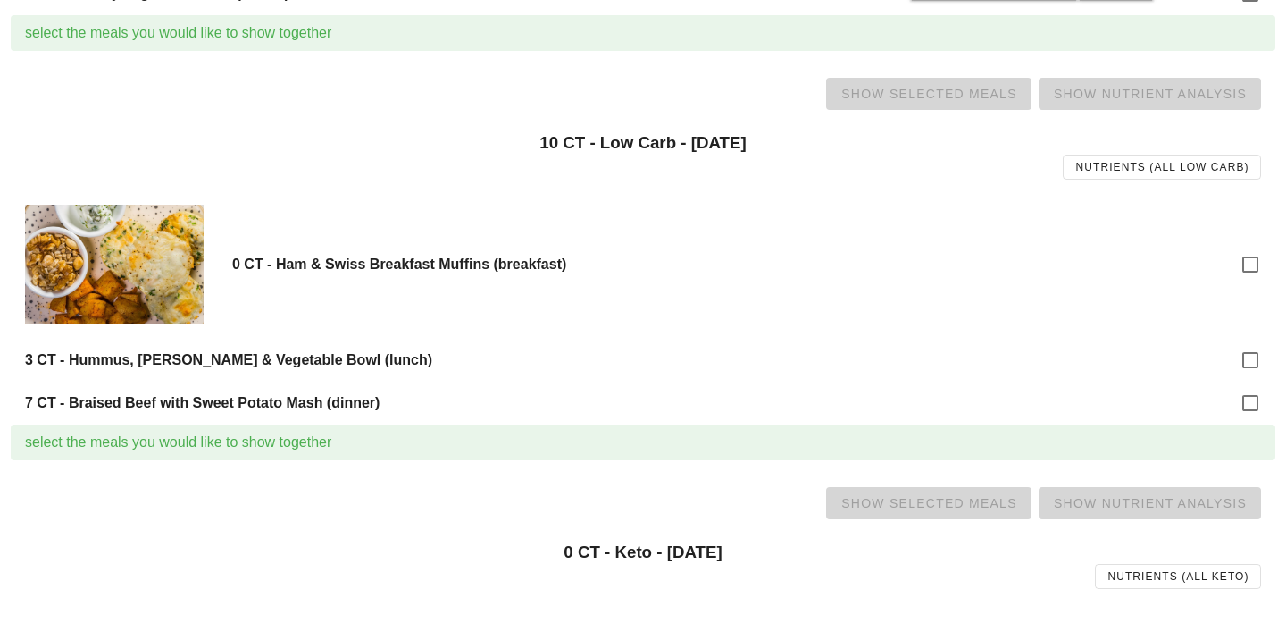
scroll to position [534, 0]
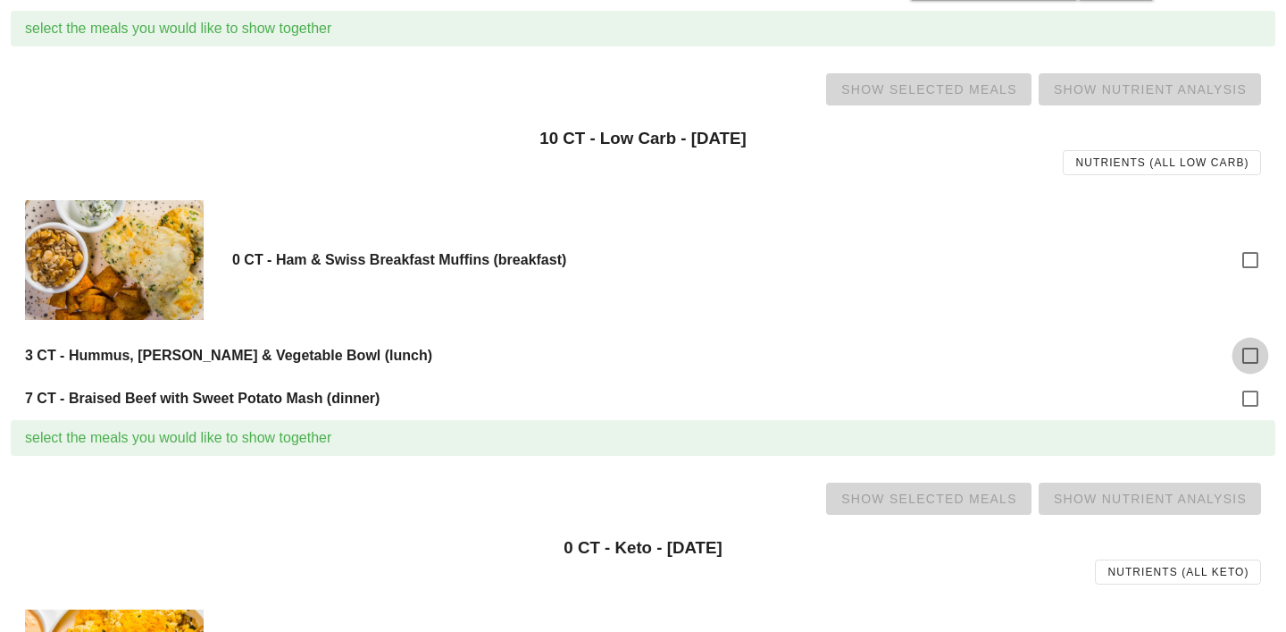
click at [1240, 346] on div at bounding box center [1251, 355] width 30 height 30
checkbox input "true"
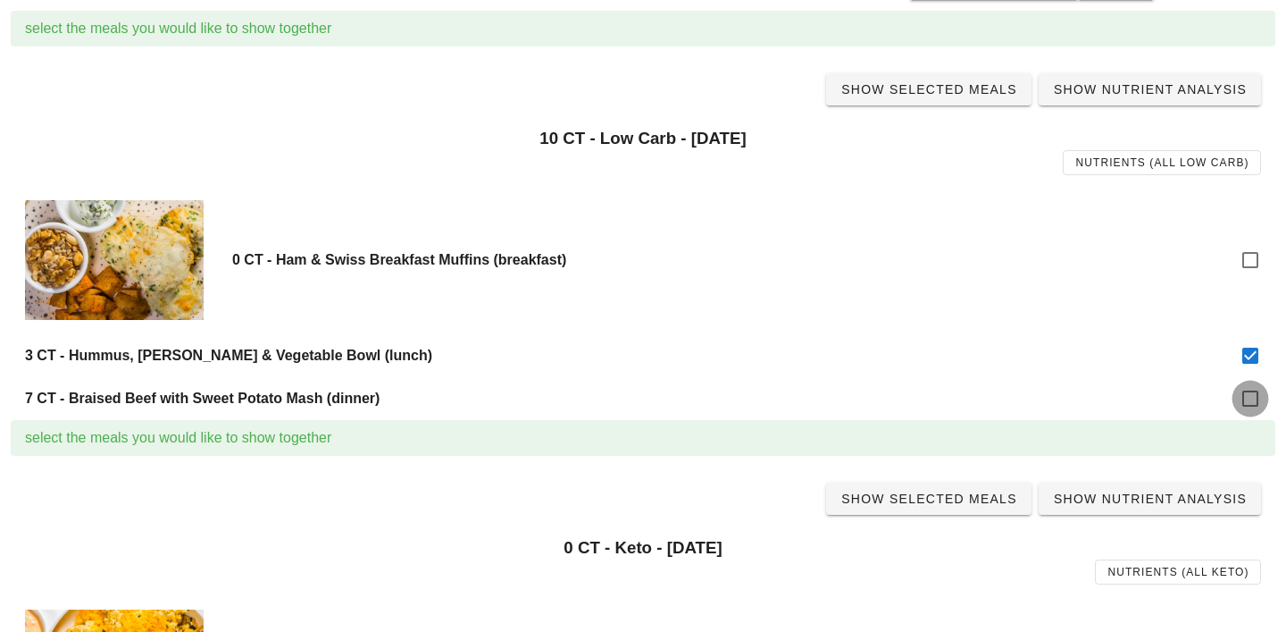
click at [1252, 407] on div at bounding box center [1251, 398] width 30 height 30
checkbox input "true"
click at [964, 83] on span "Show Selected Meals" at bounding box center [929, 89] width 177 height 14
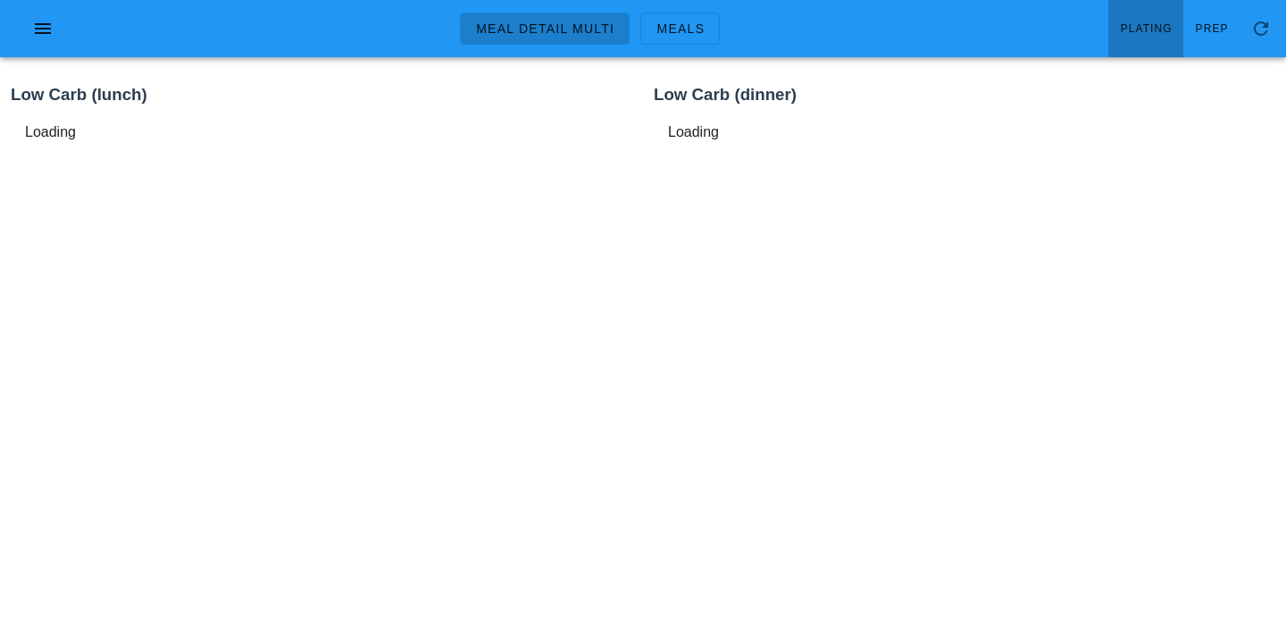
click at [1164, 32] on span "Plating" at bounding box center [1146, 28] width 53 height 13
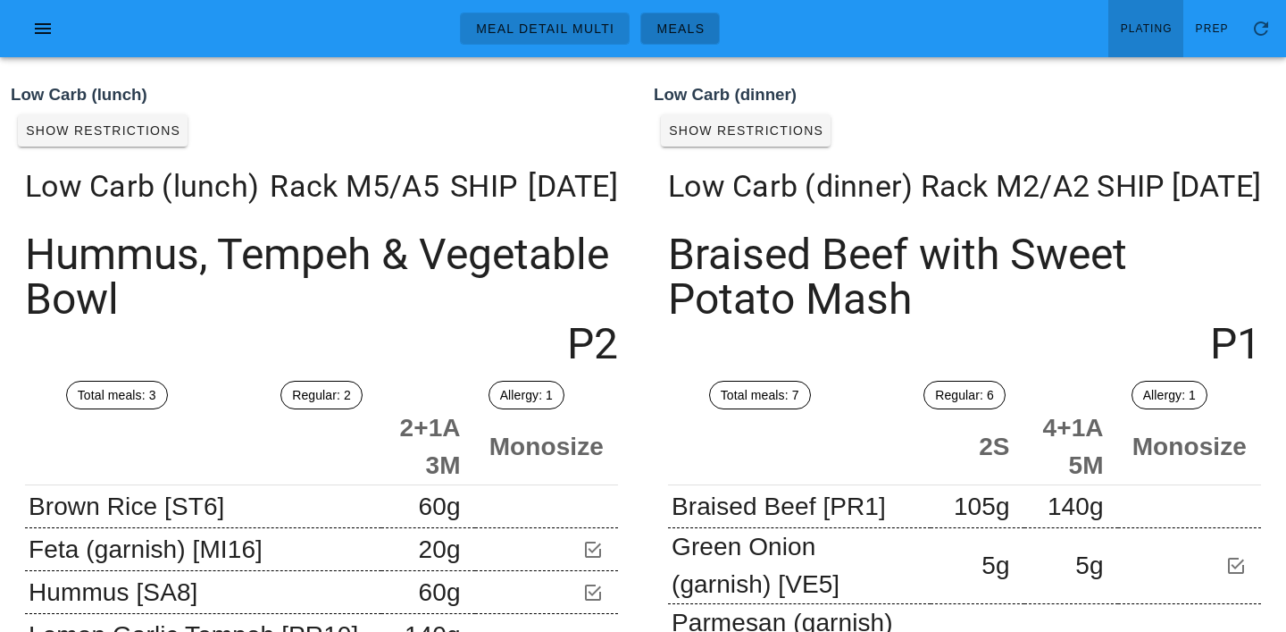
click at [667, 29] on span "Meals" at bounding box center [680, 28] width 49 height 14
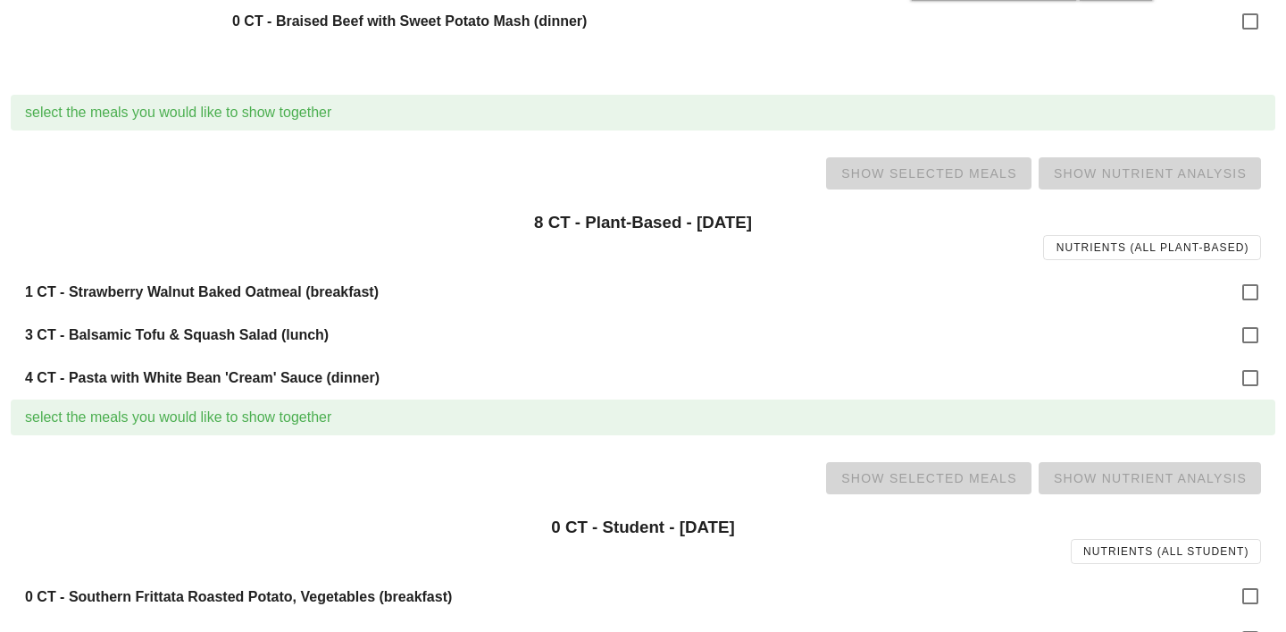
scroll to position [2113, 0]
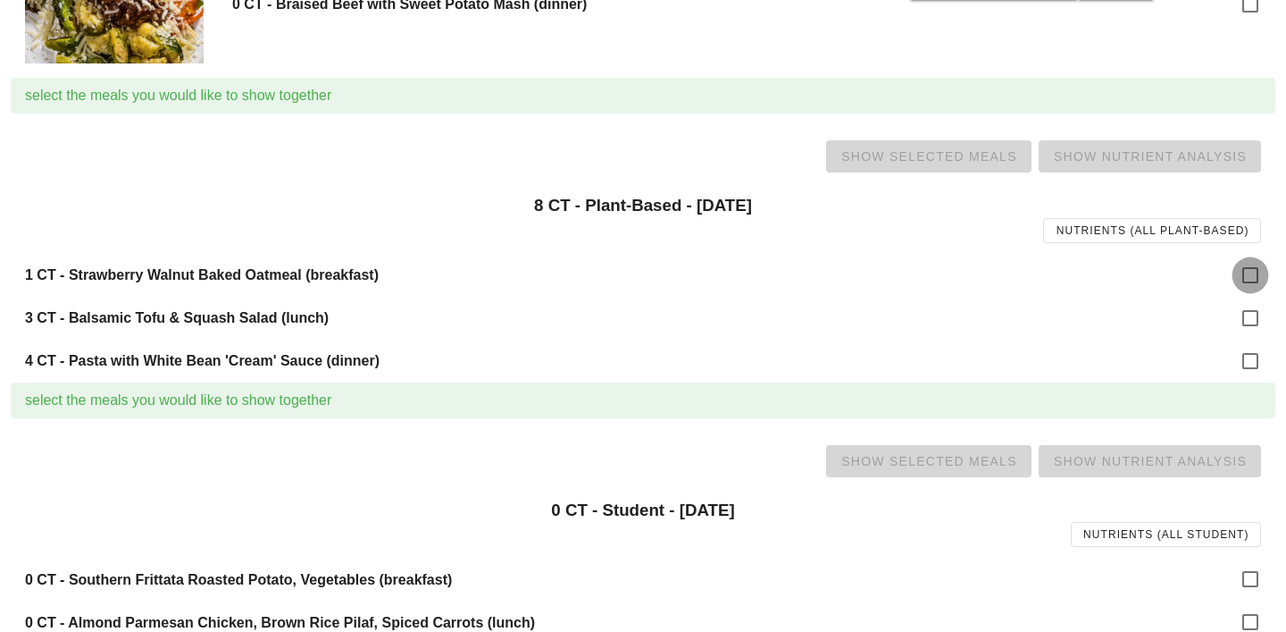
click at [1252, 286] on div at bounding box center [1251, 275] width 30 height 30
checkbox input "true"
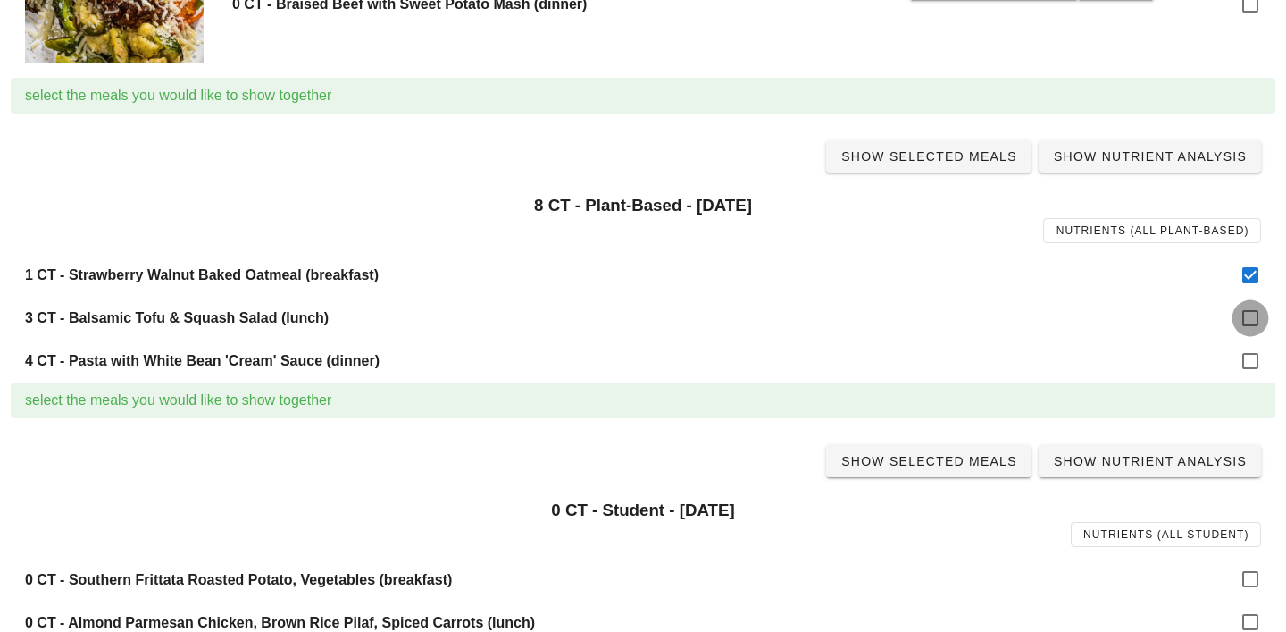
click at [1258, 323] on div at bounding box center [1251, 318] width 30 height 30
checkbox input "true"
click at [1249, 363] on div at bounding box center [1251, 361] width 30 height 30
checkbox input "true"
click at [940, 157] on span "Show Selected Meals" at bounding box center [929, 156] width 177 height 14
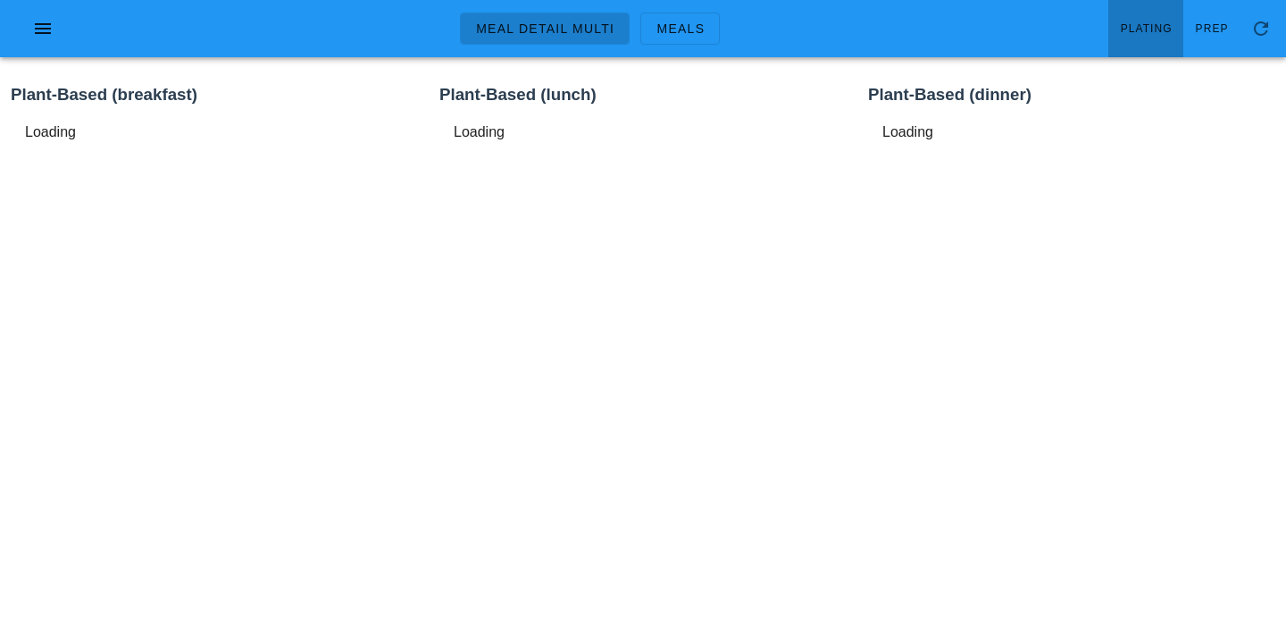
click at [1127, 32] on span "Plating" at bounding box center [1146, 28] width 53 height 13
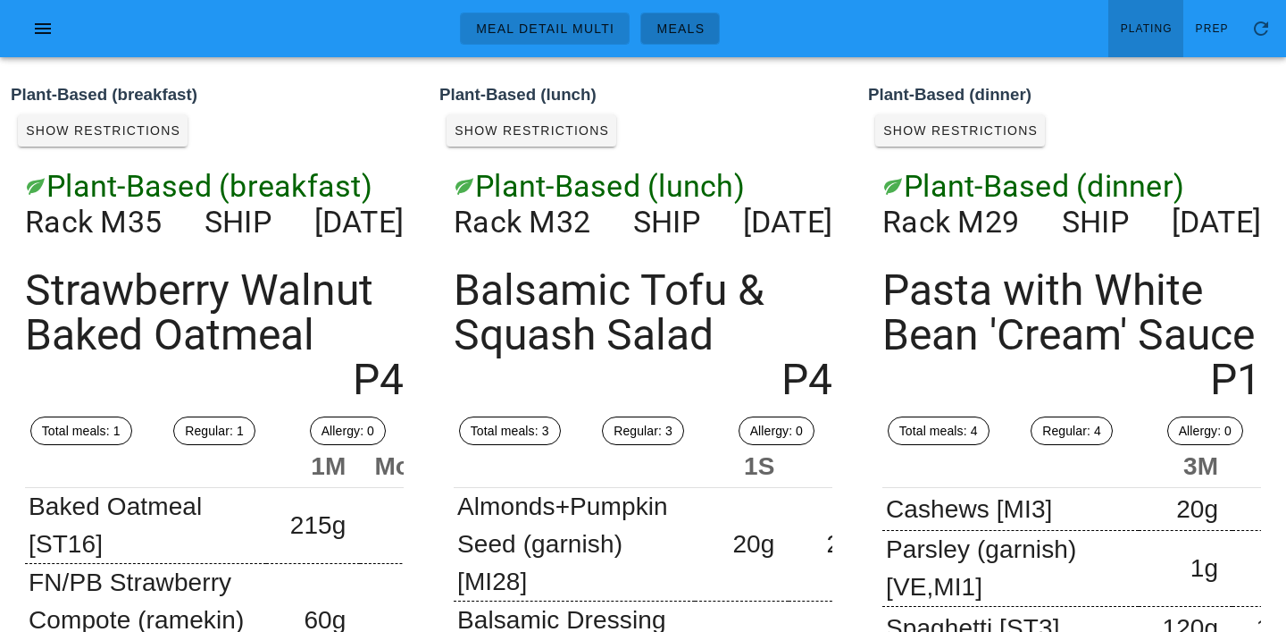
click at [677, 33] on span "Meals" at bounding box center [680, 28] width 49 height 14
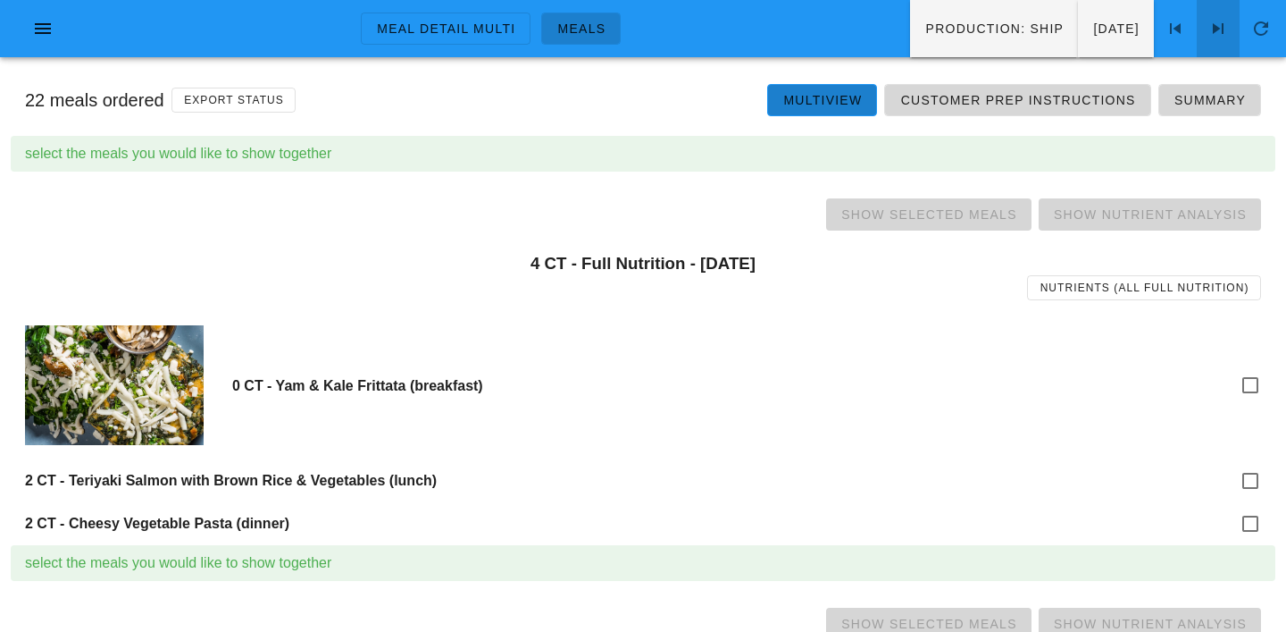
click at [1217, 29] on icon at bounding box center [1218, 28] width 21 height 21
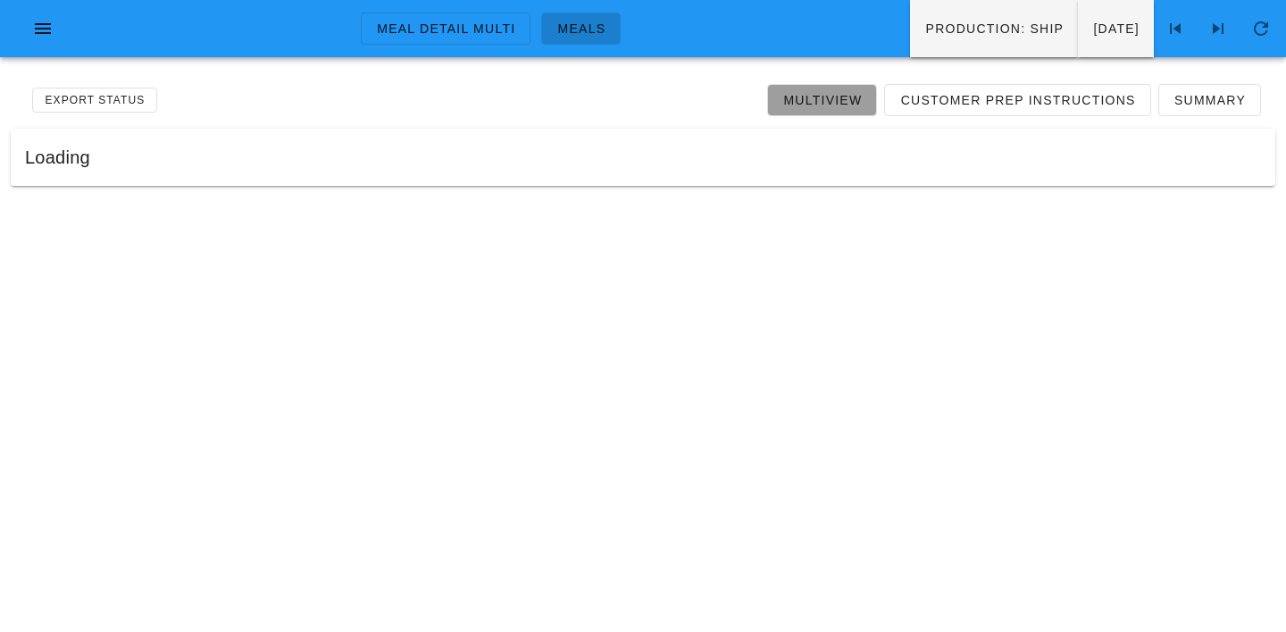
click at [831, 101] on span "Multiview" at bounding box center [823, 100] width 80 height 14
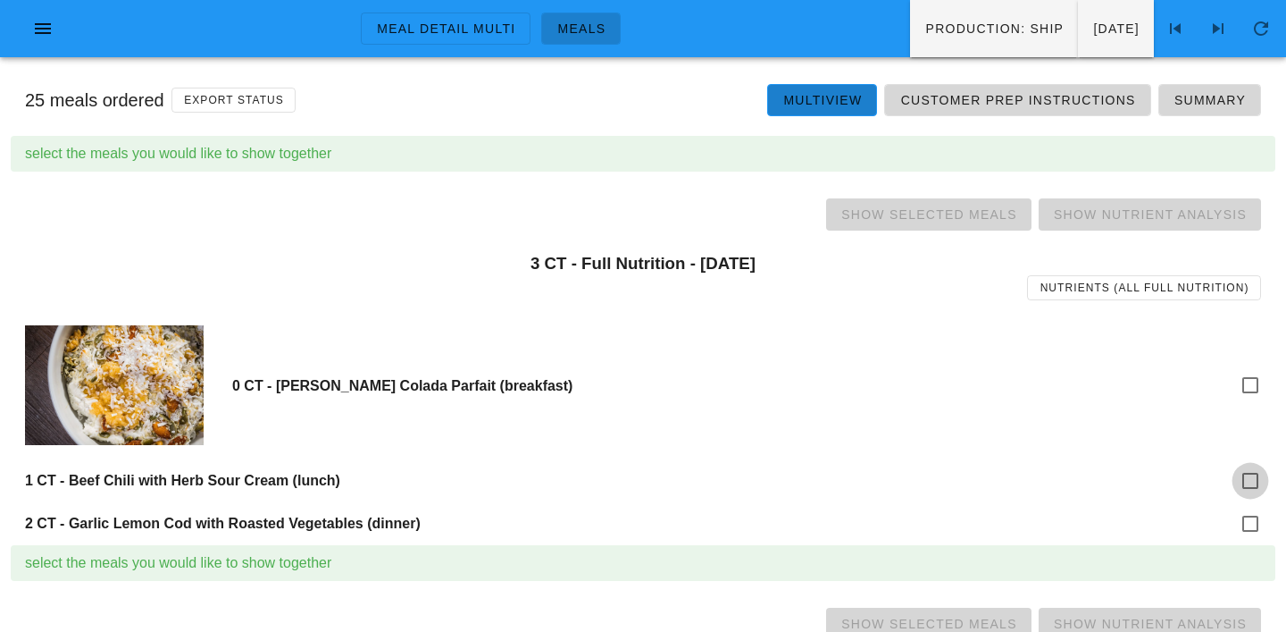
click at [1239, 479] on div at bounding box center [1251, 480] width 30 height 30
checkbox input "true"
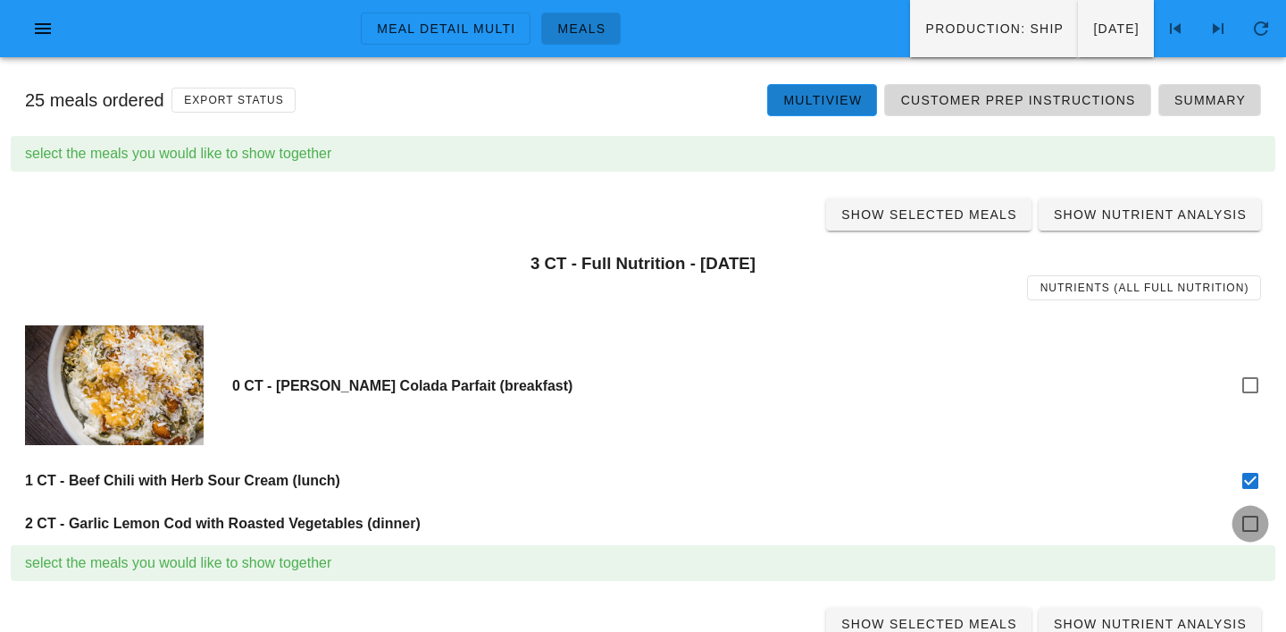
click at [1243, 529] on div at bounding box center [1251, 523] width 30 height 30
checkbox input "true"
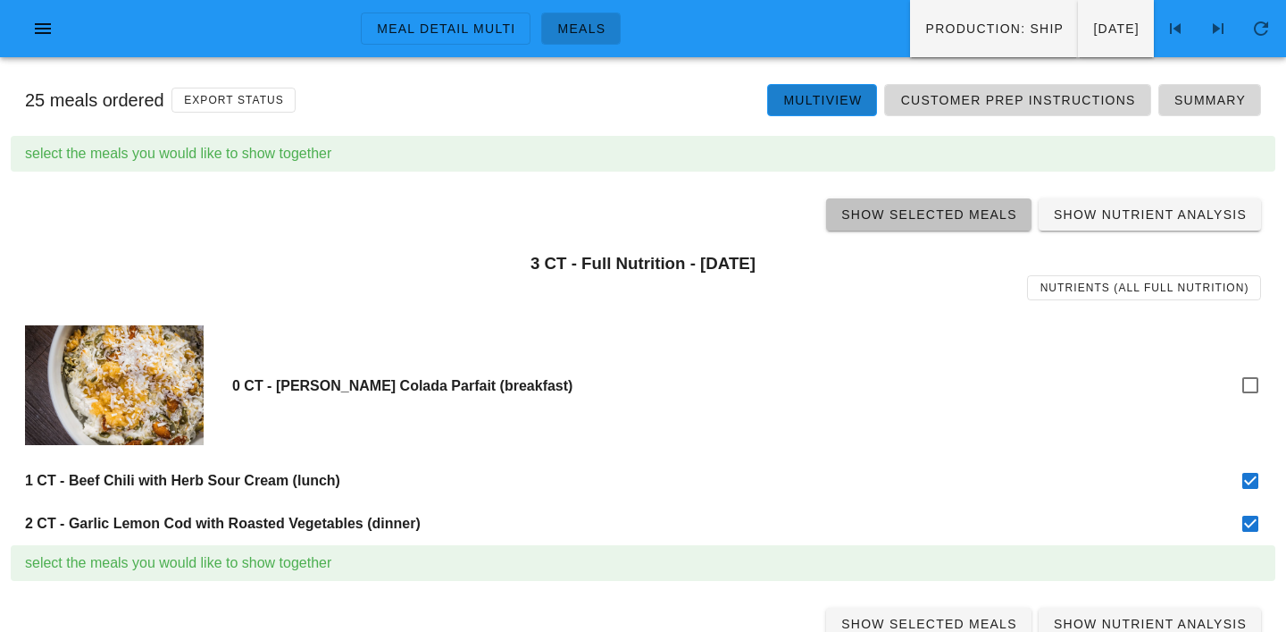
click at [923, 219] on span "Show Selected Meals" at bounding box center [929, 214] width 177 height 14
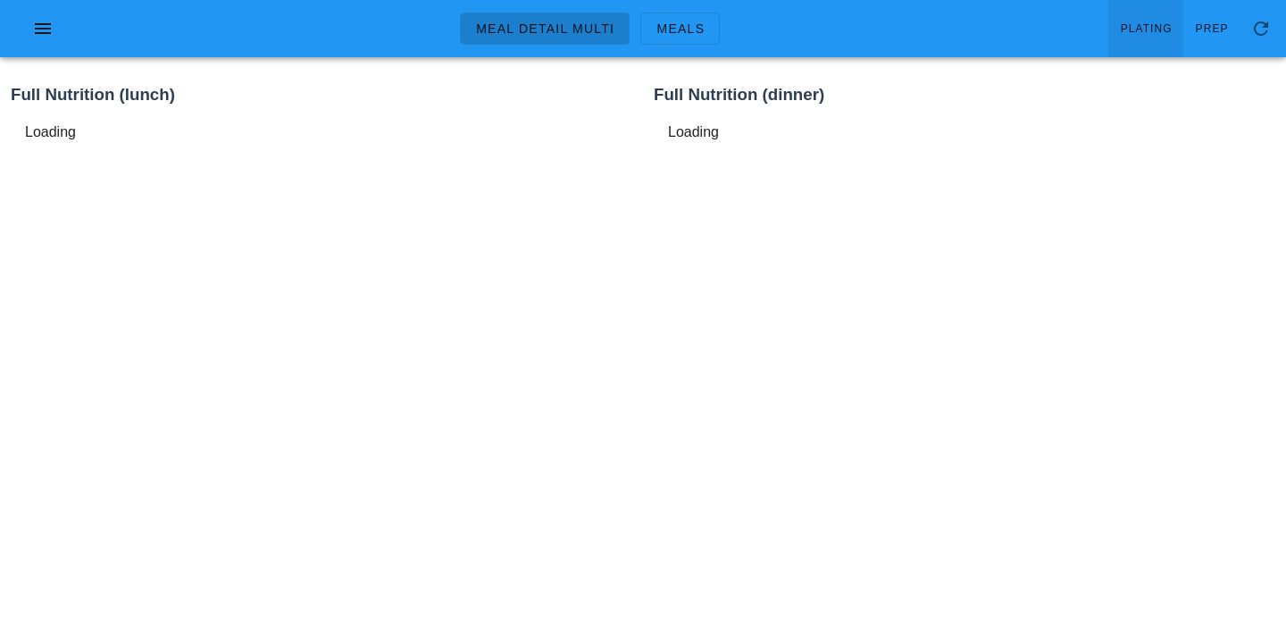
click at [1178, 17] on link "Plating" at bounding box center [1146, 28] width 75 height 57
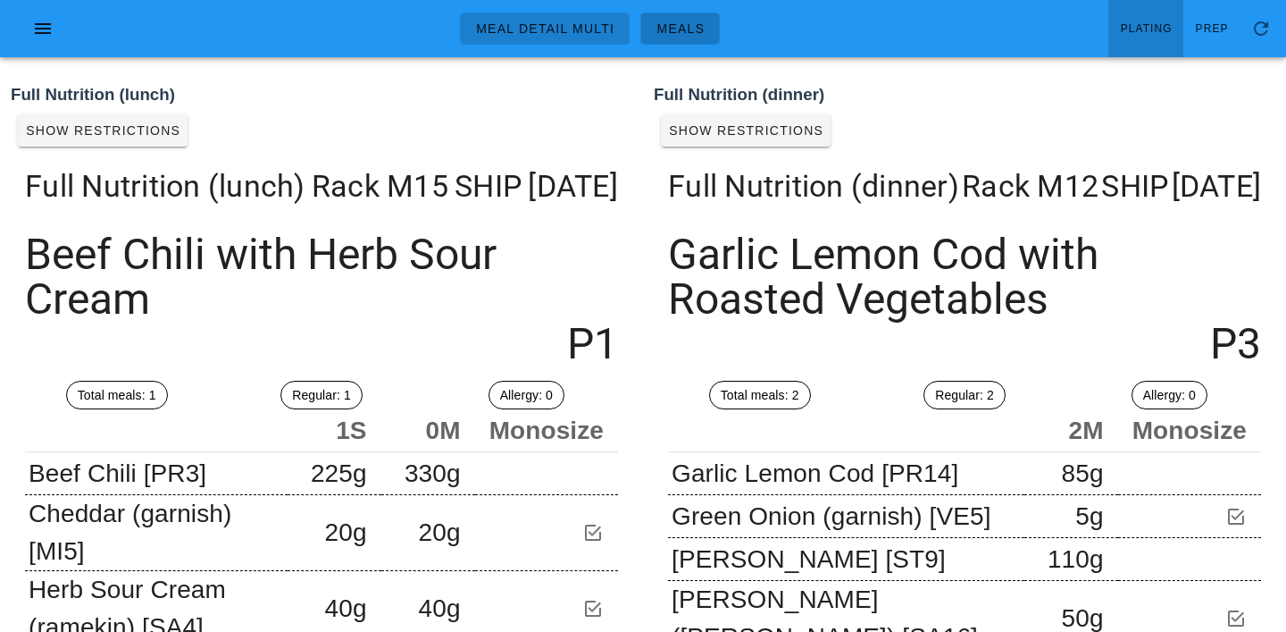
click at [685, 35] on span "Meals" at bounding box center [680, 28] width 49 height 14
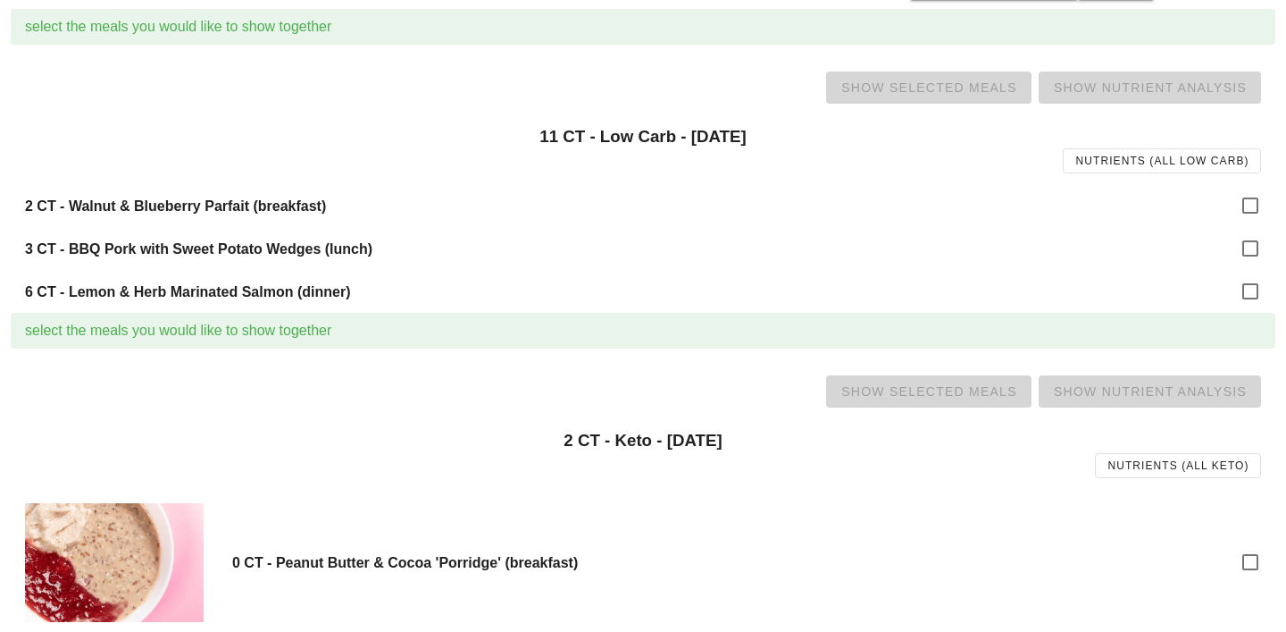
scroll to position [554, 0]
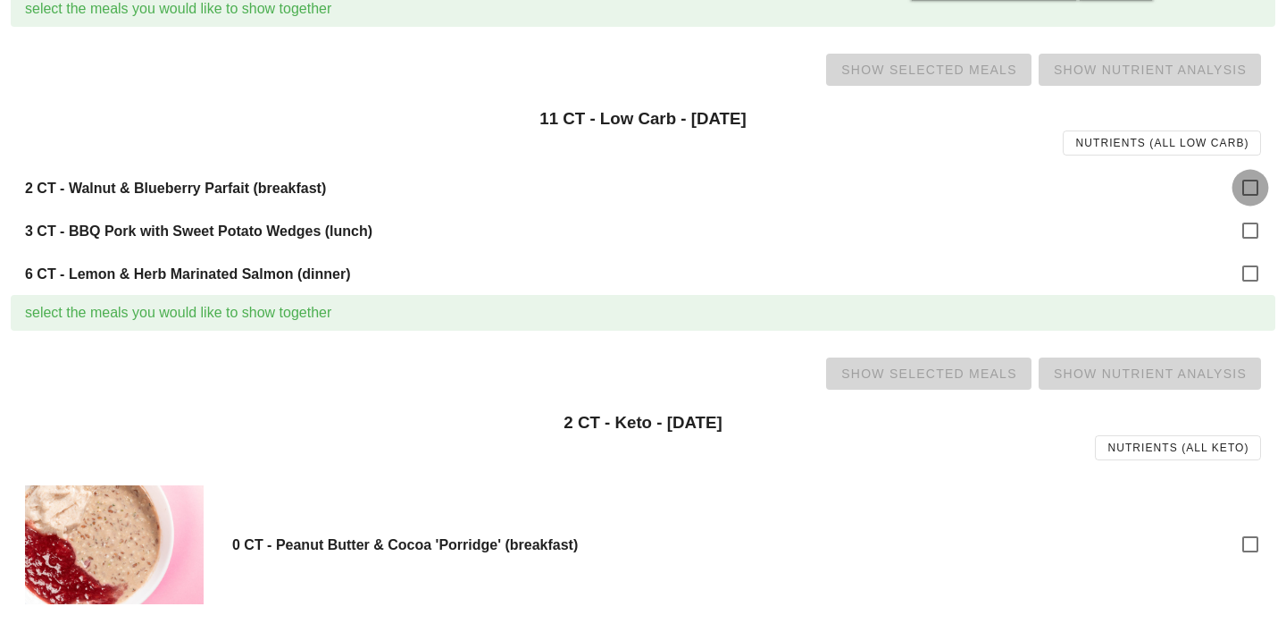
click at [1240, 191] on div at bounding box center [1251, 187] width 30 height 30
checkbox input "true"
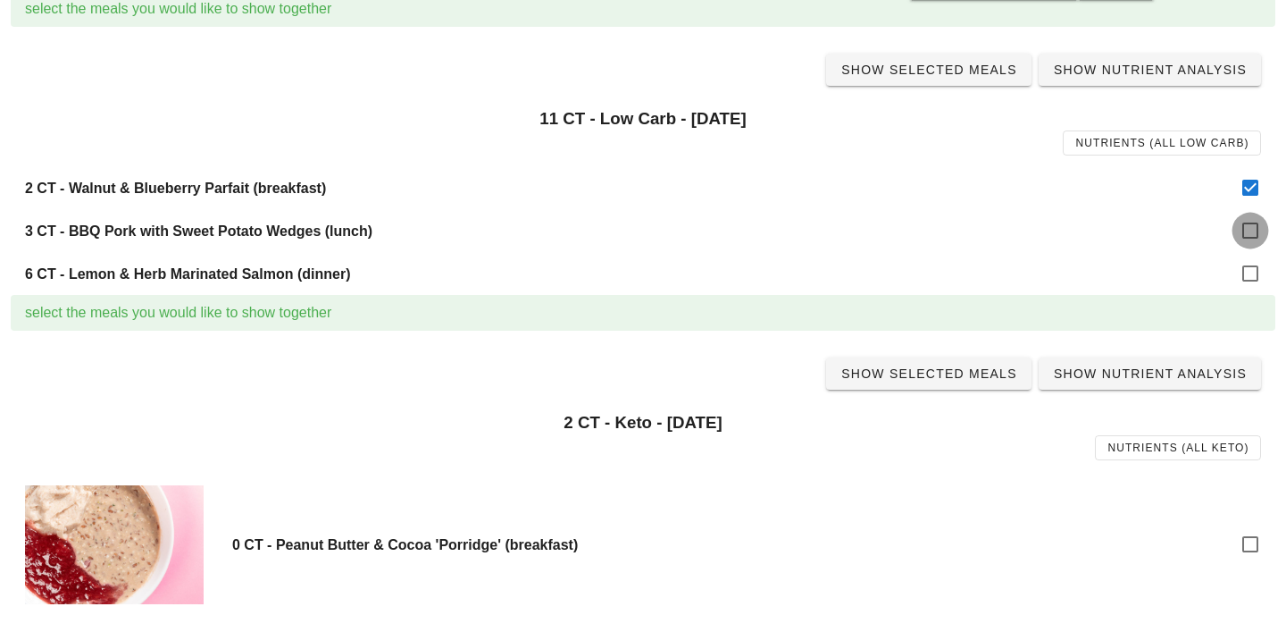
click at [1250, 239] on div at bounding box center [1251, 230] width 30 height 30
checkbox input "true"
click at [1251, 274] on div at bounding box center [1251, 273] width 30 height 30
checkbox input "true"
click at [927, 73] on span "Show Selected Meals" at bounding box center [929, 70] width 177 height 14
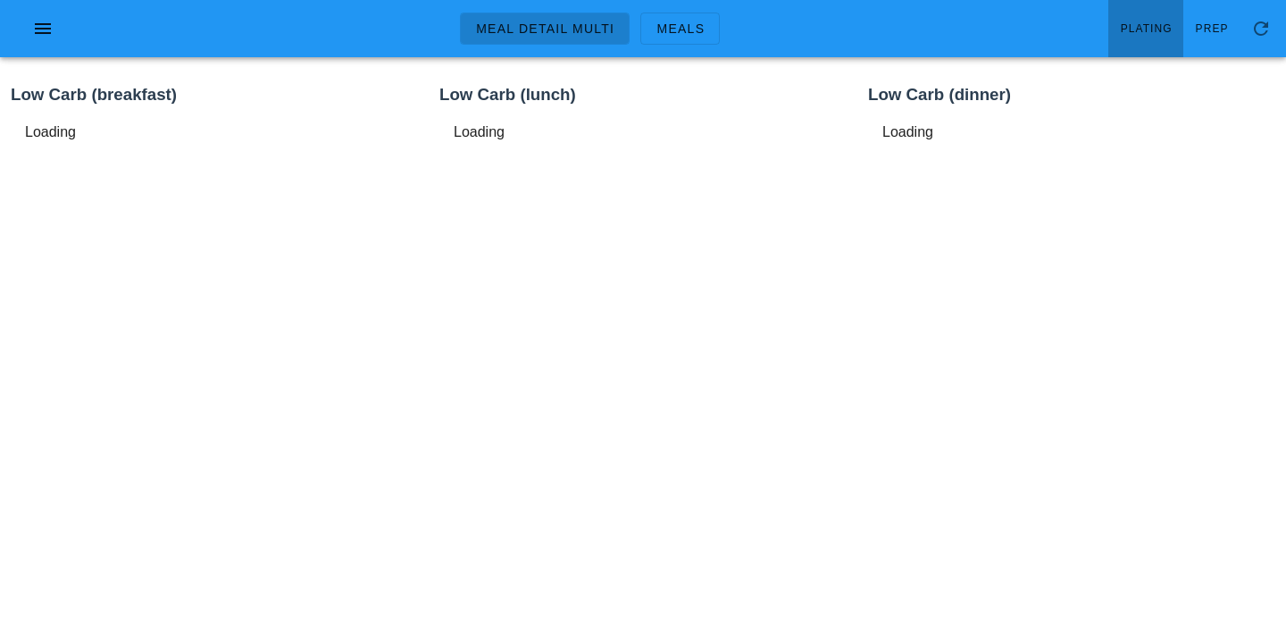
click at [1154, 22] on span "Plating" at bounding box center [1146, 28] width 53 height 13
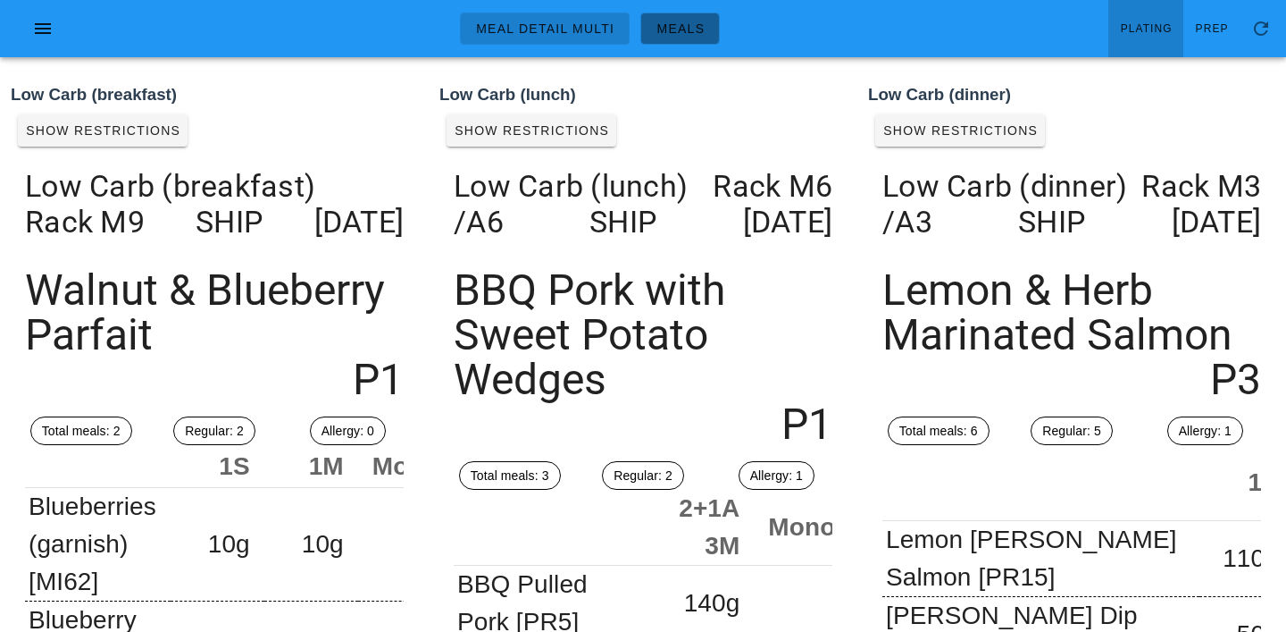
click at [679, 24] on span "Meals" at bounding box center [680, 28] width 49 height 14
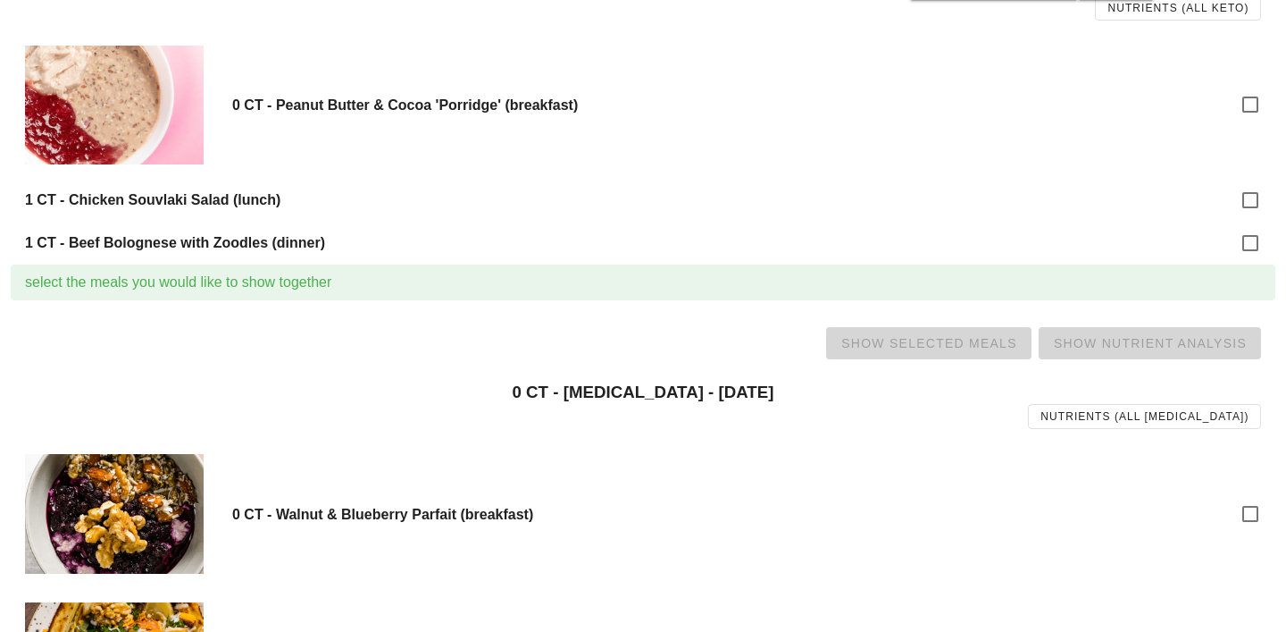
scroll to position [1000, 0]
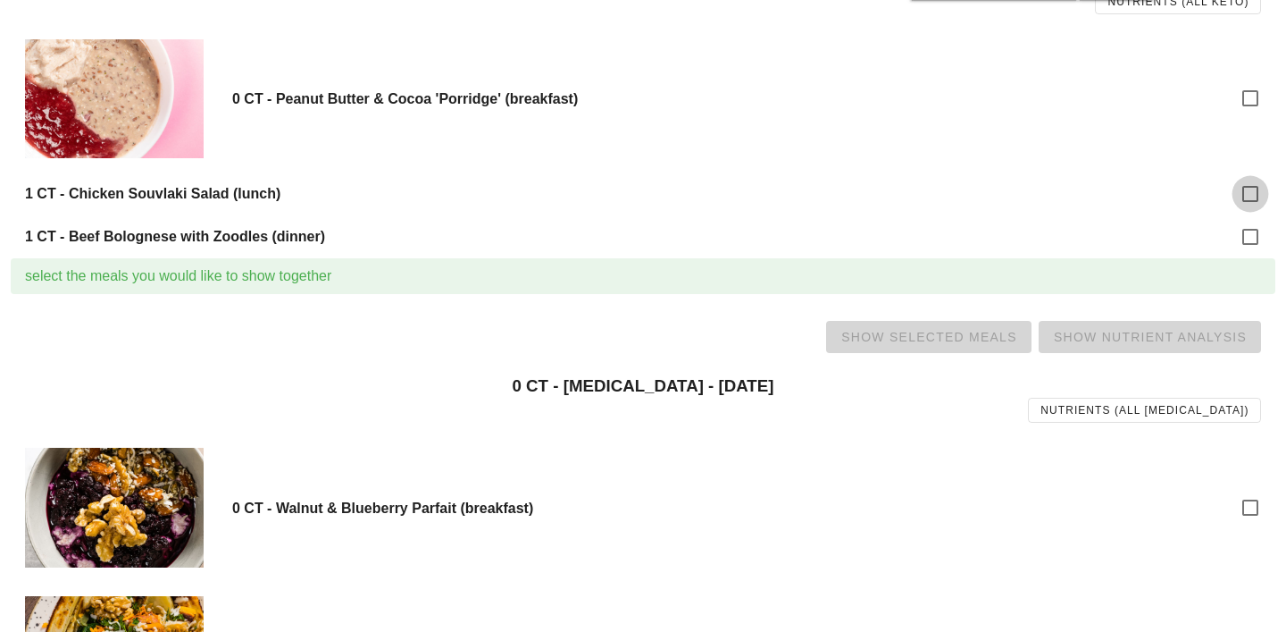
click at [1254, 192] on div at bounding box center [1251, 194] width 30 height 30
checkbox input "true"
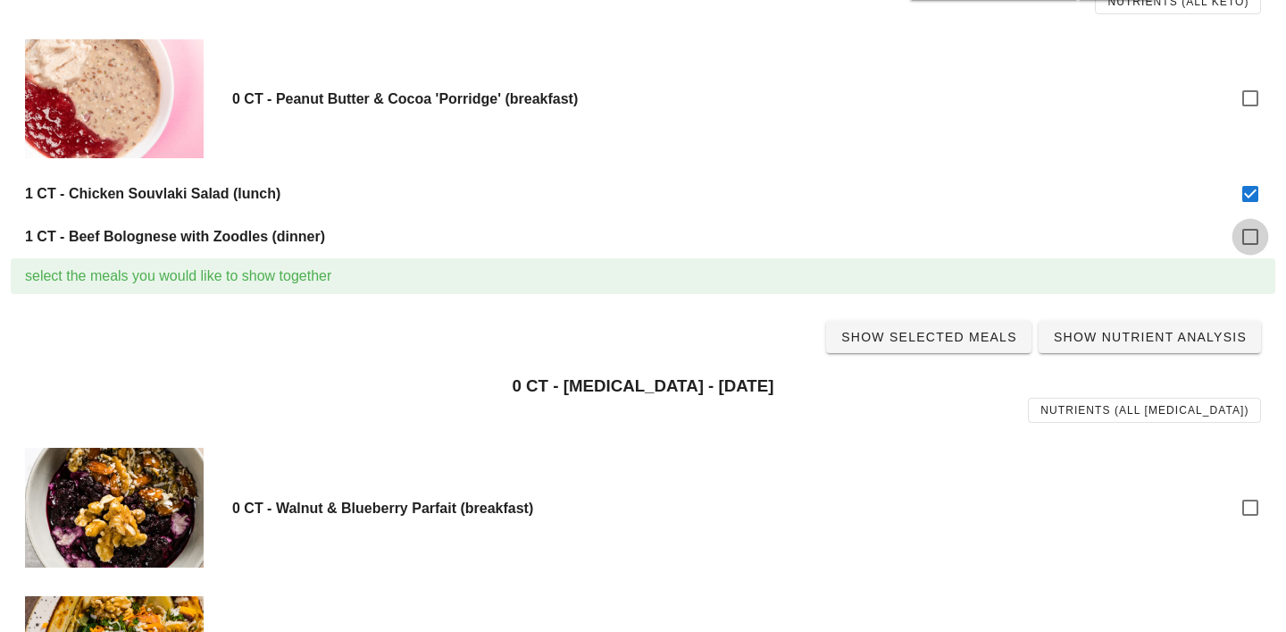
click at [1253, 246] on div at bounding box center [1251, 237] width 30 height 30
checkbox input "true"
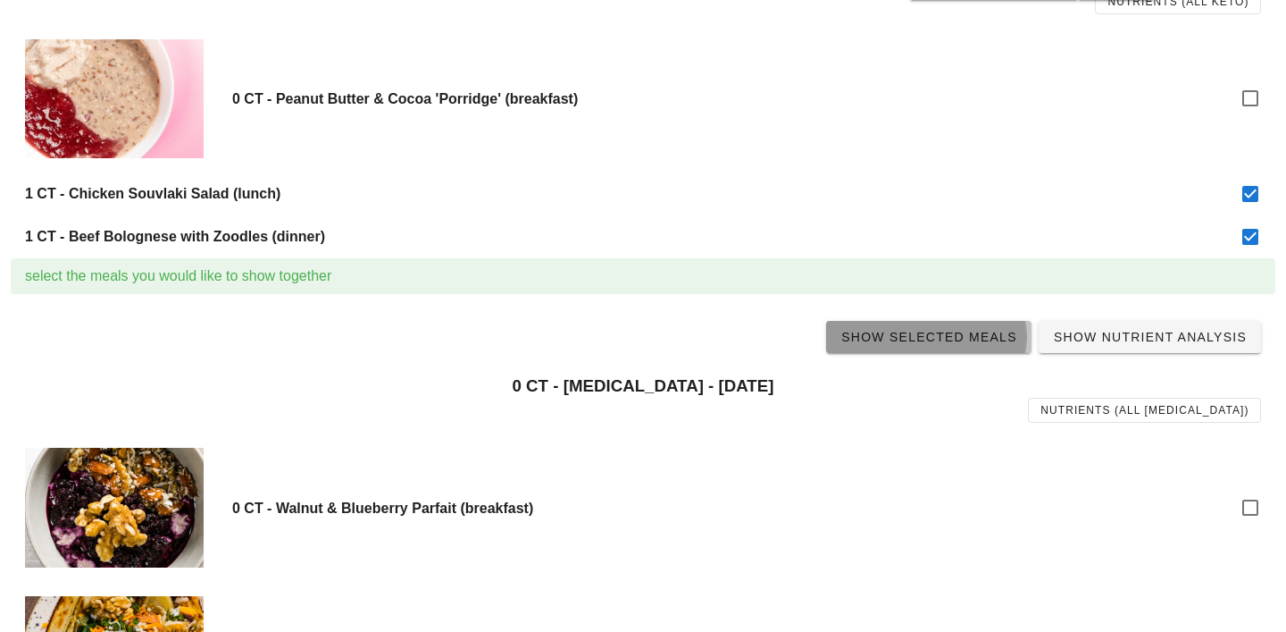
click at [972, 334] on span "Show Selected Meals" at bounding box center [929, 337] width 177 height 14
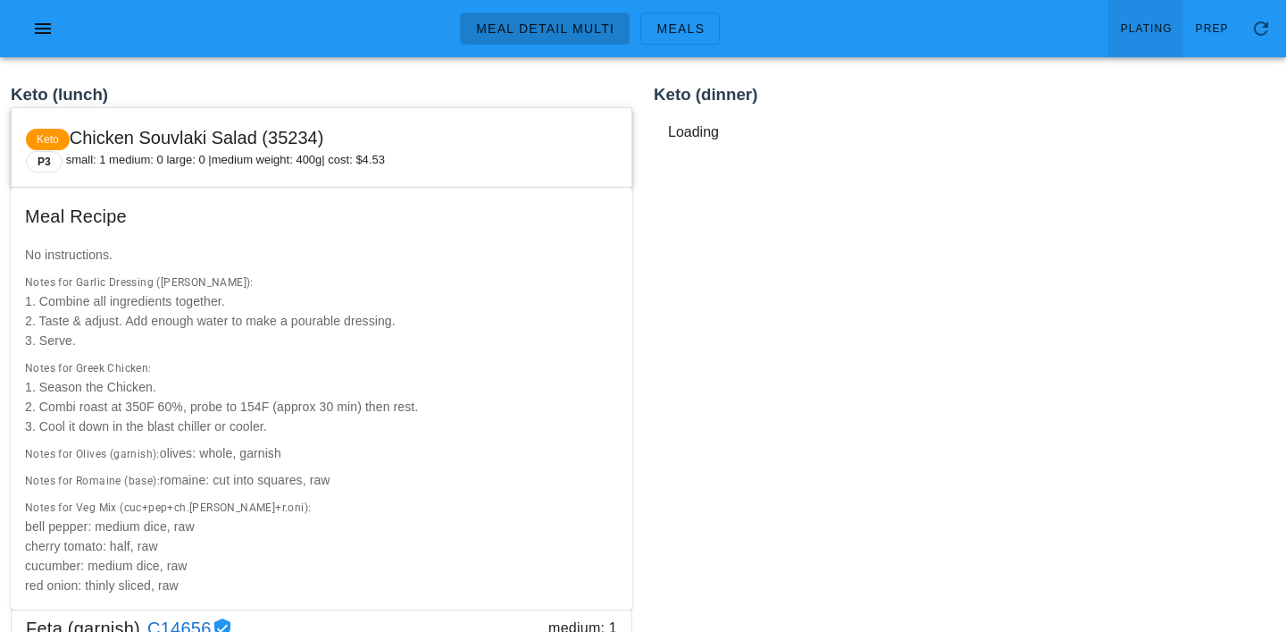
click at [1148, 39] on link "Plating" at bounding box center [1146, 28] width 75 height 57
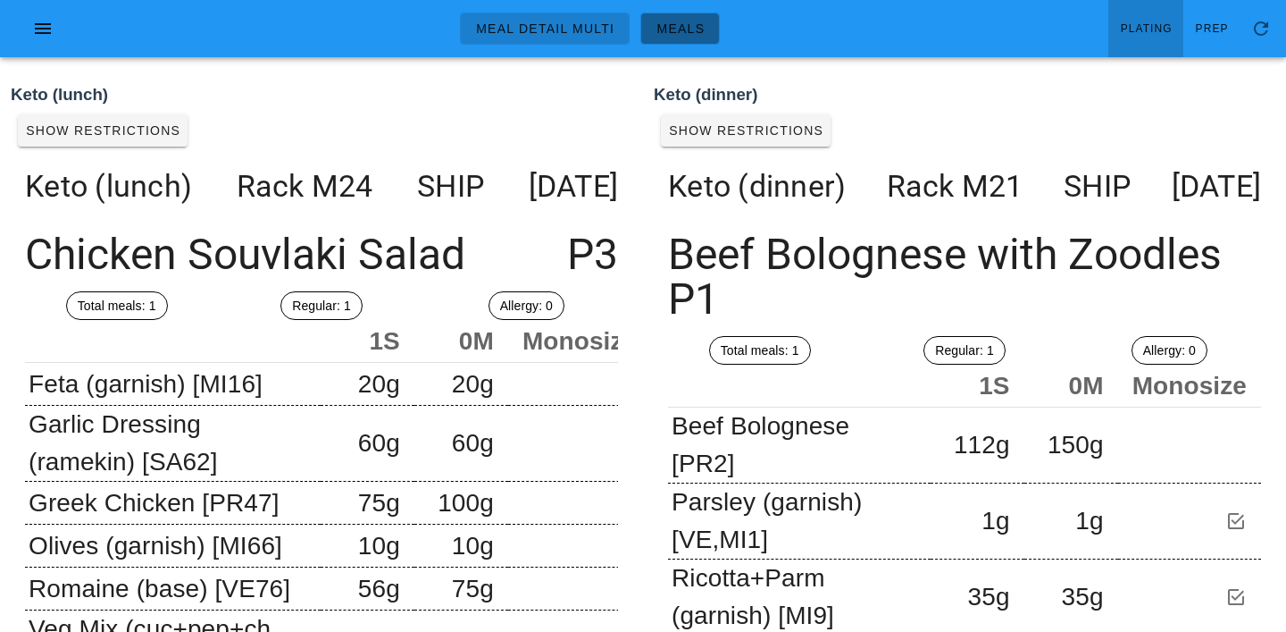
click at [689, 36] on span "Meals" at bounding box center [680, 28] width 49 height 14
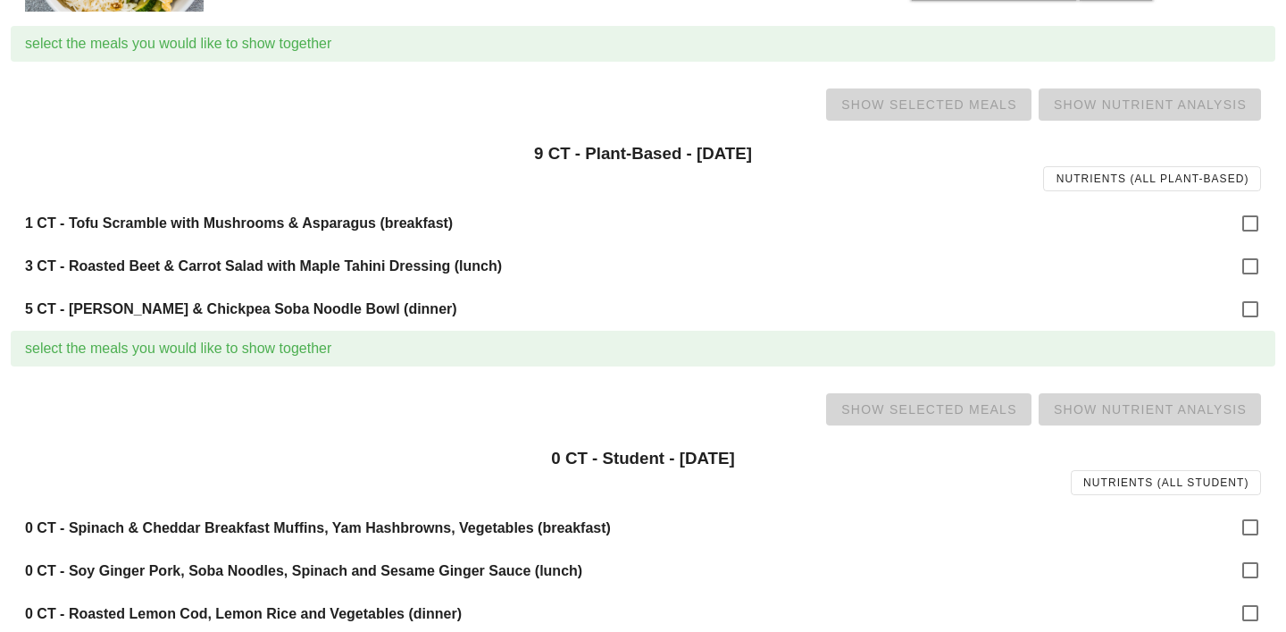
scroll to position [1864, 0]
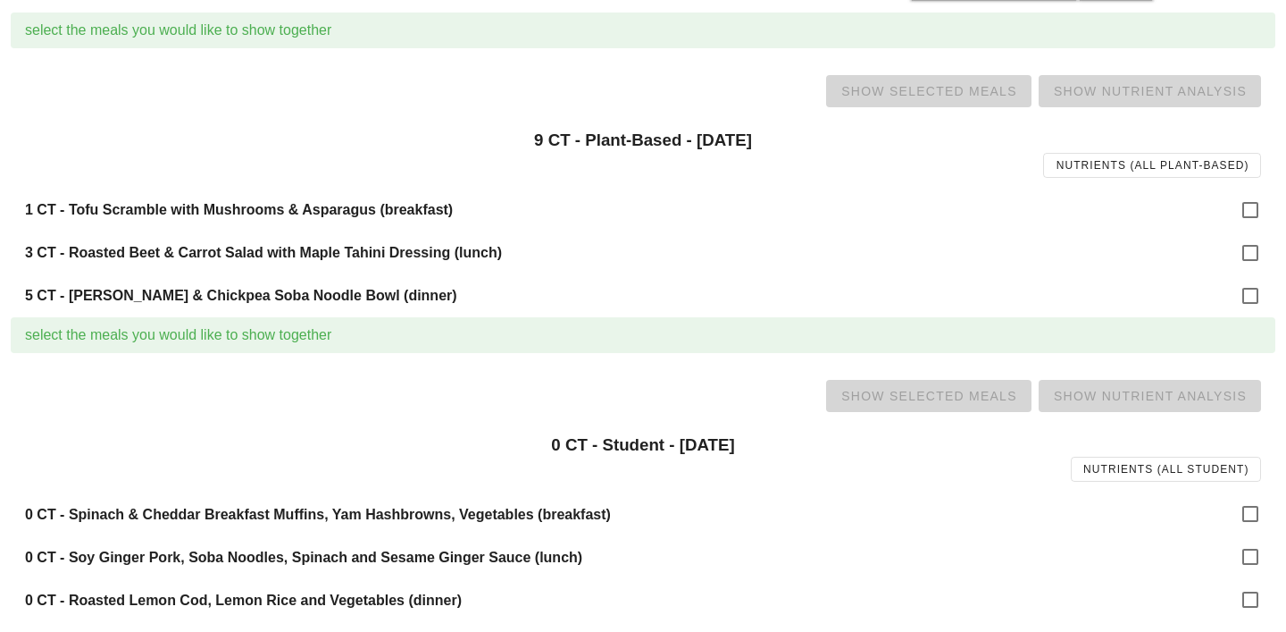
click at [1230, 202] on div "1 CT - Tofu Scramble with Mushrooms & Asparagus (breakfast)" at bounding box center [643, 210] width 1265 height 43
click at [1243, 207] on div at bounding box center [1251, 210] width 30 height 30
checkbox input "true"
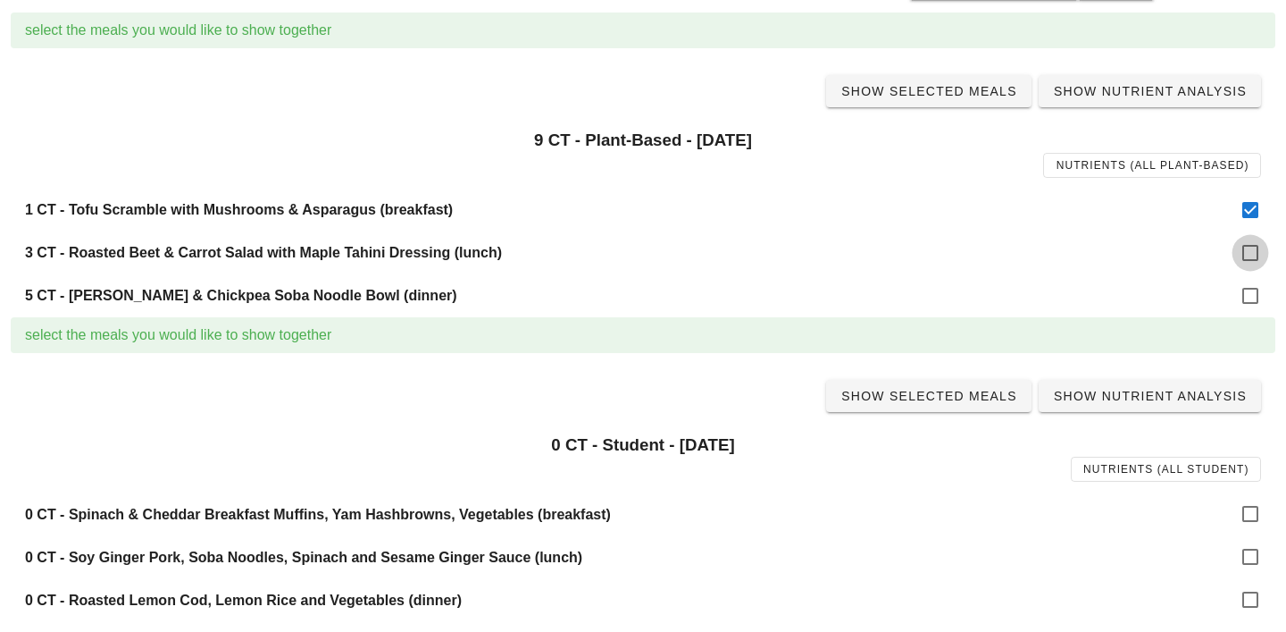
click at [1245, 239] on div at bounding box center [1251, 253] width 30 height 30
checkbox input "true"
click at [1248, 302] on div at bounding box center [1251, 296] width 30 height 30
checkbox input "true"
click at [953, 93] on span "Show Selected Meals" at bounding box center [929, 91] width 177 height 14
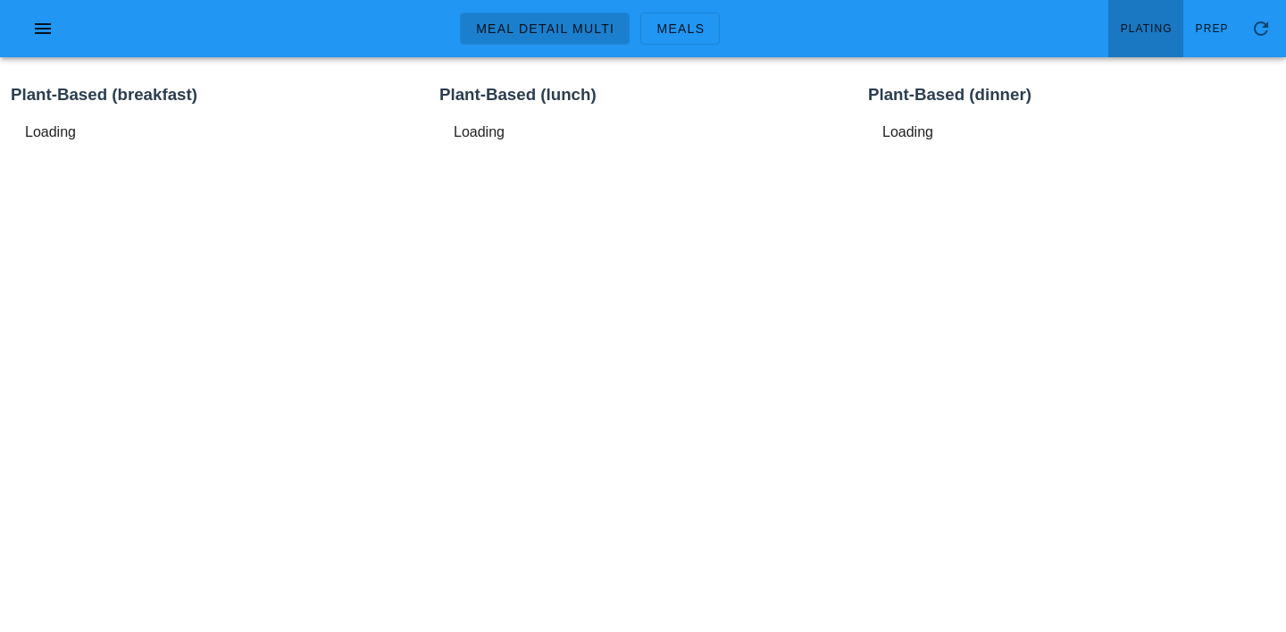
click at [1146, 23] on span "Plating" at bounding box center [1146, 28] width 53 height 13
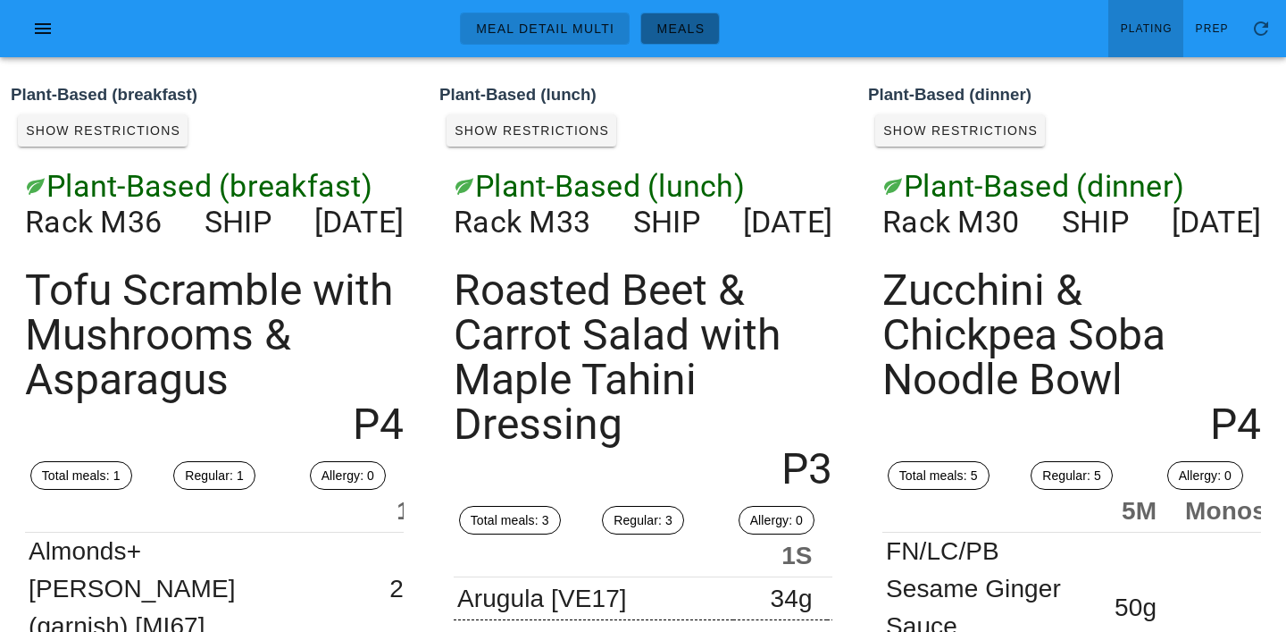
click at [687, 27] on span "Meals" at bounding box center [680, 28] width 49 height 14
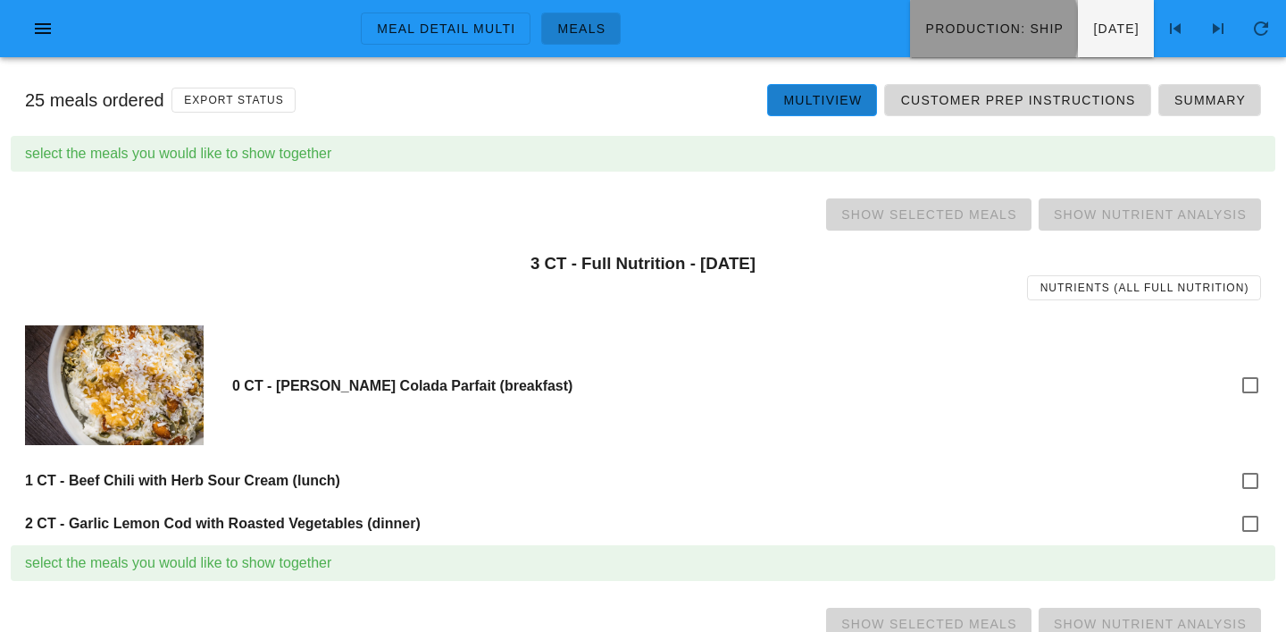
click at [925, 28] on span "Production: ship" at bounding box center [994, 28] width 139 height 14
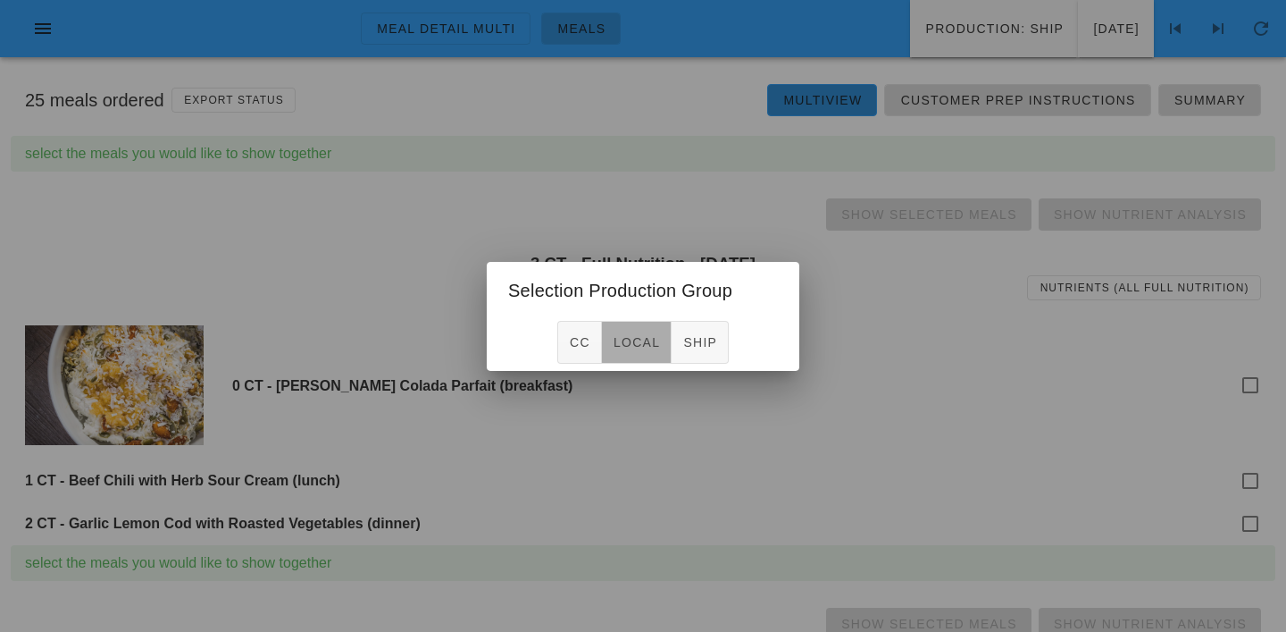
click at [652, 329] on button "local" at bounding box center [637, 342] width 70 height 43
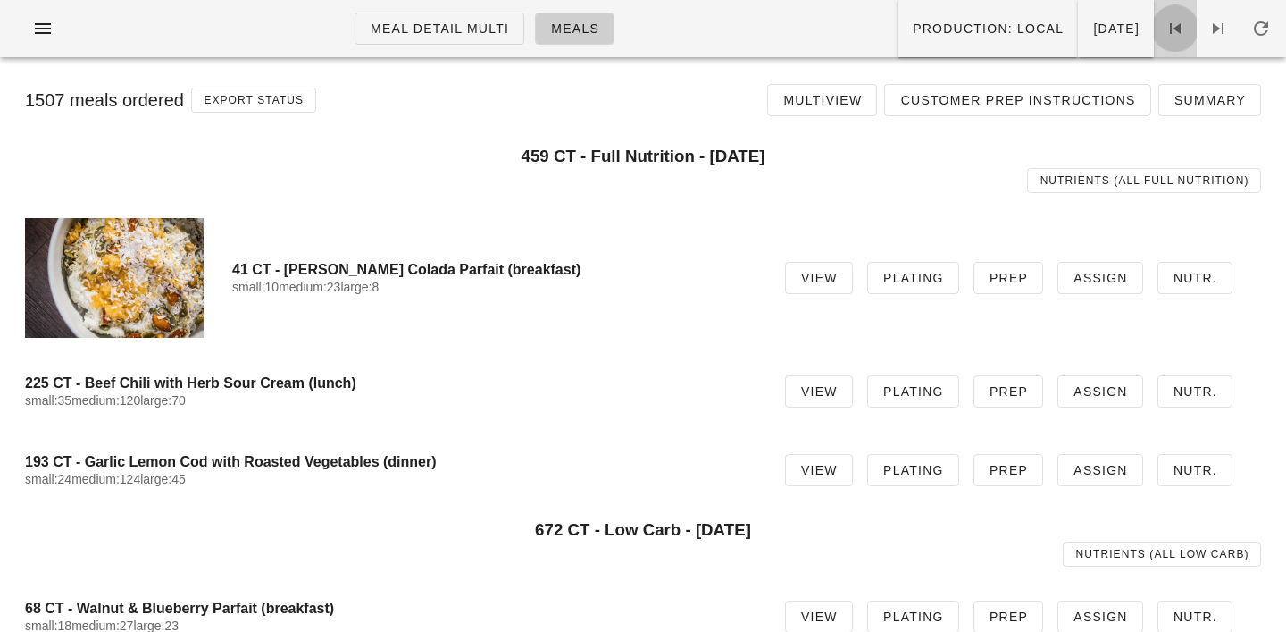
click at [1168, 27] on icon at bounding box center [1175, 28] width 21 height 21
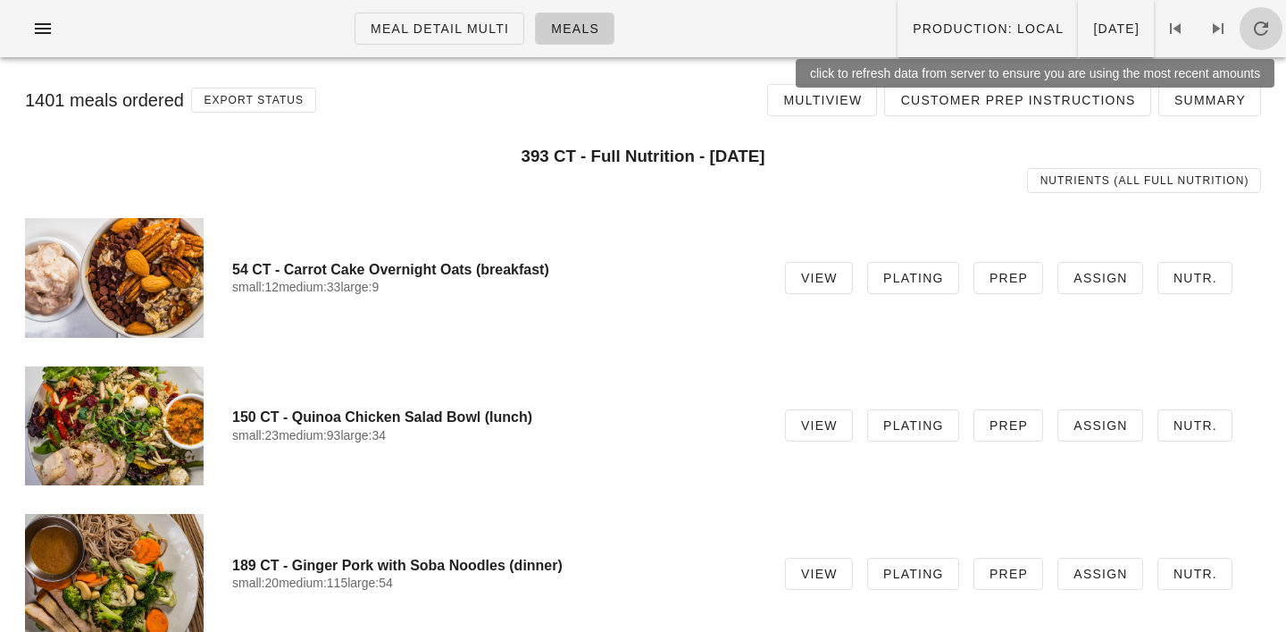
click at [1257, 24] on icon "button" at bounding box center [1261, 28] width 21 height 21
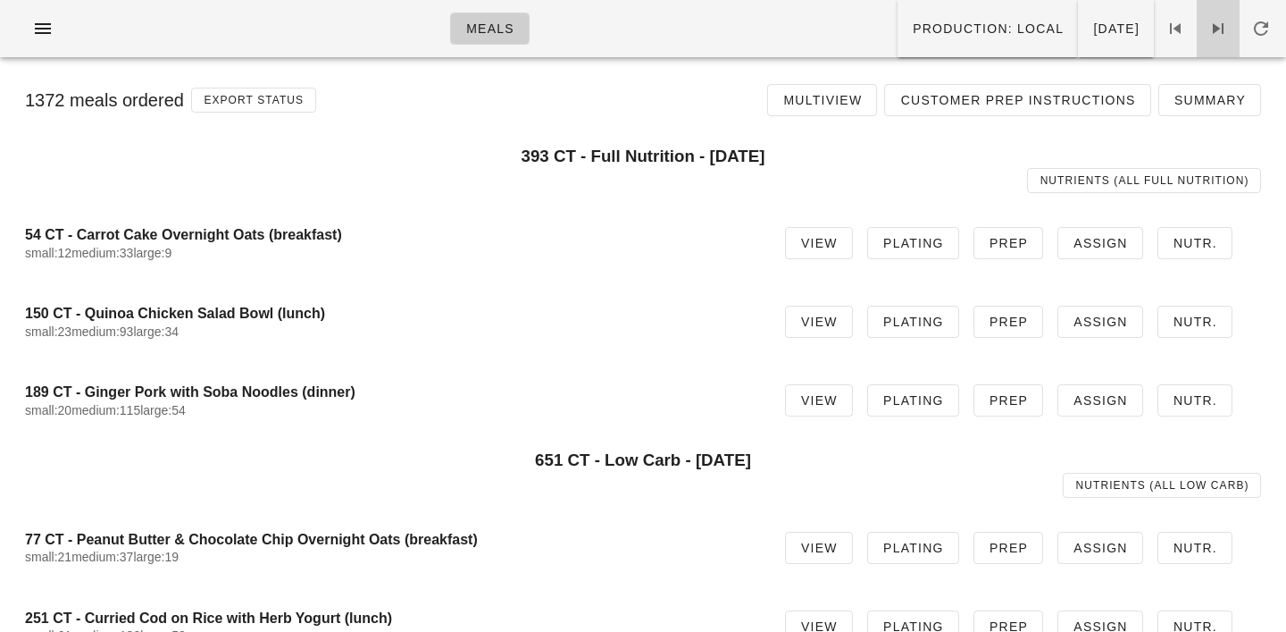
click at [1220, 28] on icon at bounding box center [1218, 28] width 21 height 21
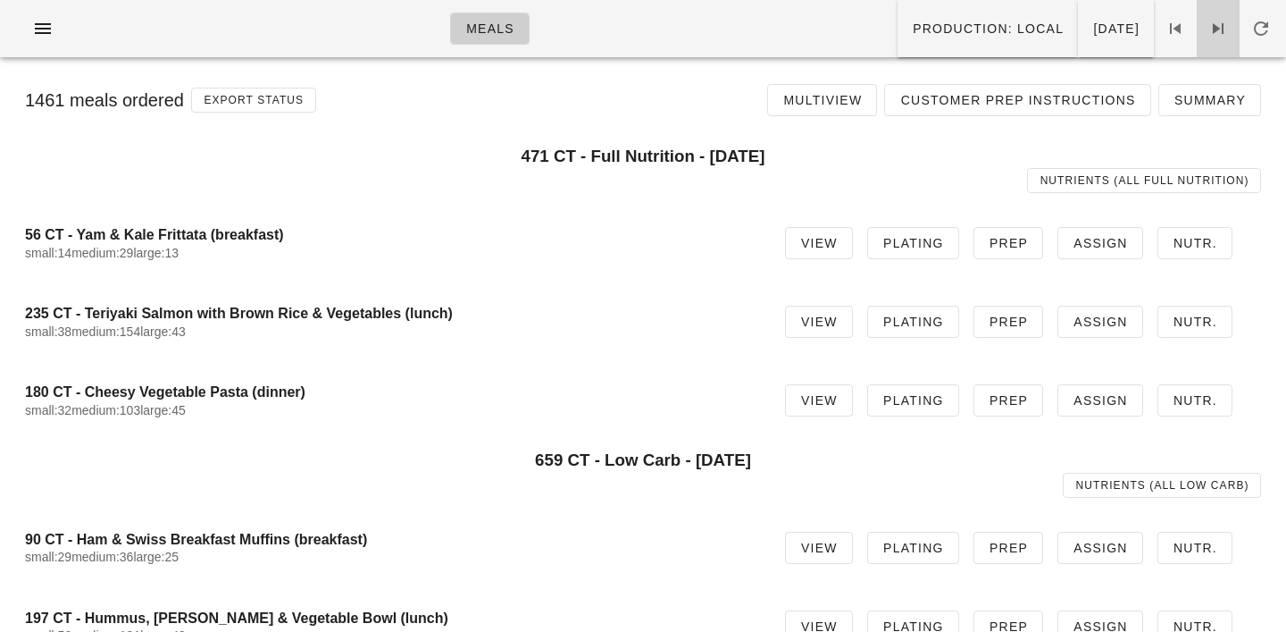
click at [1220, 28] on icon at bounding box center [1218, 28] width 21 height 21
